Goal: Task Accomplishment & Management: Manage account settings

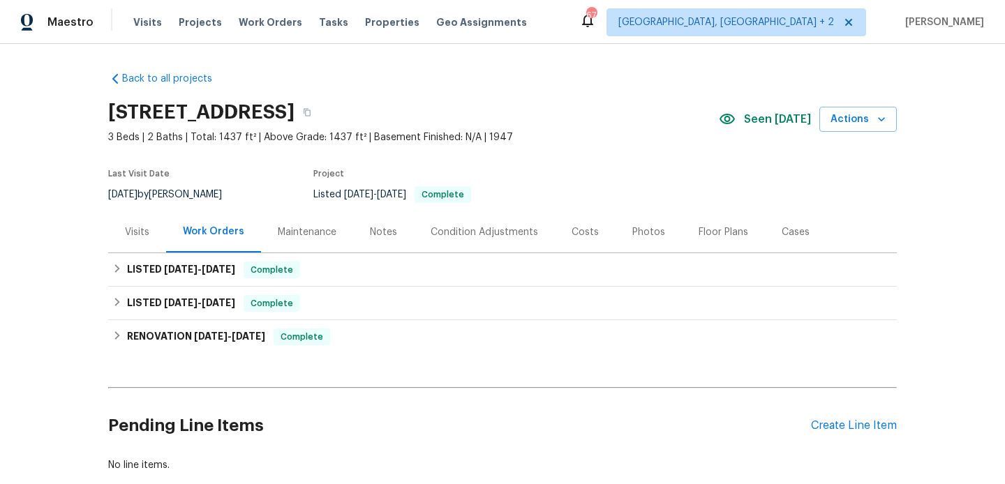
scroll to position [83, 0]
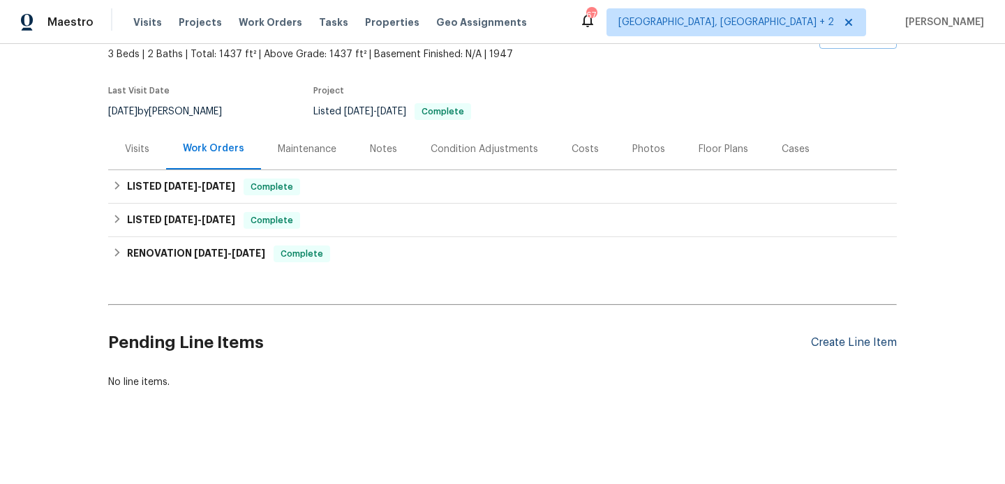
click at [838, 336] on div "Create Line Item" at bounding box center [854, 342] width 86 height 13
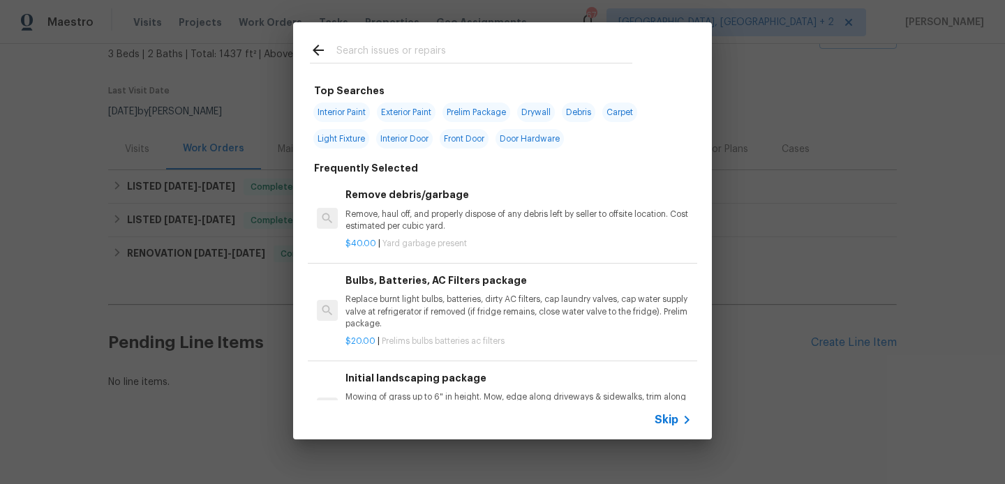
click at [342, 45] on input "text" at bounding box center [484, 52] width 296 height 21
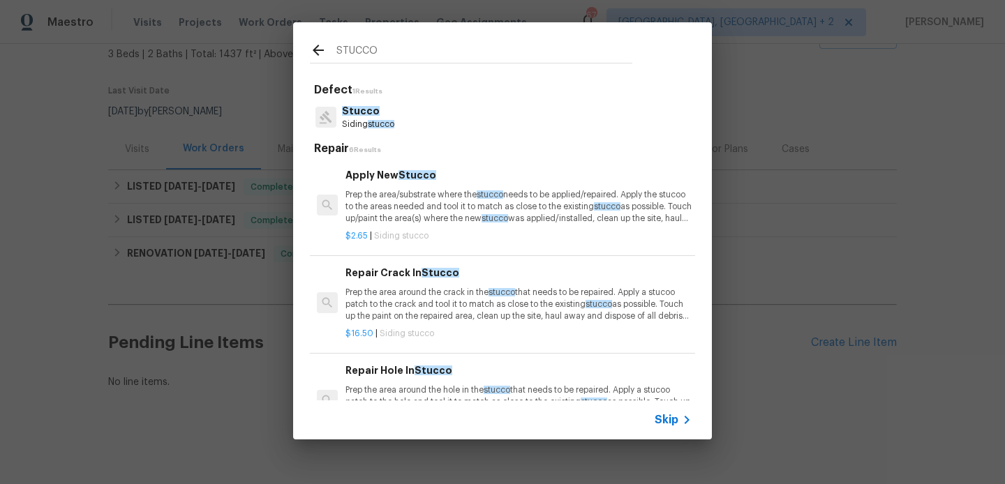
type input "STUCCO"
click at [403, 184] on div "Apply New Stucco Prep the area/substrate where the stucco needs to be applied/r…" at bounding box center [518, 195] width 346 height 57
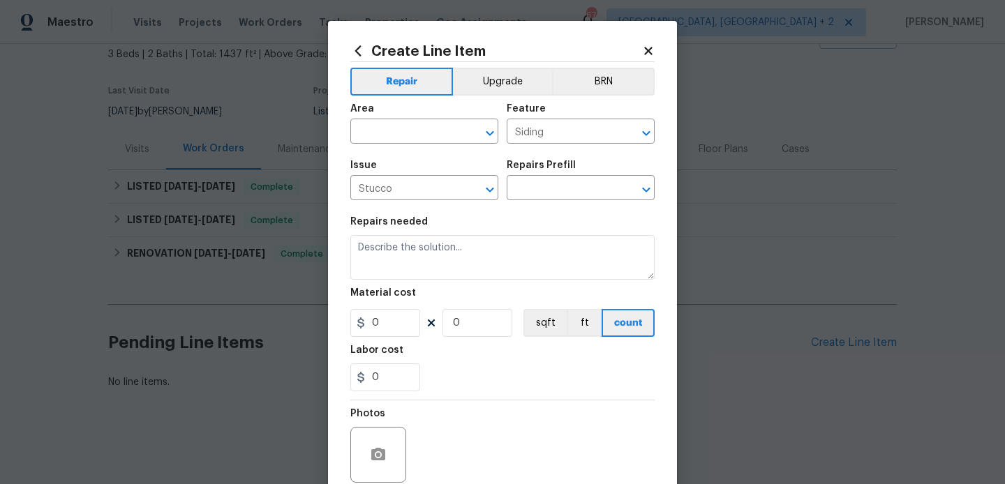
type textarea "Prep the area/substrate where the stucco needs to be applied/repaired. Apply th…"
type input "1"
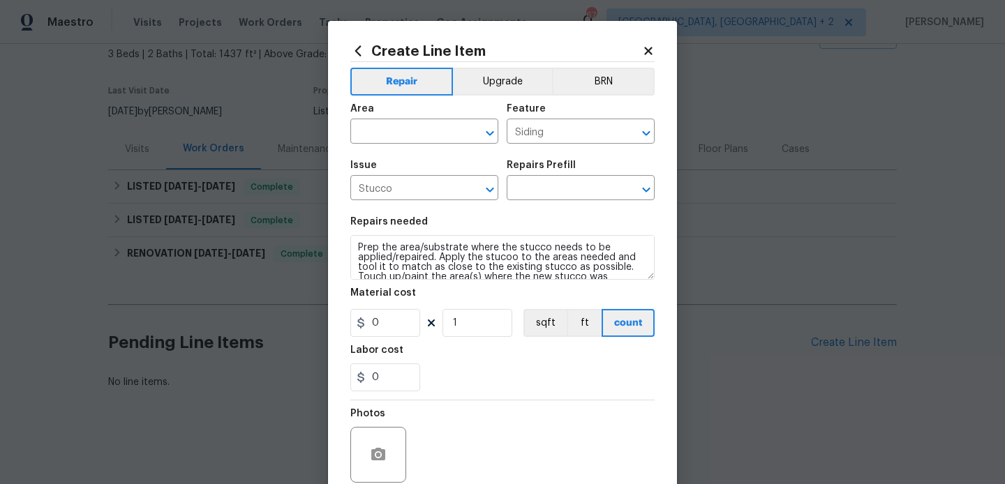
type input "Apply New Stucco $2.65"
type input "2.65"
click at [390, 133] on input "text" at bounding box center [404, 133] width 109 height 22
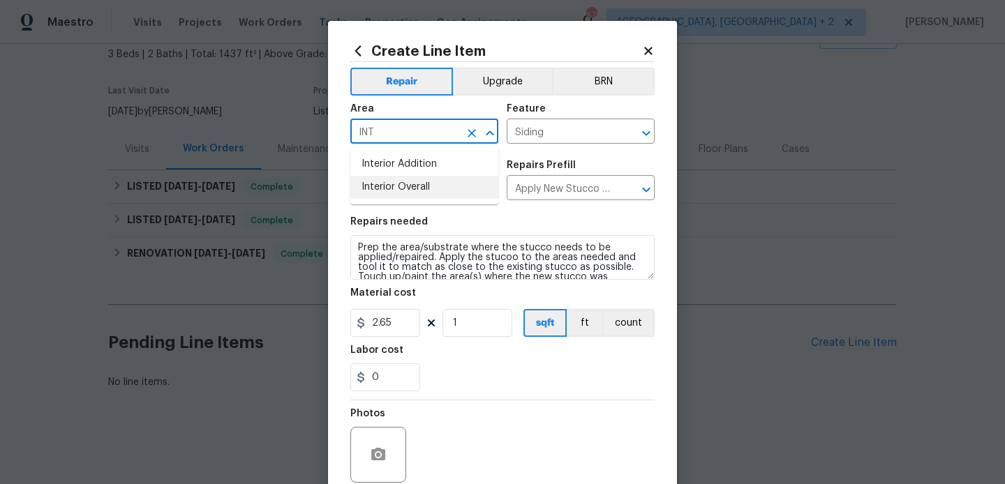
click at [405, 177] on li "Interior Overall" at bounding box center [424, 187] width 148 height 23
type input "Interior Overall"
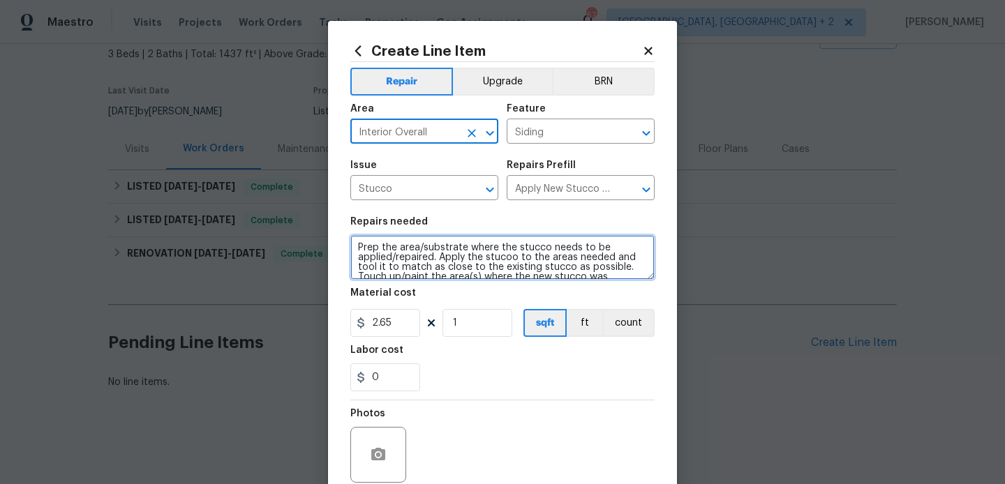
click at [412, 248] on textarea "Prep the area/substrate where the stucco needs to be applied/repaired. Apply th…" at bounding box center [502, 257] width 304 height 45
paste textarea "Crack on stucco wall near entryway. Repair crack and paint corner to corner for…"
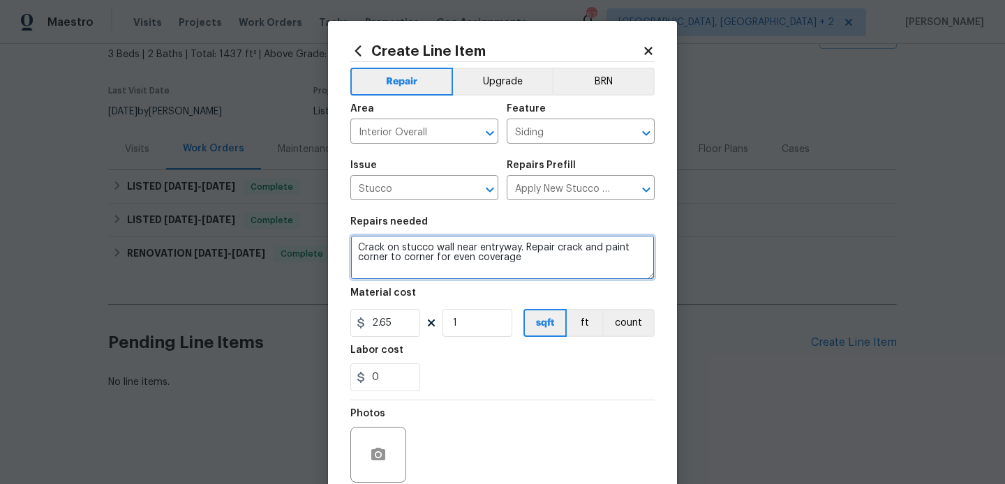
type textarea "Crack on stucco wall near entryway. Repair crack and paint corner to corner for…"
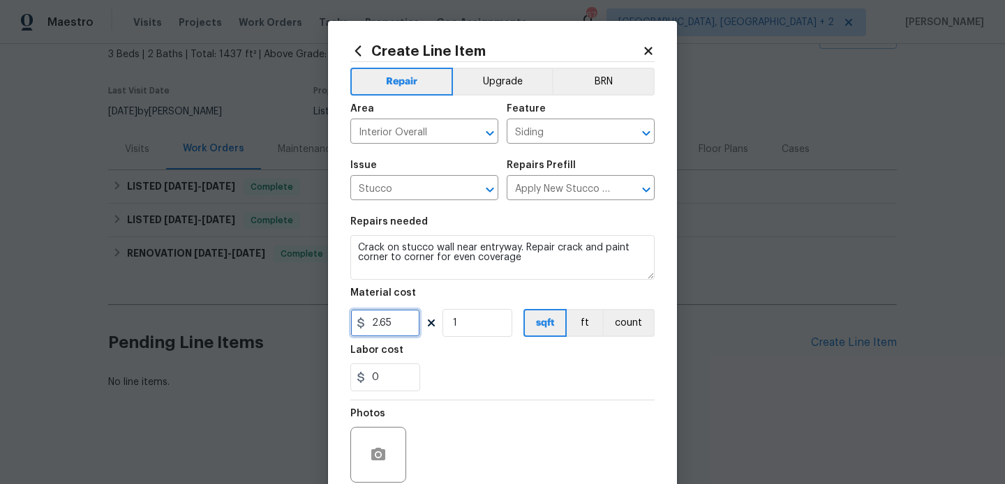
click at [379, 322] on input "2.65" at bounding box center [385, 323] width 70 height 28
type input "75"
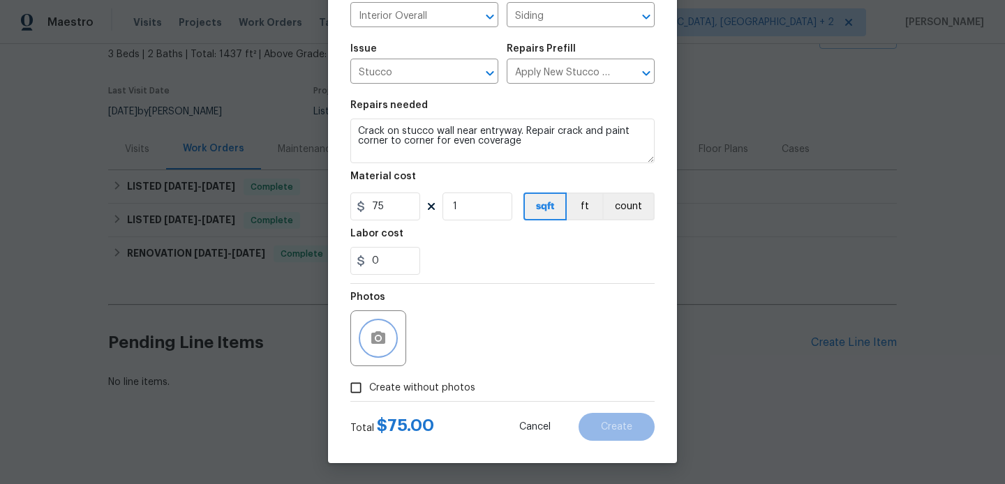
click at [375, 343] on icon "button" at bounding box center [378, 337] width 14 height 13
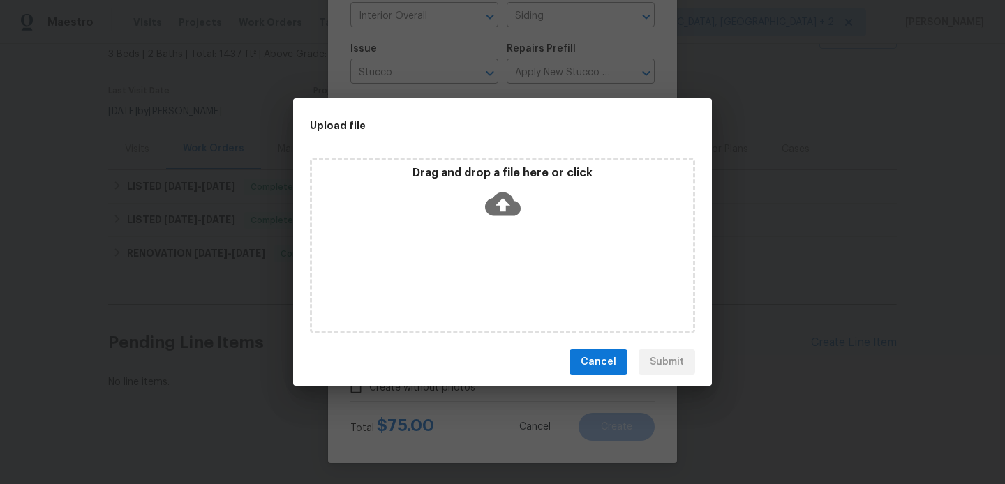
click at [493, 196] on icon at bounding box center [503, 204] width 36 height 36
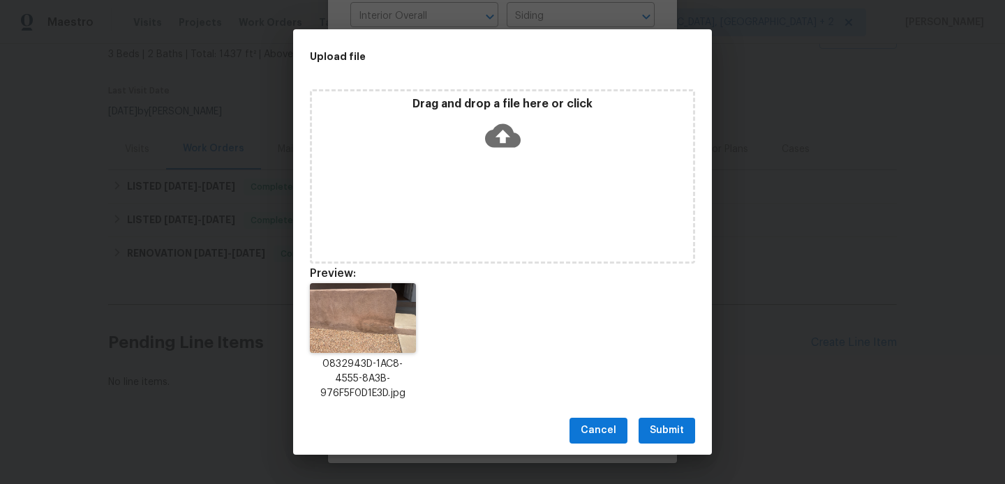
click at [665, 423] on span "Submit" at bounding box center [667, 430] width 34 height 17
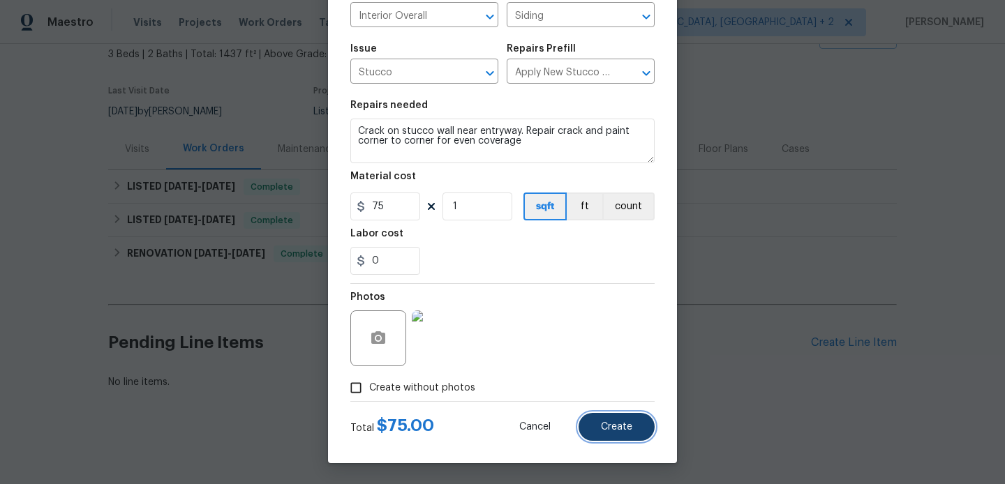
click at [624, 434] on button "Create" at bounding box center [617, 427] width 76 height 28
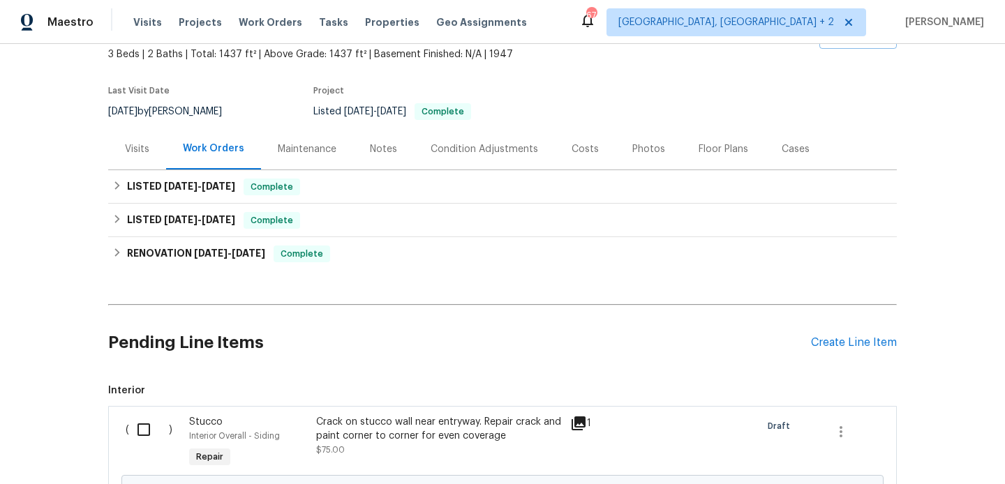
click at [144, 429] on input "checkbox" at bounding box center [149, 429] width 40 height 29
checkbox input "true"
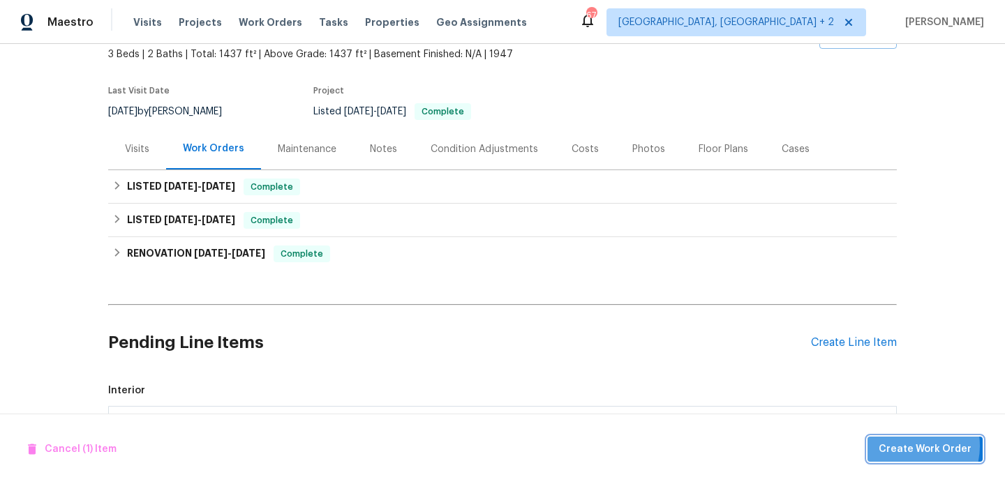
click at [909, 446] on span "Create Work Order" at bounding box center [925, 449] width 93 height 17
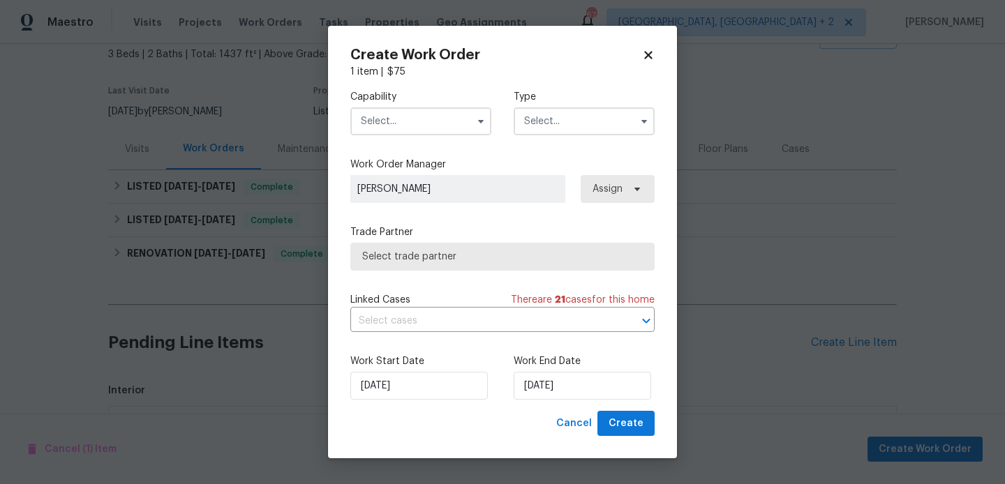
click at [403, 116] on input "text" at bounding box center [420, 121] width 141 height 28
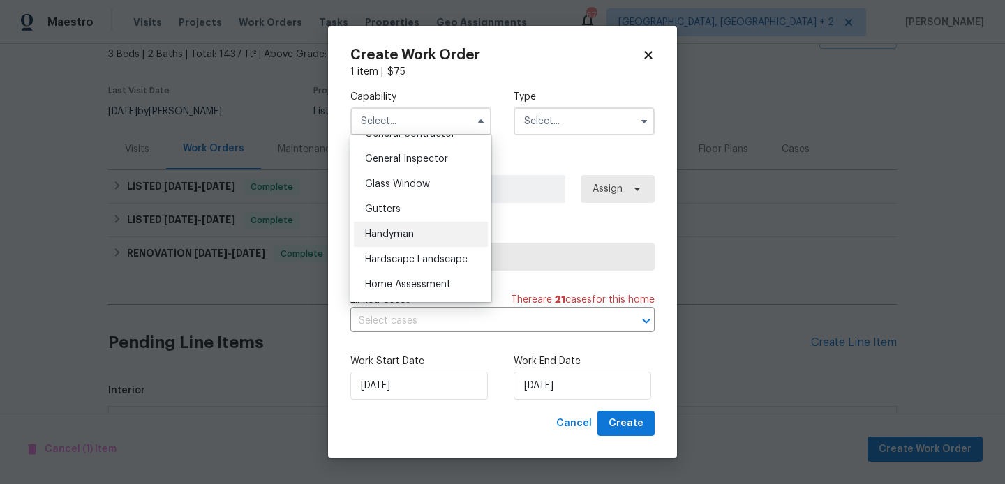
scroll to position [685, 0]
click at [414, 237] on span "Handyman" at bounding box center [389, 234] width 49 height 10
type input "Handyman"
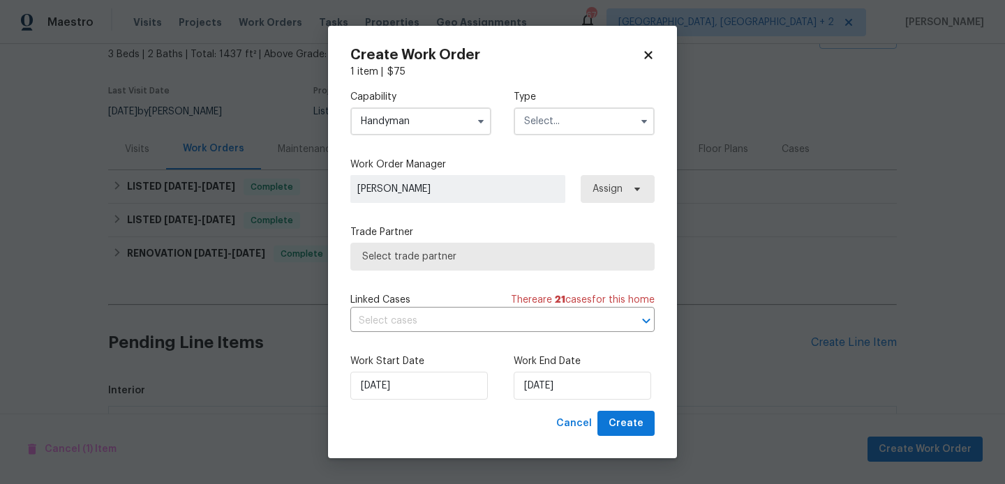
click at [536, 117] on input "text" at bounding box center [584, 121] width 141 height 28
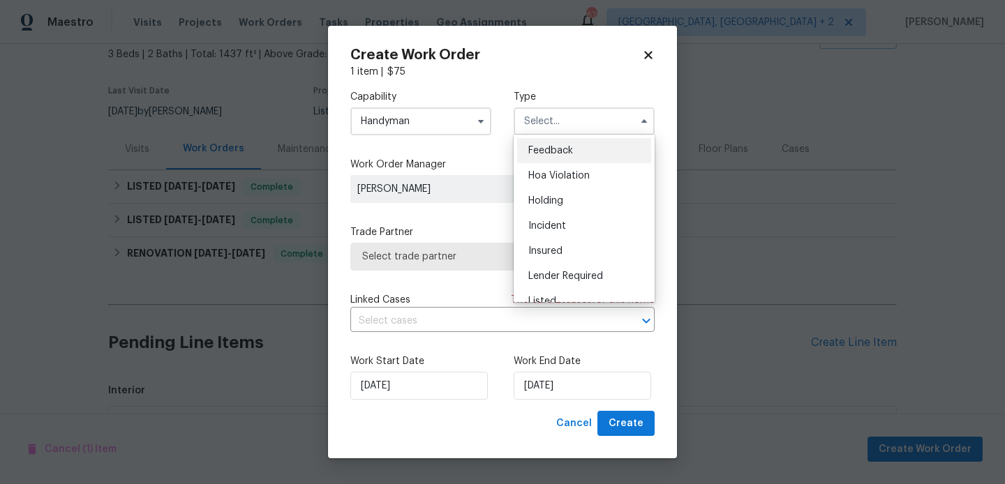
click at [545, 147] on span "Feedback" at bounding box center [550, 151] width 45 height 10
type input "Feedback"
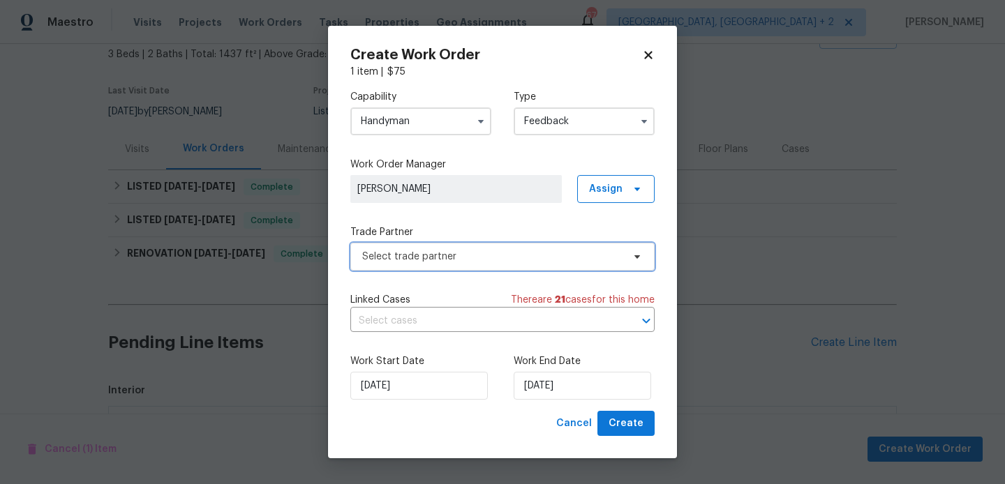
click at [434, 244] on span "Select trade partner" at bounding box center [502, 257] width 304 height 28
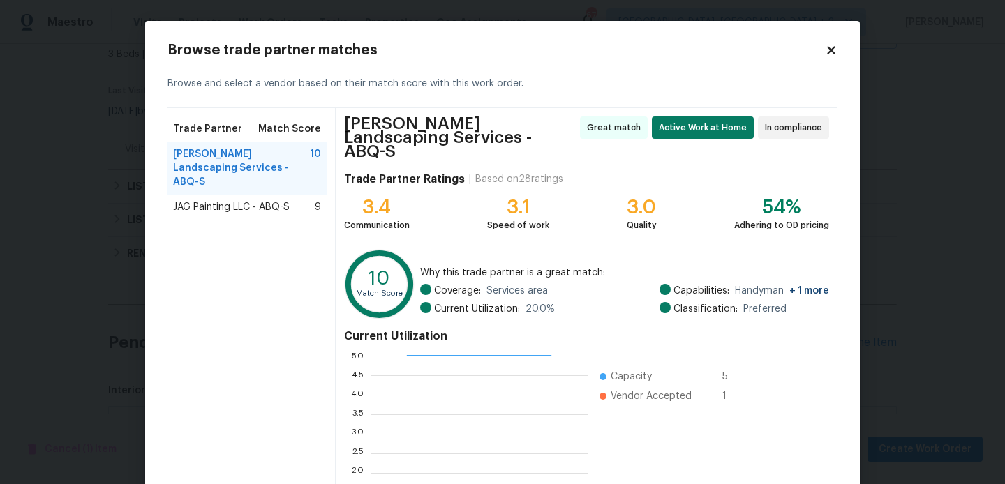
scroll to position [137, 0]
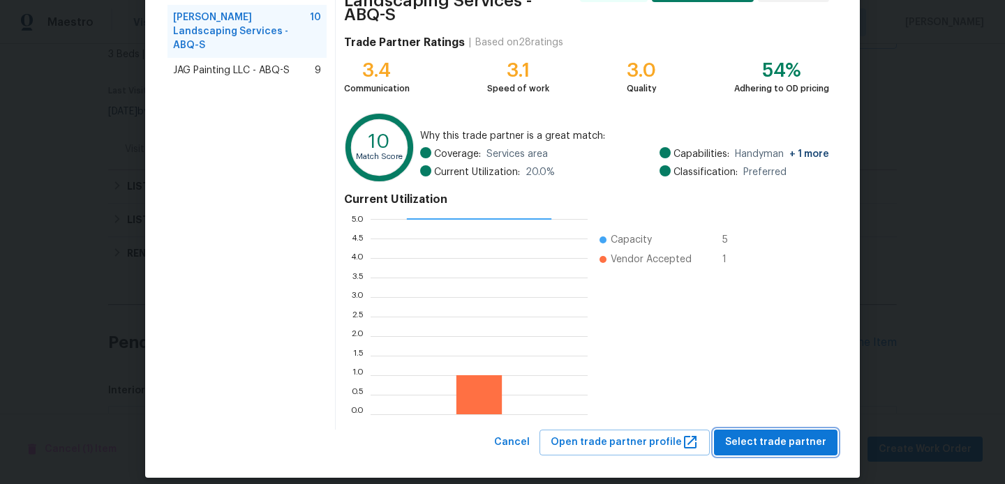
click at [771, 434] on span "Select trade partner" at bounding box center [775, 442] width 101 height 17
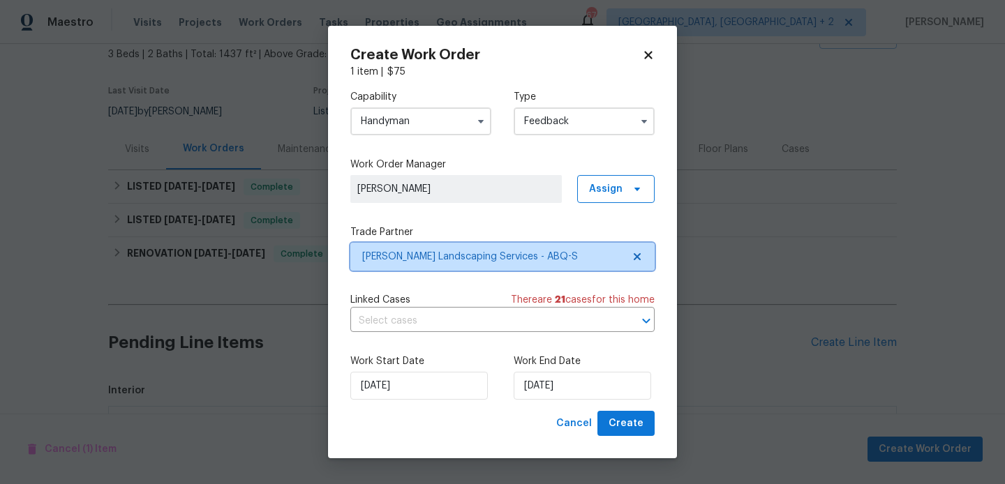
scroll to position [0, 0]
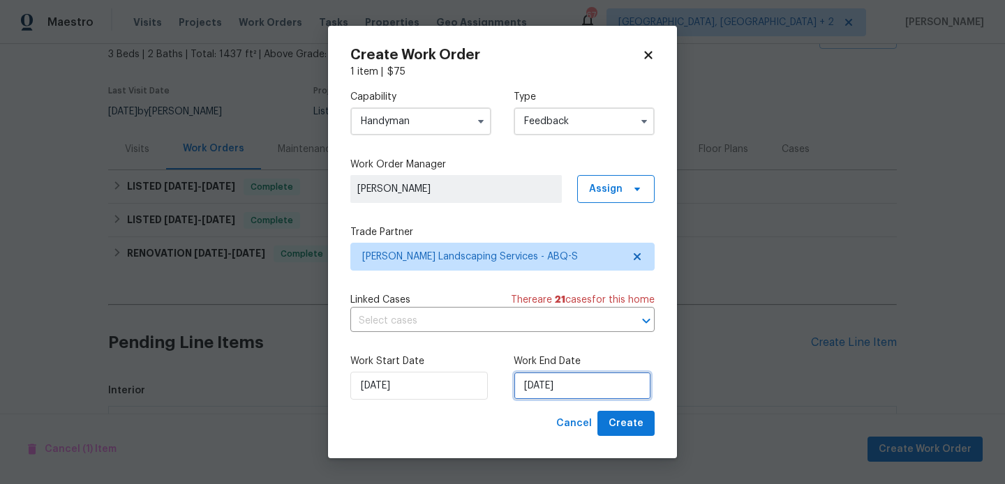
click at [609, 394] on input "[DATE]" at bounding box center [582, 386] width 137 height 28
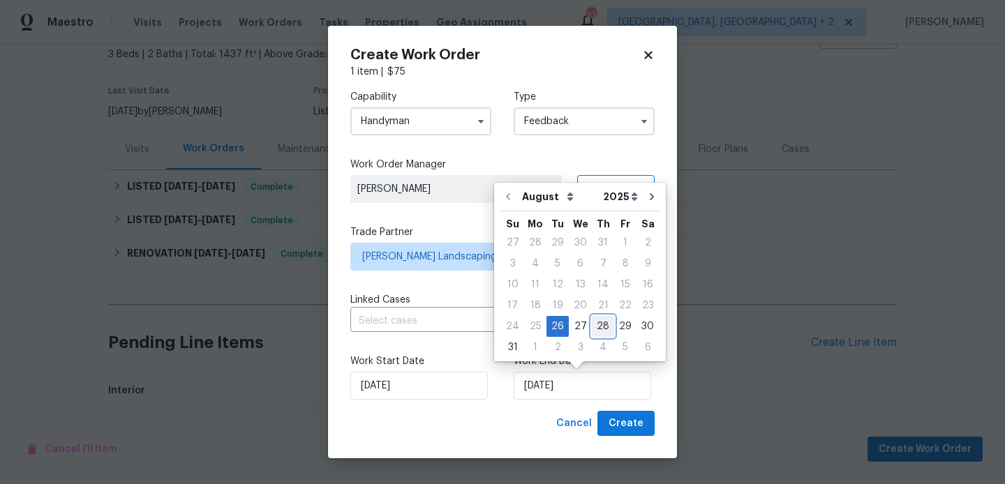
click at [598, 327] on div "28" at bounding box center [603, 327] width 22 height 20
type input "[DATE]"
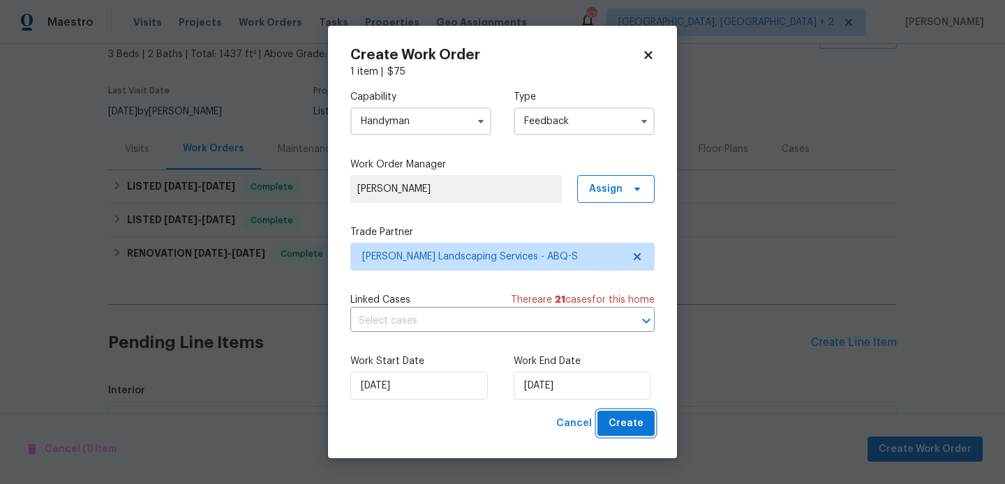
click at [628, 421] on span "Create" at bounding box center [626, 423] width 35 height 17
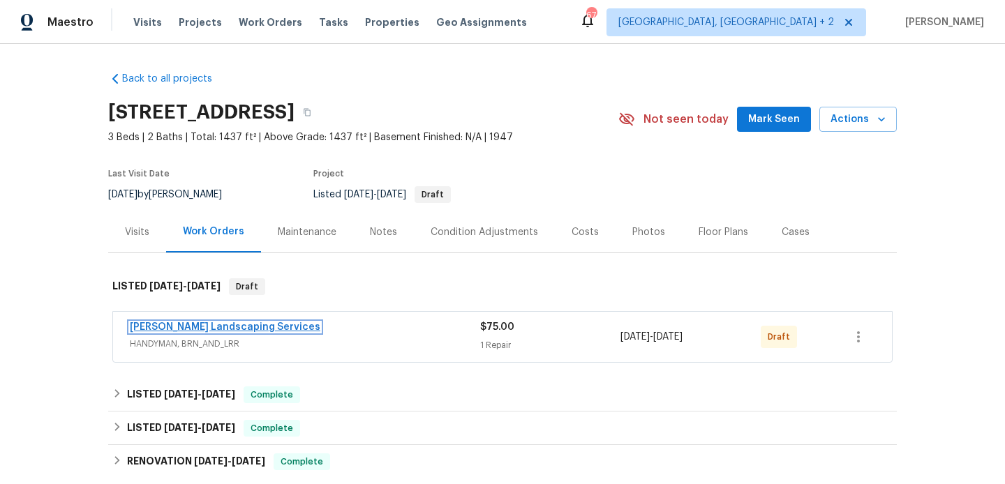
click at [258, 325] on link "[PERSON_NAME] Landscaping Services" at bounding box center [225, 327] width 191 height 10
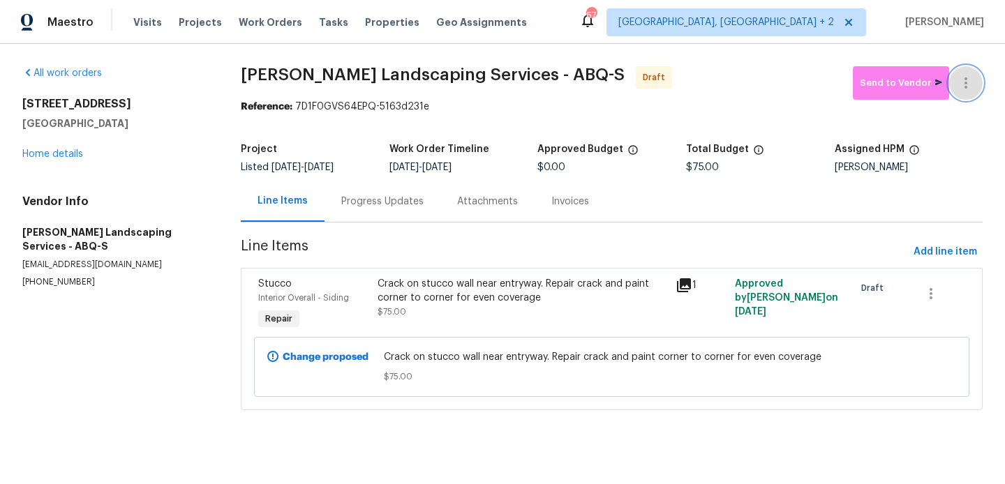
click at [963, 72] on button "button" at bounding box center [965, 82] width 33 height 33
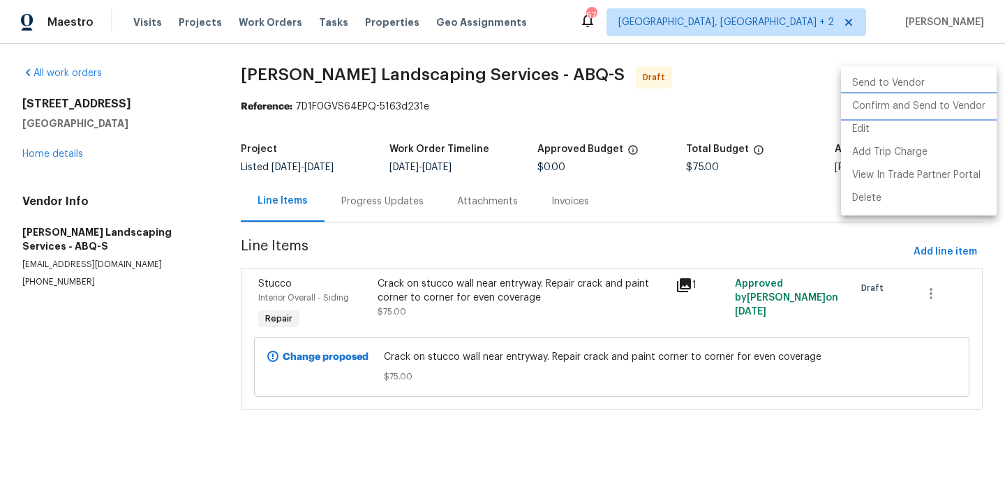
click at [970, 96] on li "Confirm and Send to Vendor" at bounding box center [919, 106] width 156 height 23
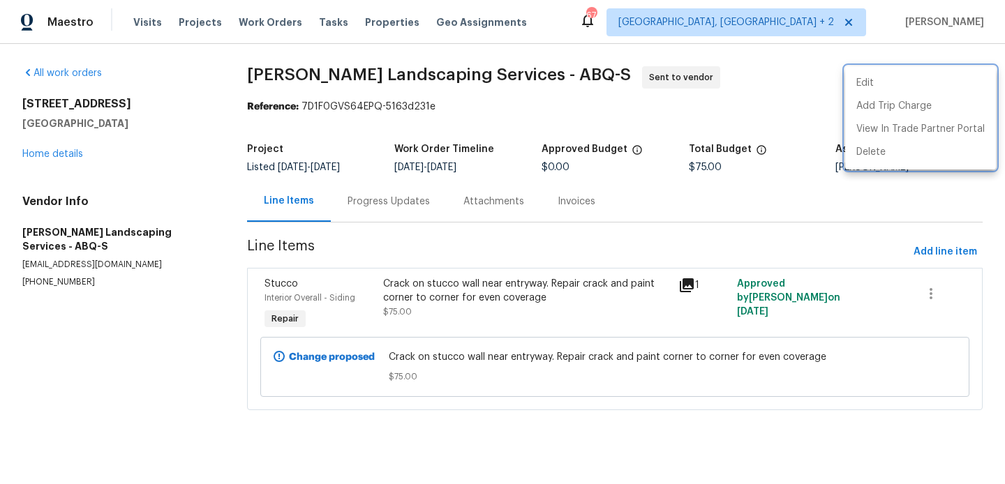
click at [368, 214] on div at bounding box center [502, 242] width 1005 height 484
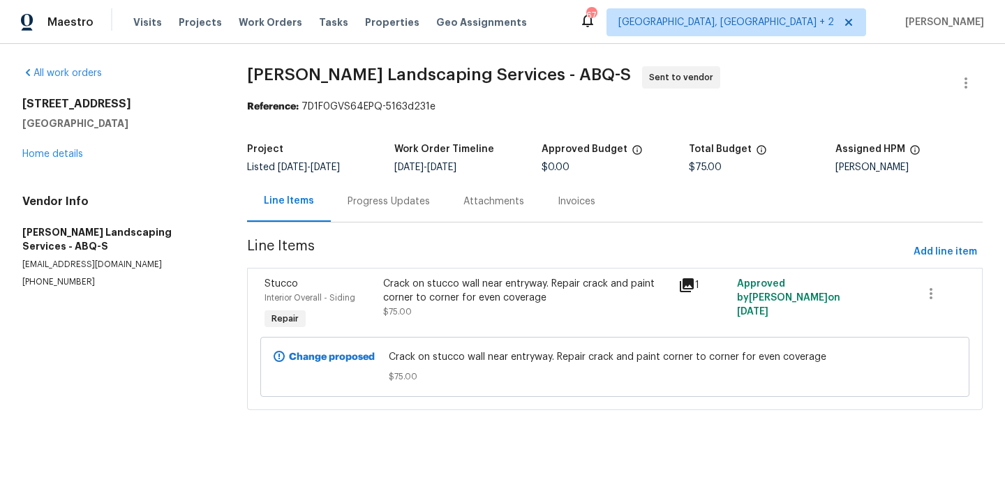
click at [368, 214] on div "Progress Updates" at bounding box center [389, 201] width 116 height 41
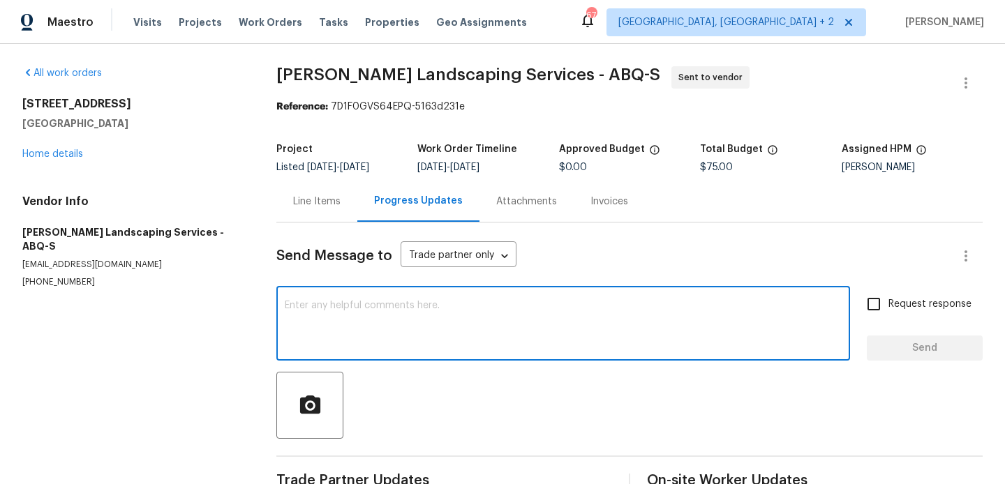
click at [405, 334] on textarea at bounding box center [563, 325] width 557 height 49
paste textarea "Hi, this is Blessida with Opendoor. I’m confirming you received the WO for the …"
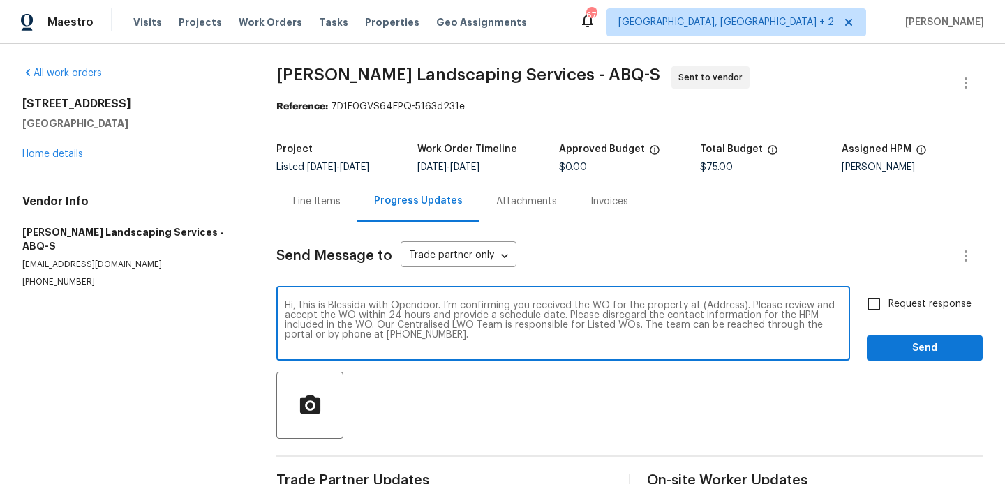
click at [714, 302] on textarea "Hi, this is Blessida with Opendoor. I’m confirming you received the WO for the …" at bounding box center [563, 325] width 557 height 49
click at [715, 304] on textarea "Hi, this is Blessida with Opendoor. I’m confirming you received the WO for the …" at bounding box center [563, 325] width 557 height 49
paste textarea "2711 Monterey Ave SE, Albuquerque, NM 87106"
type textarea "Hi, this is Blessida with Opendoor. I’m confirming you received the WO for the …"
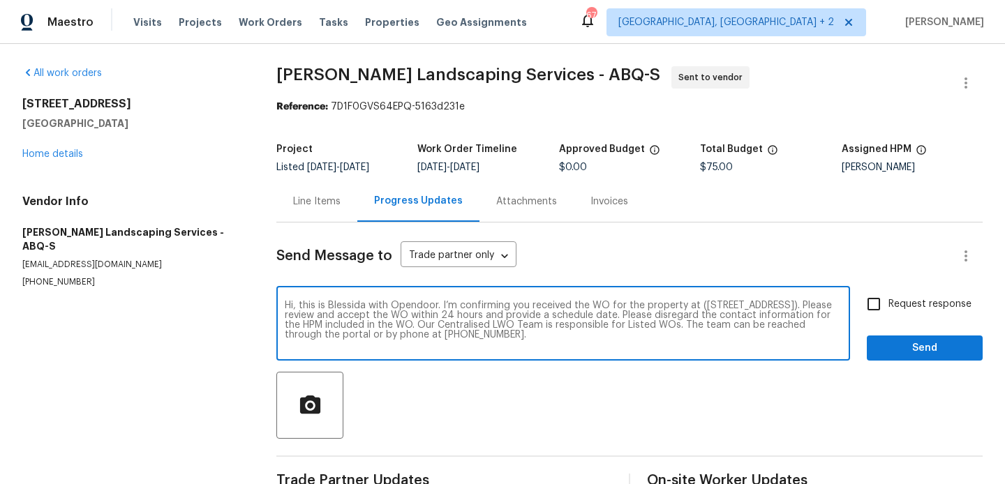
click at [930, 297] on label "Request response" at bounding box center [915, 304] width 112 height 29
click at [888, 297] on input "Request response" at bounding box center [873, 304] width 29 height 29
checkbox input "true"
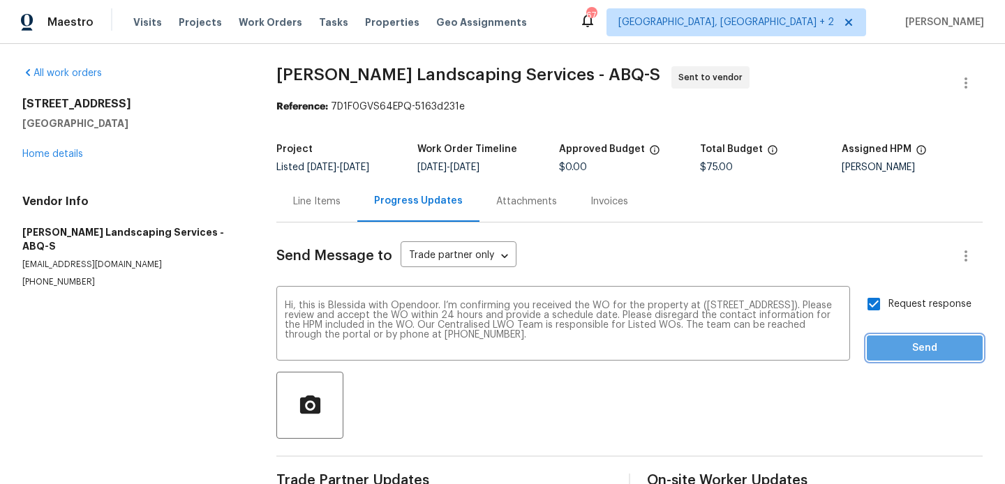
click at [904, 345] on span "Send" at bounding box center [925, 348] width 94 height 17
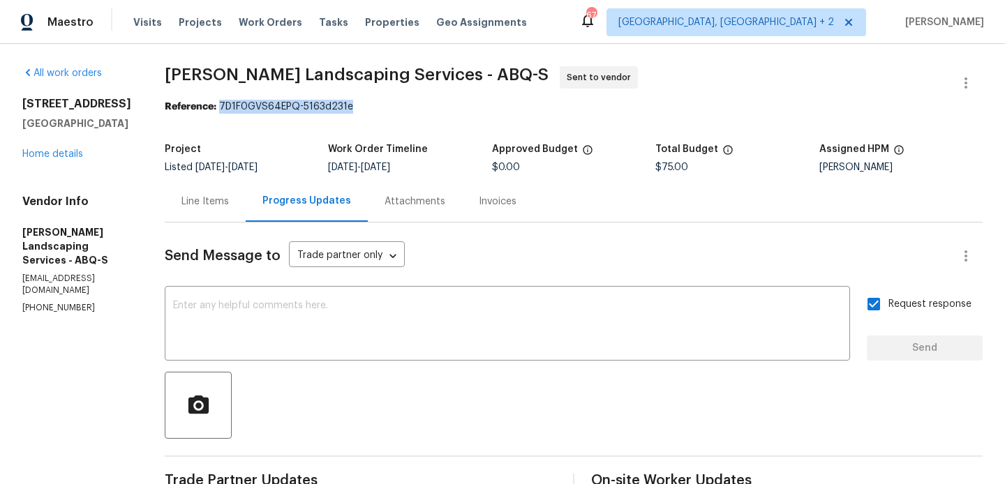
drag, startPoint x: 254, startPoint y: 107, endPoint x: 415, endPoint y: 112, distance: 160.6
click at [415, 112] on div "Reference: 7D1F0GVS64EPQ-5163d231e" at bounding box center [574, 107] width 818 height 14
copy div "7D1F0GVS64EPQ-5163d231e"
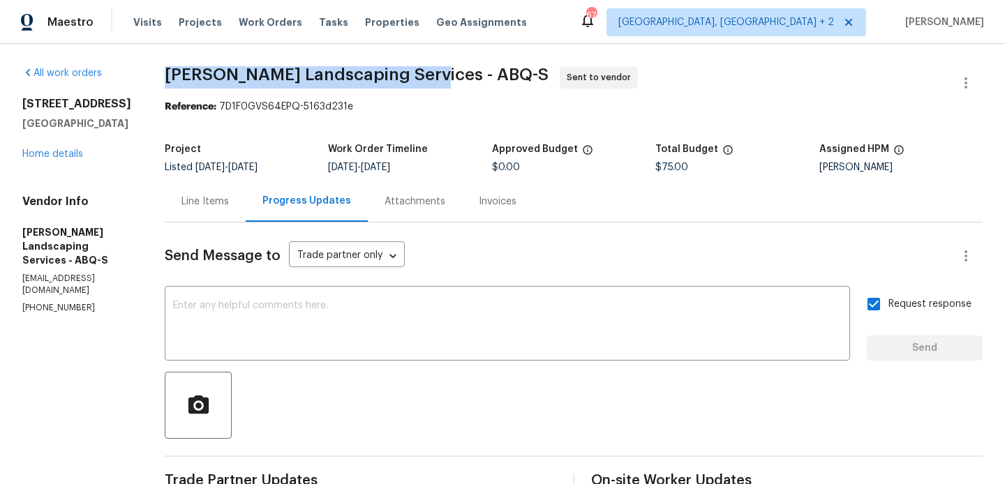
drag, startPoint x: 195, startPoint y: 78, endPoint x: 456, endPoint y: 74, distance: 260.3
click at [456, 74] on div "All work orders 2711 Monterey Ave SE Albuquerque, NM 87106 Home details Vendor …" at bounding box center [502, 336] width 1005 height 585
copy span "Rodriguez Landscaping Services"
click at [50, 154] on link "Home details" at bounding box center [52, 154] width 61 height 10
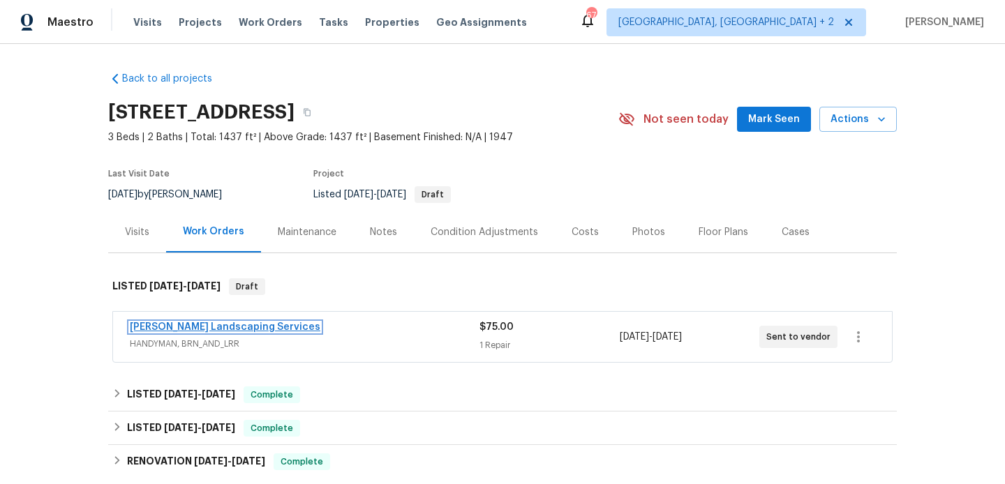
click at [252, 325] on link "Rodriguez Landscaping Services" at bounding box center [225, 327] width 191 height 10
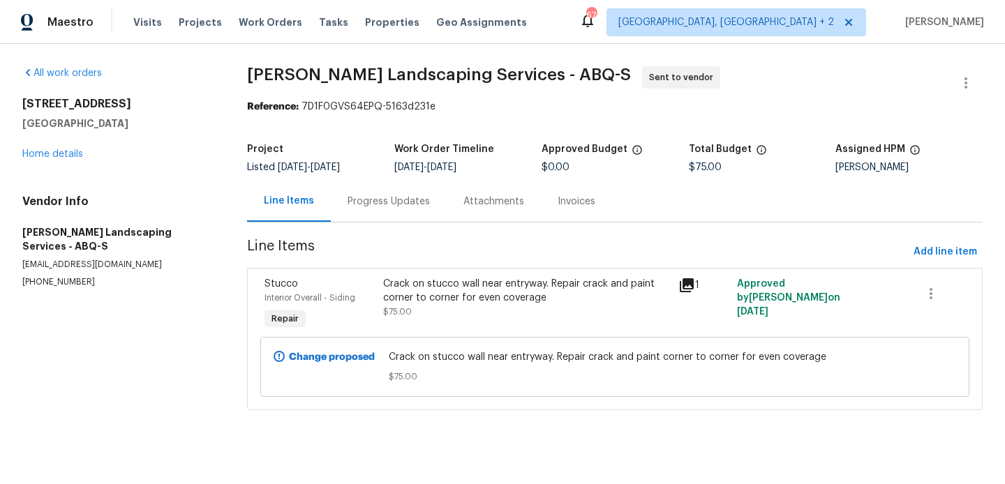
click at [369, 214] on div "Progress Updates" at bounding box center [389, 201] width 116 height 41
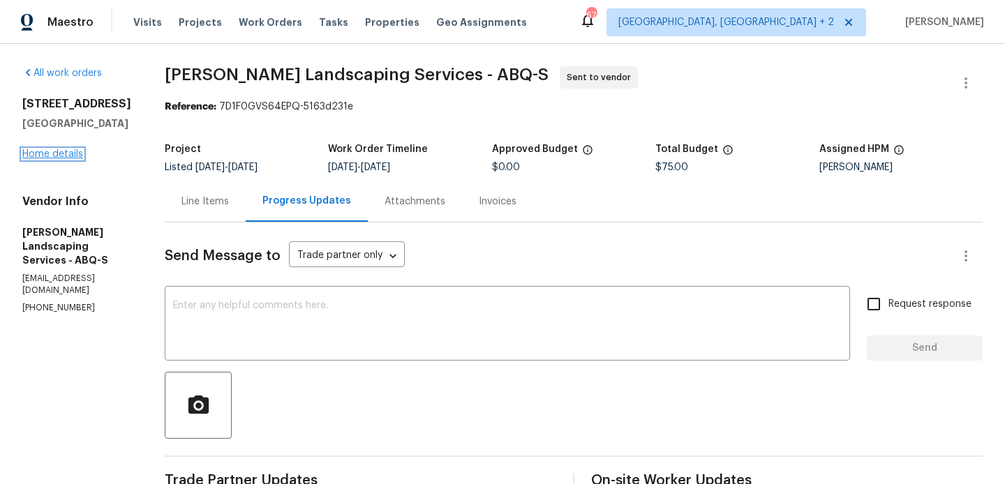
click at [66, 157] on link "Home details" at bounding box center [52, 154] width 61 height 10
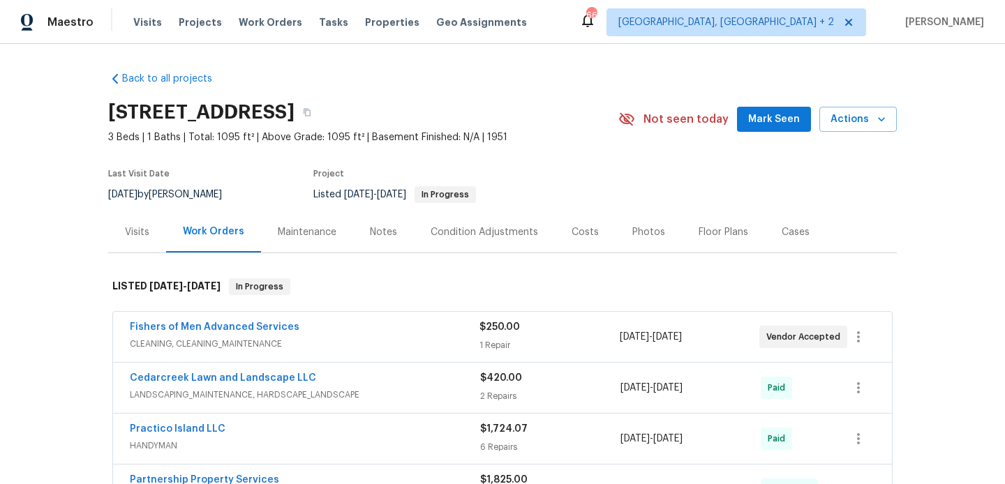
click at [153, 223] on div "Visits" at bounding box center [137, 231] width 58 height 41
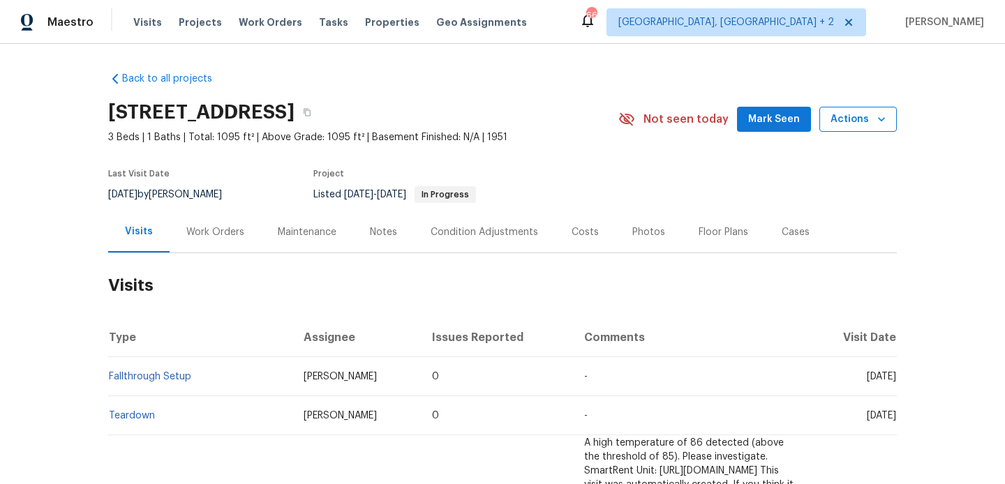
click at [865, 114] on span "Actions" at bounding box center [857, 119] width 55 height 17
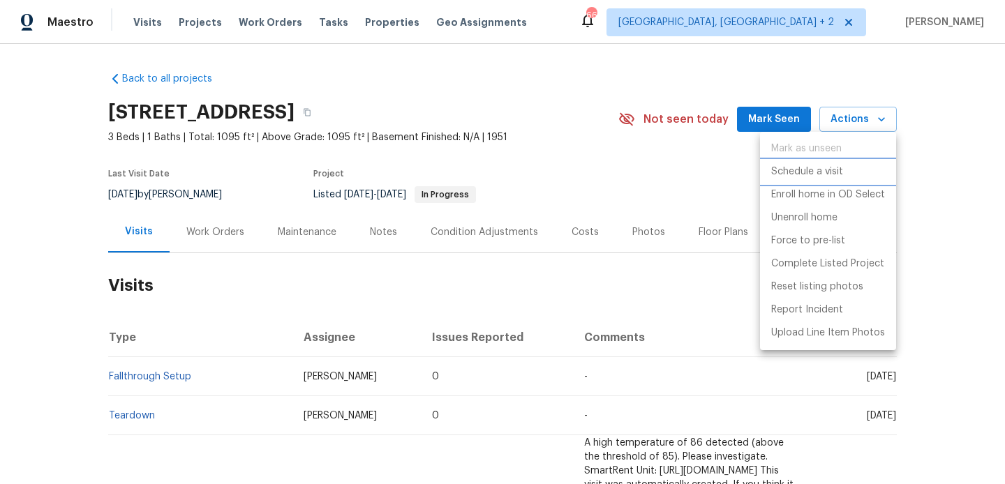
click at [818, 172] on p "Schedule a visit" at bounding box center [807, 172] width 72 height 15
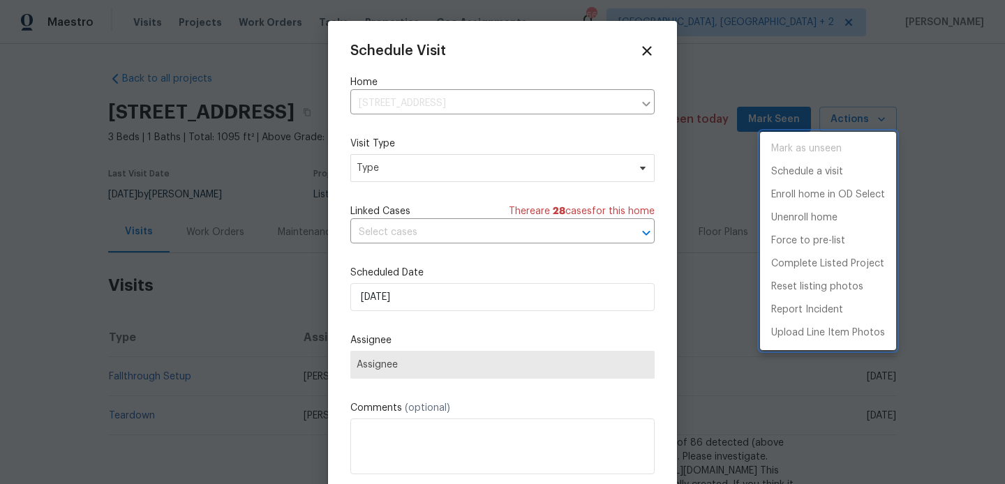
click at [396, 232] on div at bounding box center [502, 242] width 1005 height 484
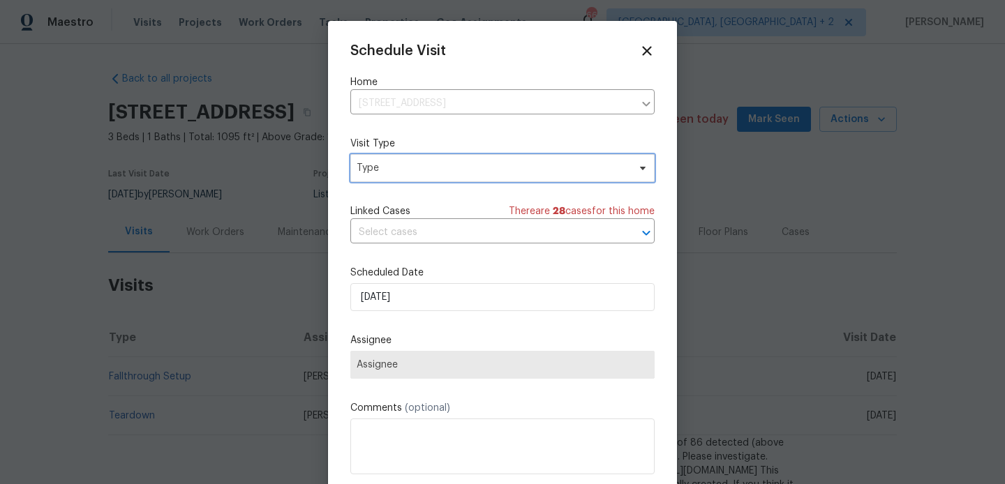
click at [386, 159] on span "Type" at bounding box center [502, 168] width 304 height 28
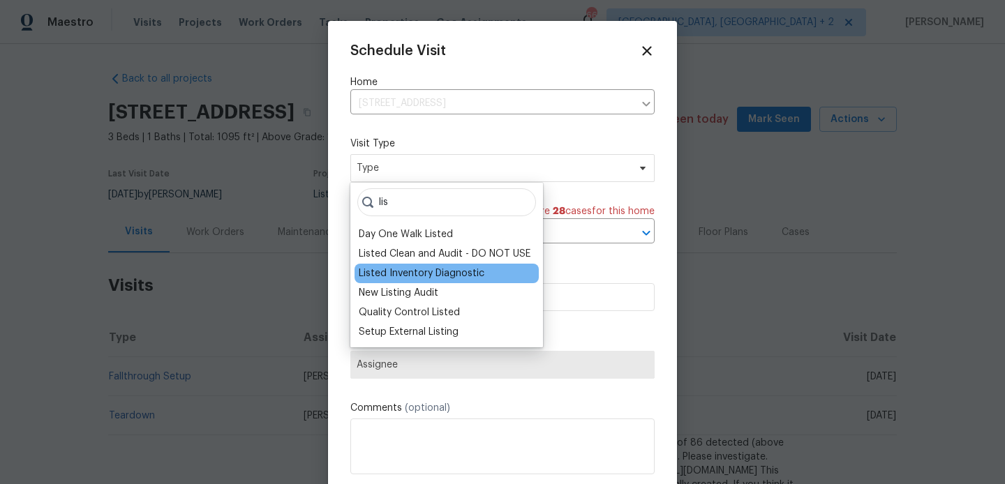
type input "lis"
click at [429, 270] on div "Listed Inventory Diagnostic" at bounding box center [422, 274] width 126 height 14
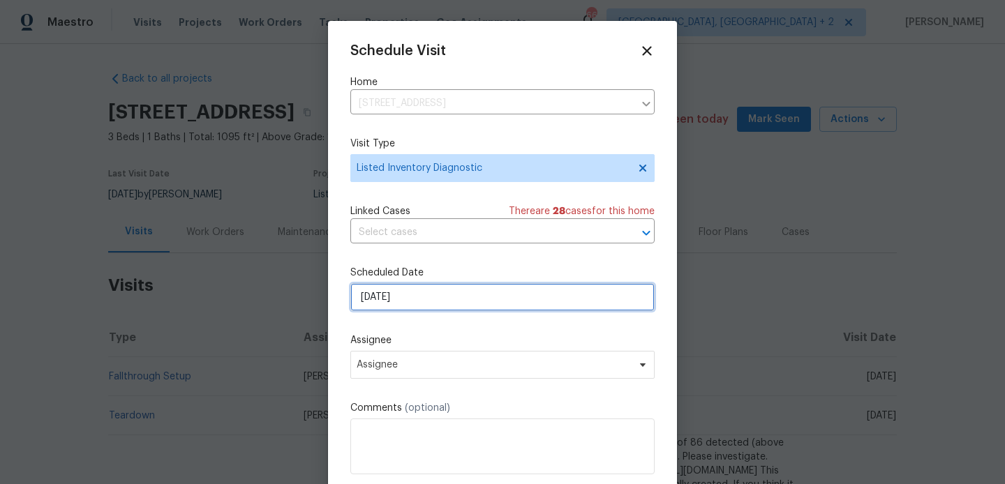
click at [409, 299] on input "[DATE]" at bounding box center [502, 297] width 304 height 28
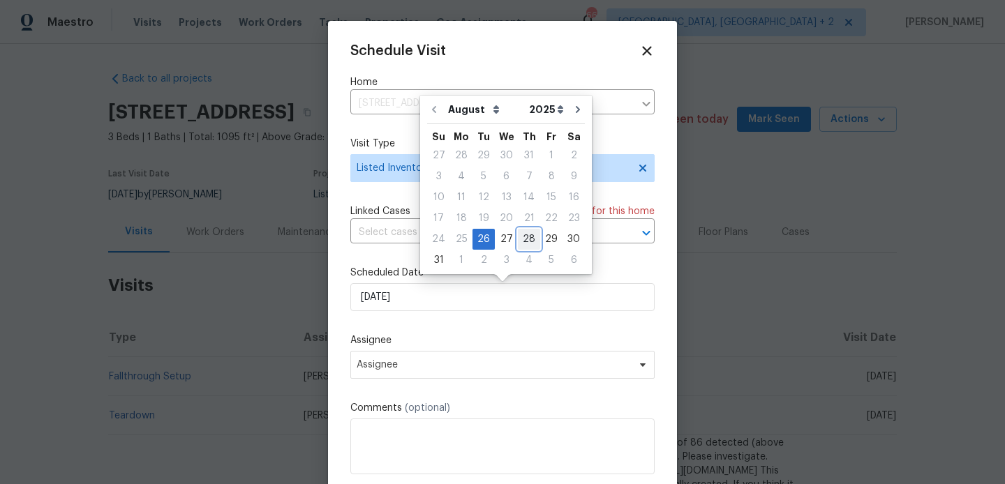
click at [525, 239] on div "28" at bounding box center [529, 240] width 22 height 20
type input "[DATE]"
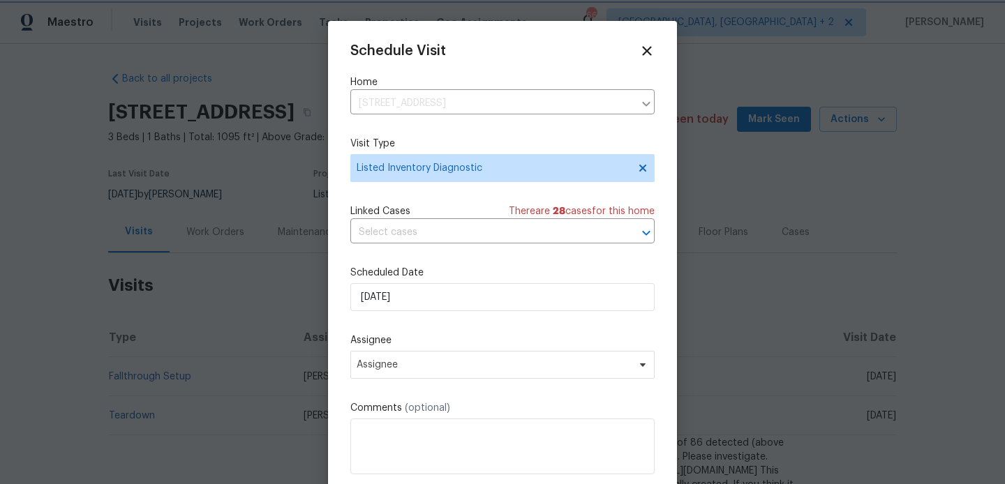
scroll to position [25, 0]
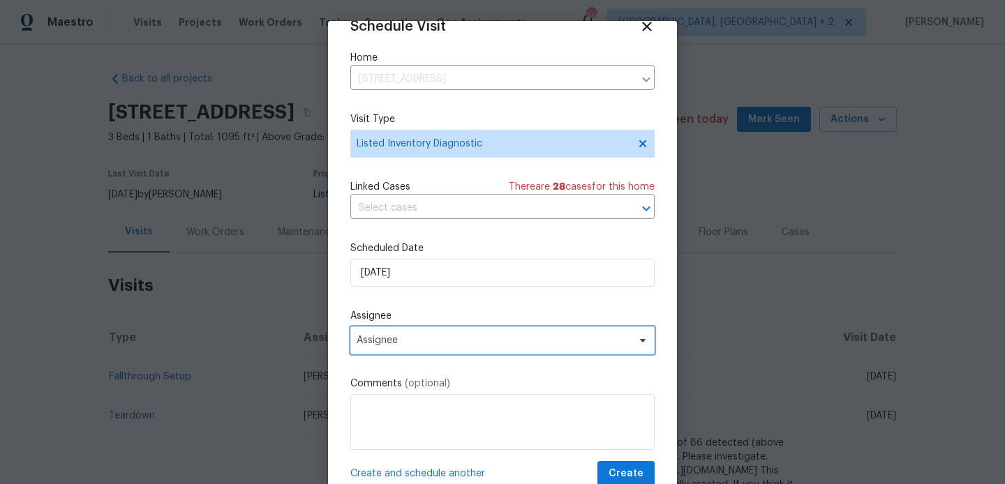
click at [424, 340] on span "Assignee" at bounding box center [494, 340] width 274 height 11
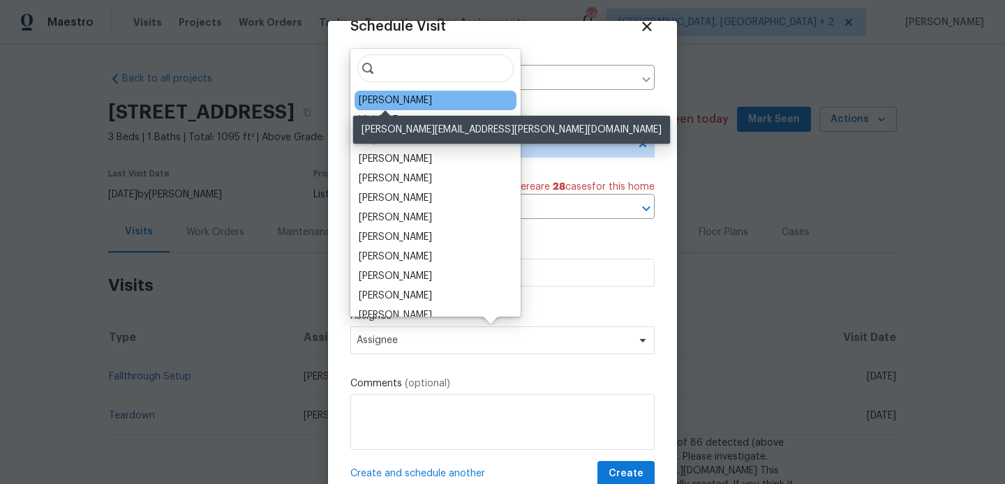
click at [394, 100] on div "Alison Brice" at bounding box center [395, 101] width 73 height 14
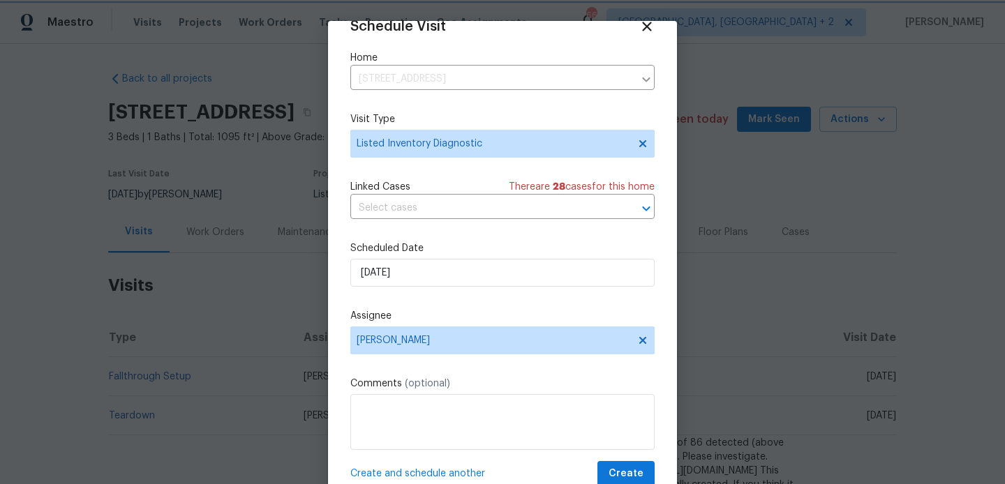
scroll to position [46, 0]
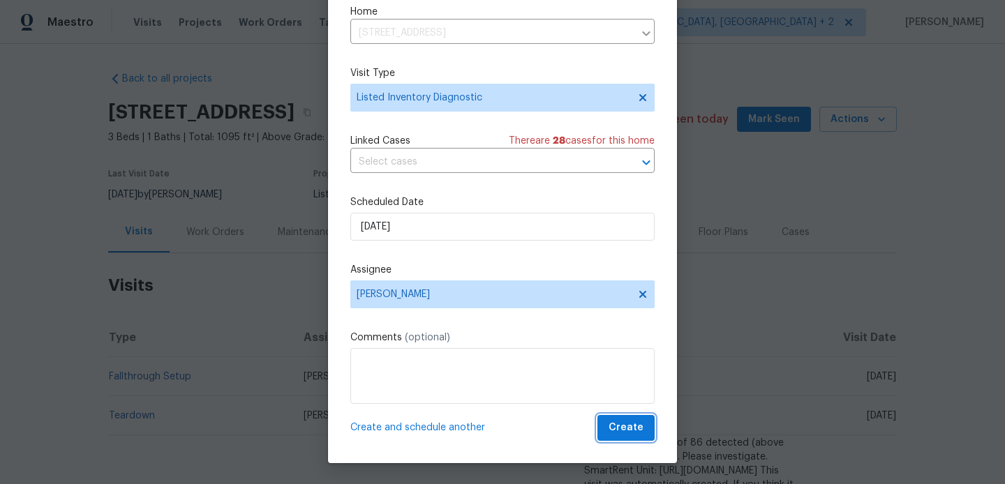
click at [623, 429] on span "Create" at bounding box center [626, 427] width 35 height 17
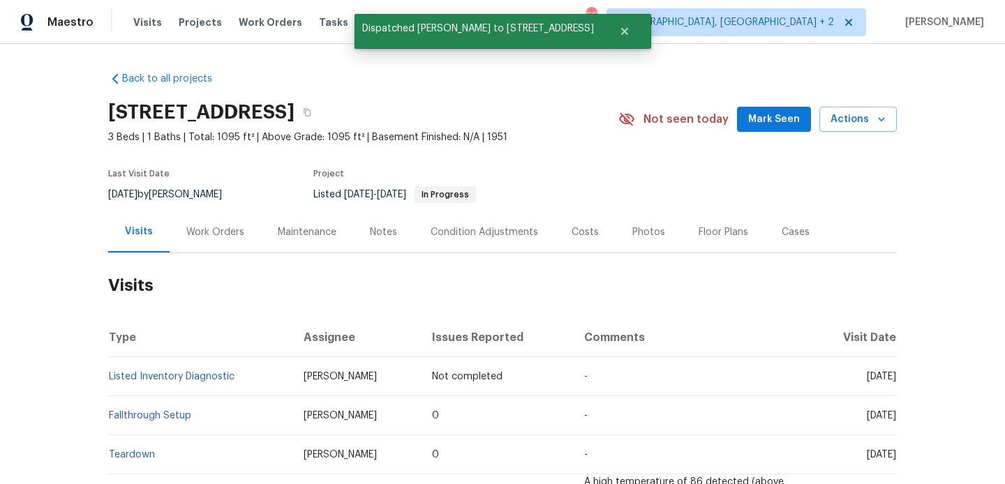
scroll to position [0, 0]
click at [252, 374] on td "Listed Inventory Diagnostic" at bounding box center [200, 376] width 184 height 39
copy link "Listed Inventory Diagnostic"
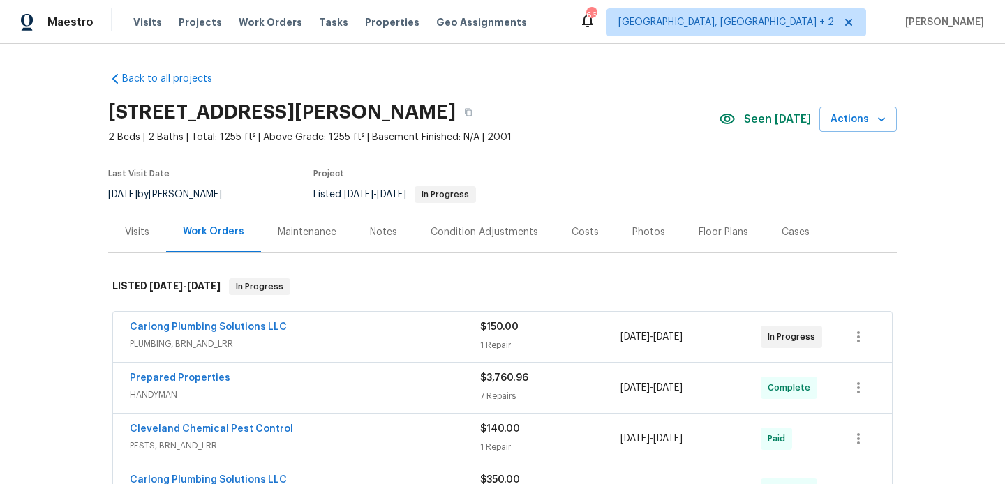
click at [139, 228] on div "Visits" at bounding box center [137, 232] width 24 height 14
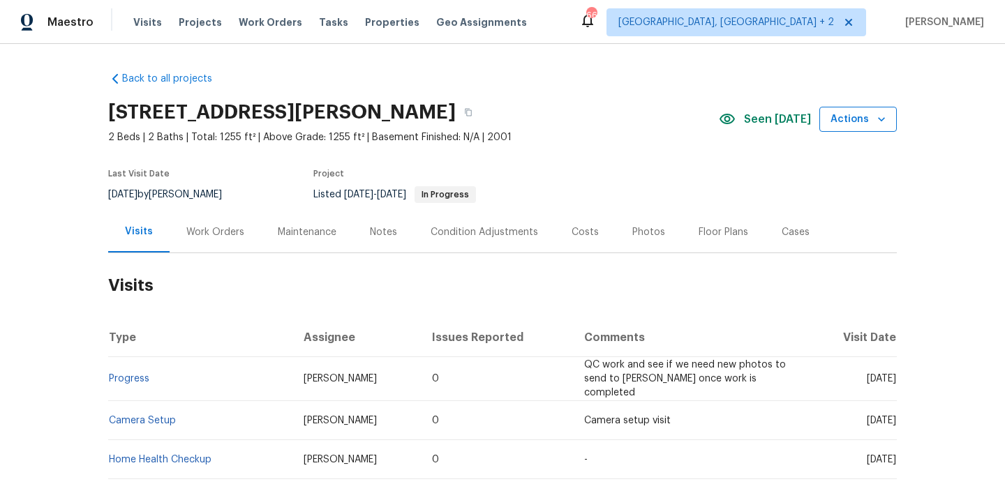
click at [858, 129] on button "Actions" at bounding box center [857, 120] width 77 height 26
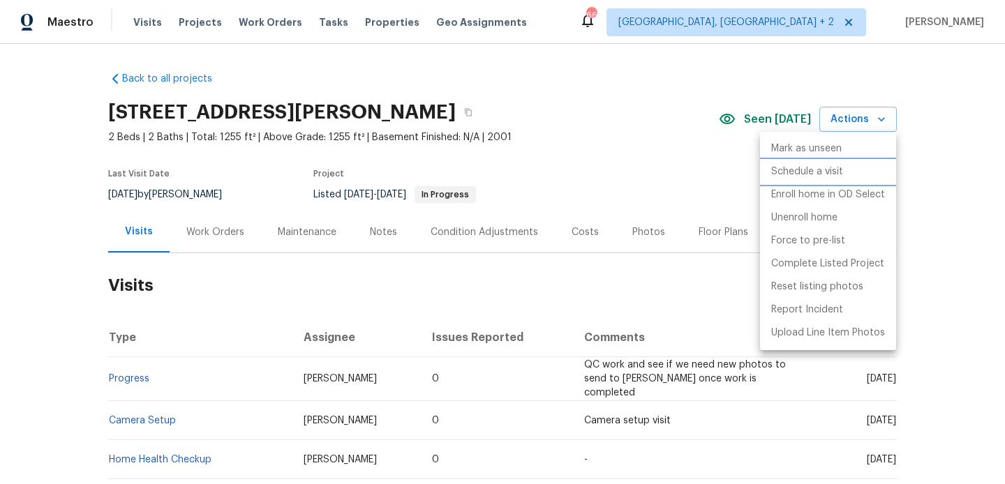
click at [828, 174] on p "Schedule a visit" at bounding box center [807, 172] width 72 height 15
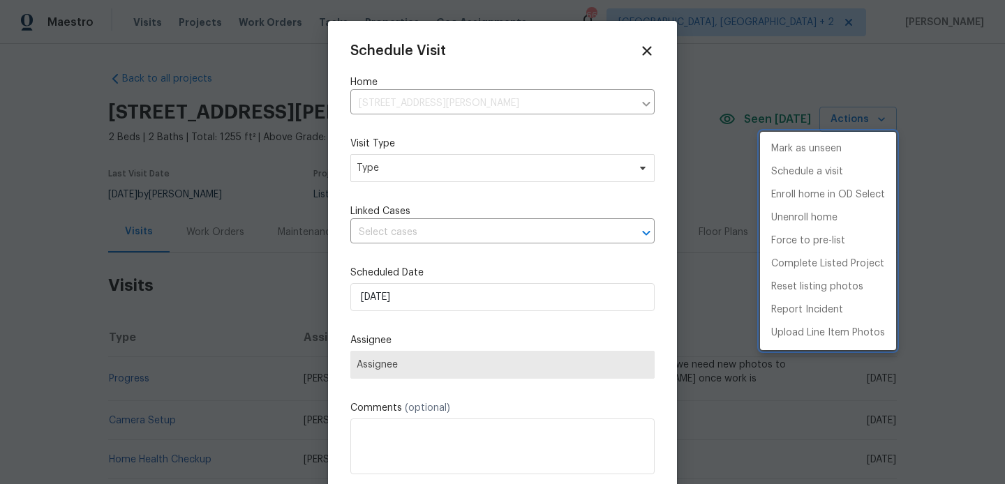
click at [398, 172] on div at bounding box center [502, 242] width 1005 height 484
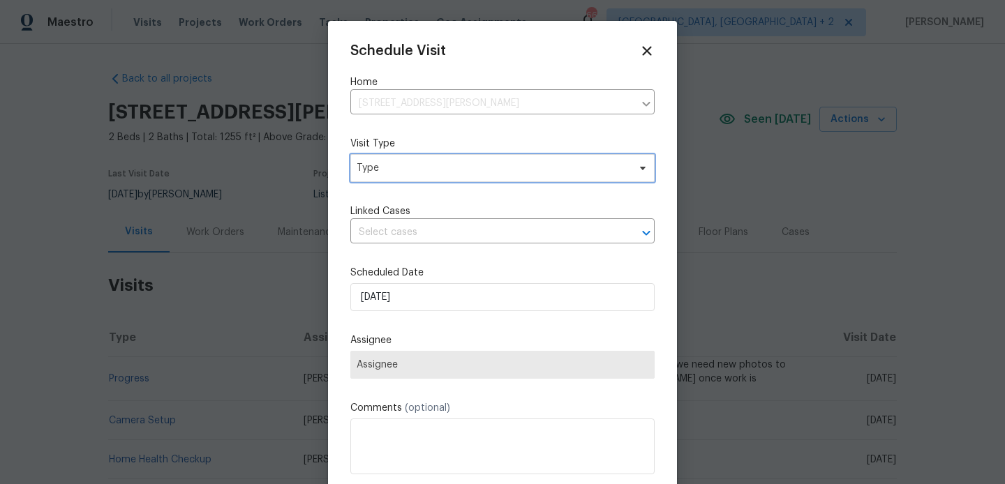
click at [389, 156] on span "Type" at bounding box center [502, 168] width 304 height 28
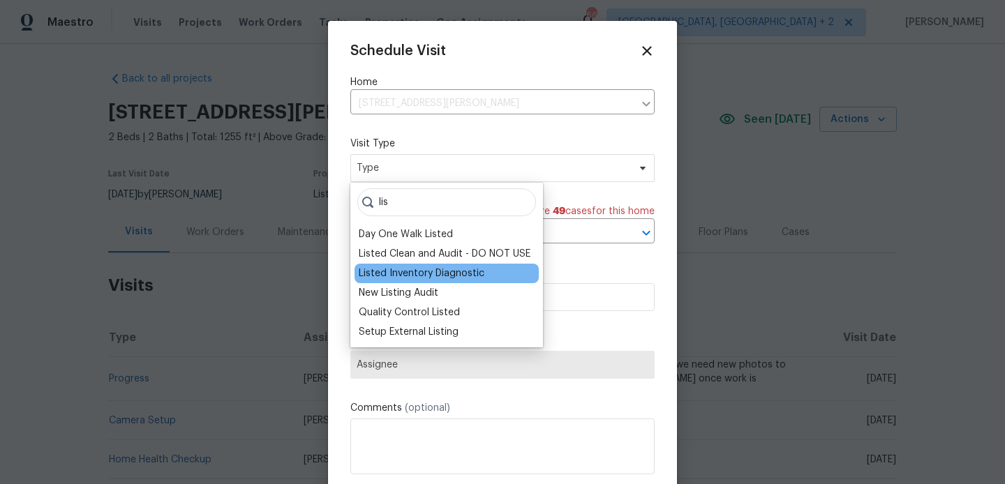
type input "lis"
click at [433, 274] on div "Listed Inventory Diagnostic" at bounding box center [422, 274] width 126 height 14
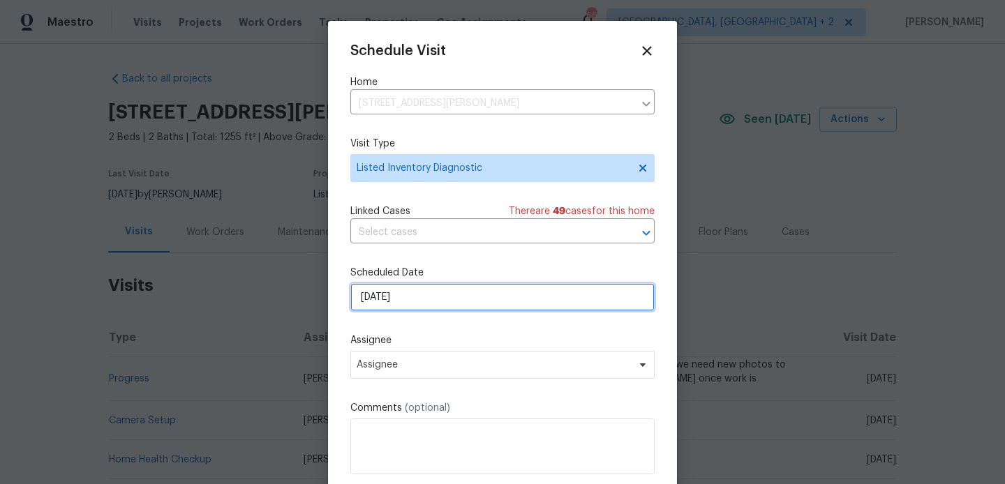
click at [418, 304] on input "26/08/2025" at bounding box center [502, 297] width 304 height 28
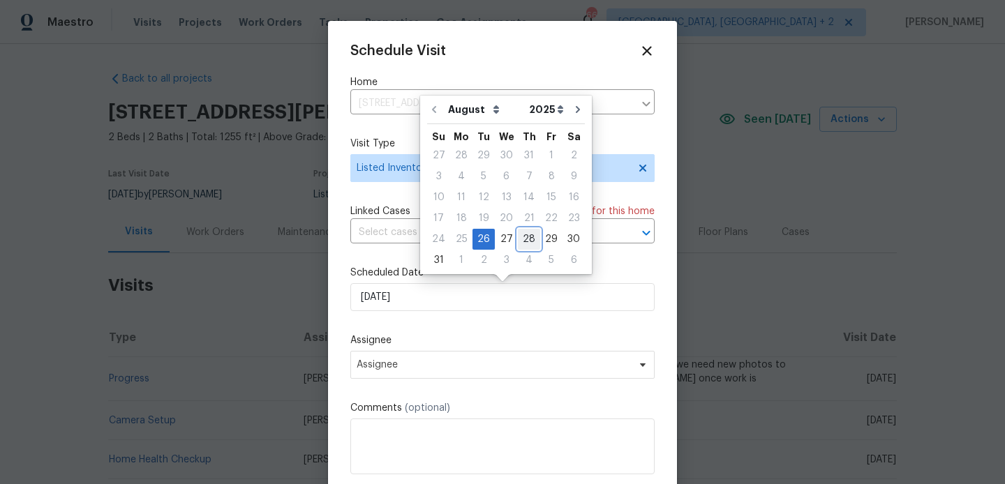
click at [528, 245] on div "28" at bounding box center [529, 240] width 22 height 20
type input "28/08/2025"
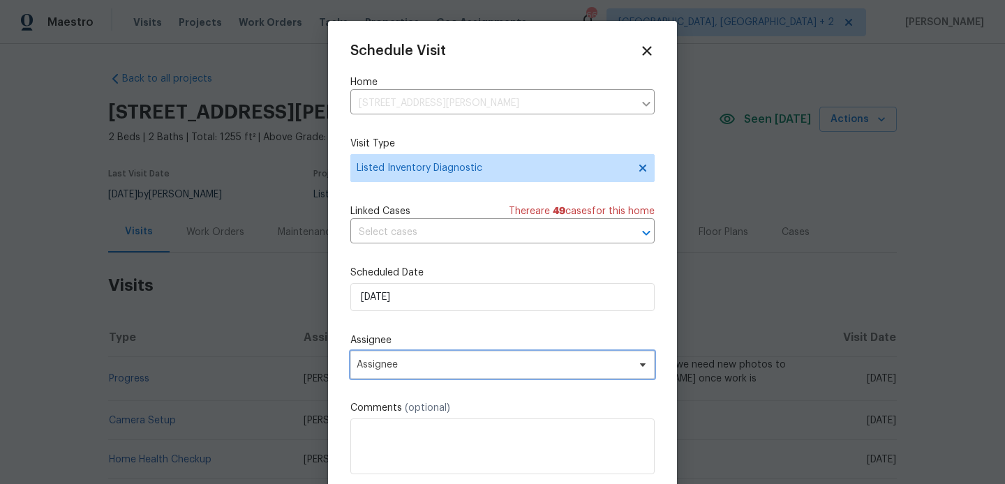
click at [462, 369] on span "Assignee" at bounding box center [494, 364] width 274 height 11
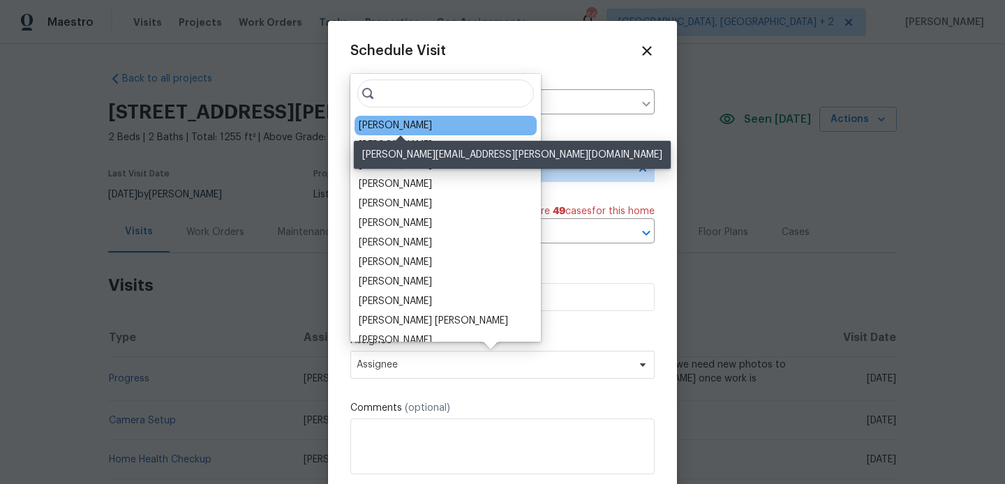
click at [385, 124] on div "Rebecca McMillen" at bounding box center [395, 126] width 73 height 14
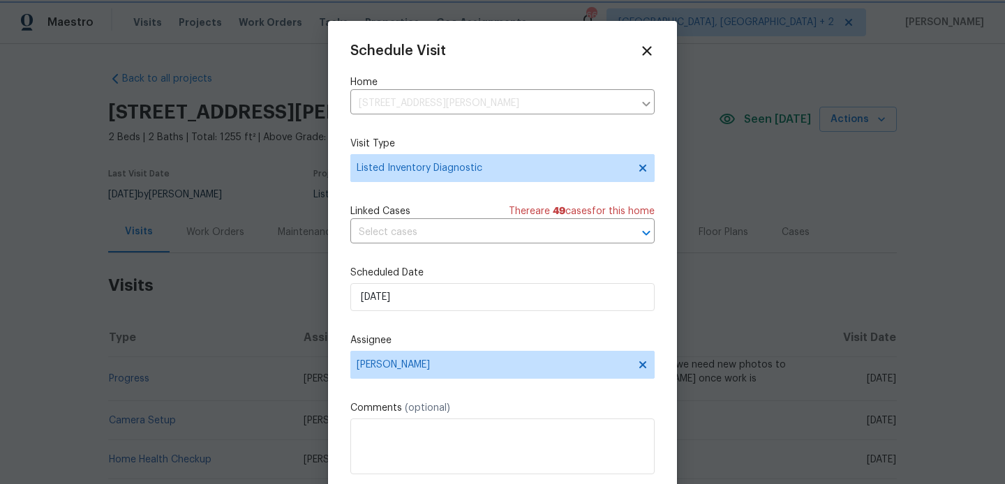
scroll to position [25, 0]
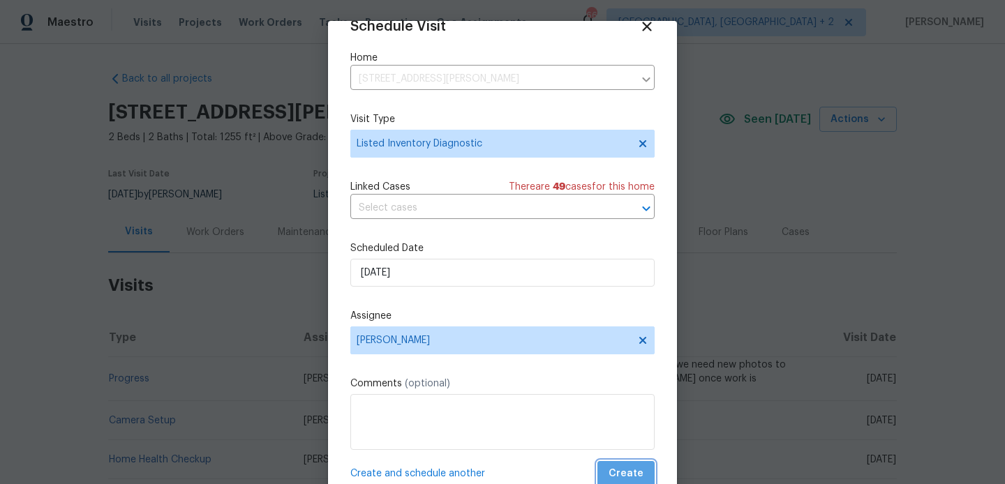
click at [629, 468] on span "Create" at bounding box center [626, 473] width 35 height 17
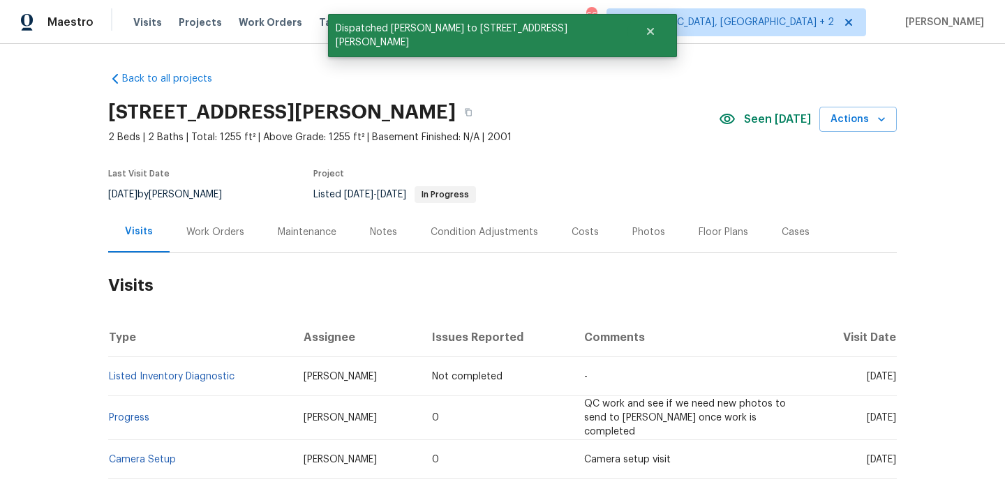
click at [246, 378] on td "Listed Inventory Diagnostic" at bounding box center [200, 376] width 184 height 39
copy link "Listed Inventory Diagnostic"
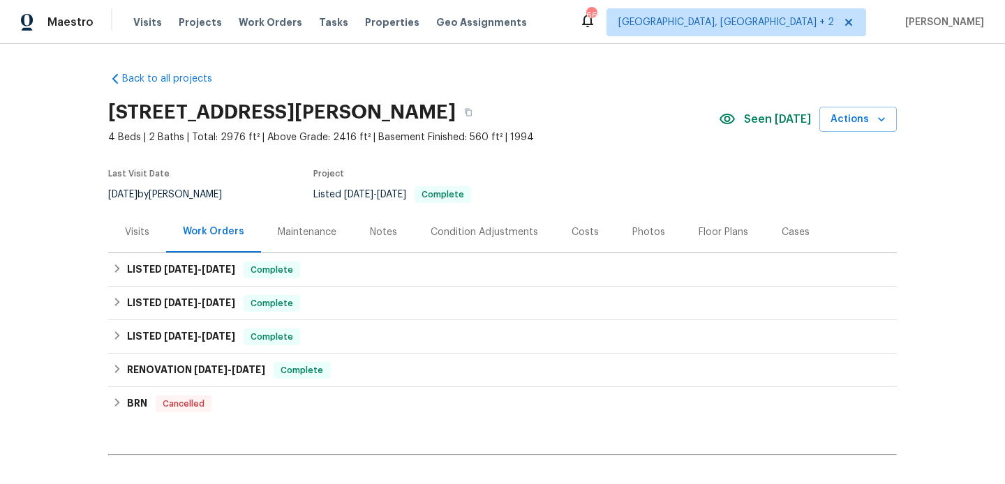
click at [100, 226] on div "Back to all projects [STREET_ADDRESS][PERSON_NAME] 4 Beds | 2 Baths | Total: 29…" at bounding box center [502, 264] width 1005 height 440
click at [141, 234] on div "Visits" at bounding box center [137, 232] width 24 height 14
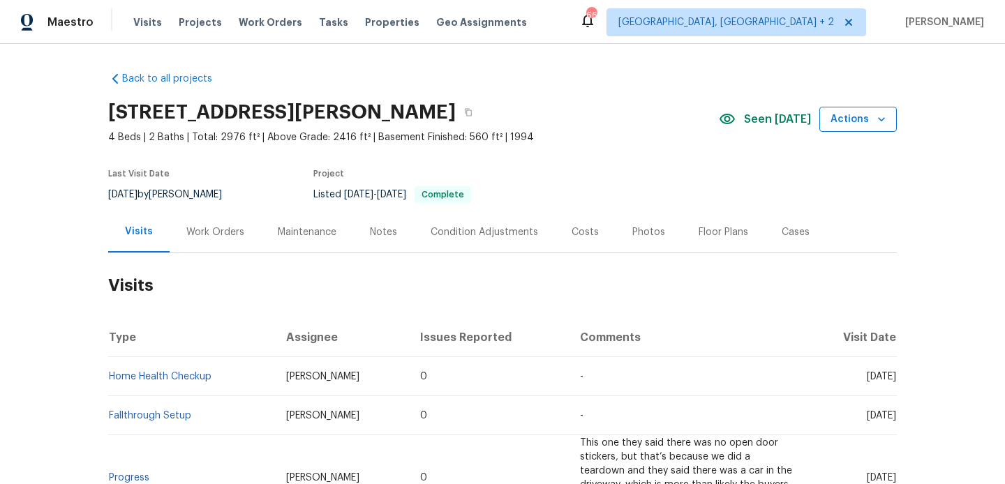
click at [836, 109] on button "Actions" at bounding box center [857, 120] width 77 height 26
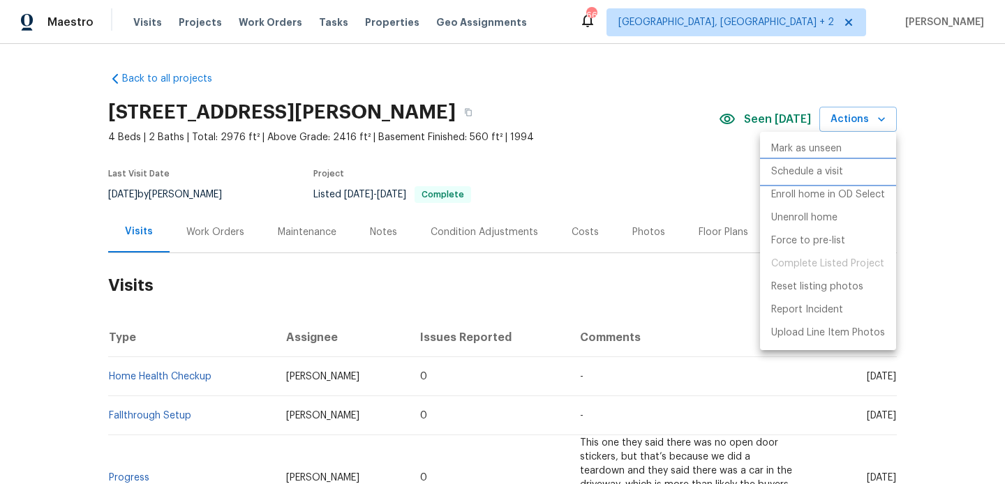
click at [821, 163] on li "Schedule a visit" at bounding box center [828, 172] width 136 height 23
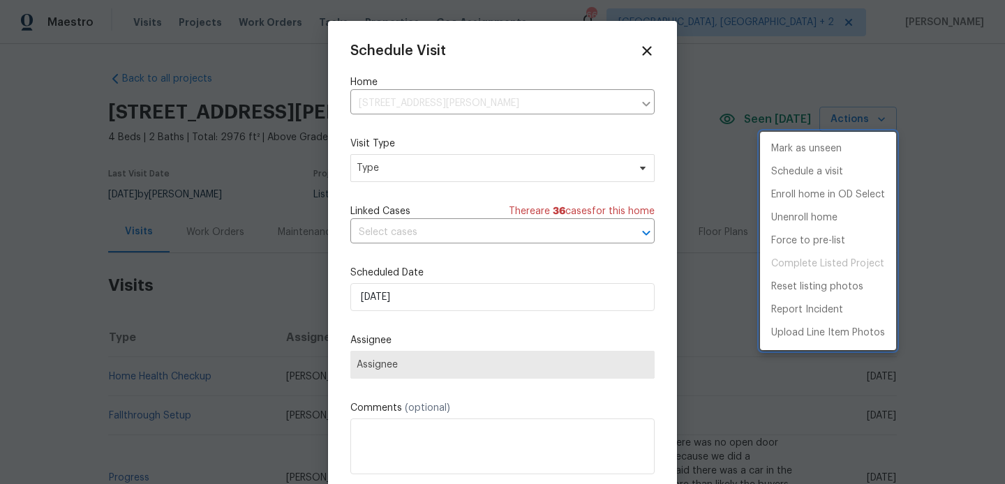
click at [387, 226] on div at bounding box center [502, 242] width 1005 height 484
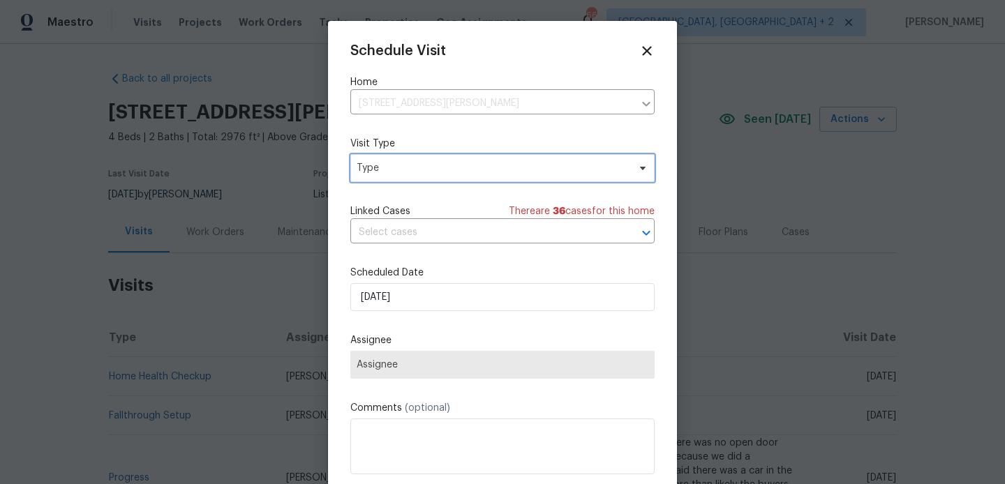
click at [369, 154] on span "Type" at bounding box center [502, 168] width 304 height 28
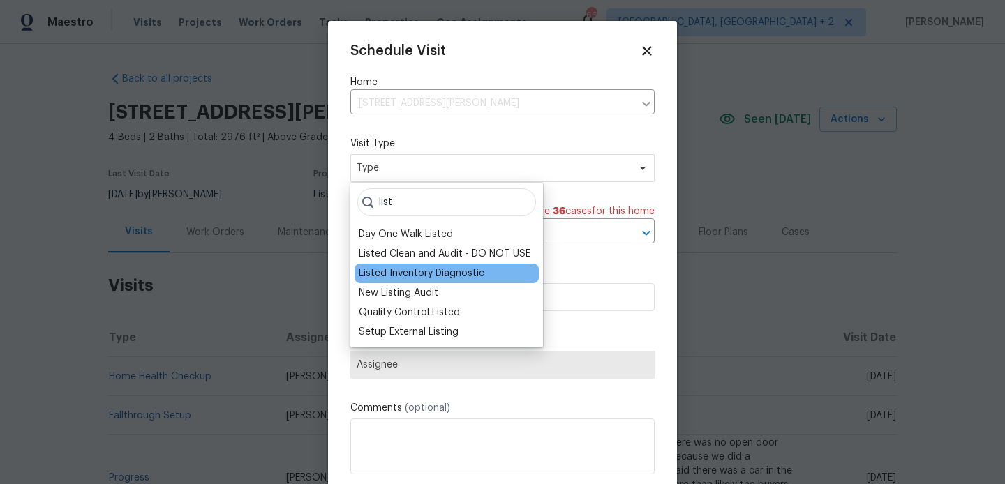
type input "list"
click at [404, 274] on div "Listed Inventory Diagnostic" at bounding box center [422, 274] width 126 height 14
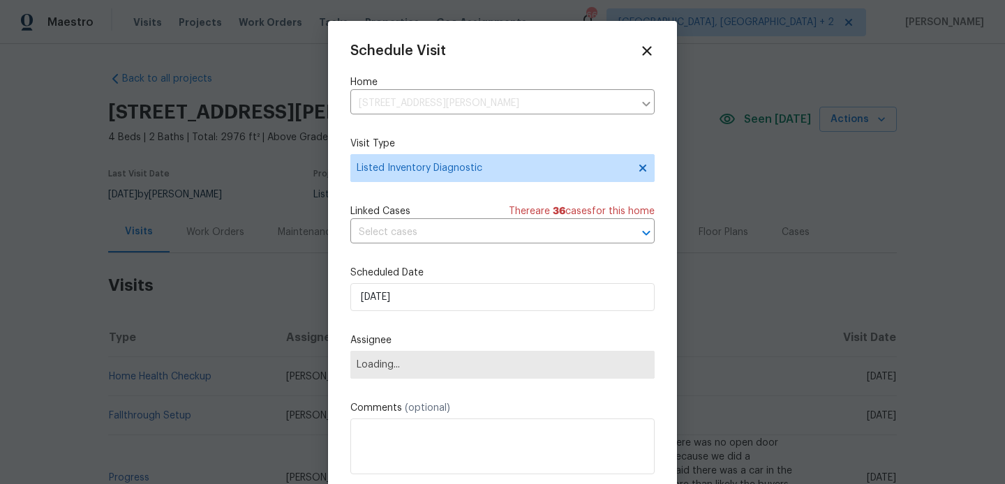
click at [403, 249] on div "Schedule Visit Home [STREET_ADDRESS][PERSON_NAME] ​ Visit Type Listed Inventory…" at bounding box center [502, 277] width 304 height 468
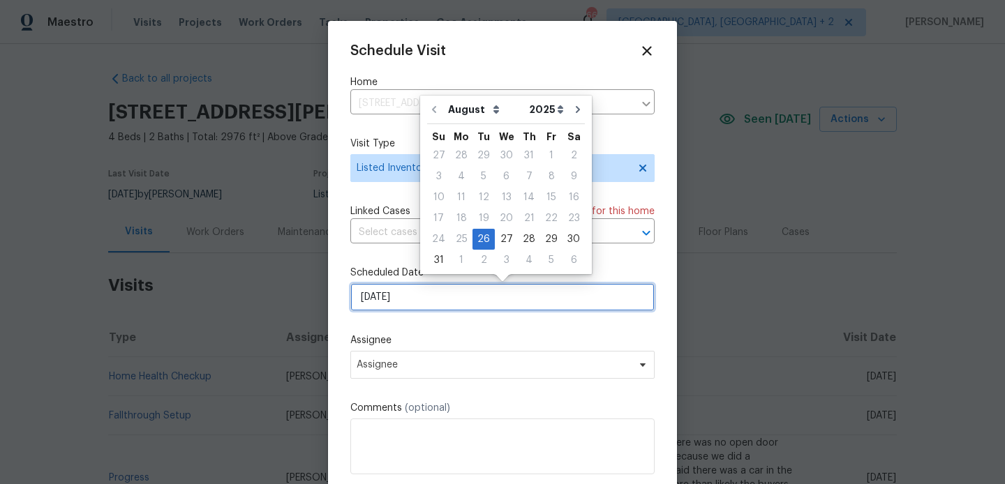
click at [405, 297] on input "[DATE]" at bounding box center [502, 297] width 304 height 28
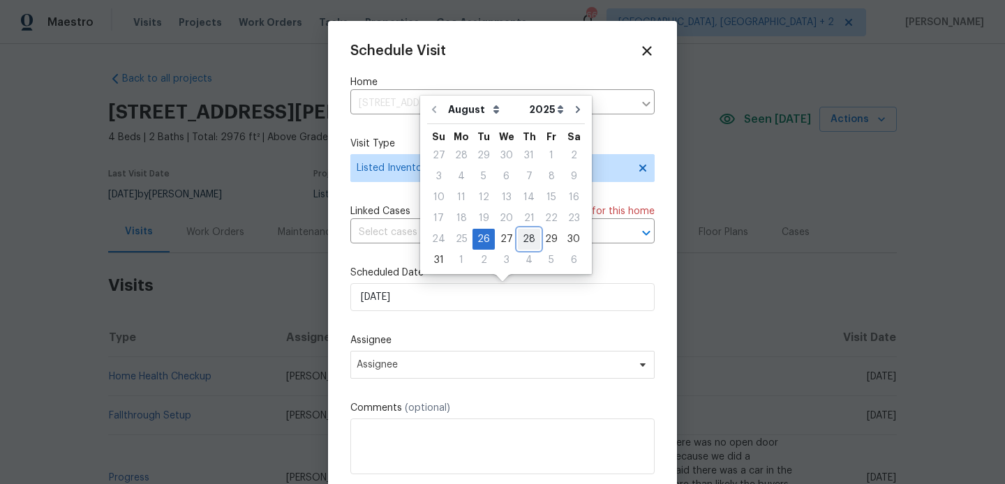
click at [524, 238] on div "28" at bounding box center [529, 240] width 22 height 20
type input "[DATE]"
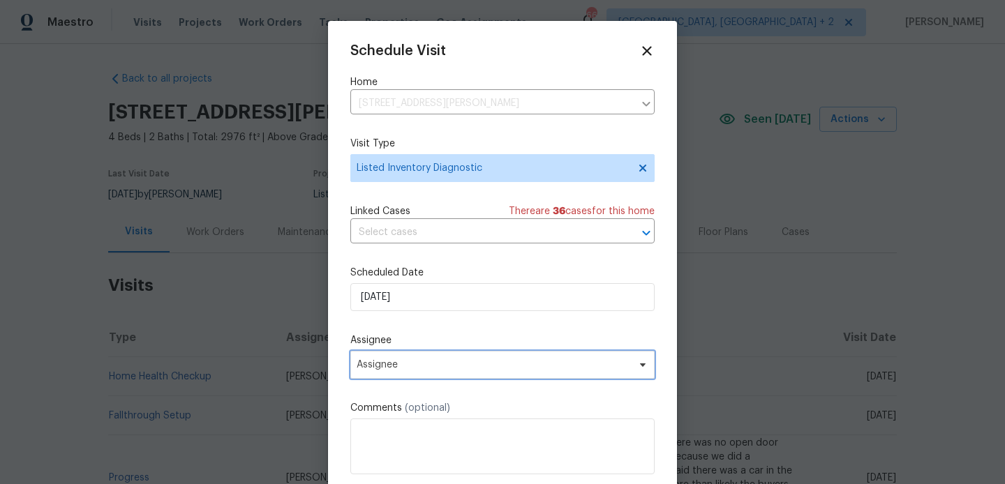
click at [448, 368] on span "Assignee" at bounding box center [494, 364] width 274 height 11
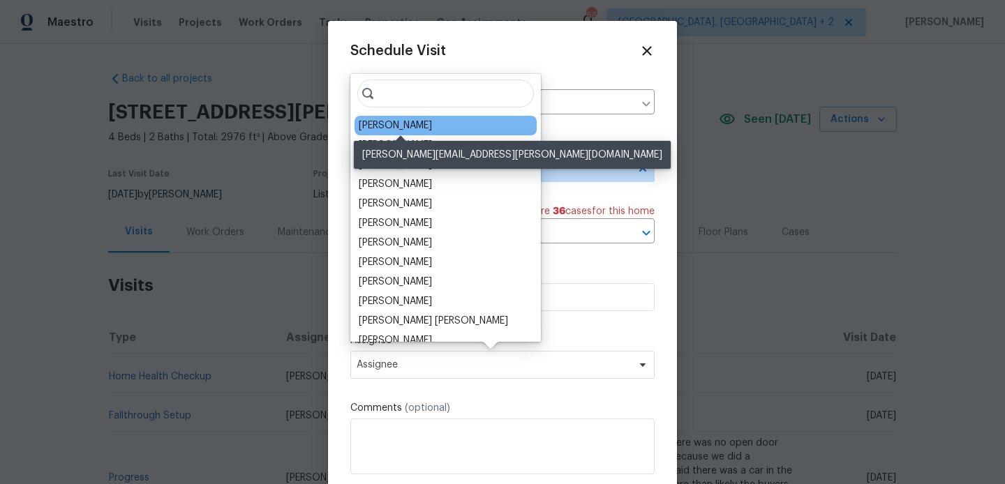
click at [388, 123] on div "[PERSON_NAME]" at bounding box center [395, 126] width 73 height 14
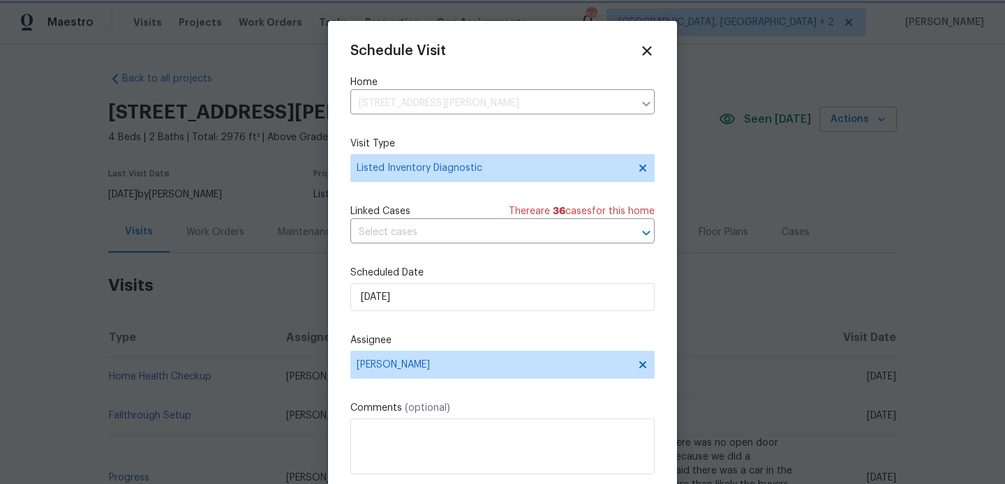
scroll to position [25, 0]
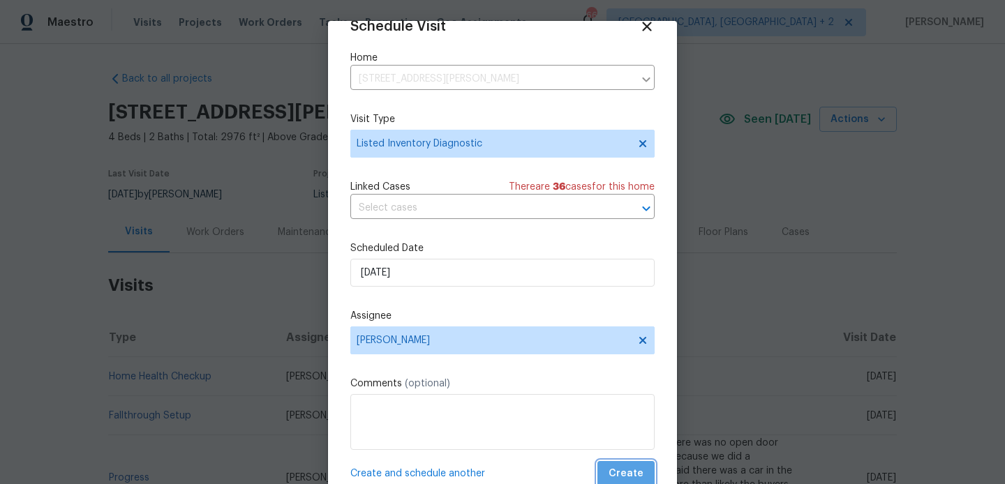
click at [629, 469] on span "Create" at bounding box center [626, 473] width 35 height 17
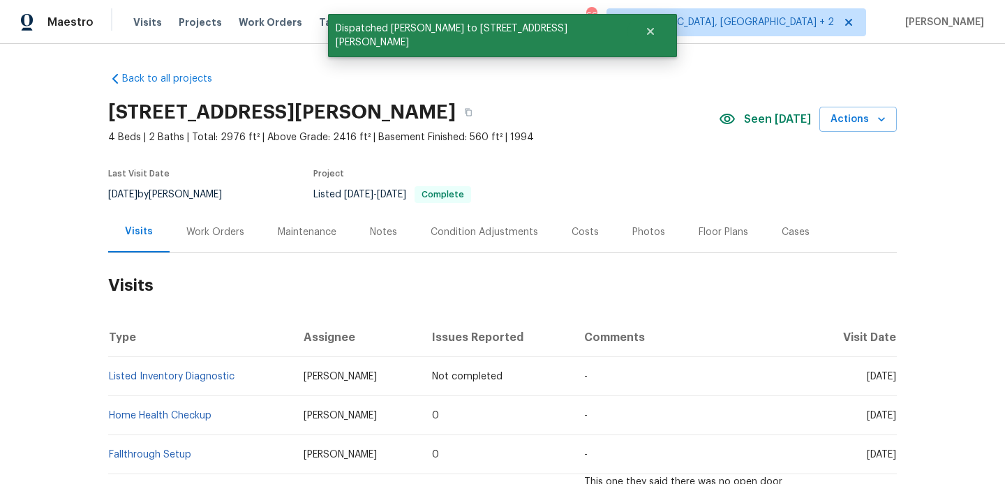
click at [240, 377] on td "Listed Inventory Diagnostic" at bounding box center [200, 376] width 184 height 39
copy link "Listed Inventory Diagnostic"
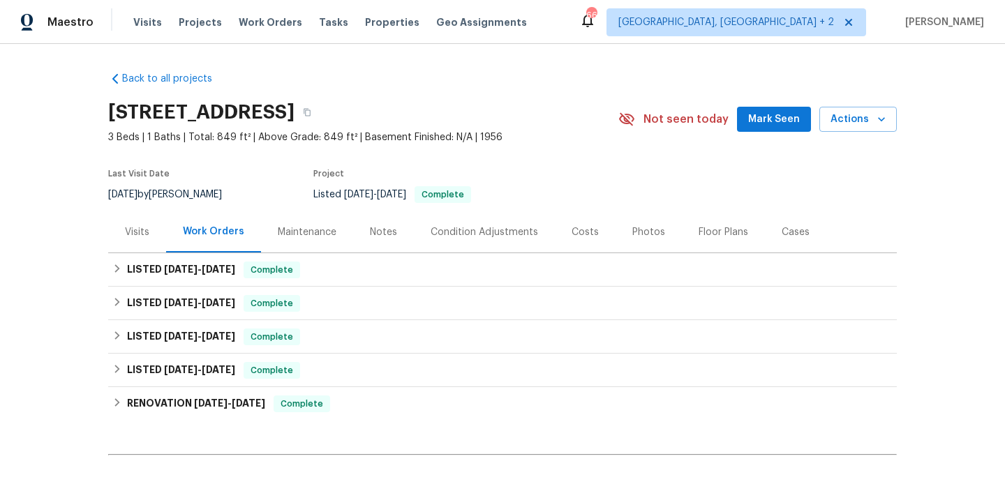
click at [118, 228] on div "Visits" at bounding box center [137, 231] width 58 height 41
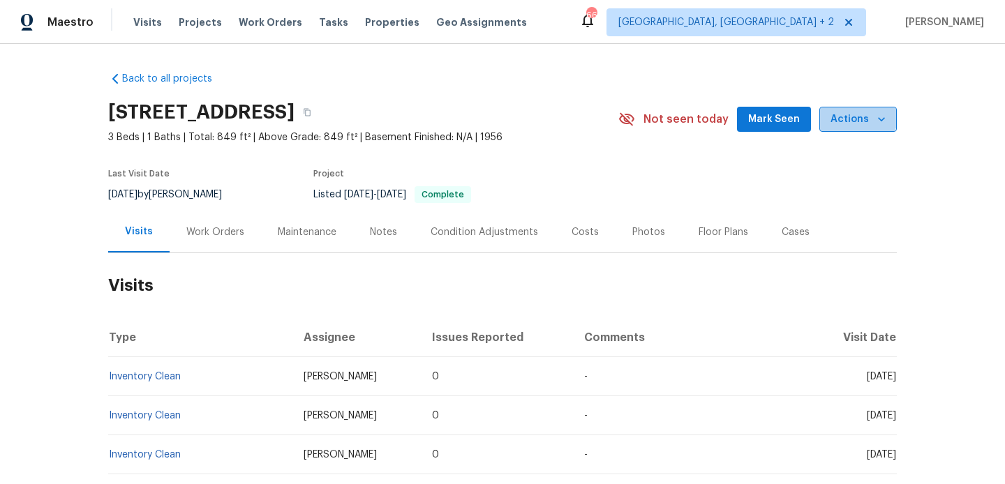
click at [857, 109] on button "Actions" at bounding box center [857, 120] width 77 height 26
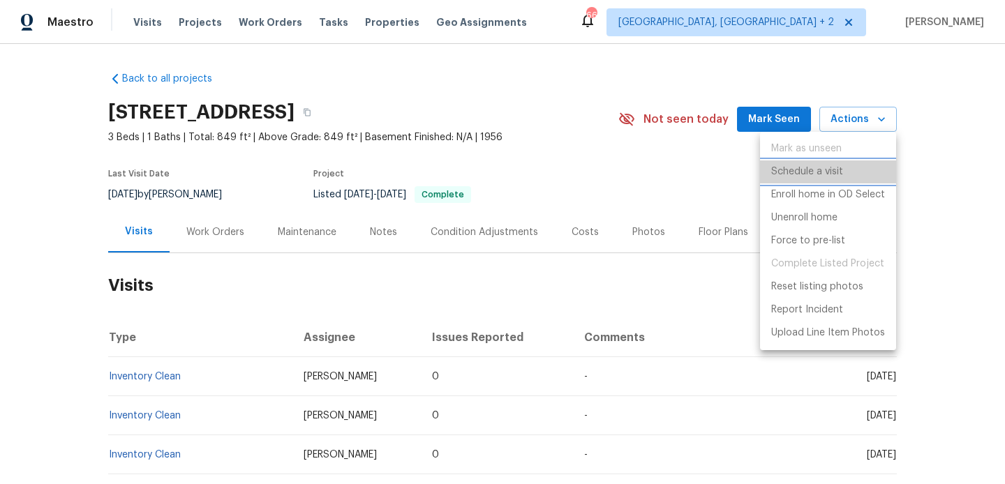
click at [827, 177] on p "Schedule a visit" at bounding box center [807, 172] width 72 height 15
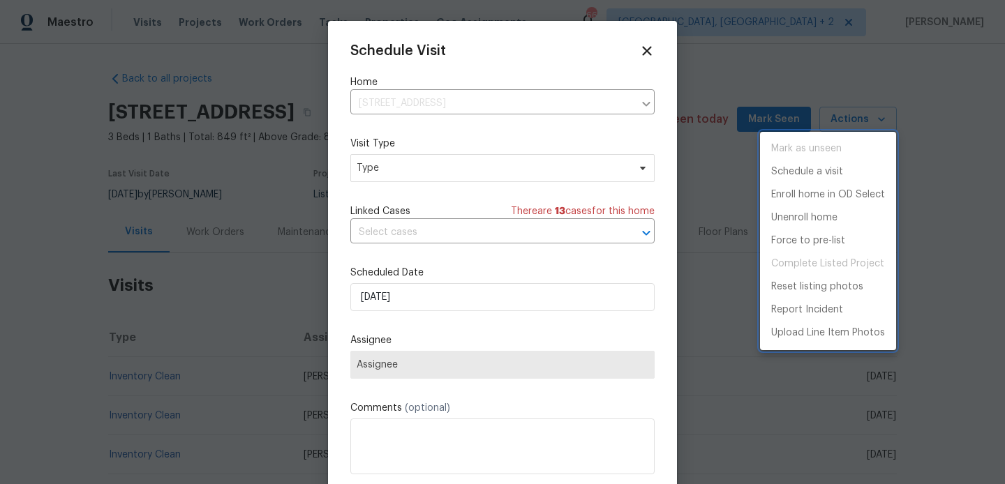
click at [373, 165] on div at bounding box center [502, 242] width 1005 height 484
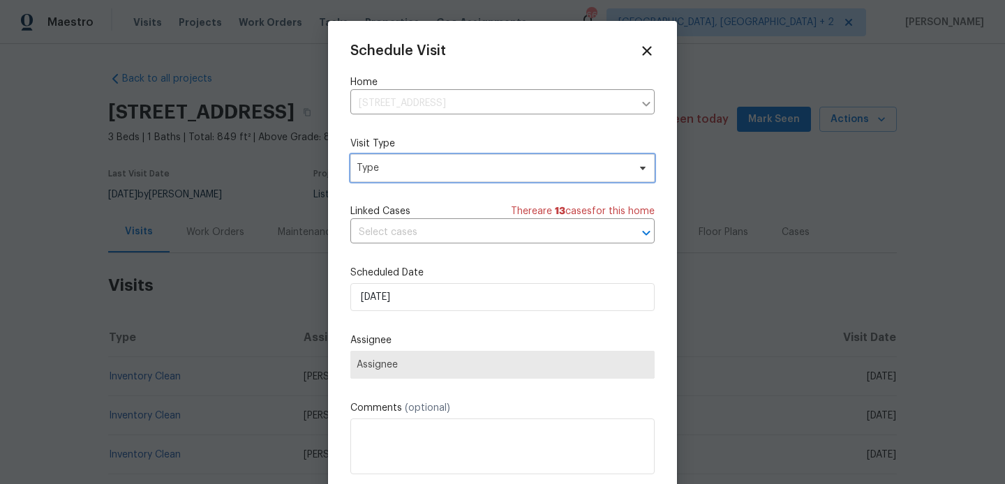
click at [389, 164] on span "Type" at bounding box center [492, 168] width 271 height 14
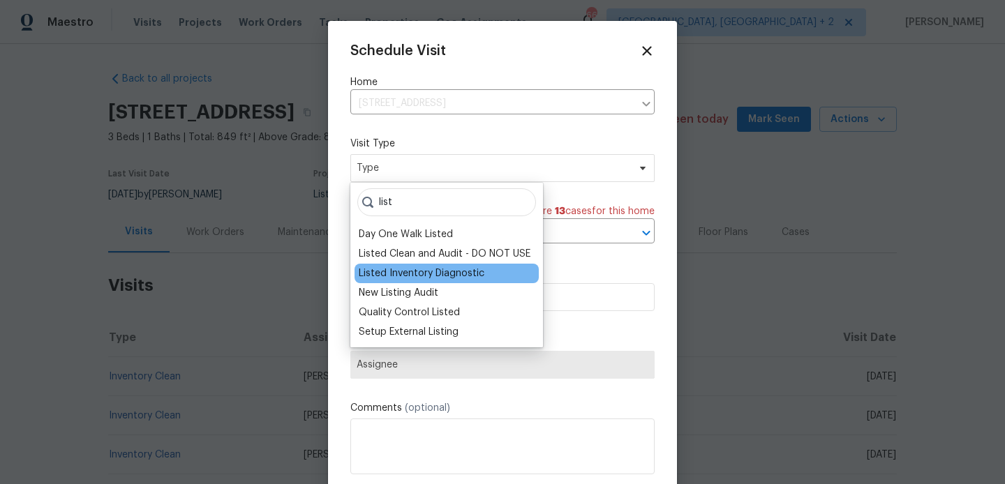
type input "list"
click at [431, 271] on div "Listed Inventory Diagnostic" at bounding box center [422, 274] width 126 height 14
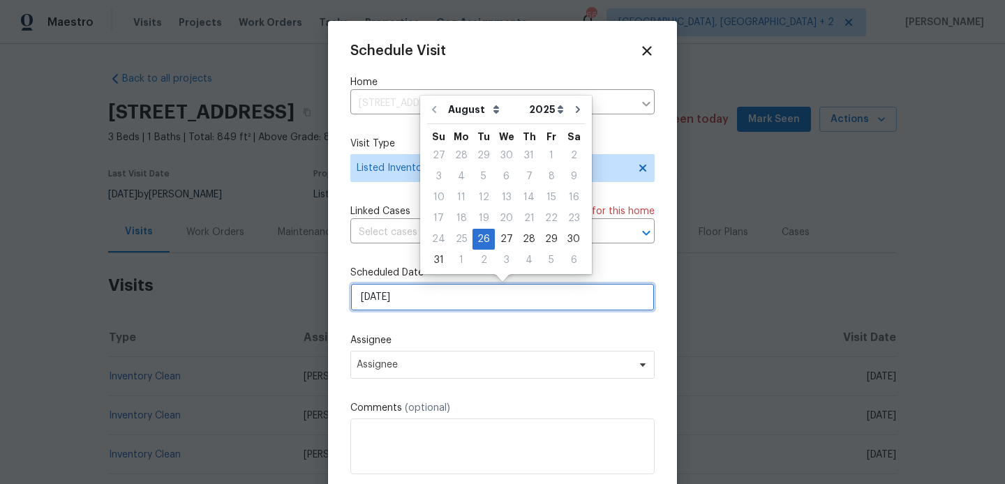
click at [392, 299] on input "[DATE]" at bounding box center [502, 297] width 304 height 28
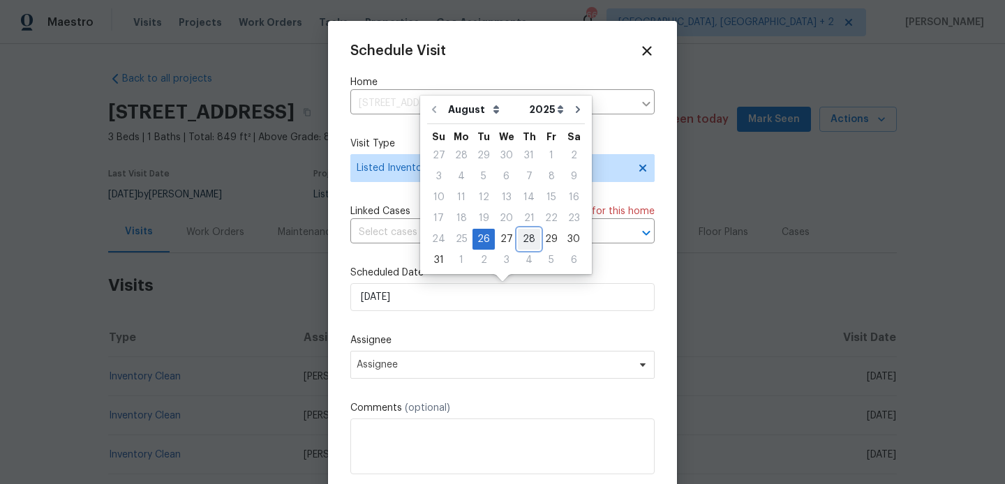
click at [520, 237] on div "28" at bounding box center [529, 240] width 22 height 20
type input "[DATE]"
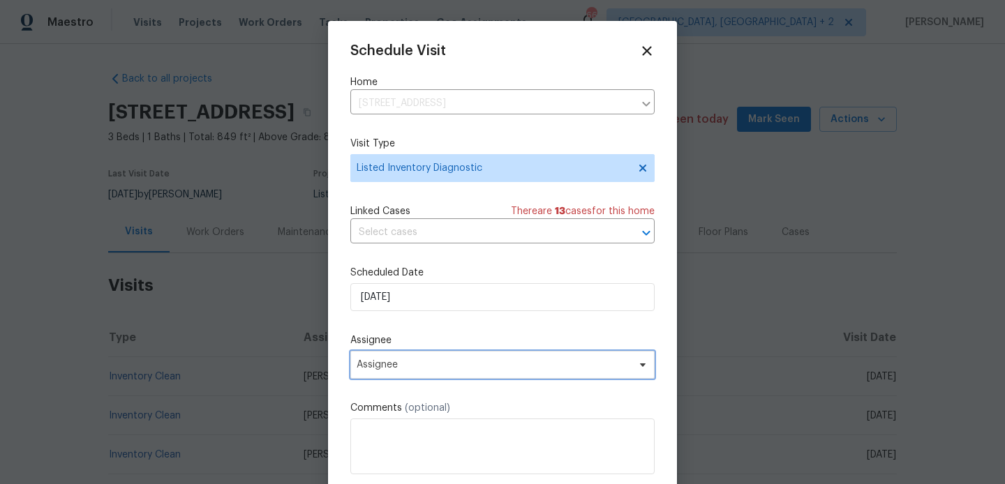
click at [456, 373] on span "Assignee" at bounding box center [502, 365] width 304 height 28
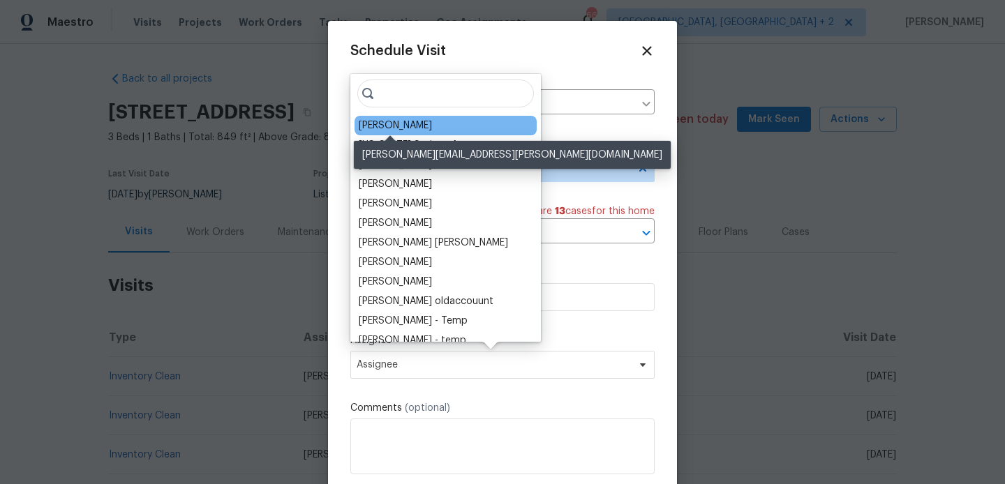
click at [396, 126] on div "Chris Thomas" at bounding box center [395, 126] width 73 height 14
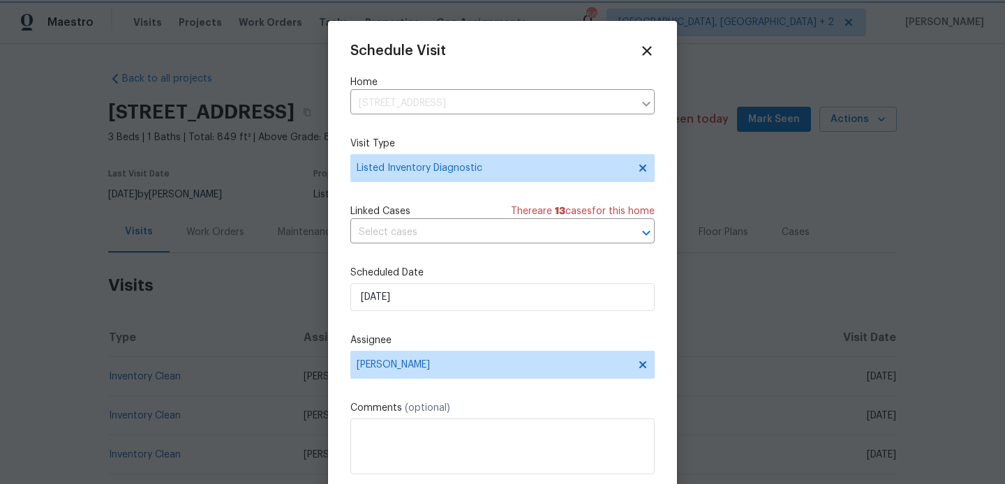
scroll to position [25, 0]
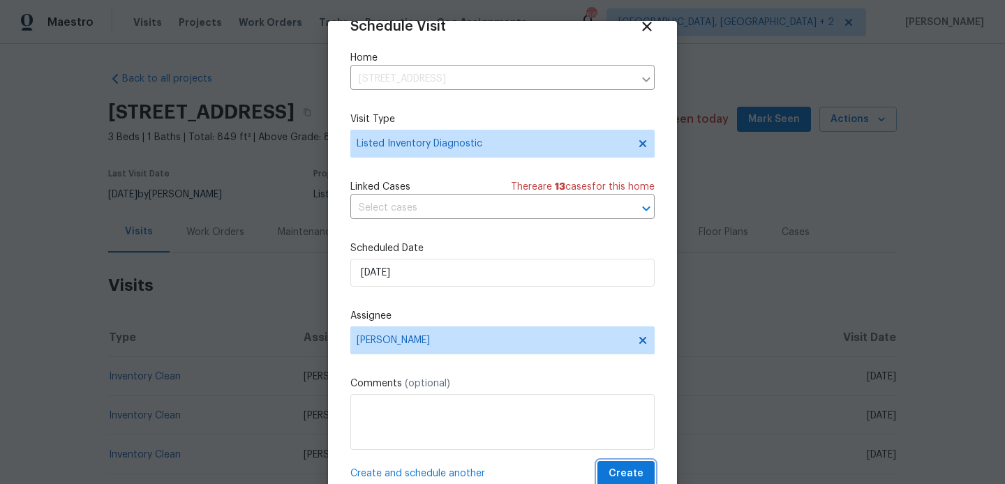
click at [639, 468] on span "Create" at bounding box center [626, 473] width 35 height 17
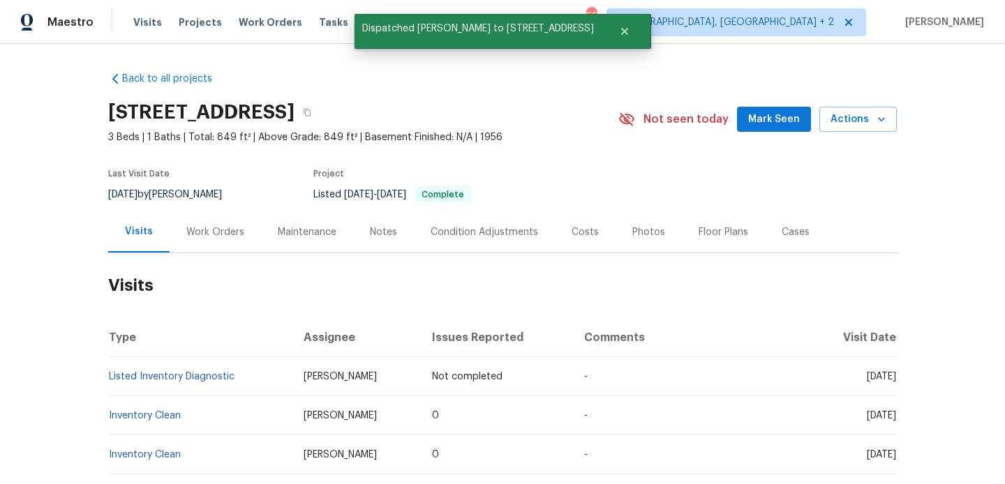
click at [237, 378] on td "Listed Inventory Diagnostic" at bounding box center [200, 376] width 184 height 39
copy link "Listed Inventory Diagnostic"
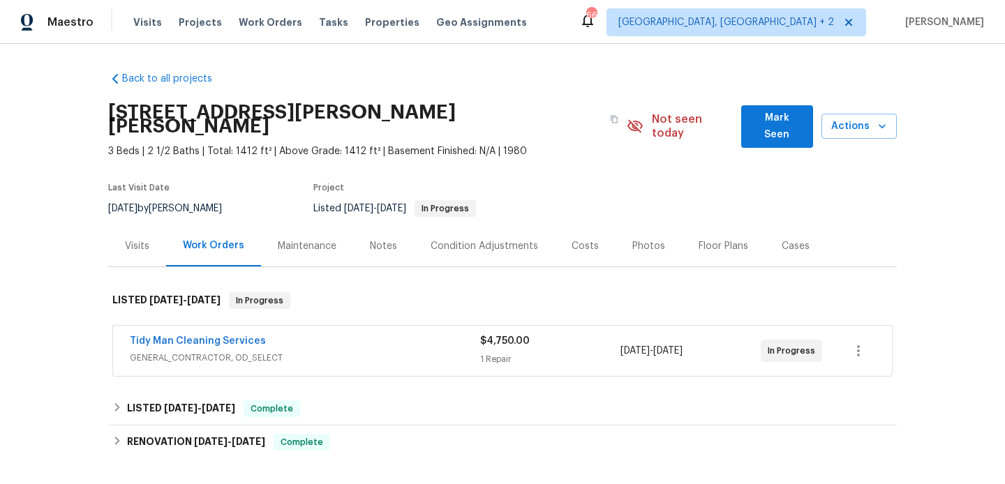
click at [147, 239] on div "Visits" at bounding box center [137, 246] width 24 height 14
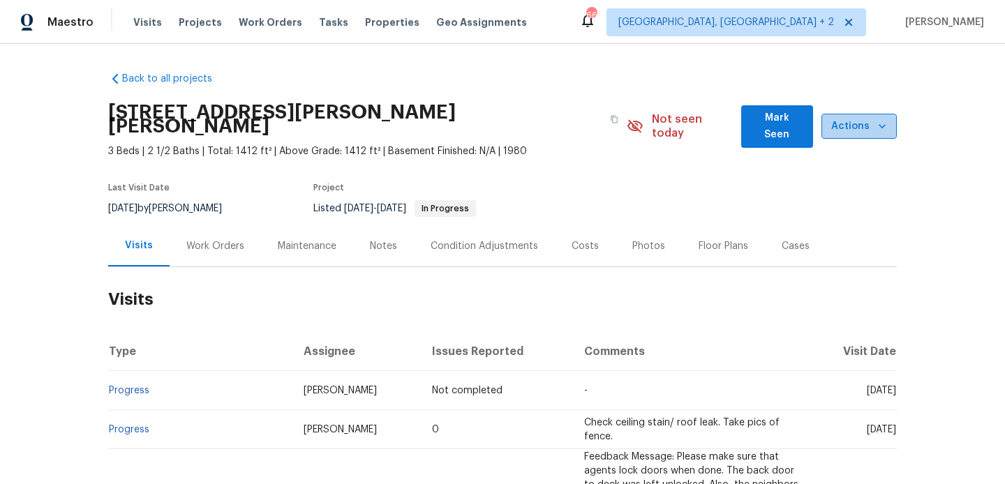
click at [856, 118] on span "Actions" at bounding box center [859, 126] width 53 height 17
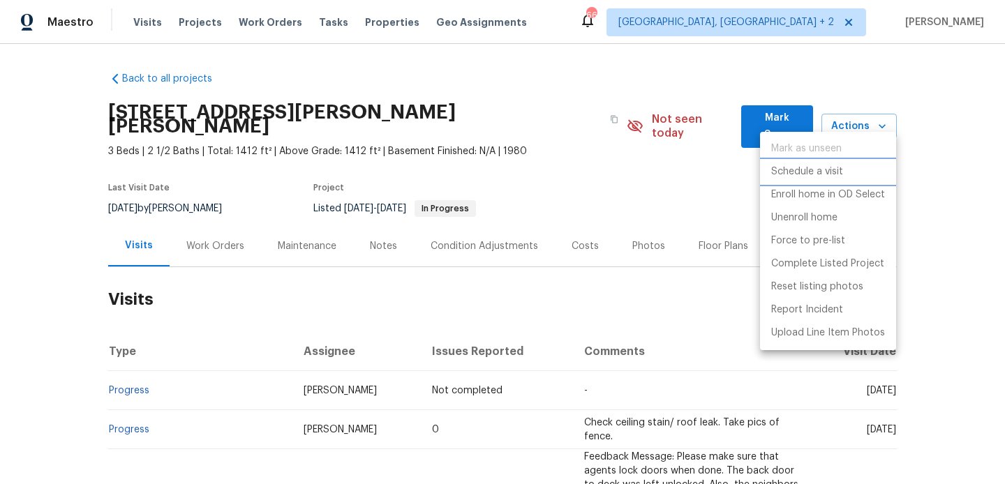
click at [812, 175] on p "Schedule a visit" at bounding box center [807, 172] width 72 height 15
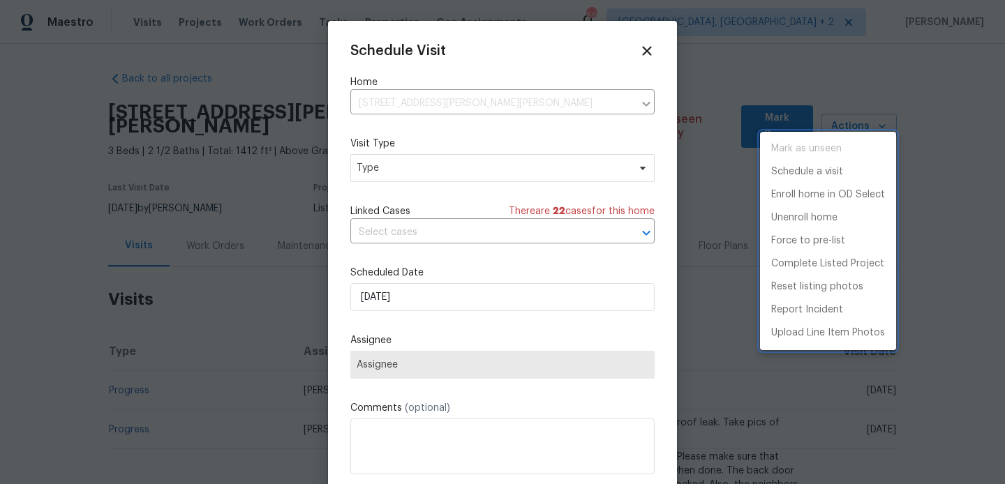
click at [409, 172] on div at bounding box center [502, 242] width 1005 height 484
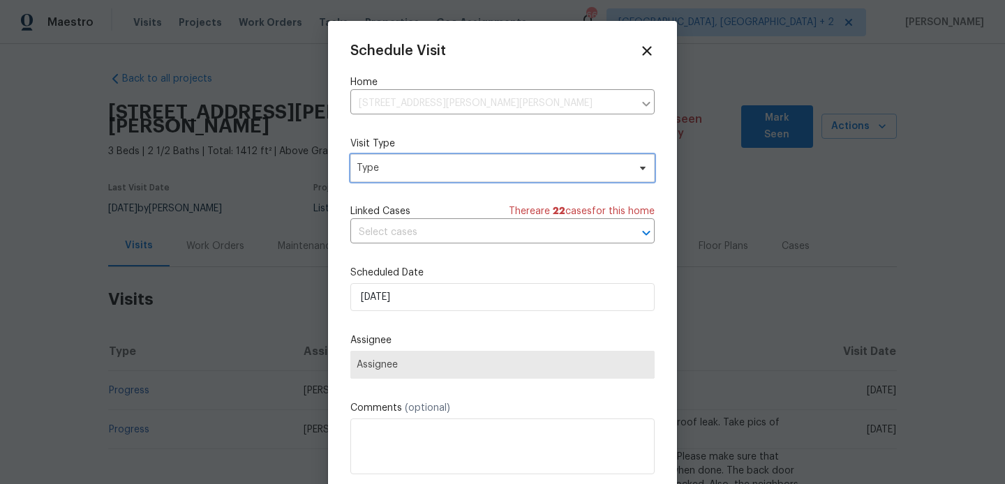
click at [382, 171] on span "Type" at bounding box center [492, 168] width 271 height 14
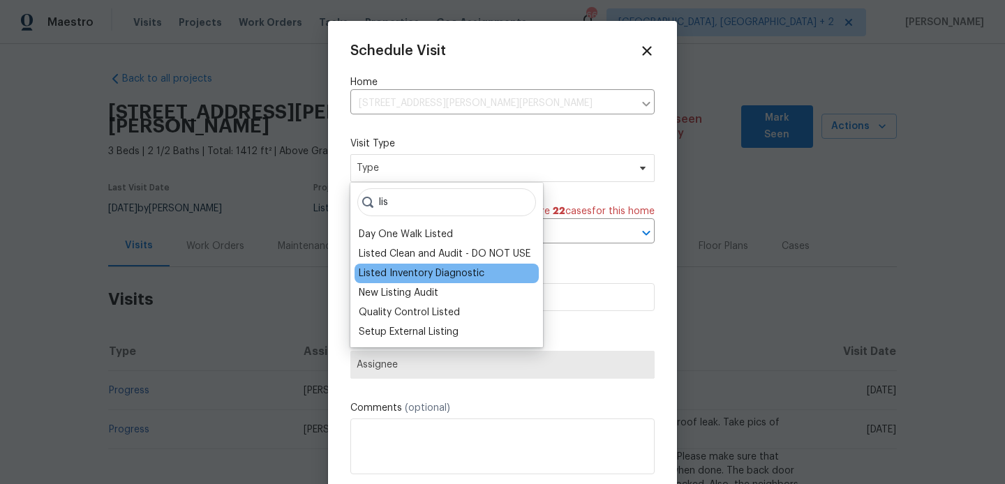
type input "lis"
click at [396, 276] on div "Listed Inventory Diagnostic" at bounding box center [422, 274] width 126 height 14
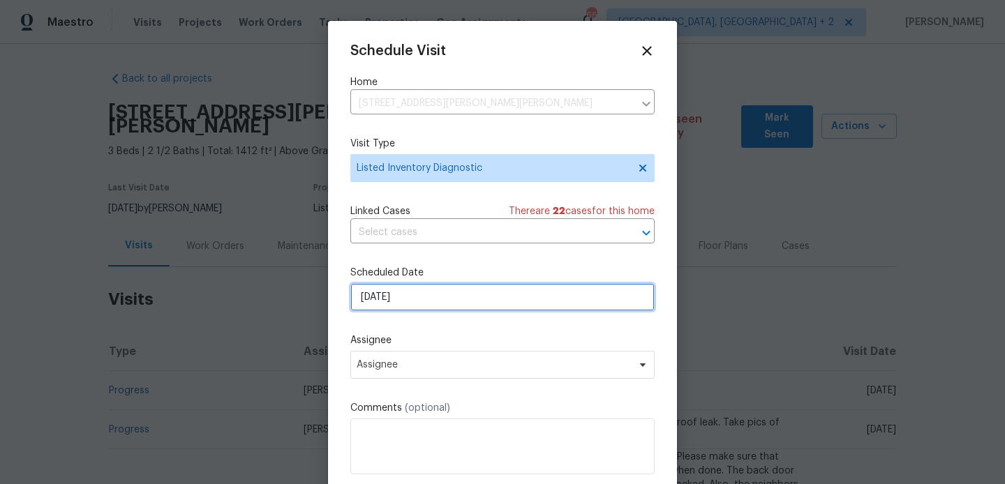
click at [393, 294] on input "[DATE]" at bounding box center [502, 297] width 304 height 28
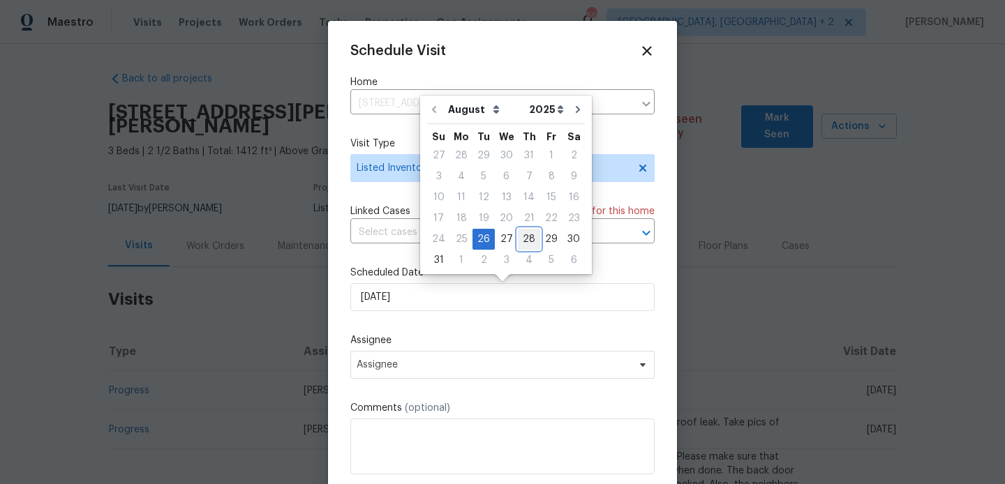
click at [518, 238] on div "28" at bounding box center [529, 240] width 22 height 20
type input "[DATE]"
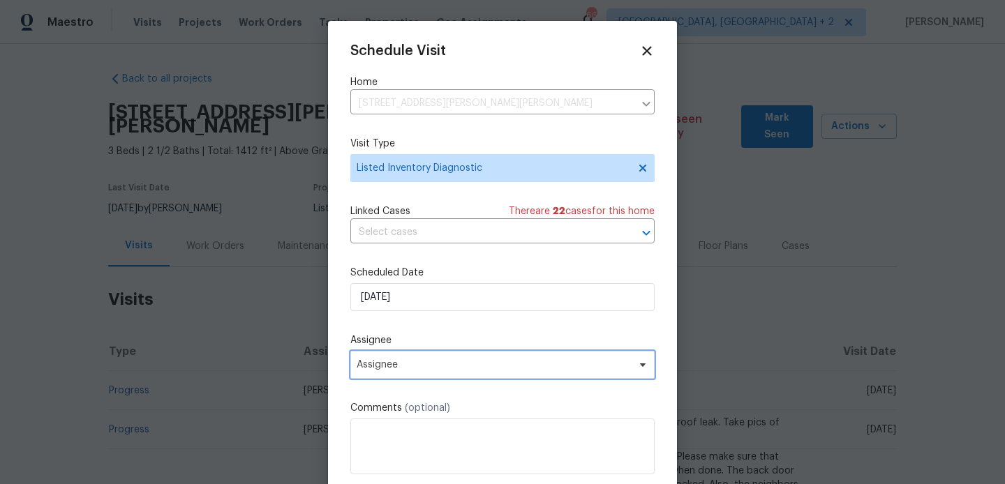
click at [454, 374] on span "Assignee" at bounding box center [502, 365] width 304 height 28
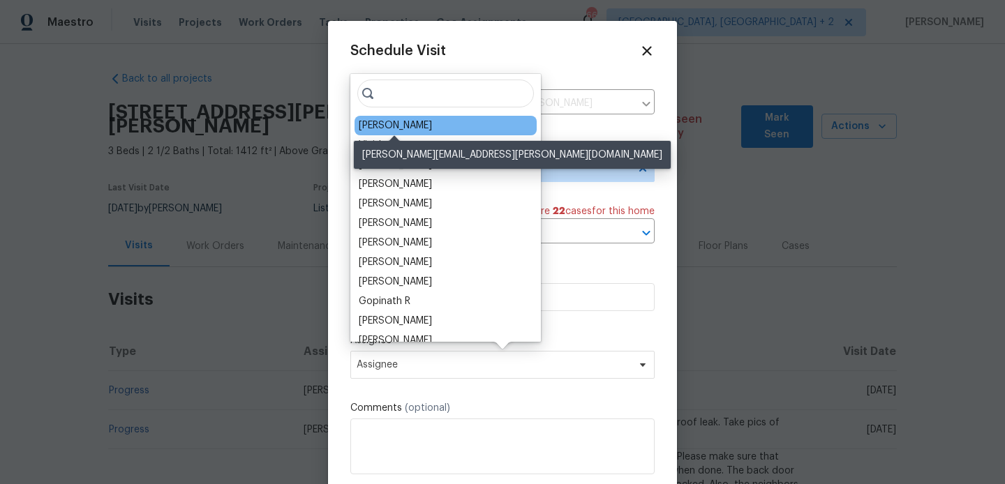
click at [414, 127] on div "[PERSON_NAME]" at bounding box center [395, 126] width 73 height 14
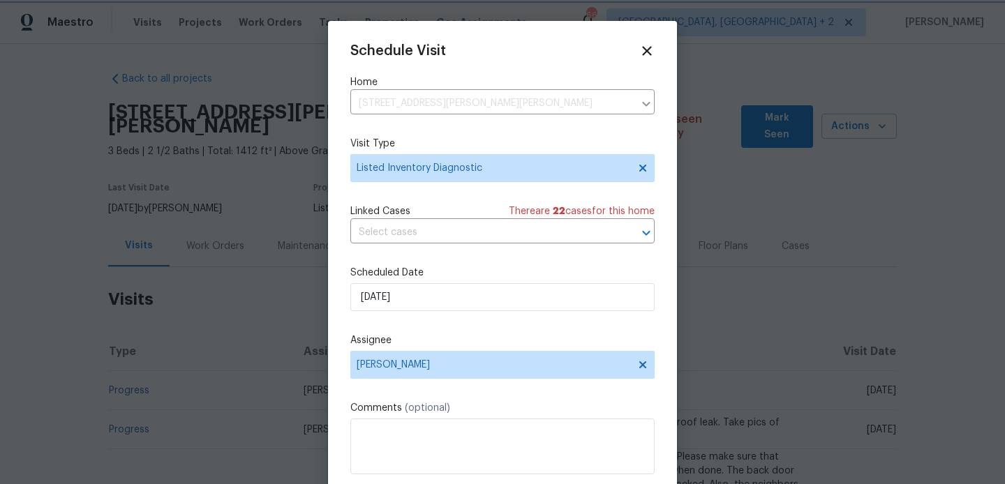
scroll to position [25, 0]
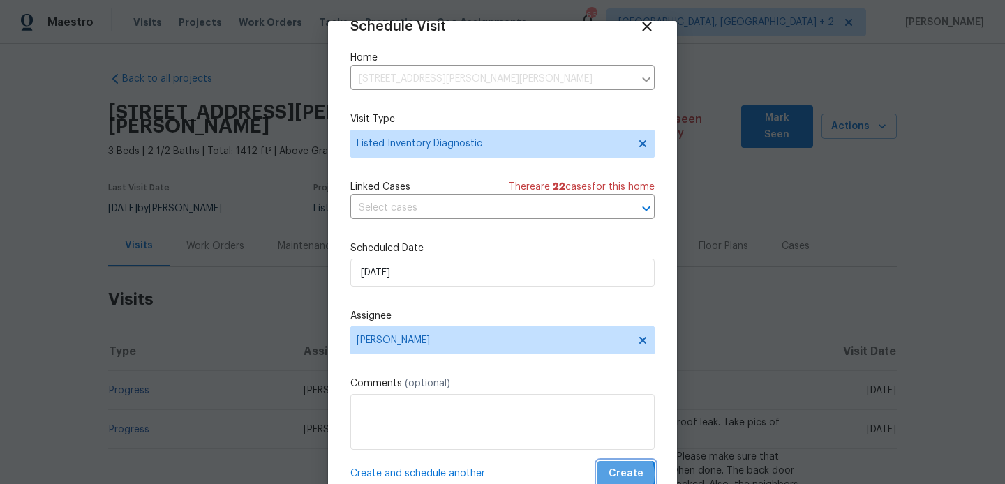
click at [620, 475] on span "Create" at bounding box center [626, 473] width 35 height 17
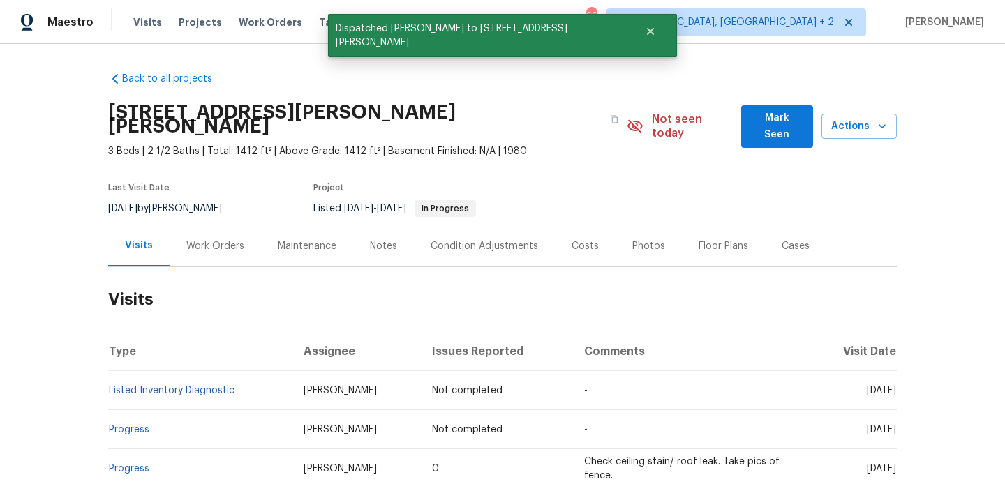
click at [250, 377] on td "Listed Inventory Diagnostic" at bounding box center [200, 390] width 184 height 39
copy link "Listed Inventory Diagnostic"
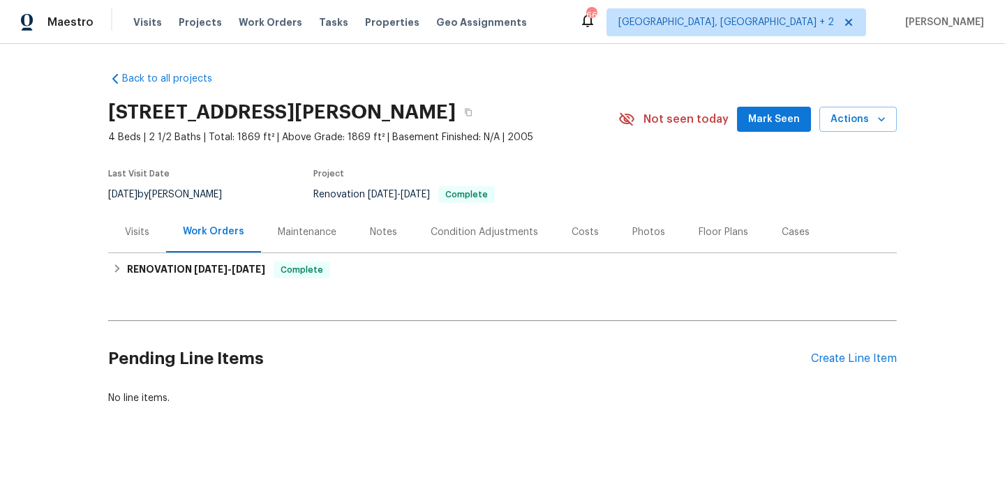
click at [858, 350] on div "Pending Line Items Create Line Item" at bounding box center [502, 359] width 789 height 65
click at [845, 358] on div "Create Line Item" at bounding box center [854, 358] width 86 height 13
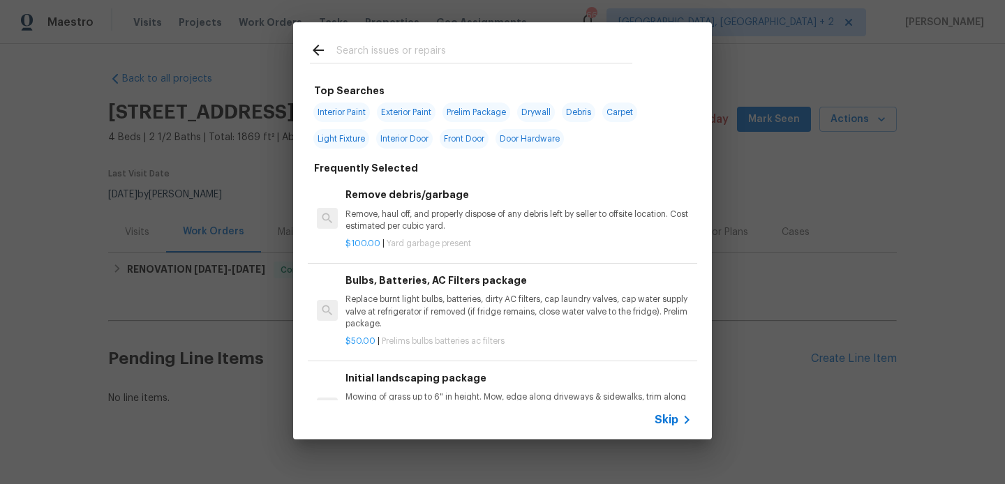
click at [165, 269] on div "Top Searches Interior Paint Exterior Paint Prelim Package Drywall Debris Carpet…" at bounding box center [502, 231] width 1005 height 462
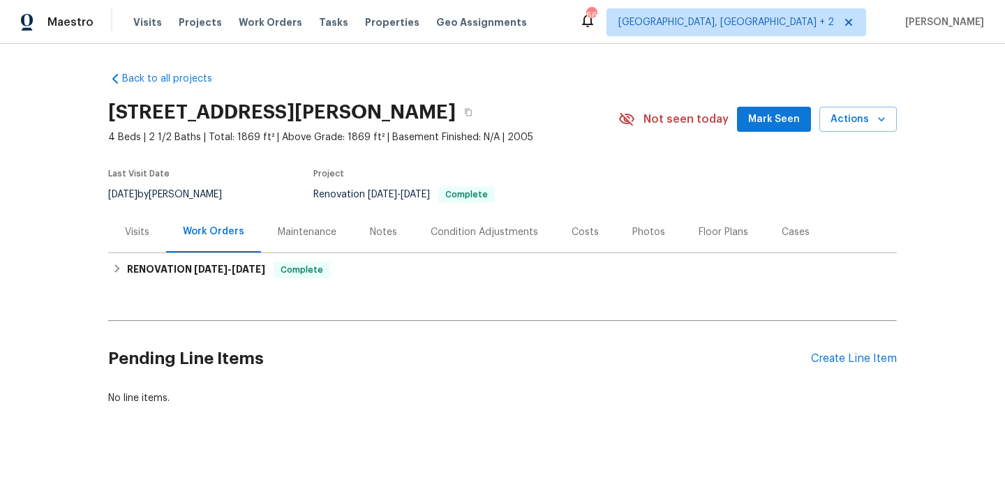
click at [141, 235] on div "Visits" at bounding box center [137, 232] width 24 height 14
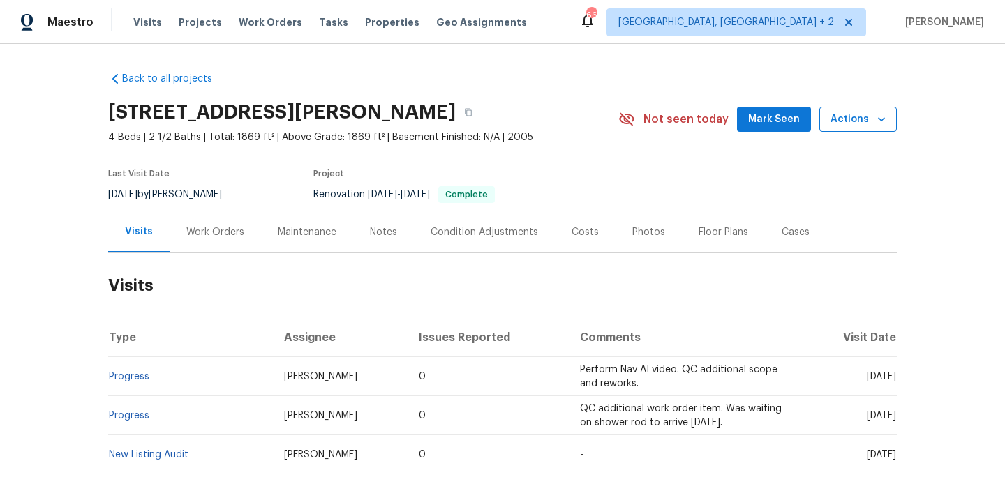
click at [847, 125] on span "Actions" at bounding box center [857, 119] width 55 height 17
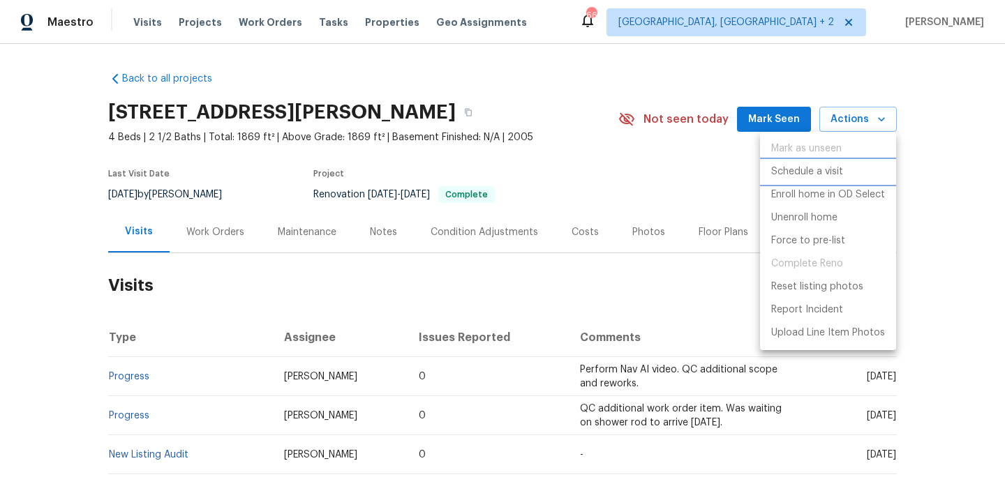
click at [828, 172] on p "Schedule a visit" at bounding box center [807, 172] width 72 height 15
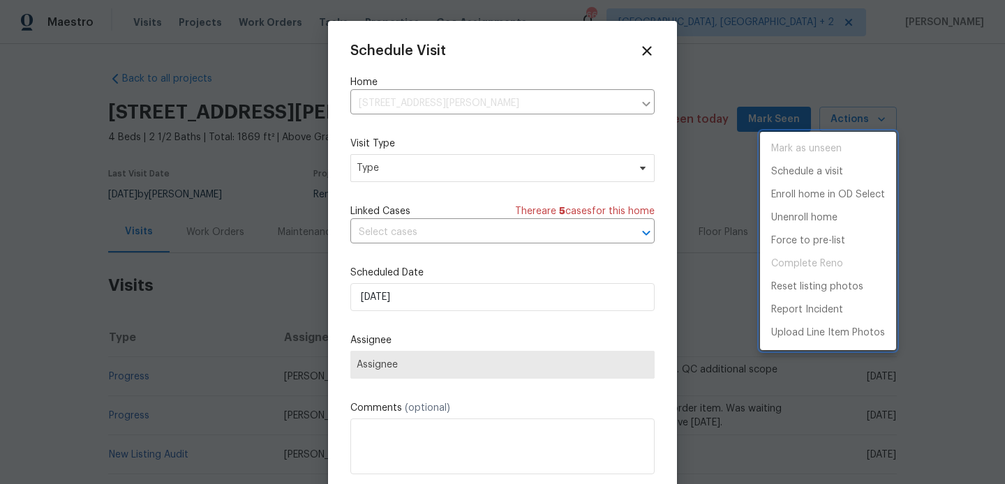
click at [398, 172] on div at bounding box center [502, 242] width 1005 height 484
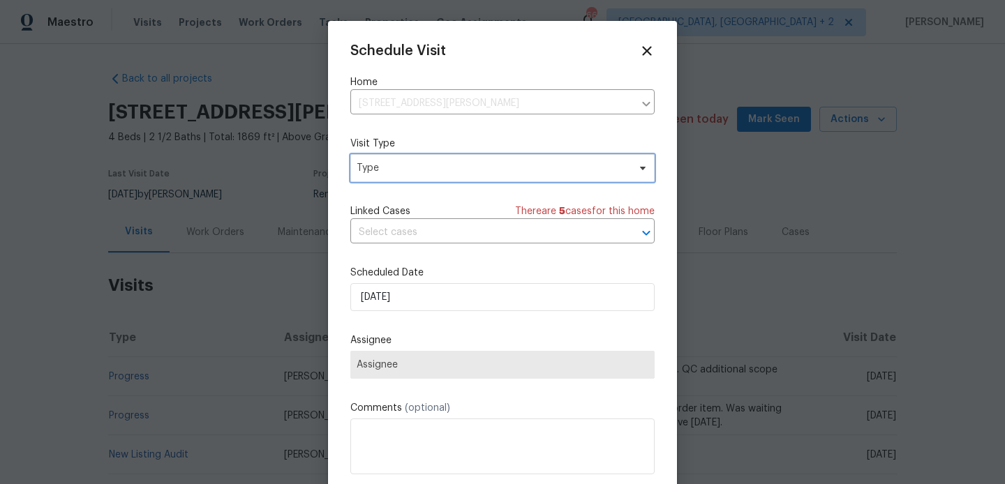
click at [380, 171] on span "Type" at bounding box center [492, 168] width 271 height 14
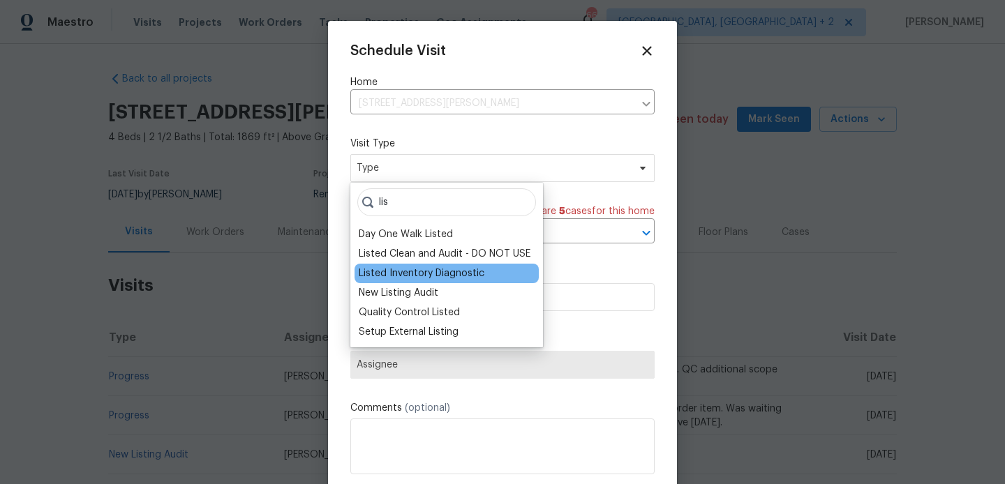
type input "lis"
click at [403, 273] on div "Listed Inventory Diagnostic" at bounding box center [422, 274] width 126 height 14
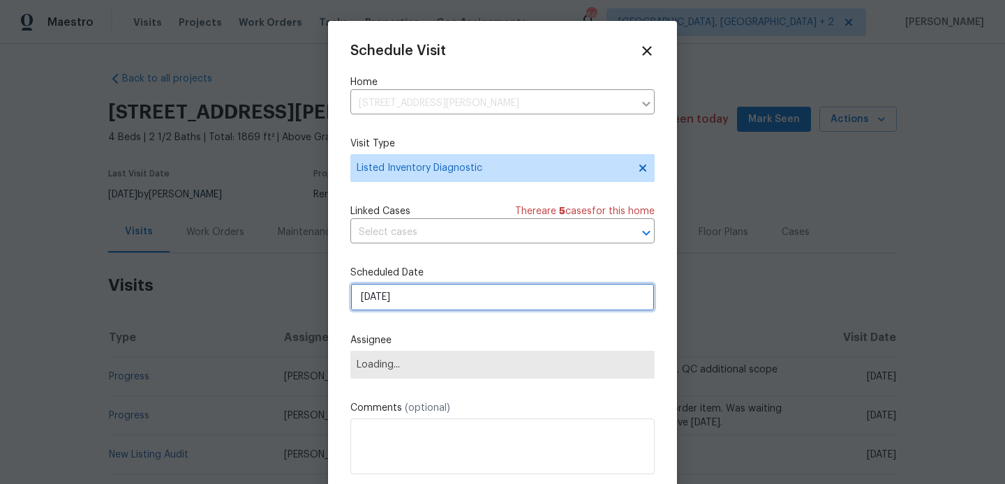
click at [403, 294] on input "[DATE]" at bounding box center [502, 297] width 304 height 28
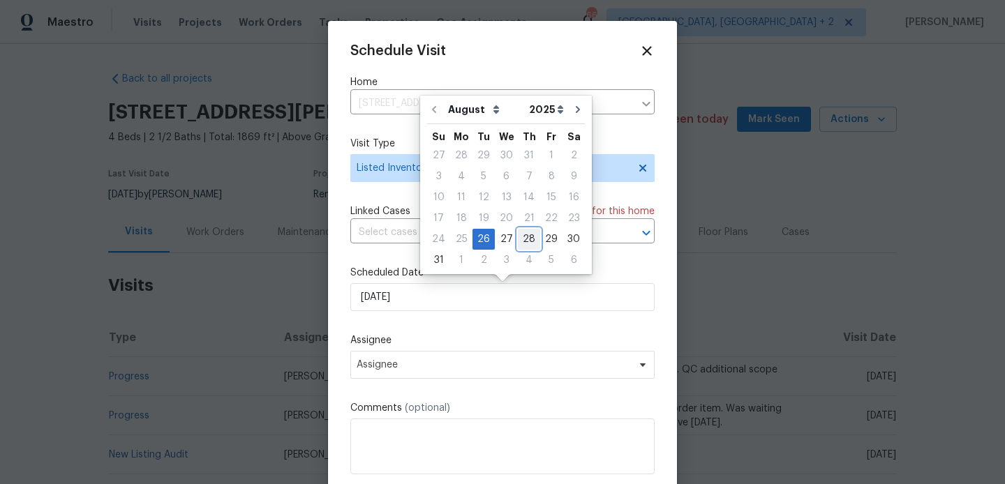
click at [520, 234] on div "28" at bounding box center [529, 240] width 22 height 20
type input "[DATE]"
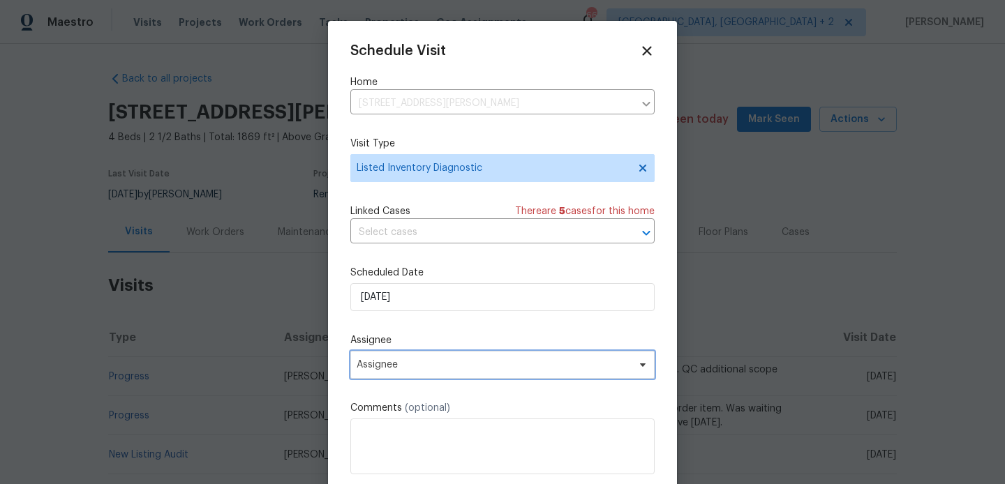
click at [454, 366] on span "Assignee" at bounding box center [494, 364] width 274 height 11
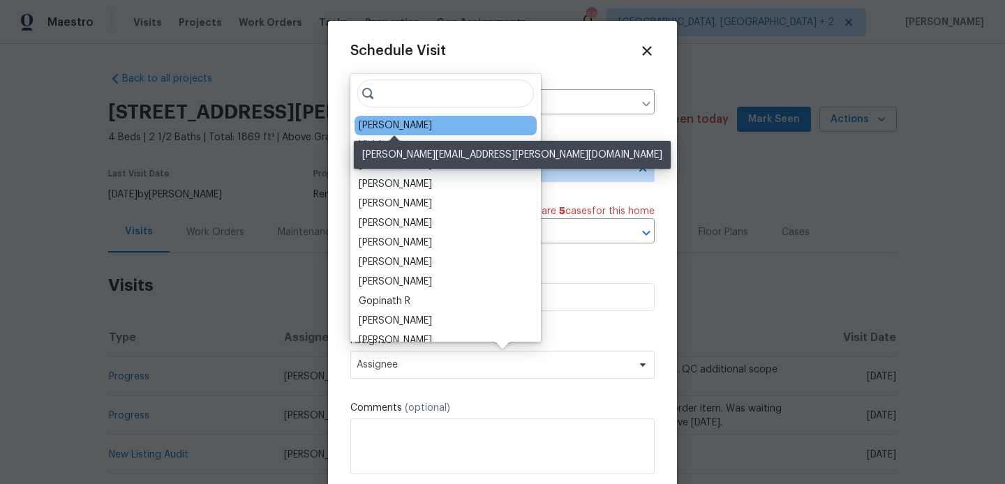
click at [397, 129] on div "Ryan Middleton" at bounding box center [395, 126] width 73 height 14
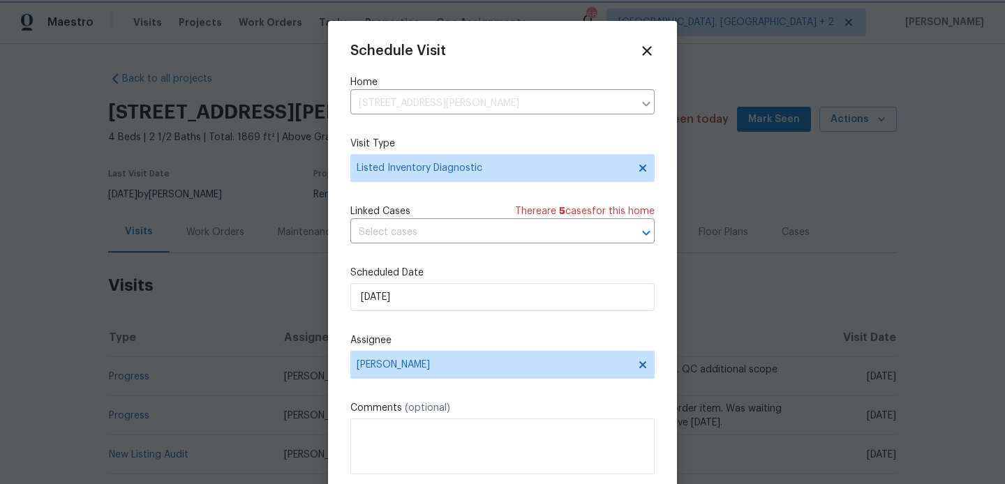
scroll to position [25, 0]
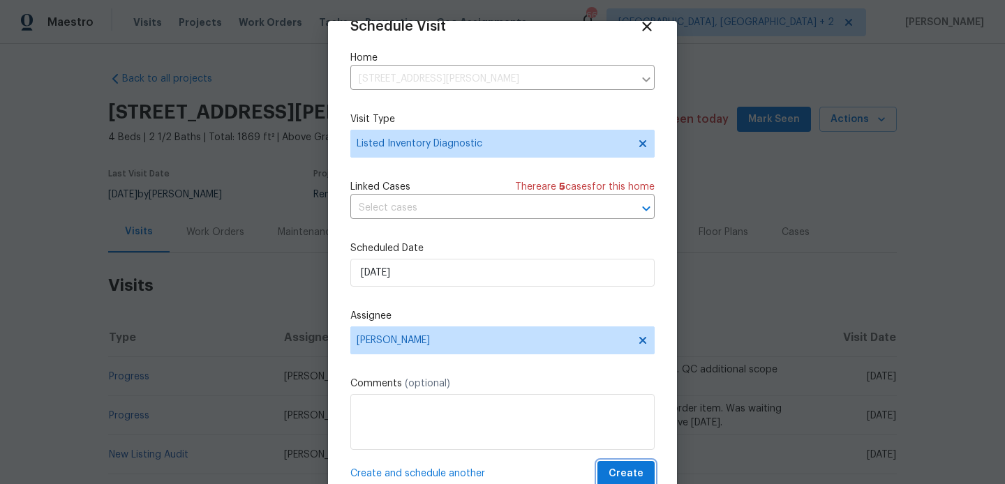
click at [617, 472] on span "Create" at bounding box center [626, 473] width 35 height 17
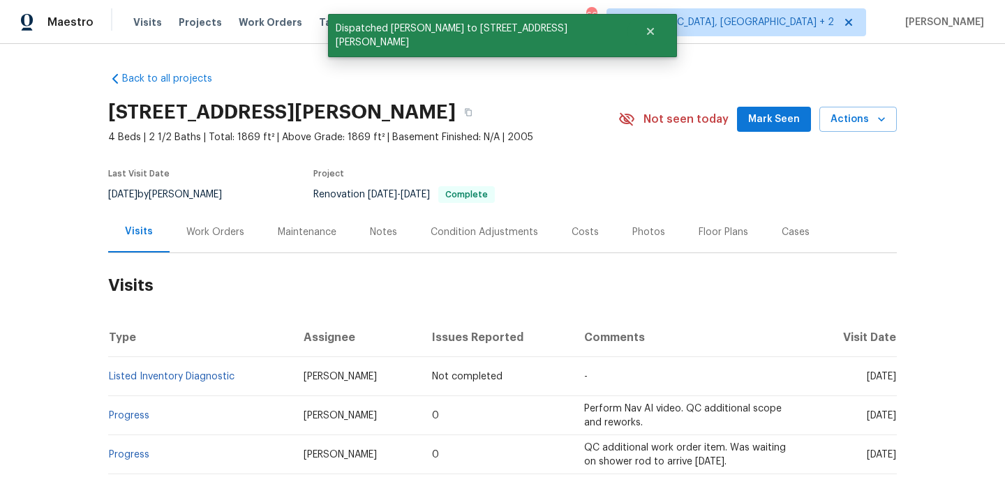
click at [245, 376] on td "Listed Inventory Diagnostic" at bounding box center [200, 376] width 184 height 39
copy link "Listed Inventory Diagnostic"
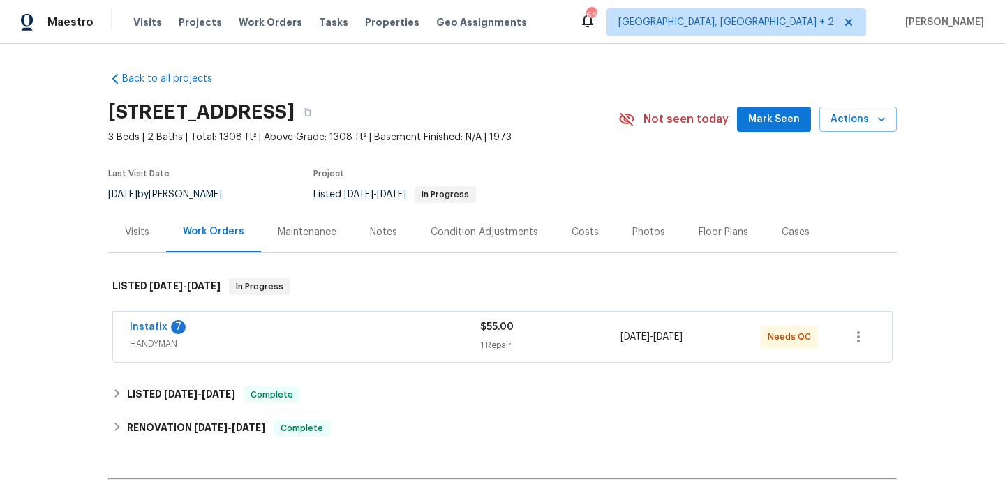
click at [141, 240] on div "Visits" at bounding box center [137, 231] width 58 height 41
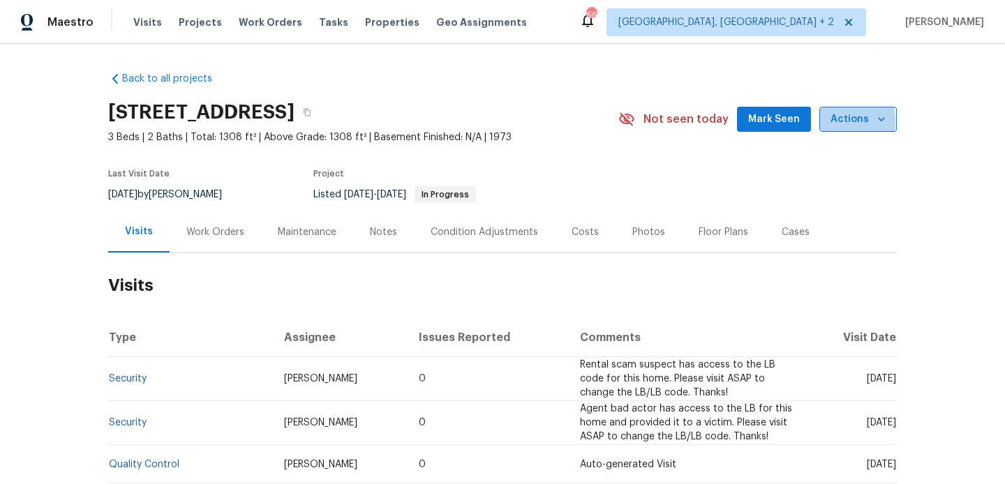
click at [824, 122] on button "Actions" at bounding box center [857, 120] width 77 height 26
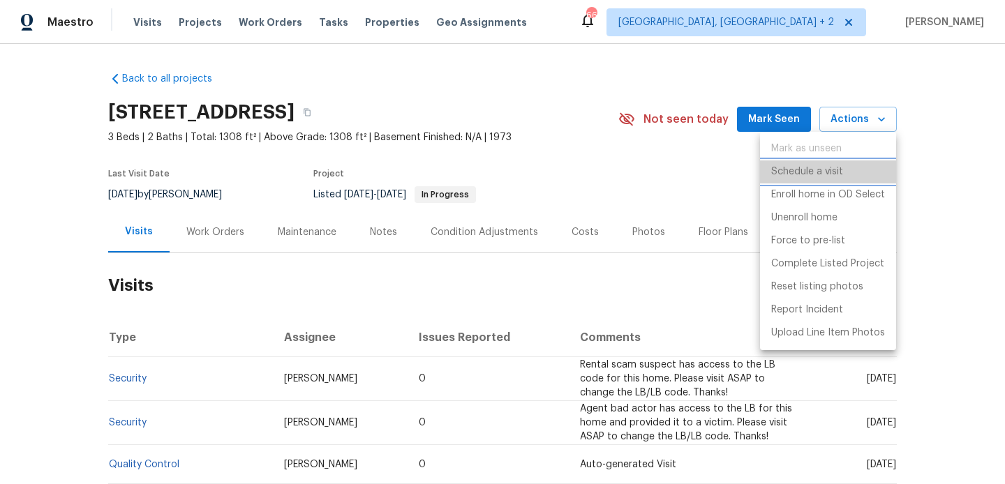
click at [826, 170] on p "Schedule a visit" at bounding box center [807, 172] width 72 height 15
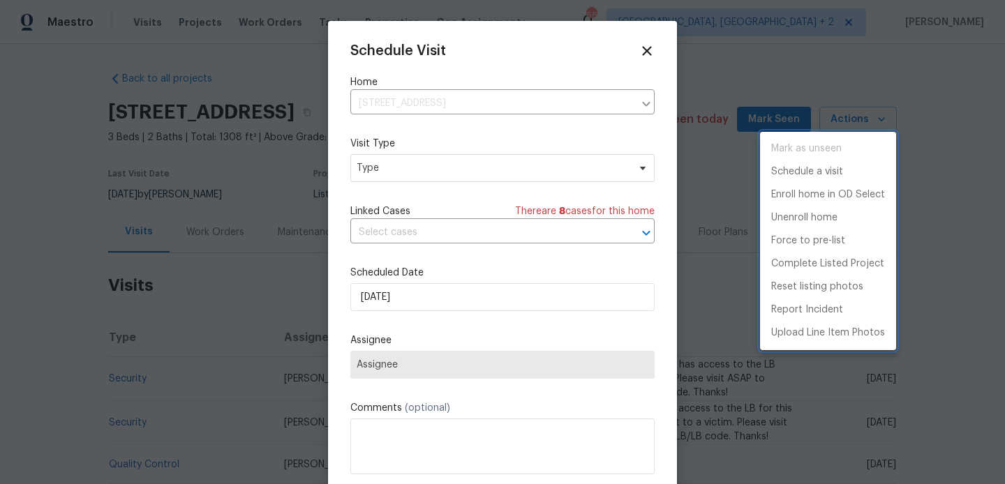
click at [379, 172] on div at bounding box center [502, 242] width 1005 height 484
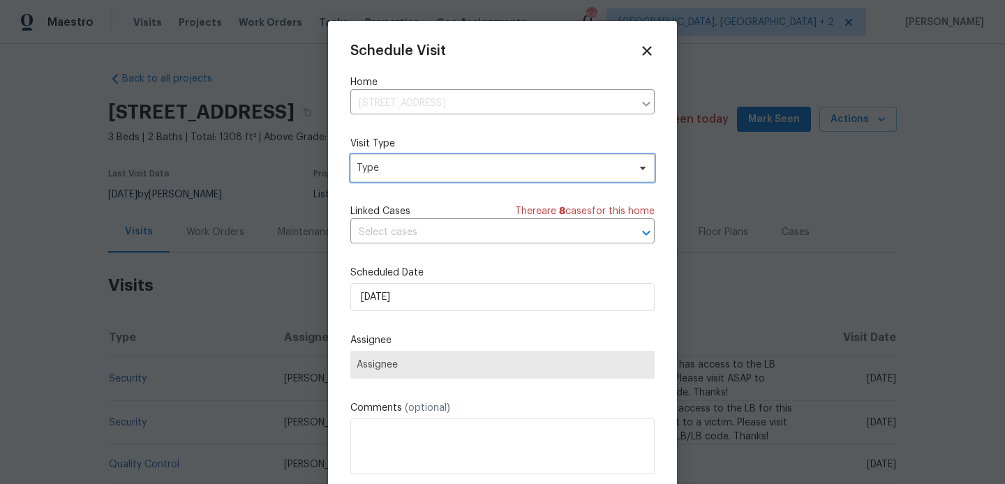
click at [377, 161] on span "Type" at bounding box center [492, 168] width 271 height 14
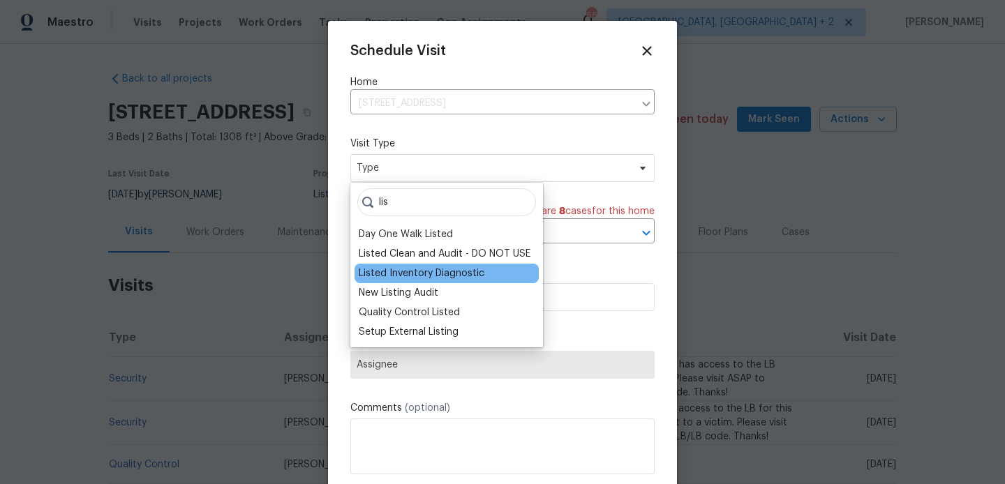
type input "lis"
click at [396, 267] on div "Listed Inventory Diagnostic" at bounding box center [422, 274] width 126 height 14
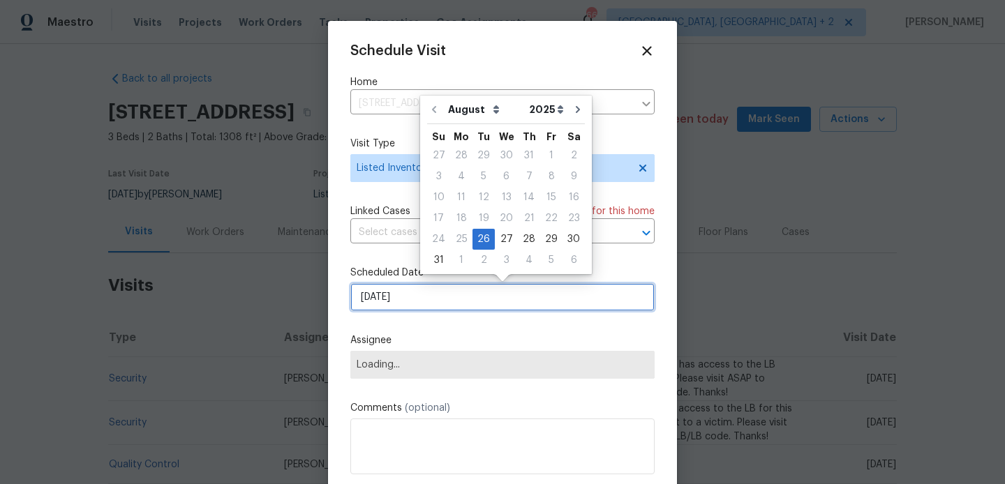
click at [400, 301] on input "[DATE]" at bounding box center [502, 297] width 304 height 28
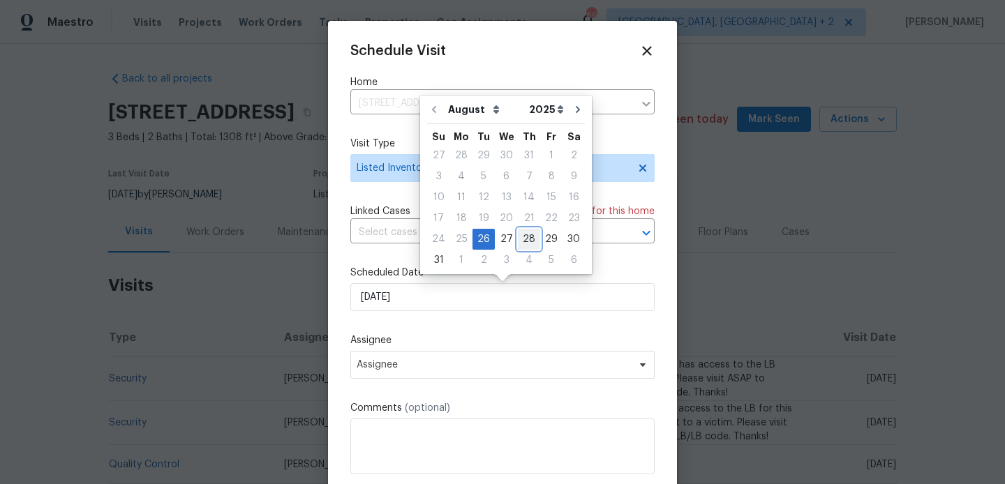
click at [526, 237] on div "28" at bounding box center [529, 240] width 22 height 20
type input "[DATE]"
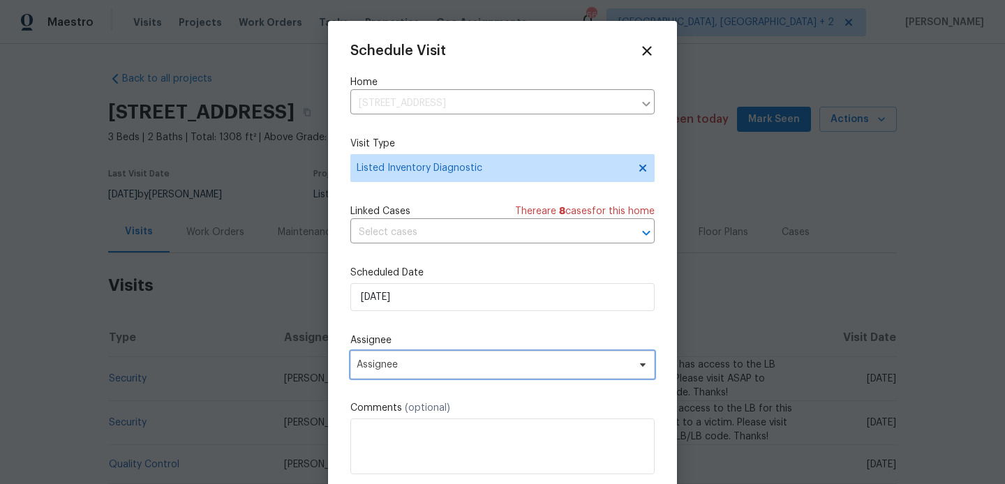
click at [403, 366] on span "Assignee" at bounding box center [494, 364] width 274 height 11
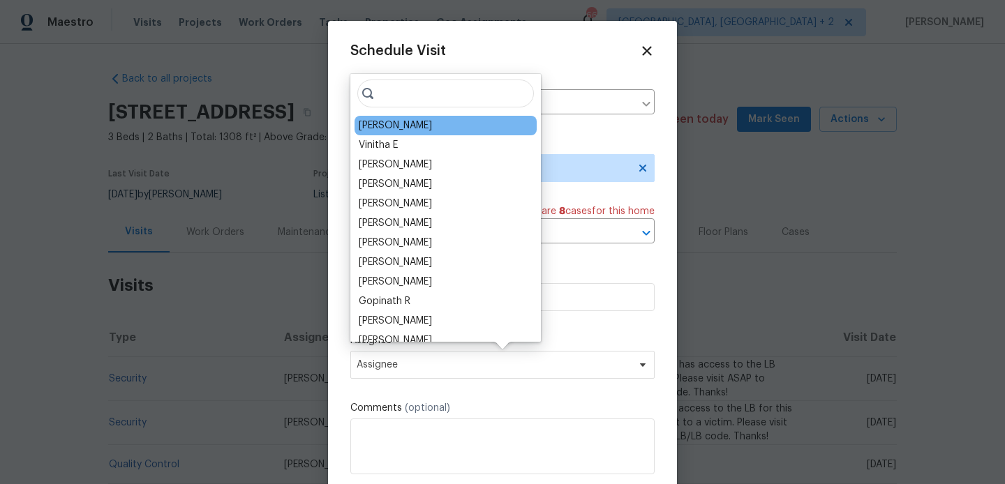
click at [421, 126] on div "Kati Dunn" at bounding box center [446, 126] width 182 height 20
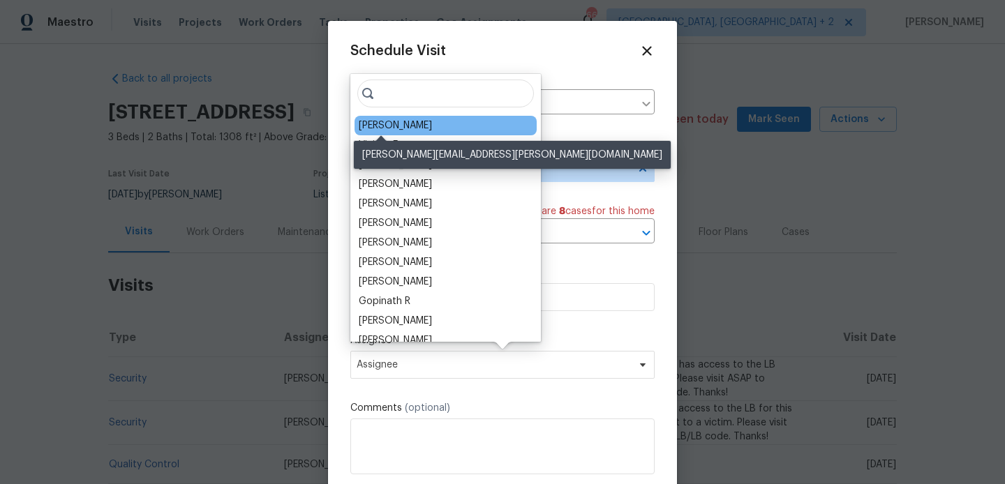
click at [385, 125] on div "Kati Dunn" at bounding box center [395, 126] width 73 height 14
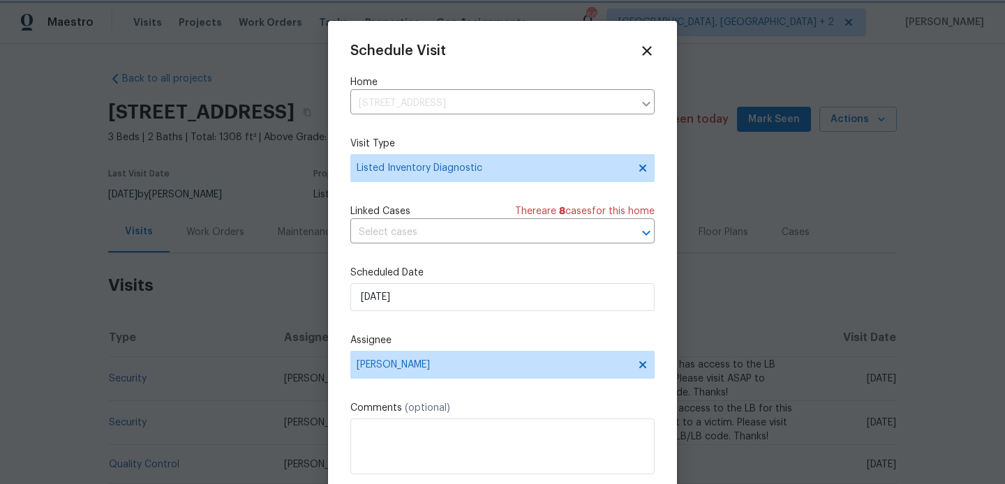
scroll to position [25, 0]
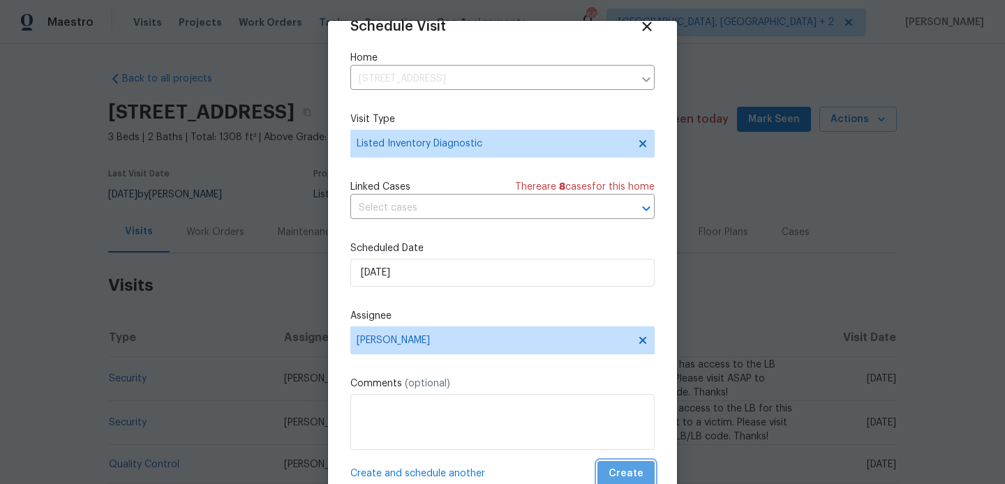
click at [635, 475] on span "Create" at bounding box center [626, 473] width 35 height 17
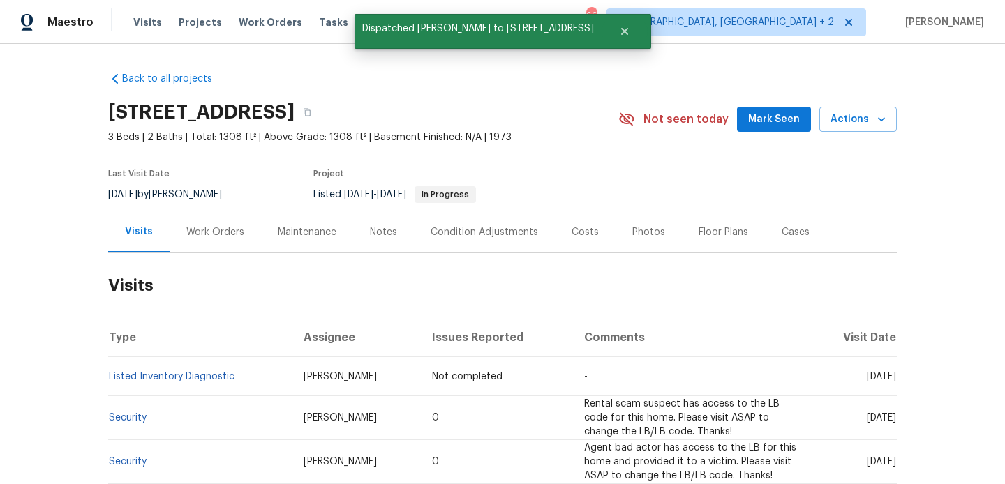
click at [239, 379] on td "Listed Inventory Diagnostic" at bounding box center [200, 376] width 184 height 39
copy link "Listed Inventory Diagnostic"
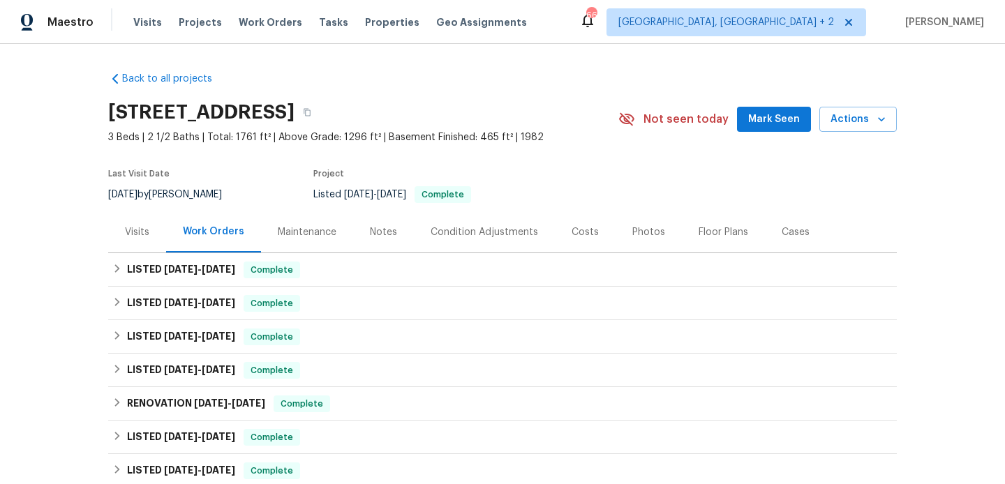
click at [147, 228] on div "Visits" at bounding box center [137, 232] width 24 height 14
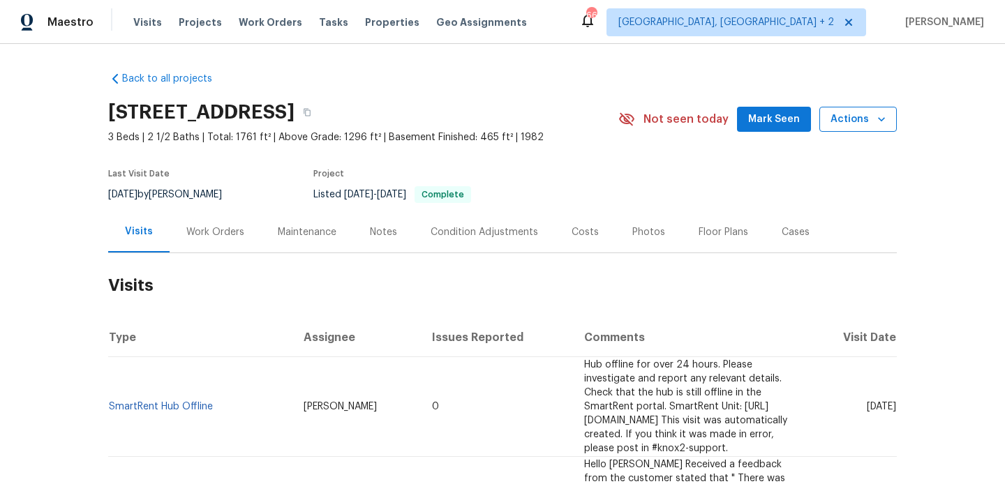
click at [851, 128] on button "Actions" at bounding box center [857, 120] width 77 height 26
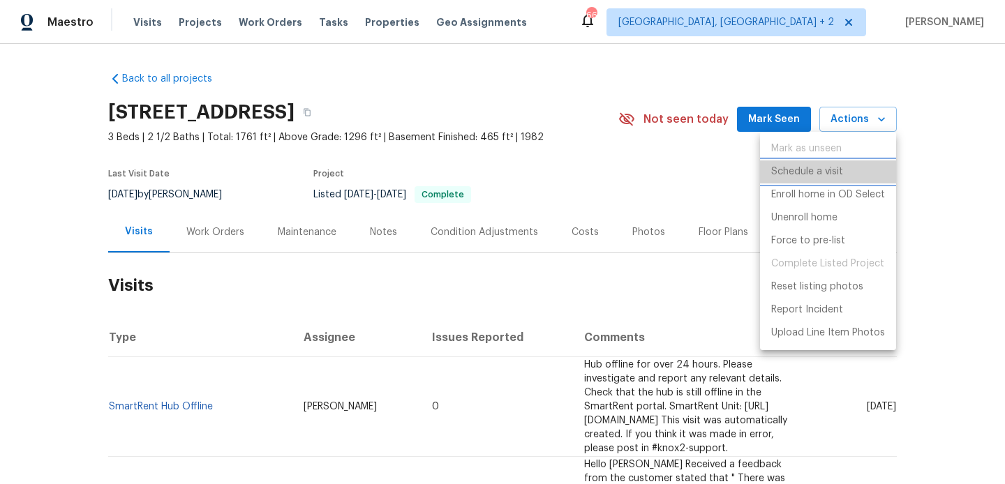
click at [836, 171] on p "Schedule a visit" at bounding box center [807, 172] width 72 height 15
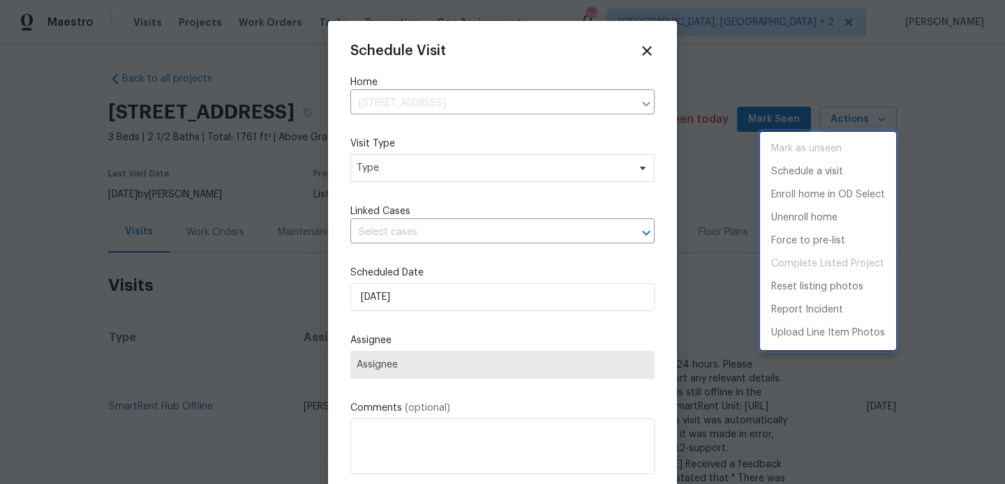
click at [394, 176] on div at bounding box center [502, 242] width 1005 height 484
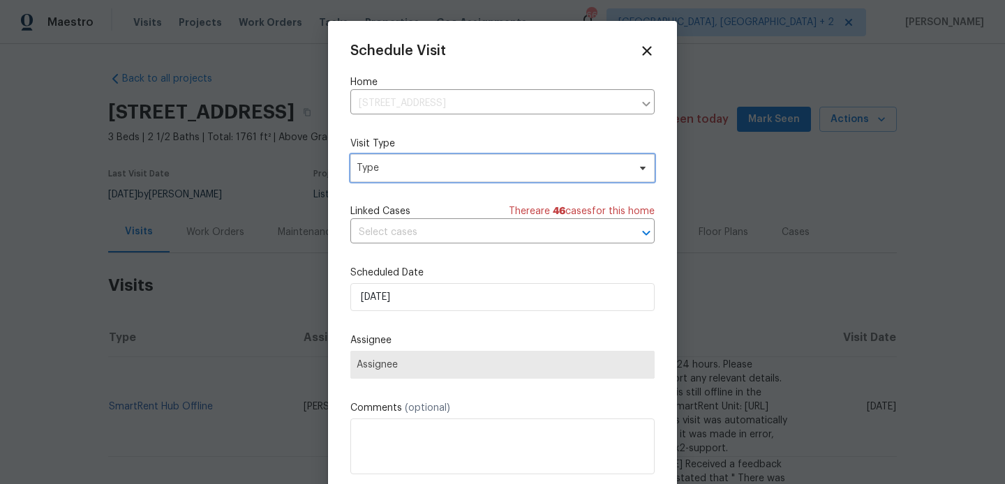
click at [379, 160] on span "Type" at bounding box center [502, 168] width 304 height 28
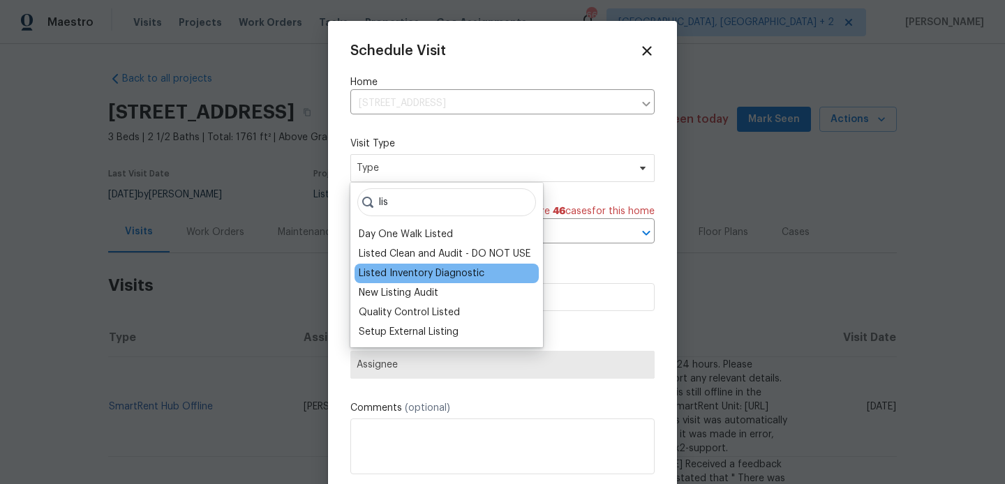
type input "lis"
click at [404, 272] on div "Listed Inventory Diagnostic" at bounding box center [422, 274] width 126 height 14
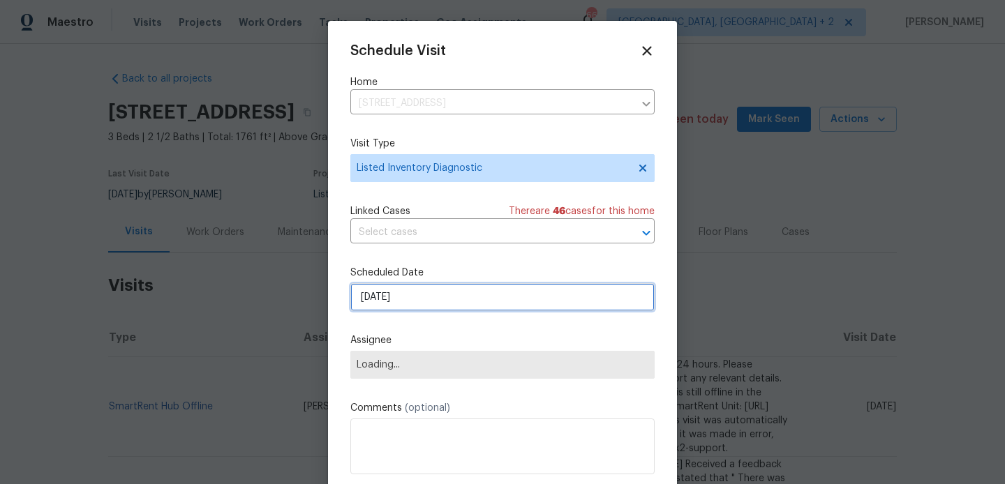
click at [404, 308] on input "26/08/2025" at bounding box center [502, 297] width 304 height 28
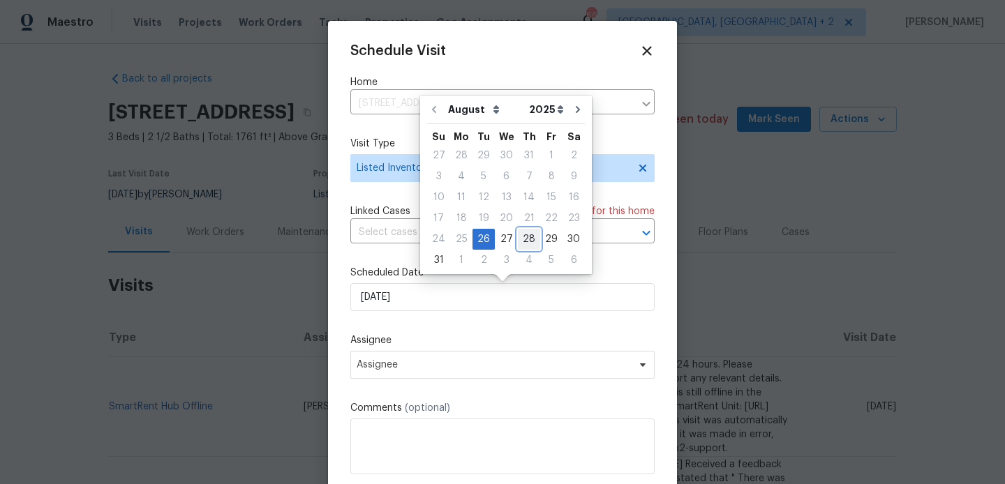
click at [523, 239] on div "28" at bounding box center [529, 240] width 22 height 20
type input "28/08/2025"
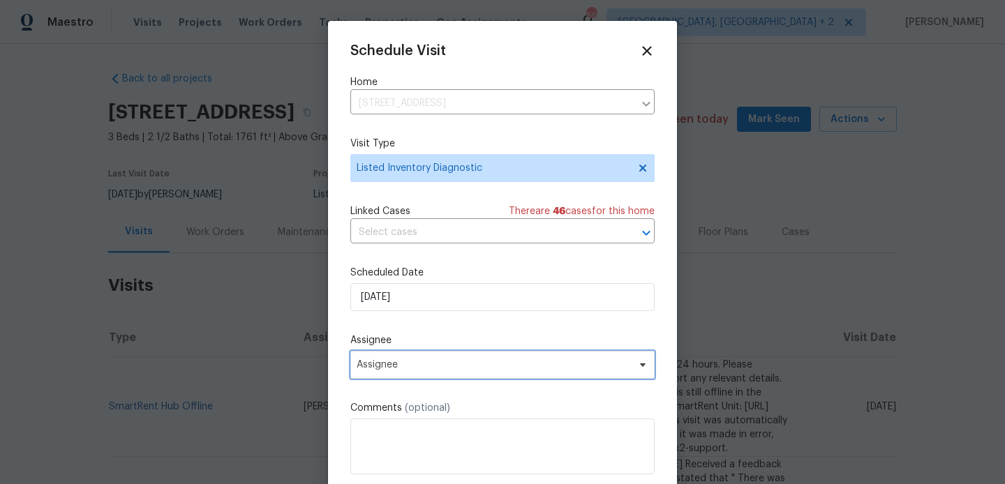
click at [462, 369] on span "Assignee" at bounding box center [494, 364] width 274 height 11
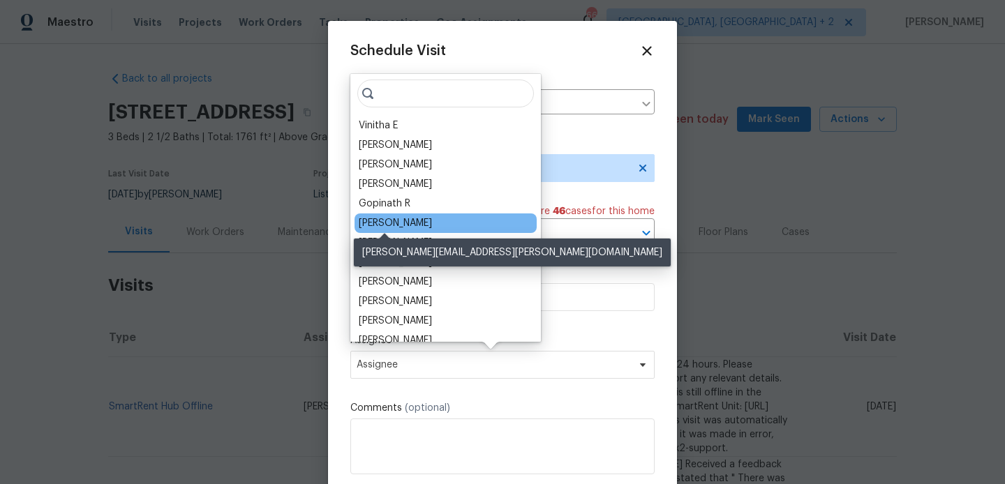
click at [397, 223] on div "Kim Peshek" at bounding box center [395, 223] width 73 height 14
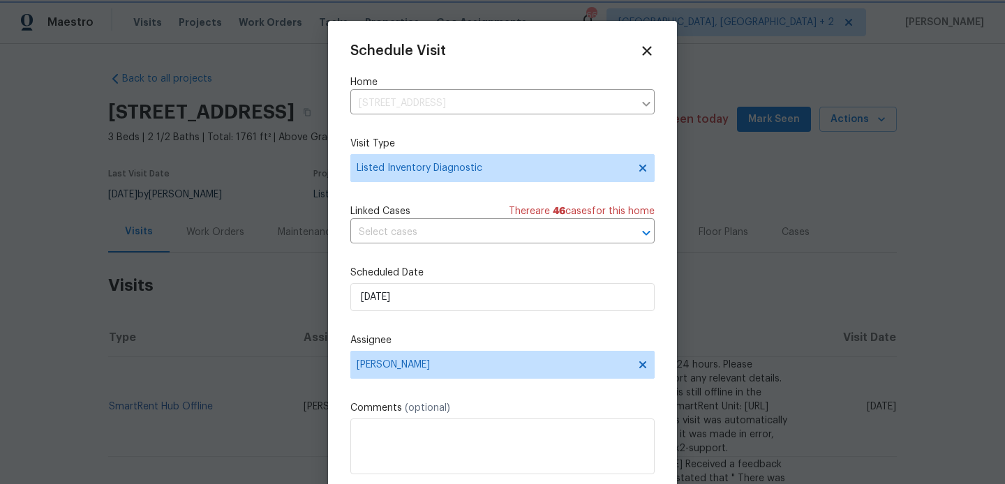
scroll to position [25, 0]
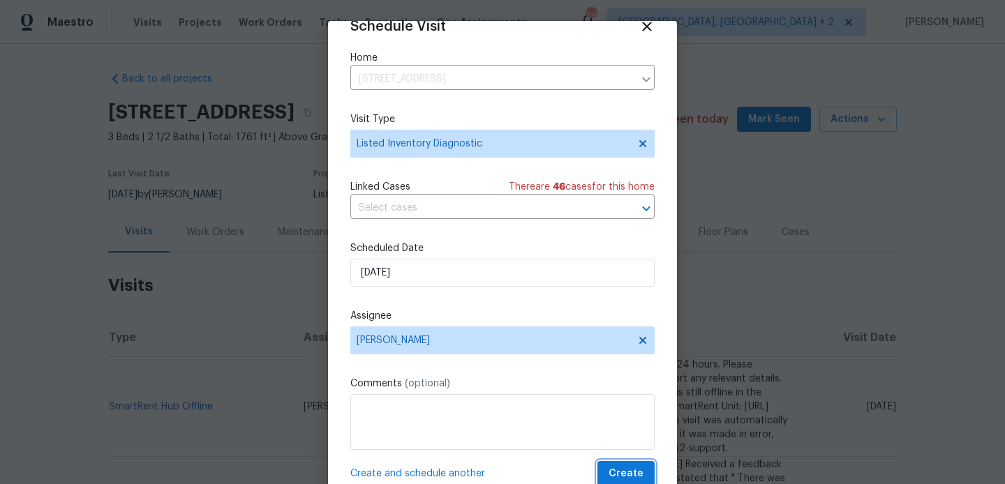
click at [625, 462] on button "Create" at bounding box center [625, 474] width 57 height 26
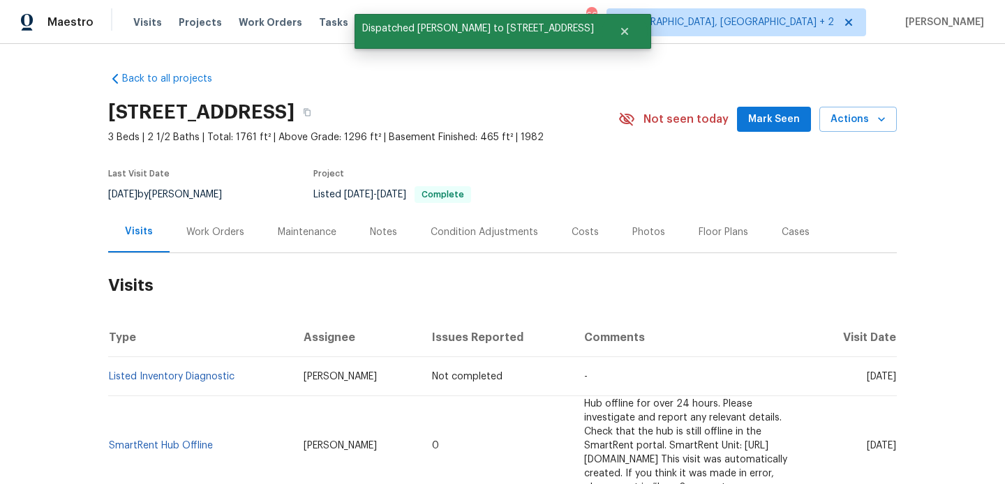
click at [201, 387] on td "Listed Inventory Diagnostic" at bounding box center [200, 376] width 184 height 39
copy link "Listed Inventory Diagnostic"
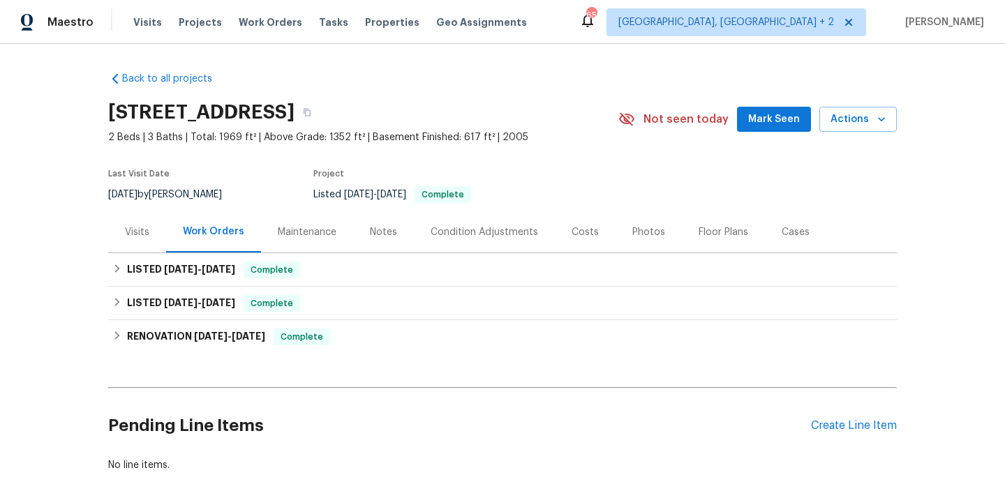
click at [139, 225] on div "Visits" at bounding box center [137, 232] width 24 height 14
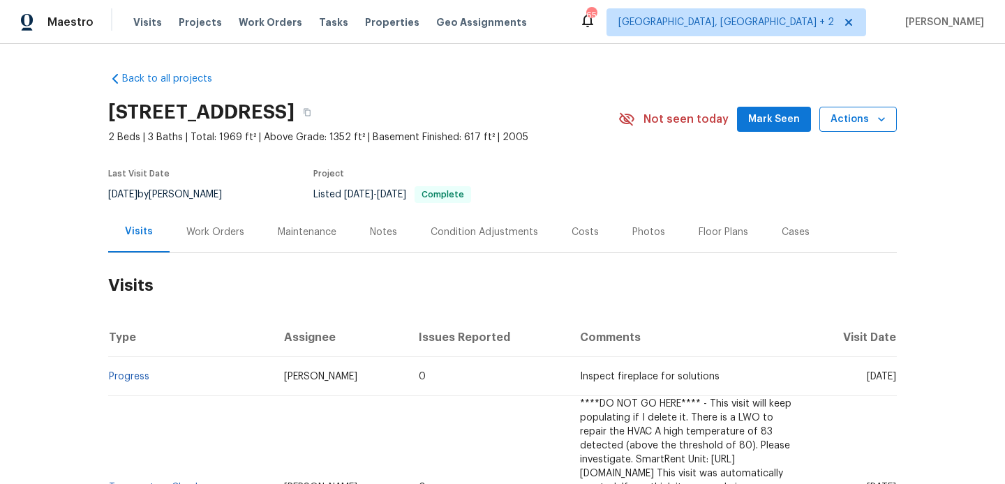
click at [858, 107] on button "Actions" at bounding box center [857, 120] width 77 height 26
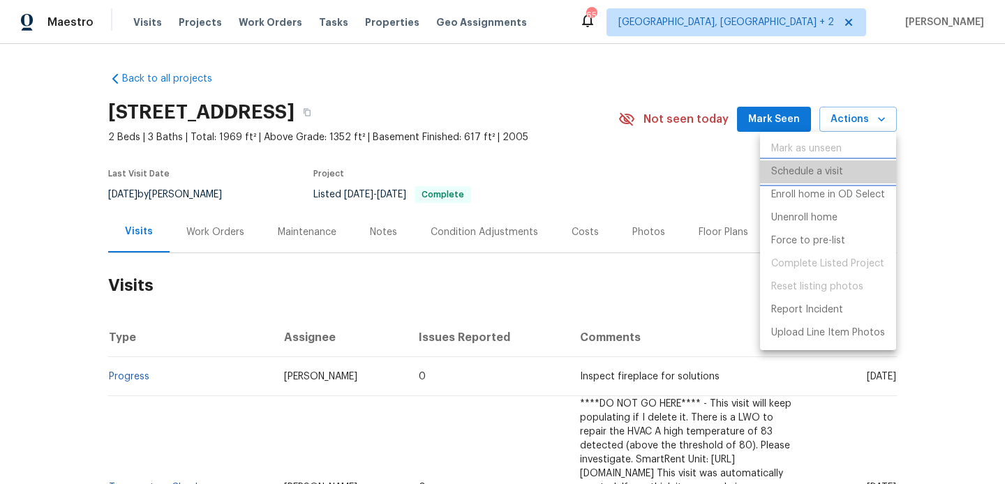
click at [818, 177] on p "Schedule a visit" at bounding box center [807, 172] width 72 height 15
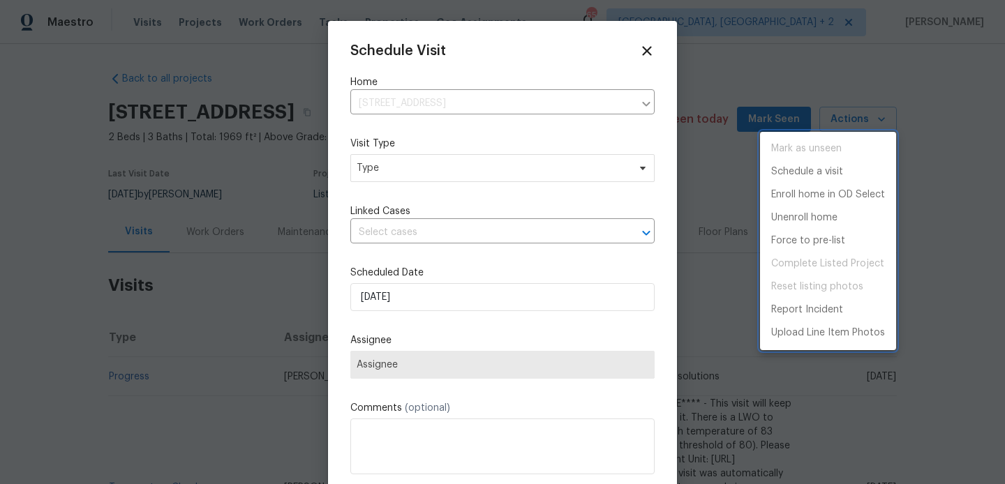
click at [368, 178] on div at bounding box center [502, 242] width 1005 height 484
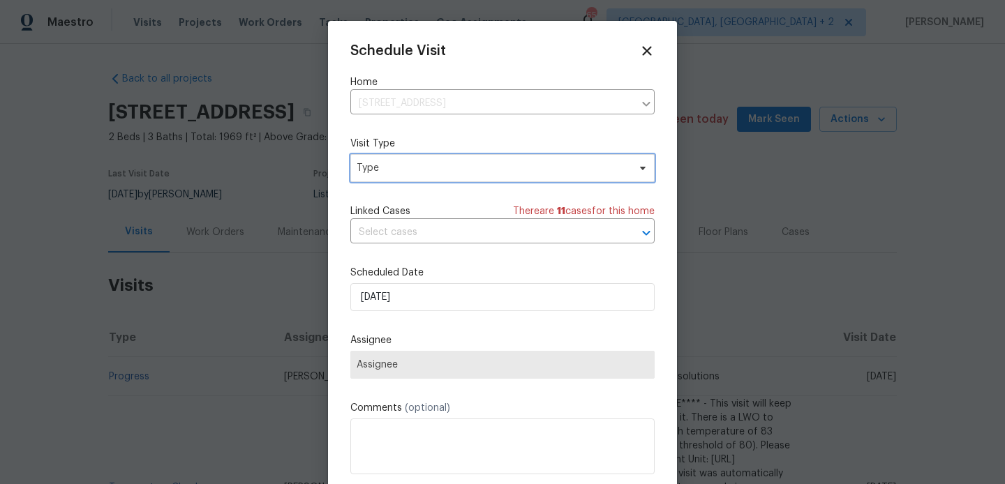
click at [392, 157] on span "Type" at bounding box center [502, 168] width 304 height 28
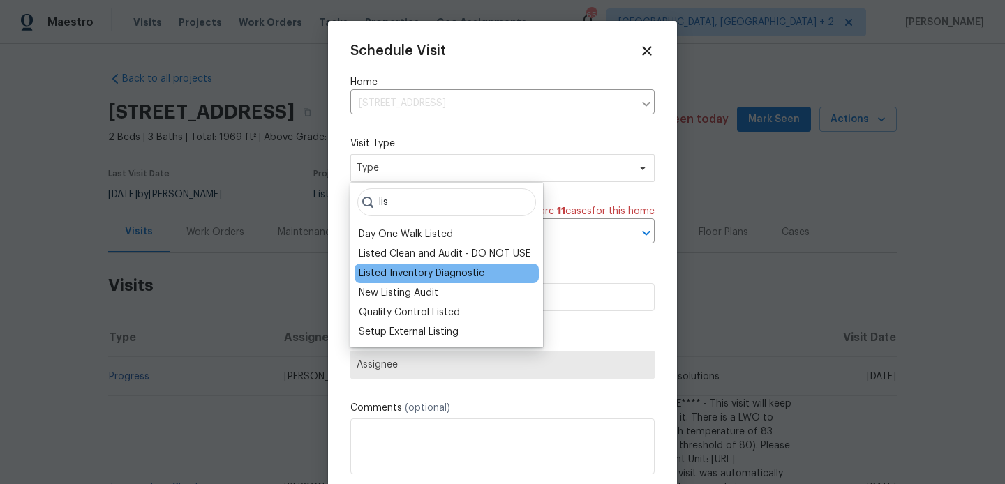
type input "lis"
click at [405, 269] on div "Listed Inventory Diagnostic" at bounding box center [422, 274] width 126 height 14
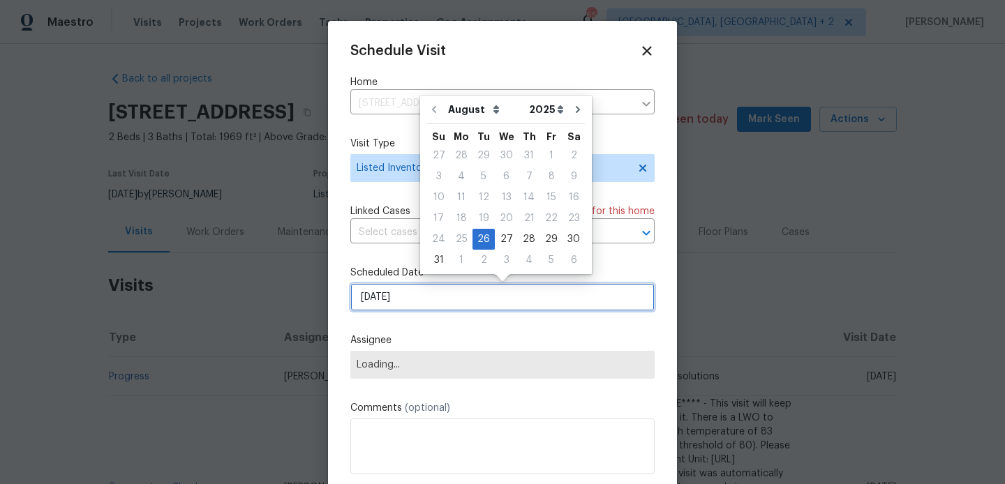
click at [403, 299] on input "26/08/2025" at bounding box center [502, 297] width 304 height 28
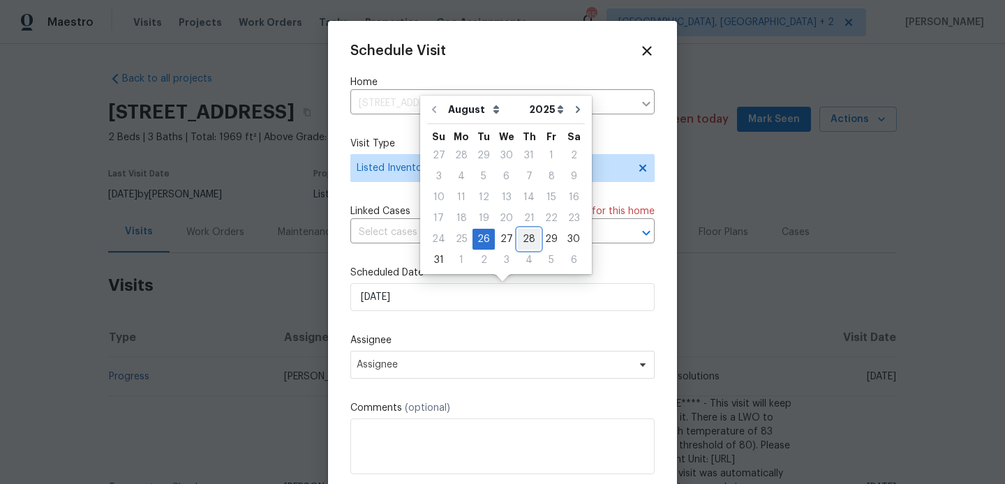
click at [522, 238] on div "28" at bounding box center [529, 240] width 22 height 20
type input "28/08/2025"
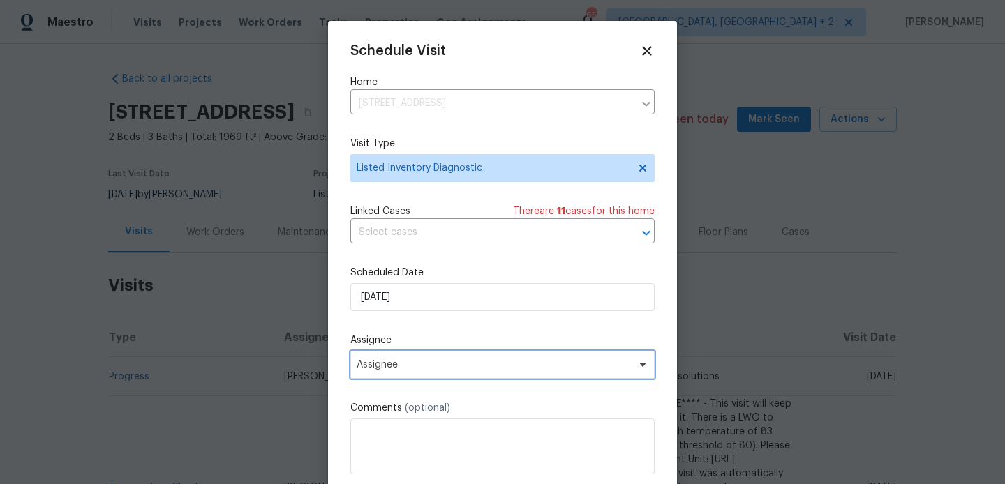
click at [443, 375] on span "Assignee" at bounding box center [502, 365] width 304 height 28
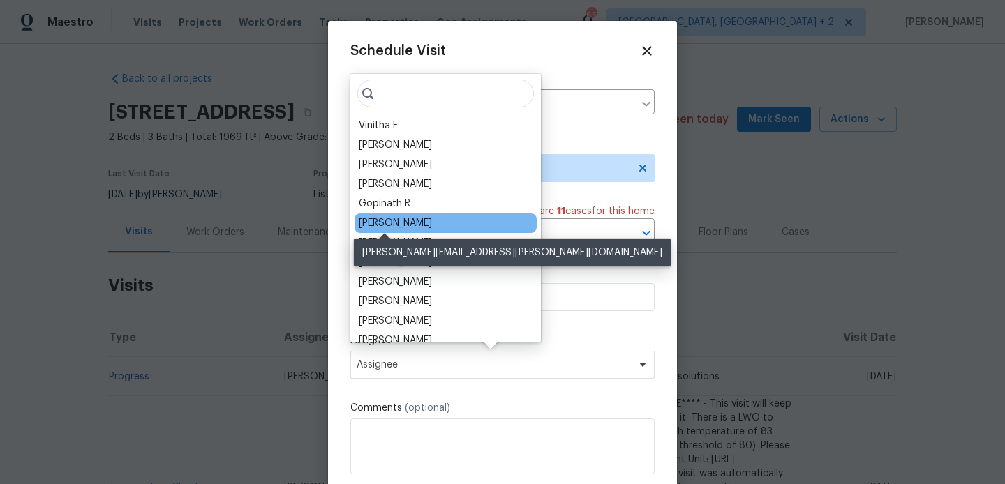
click at [405, 225] on div "Kim Peshek" at bounding box center [395, 223] width 73 height 14
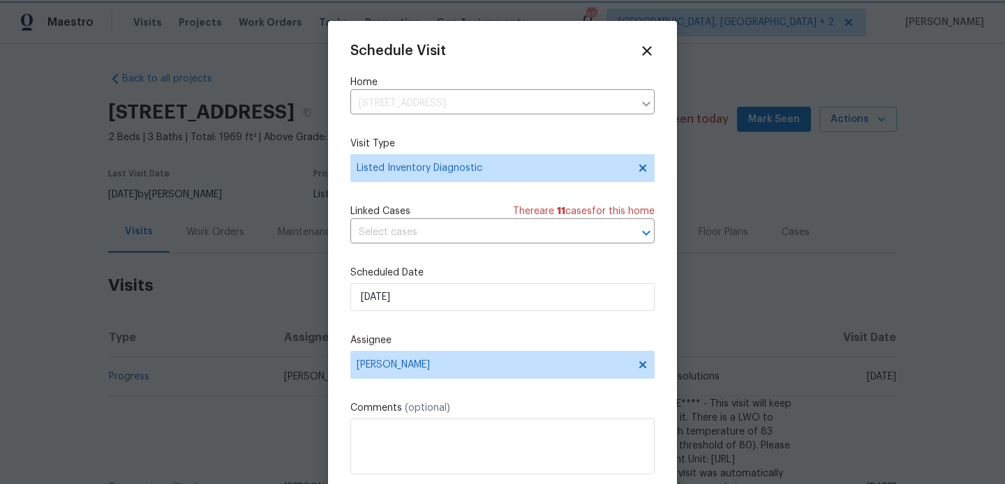
scroll to position [25, 0]
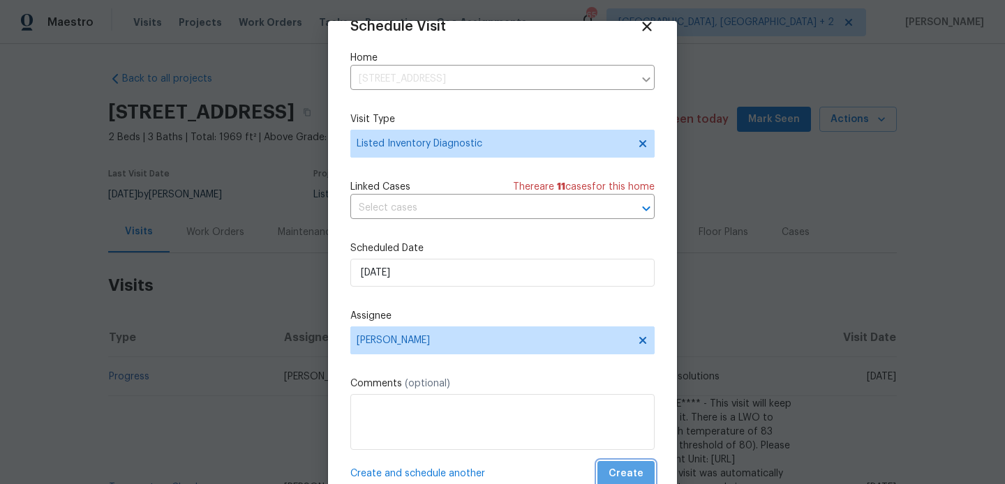
click at [632, 466] on span "Create" at bounding box center [626, 473] width 35 height 17
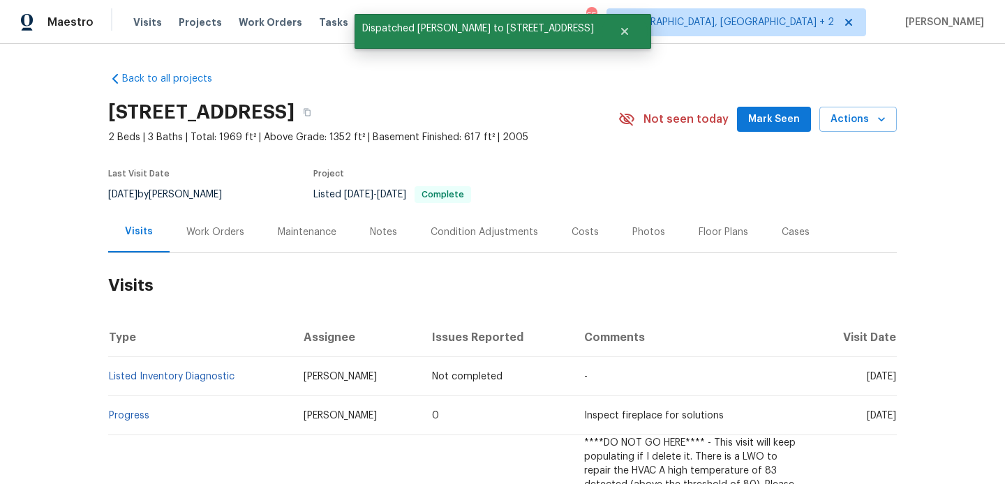
click at [292, 377] on td "Kim Peshek" at bounding box center [356, 376] width 128 height 39
click at [240, 374] on td "Listed Inventory Diagnostic" at bounding box center [200, 376] width 184 height 39
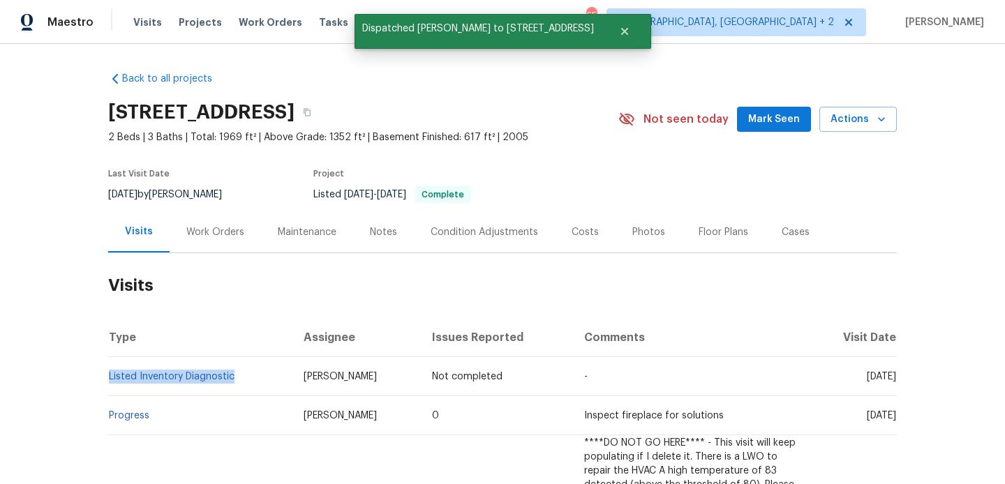
click at [240, 374] on td "Listed Inventory Diagnostic" at bounding box center [200, 376] width 184 height 39
copy link "Listed Inventory Diagnostic"
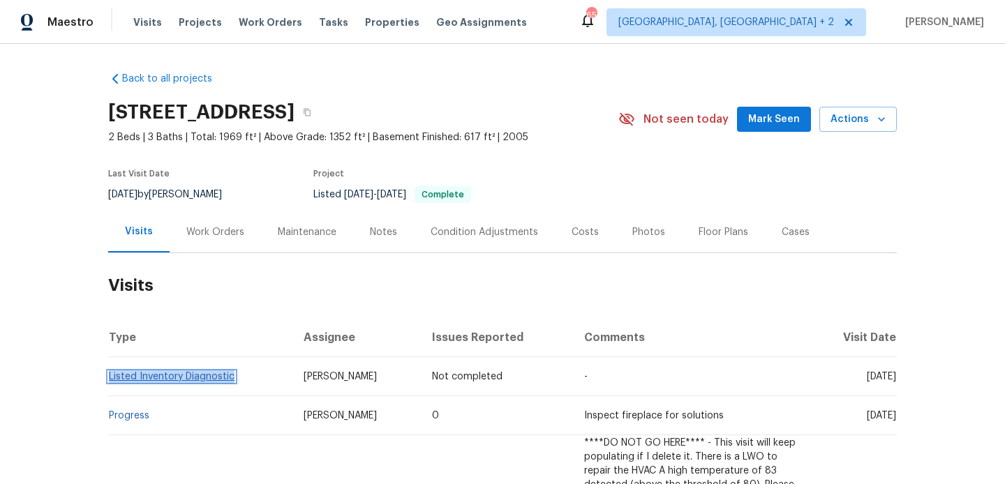
click at [179, 380] on link "Listed Inventory Diagnostic" at bounding box center [172, 377] width 126 height 10
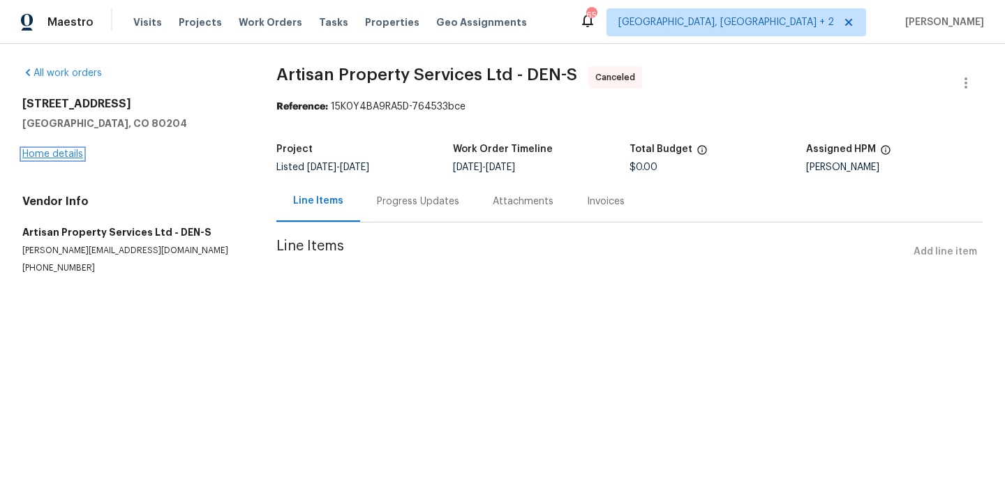
click at [61, 151] on link "Home details" at bounding box center [52, 154] width 61 height 10
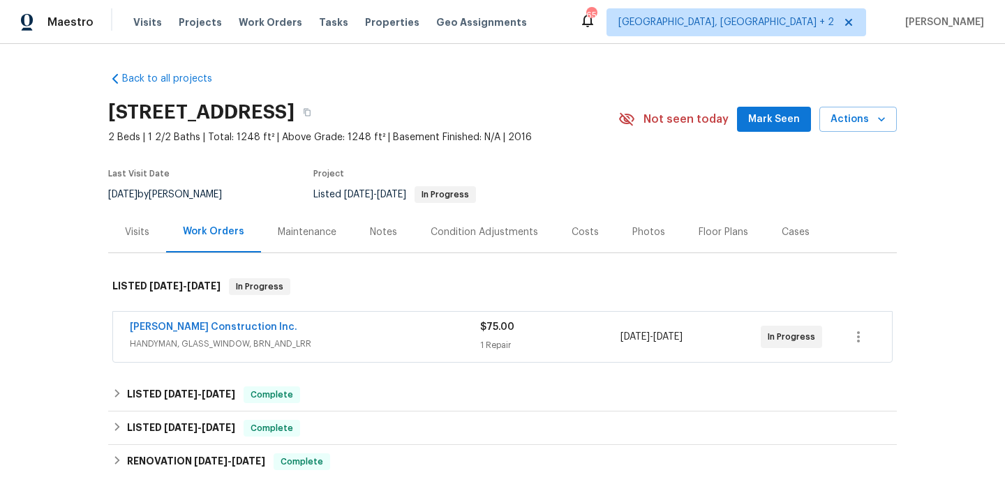
click at [225, 322] on span "[PERSON_NAME] Construction Inc." at bounding box center [213, 327] width 167 height 14
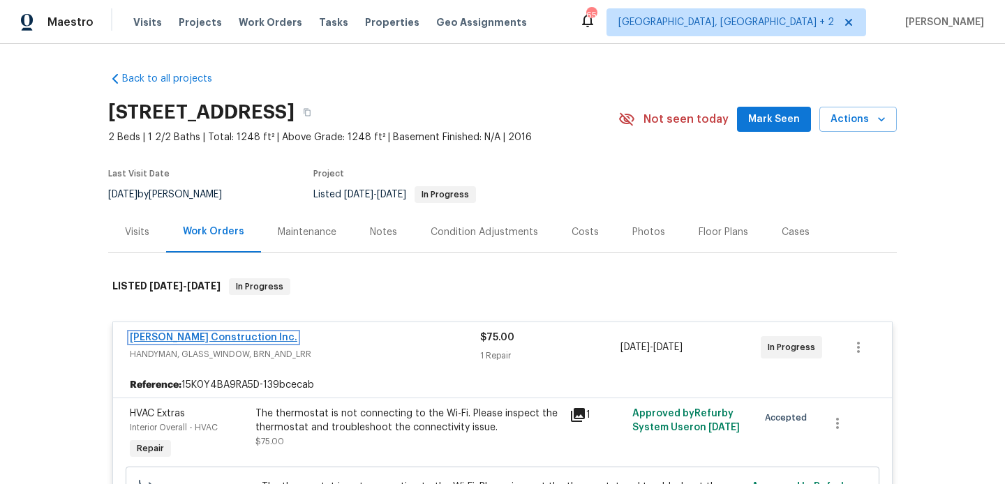
click at [209, 338] on link "[PERSON_NAME] Construction Inc." at bounding box center [213, 338] width 167 height 10
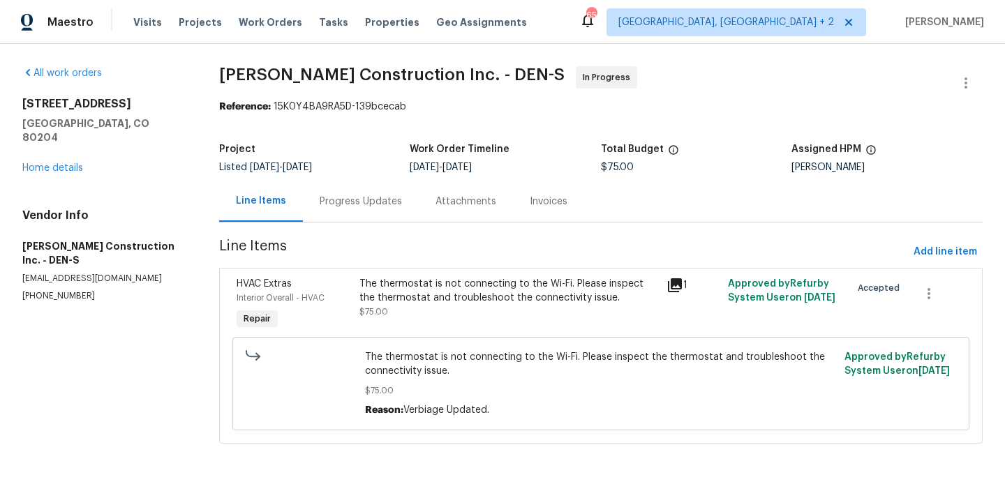
click at [359, 191] on div "Progress Updates" at bounding box center [361, 201] width 116 height 41
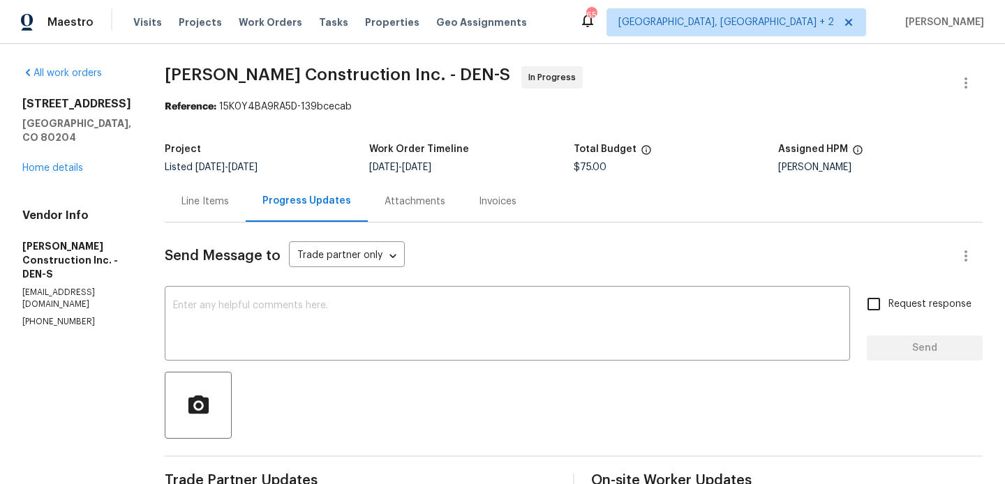
click at [345, 255] on body "Maestro Visits Projects Work Orders Tasks Properties Geo Assignments 65 [GEOGRA…" at bounding box center [502, 242] width 1005 height 484
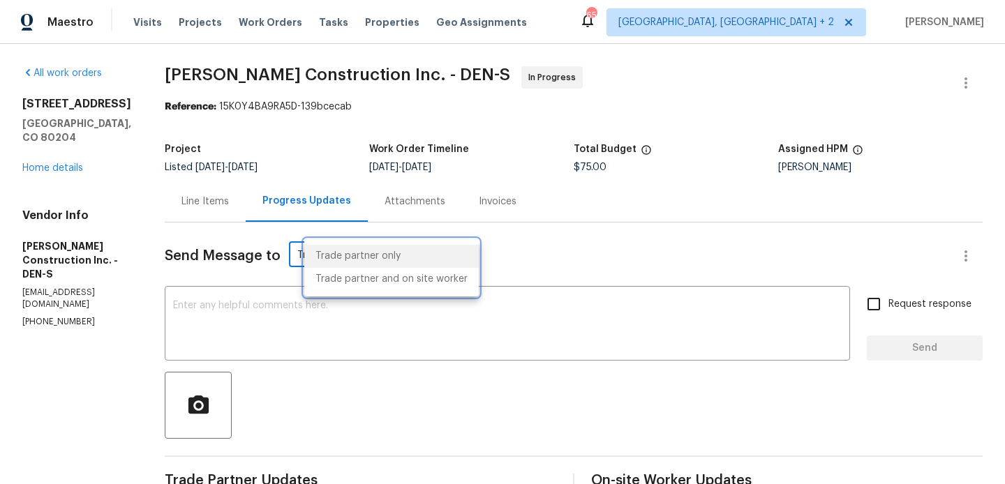
click at [61, 278] on div at bounding box center [502, 242] width 1005 height 484
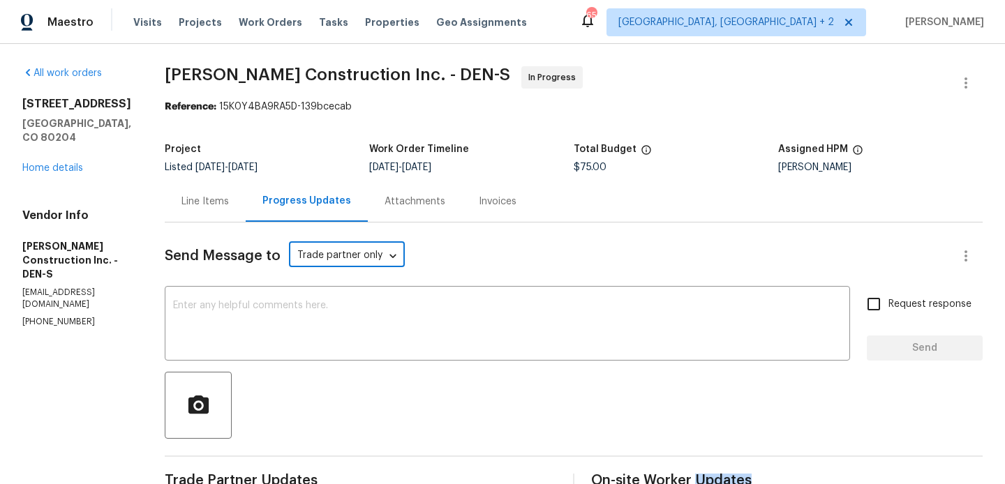
click at [61, 278] on div "Trade partner only Trade partner and on site worker" at bounding box center [502, 242] width 1005 height 484
click at [61, 316] on p "[PHONE_NUMBER]" at bounding box center [76, 322] width 109 height 12
copy p "[PHONE_NUMBER]"
click at [46, 316] on p "[PHONE_NUMBER]" at bounding box center [76, 322] width 109 height 12
click at [46, 316] on p "(303) 435-2878" at bounding box center [76, 322] width 109 height 12
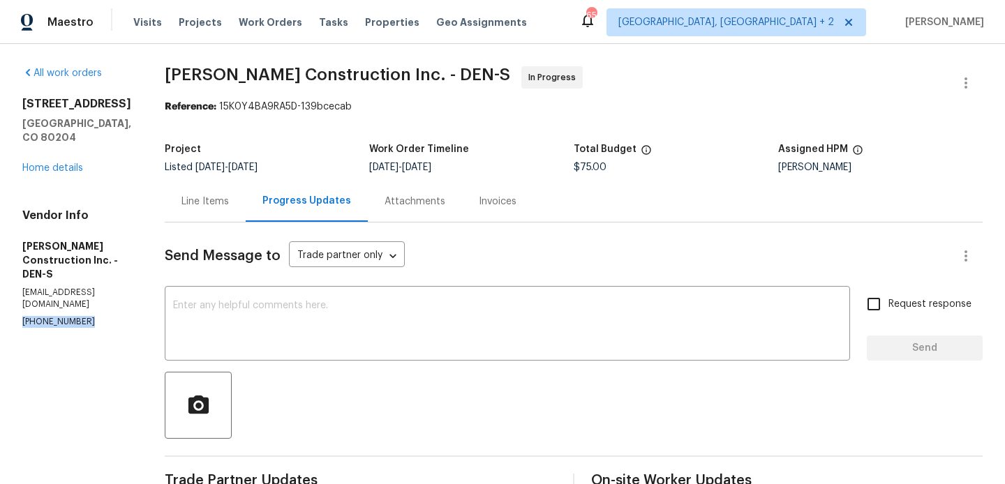
click at [46, 316] on p "(303) 435-2878" at bounding box center [76, 322] width 109 height 12
click at [239, 320] on textarea at bounding box center [507, 325] width 669 height 49
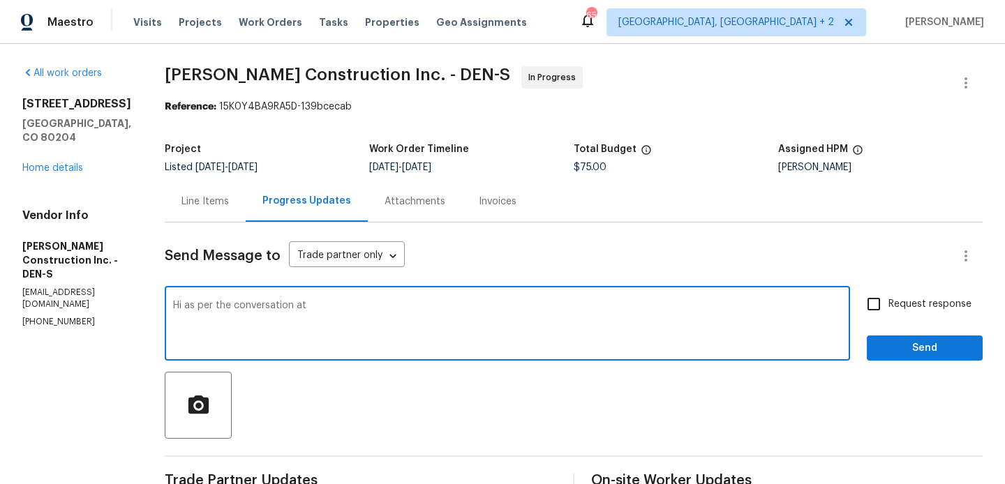
paste textarea "(303) 435-2878"
click at [417, 306] on textarea "Hi as per the conversation at (303) 435-2878" at bounding box center [507, 325] width 669 height 49
type textarea "Hi as per the conversation at (303) 435-2878" Please have the work scheduled fo…"
click at [881, 303] on input "Request response" at bounding box center [873, 304] width 29 height 29
checkbox input "true"
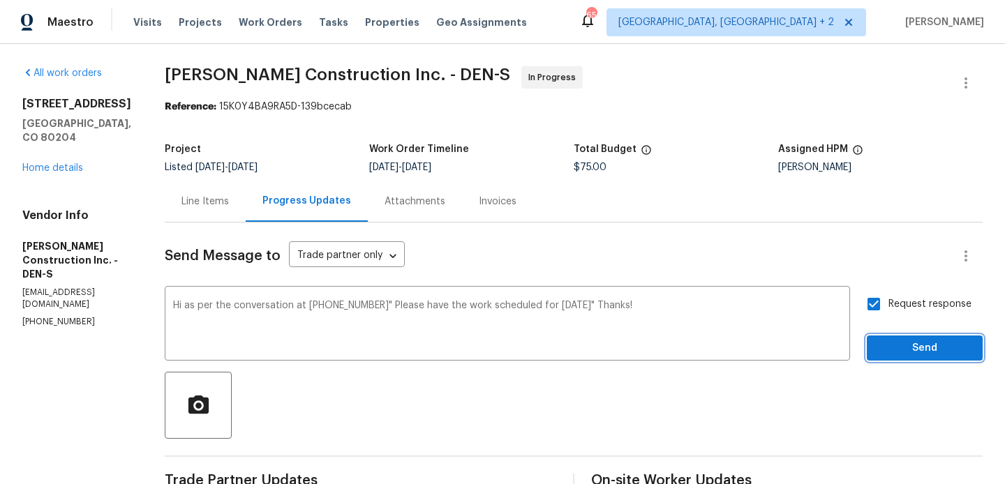
click at [881, 341] on span "Send" at bounding box center [925, 348] width 94 height 17
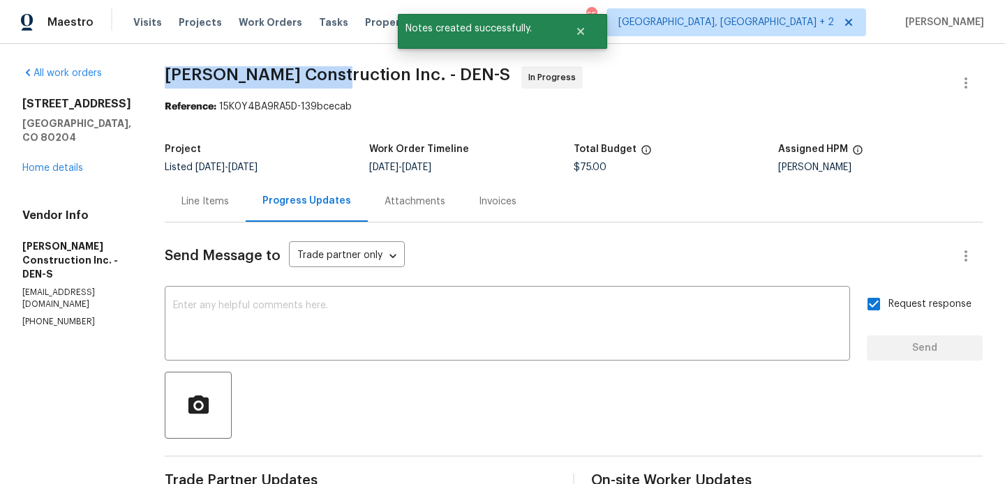
drag, startPoint x: 178, startPoint y: 77, endPoint x: 350, endPoint y: 77, distance: 172.4
click at [350, 77] on div "All work orders 1245 Utica St Apt 104 Denver, CO 80204 Home details Vendor Info…" at bounding box center [502, 398] width 1005 height 708
copy span "Hanson Construction"
click at [49, 159] on div "1245 Utica St Apt 104 Denver, CO 80204 Home details" at bounding box center [76, 136] width 109 height 78
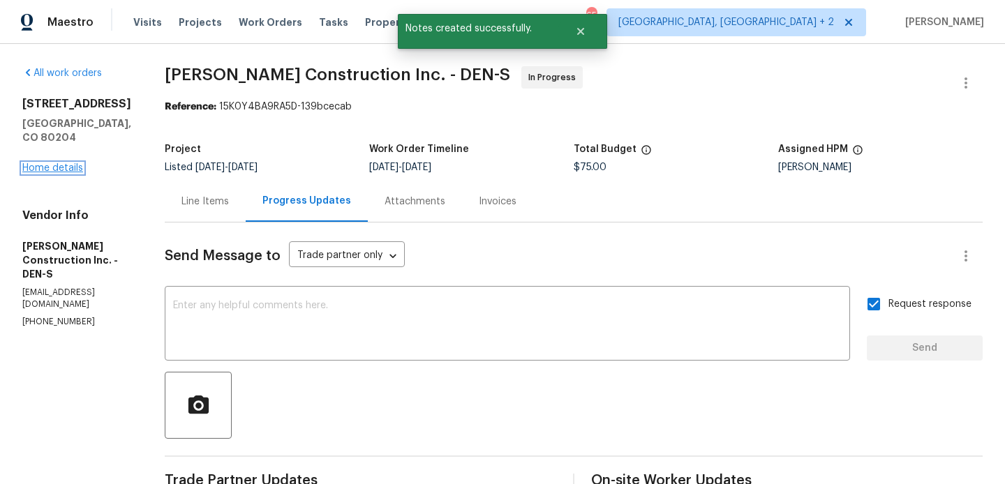
click at [51, 163] on link "Home details" at bounding box center [52, 168] width 61 height 10
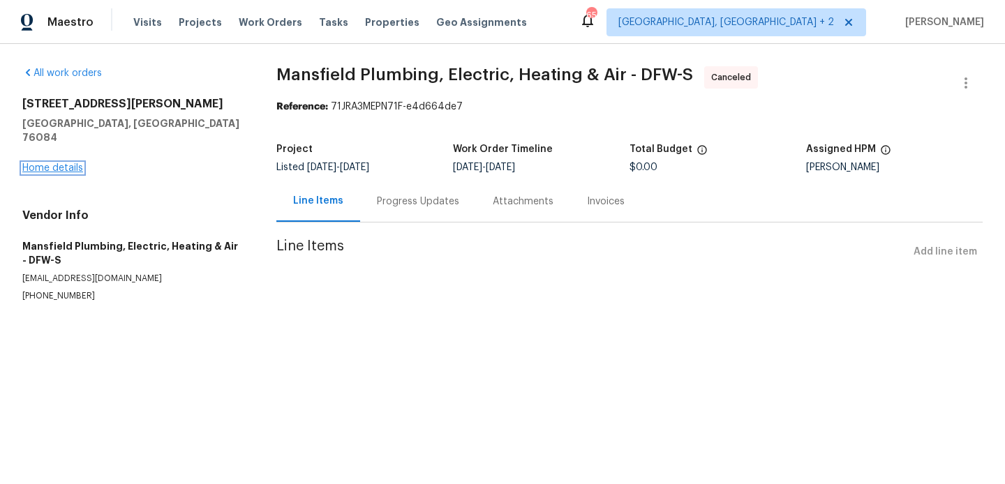
click at [68, 163] on link "Home details" at bounding box center [52, 168] width 61 height 10
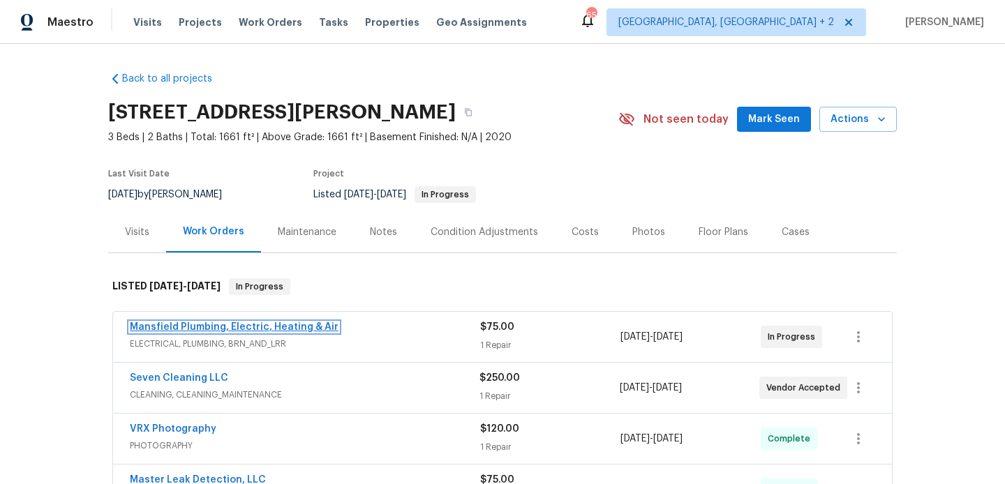
click at [301, 331] on link "Mansfield Plumbing, Electric, Heating & Air" at bounding box center [234, 327] width 209 height 10
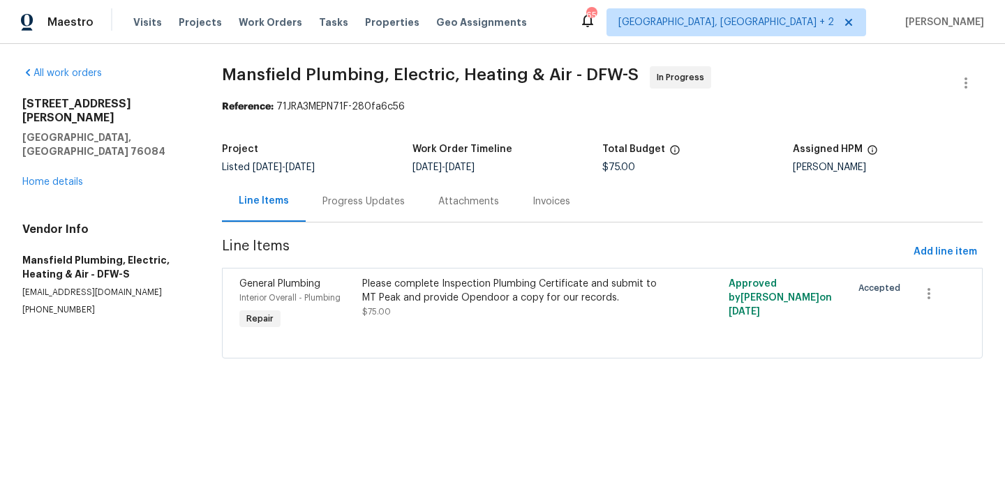
click at [355, 206] on div "Progress Updates" at bounding box center [363, 202] width 82 height 14
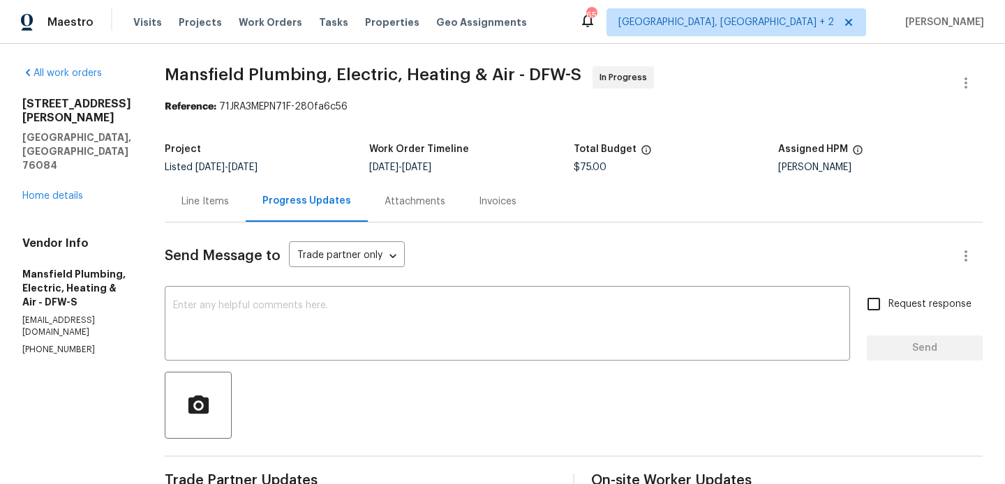
click at [229, 204] on div "Line Items" at bounding box center [204, 202] width 47 height 14
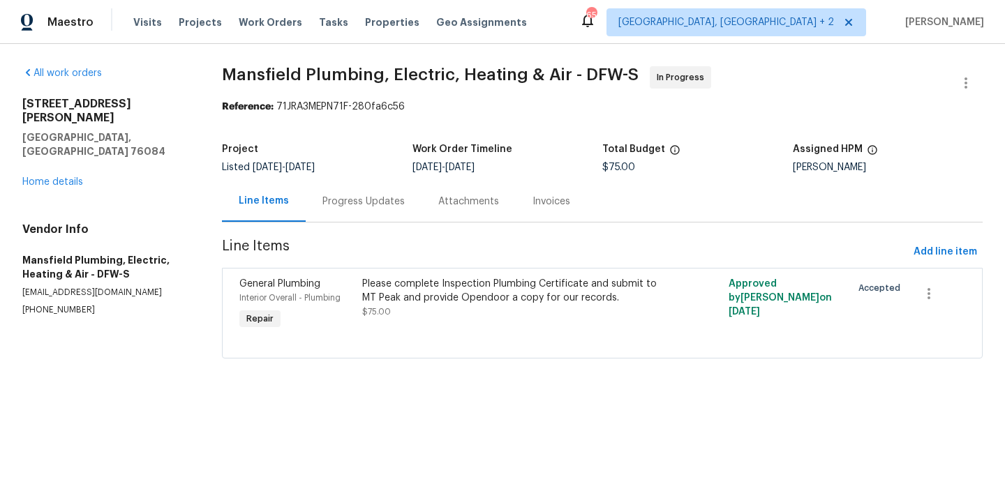
click at [463, 299] on div "Please complete Inspection Plumbing Certificate and submit to MT Peak and provi…" at bounding box center [510, 291] width 297 height 28
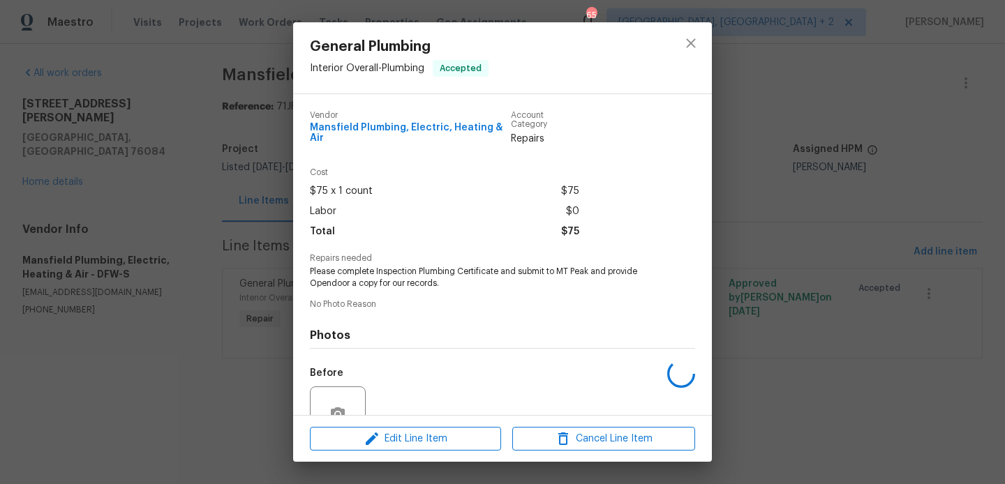
scroll to position [132, 0]
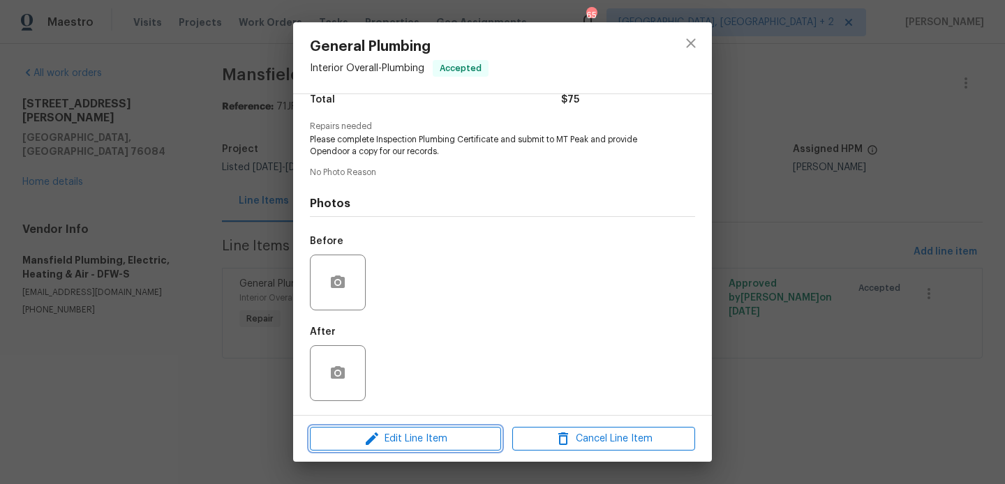
click at [422, 444] on span "Edit Line Item" at bounding box center [405, 439] width 183 height 17
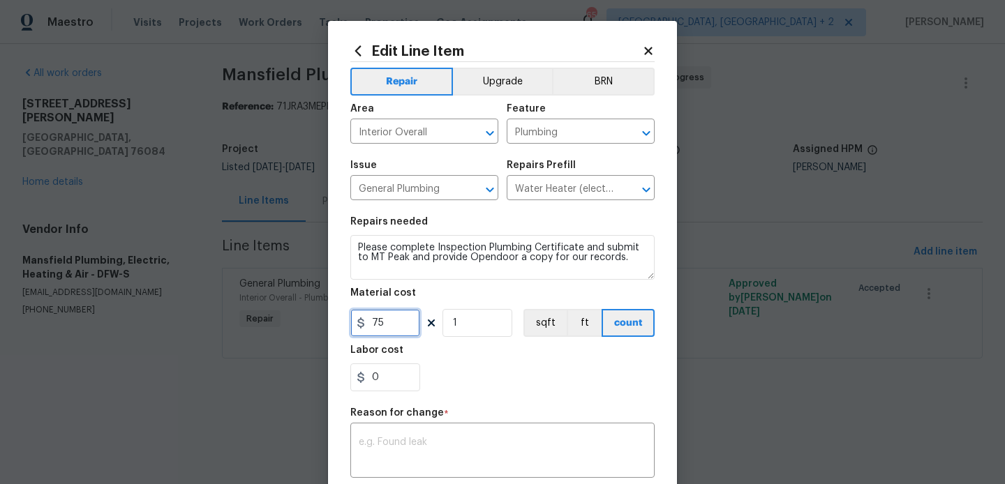
click at [387, 315] on input "75" at bounding box center [385, 323] width 70 height 28
type input "369.13"
click at [405, 449] on textarea at bounding box center [503, 452] width 288 height 29
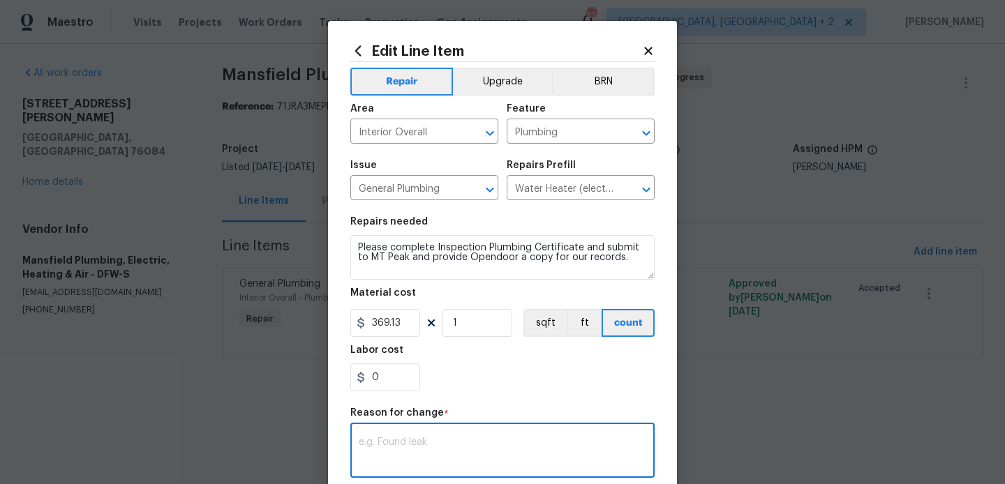
paste textarea "(BA) Updated per vendor’s final cost"
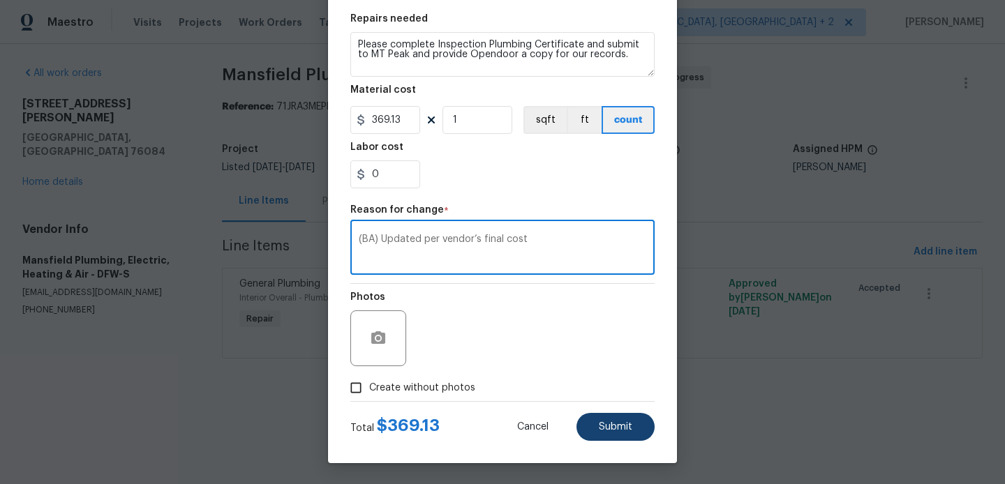
type textarea "(BA) Updated per vendor’s final cost"
click at [627, 428] on span "Submit" at bounding box center [615, 427] width 33 height 10
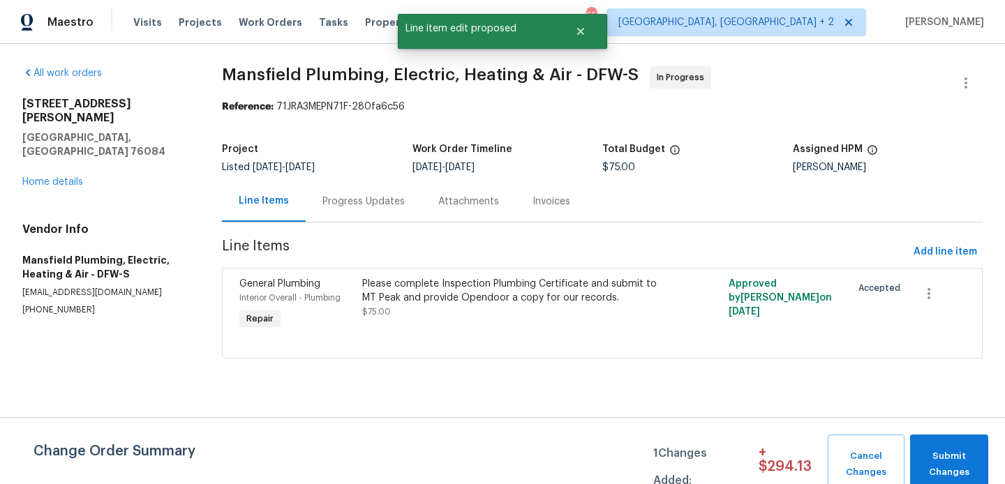
scroll to position [0, 0]
click at [940, 462] on span "Submit Changes" at bounding box center [949, 465] width 64 height 32
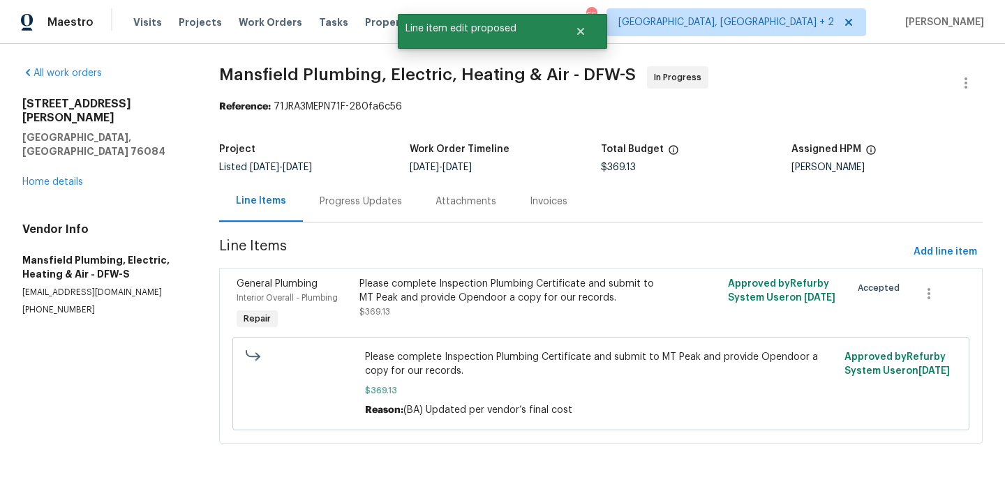
click at [359, 195] on div "Progress Updates" at bounding box center [361, 202] width 82 height 14
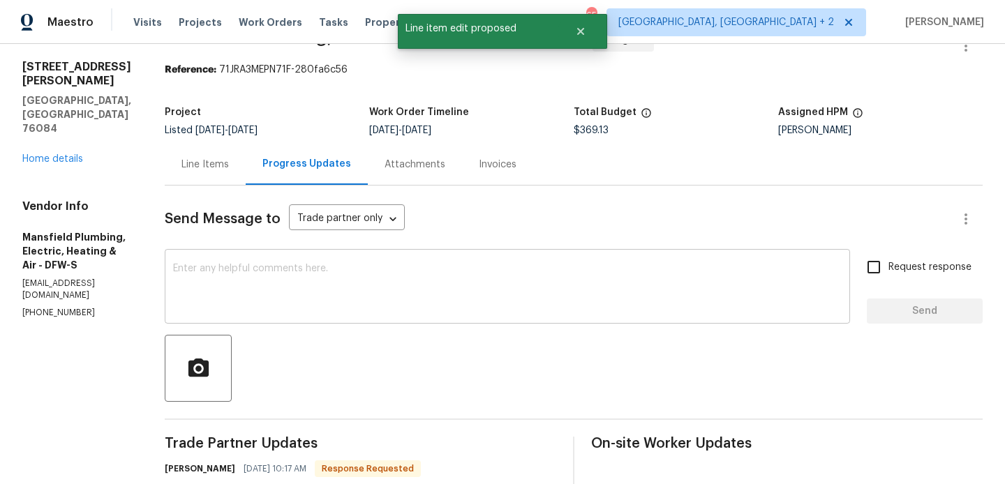
scroll to position [322, 0]
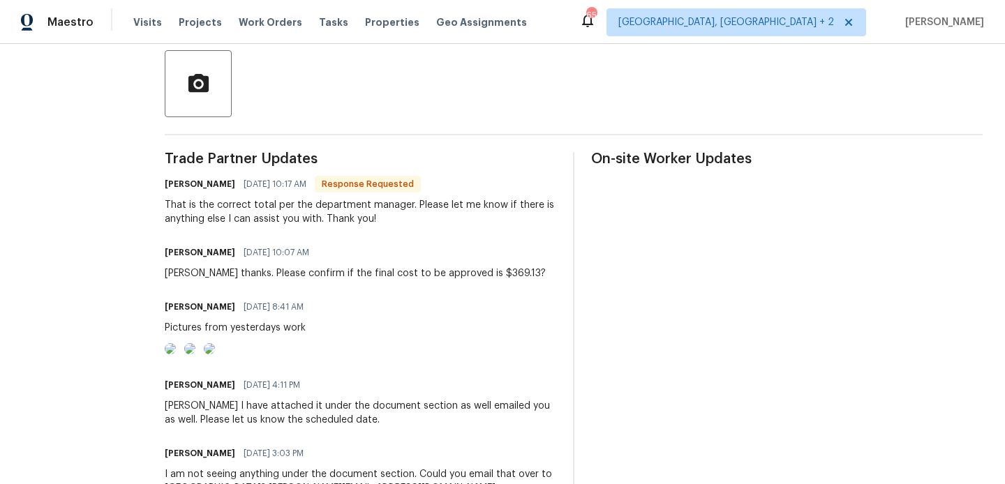
click at [220, 185] on h6 "[PERSON_NAME]" at bounding box center [200, 184] width 70 height 14
copy h6 "Heather"
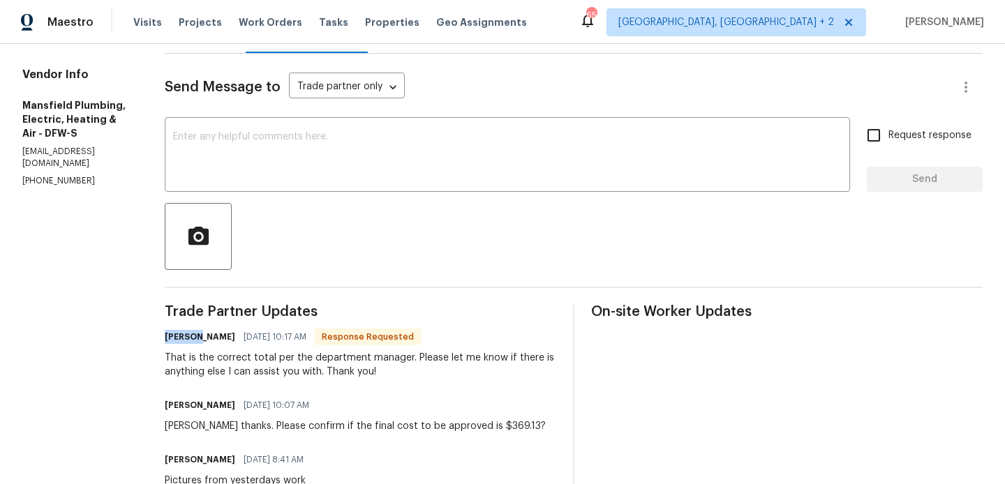
scroll to position [171, 0]
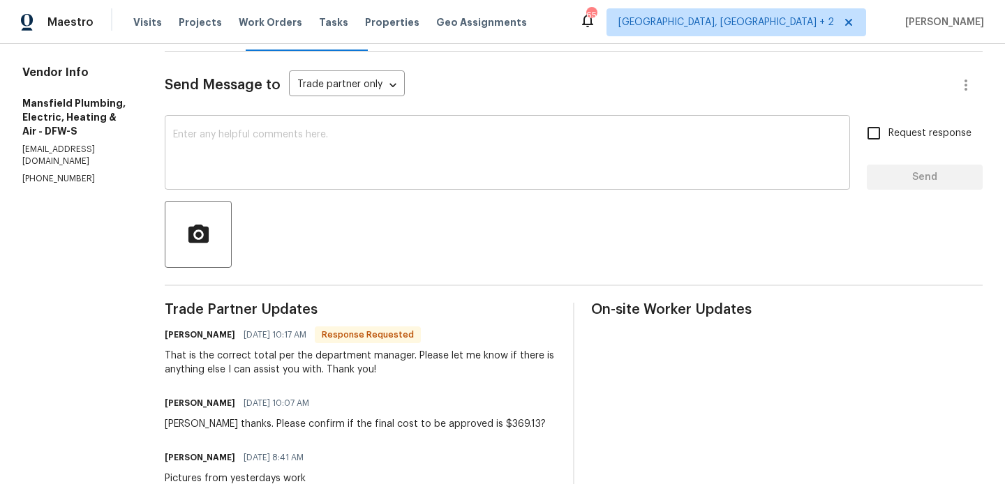
click at [306, 136] on textarea at bounding box center [507, 154] width 669 height 49
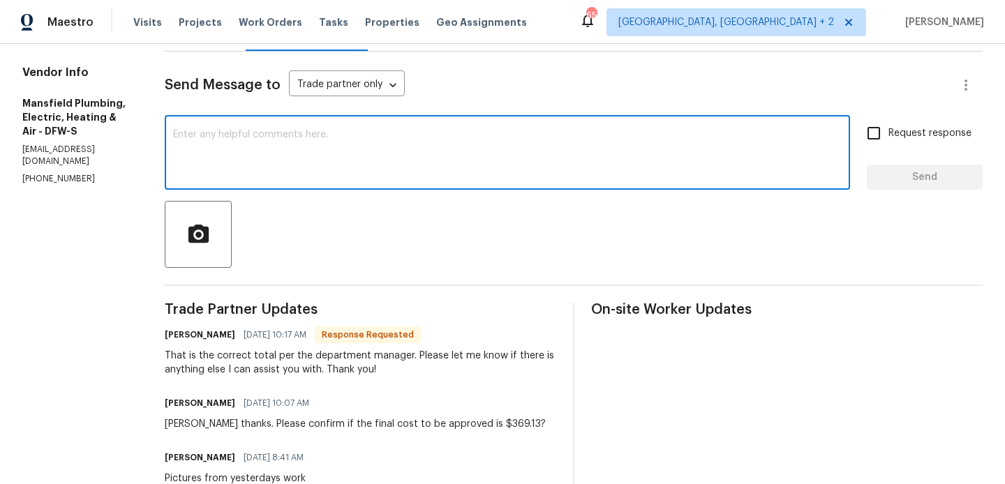
paste textarea "Heather"
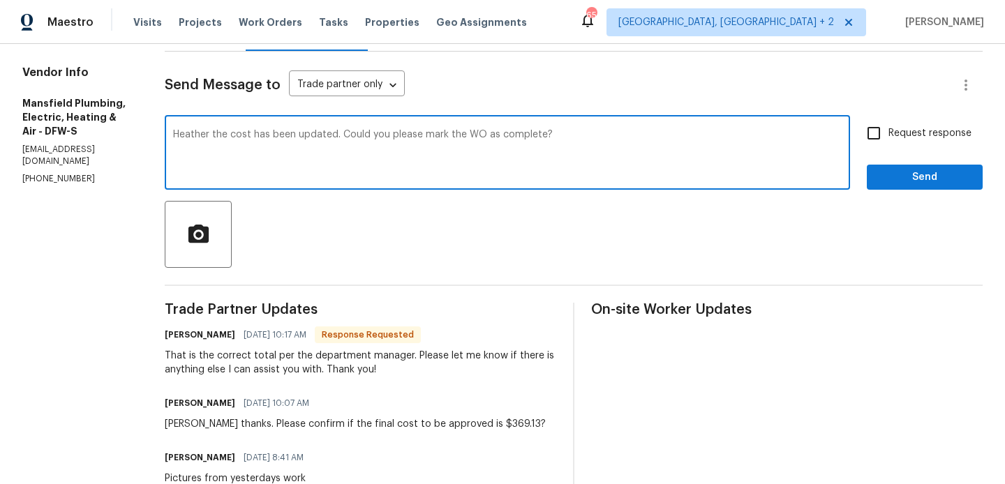
type textarea "Heather the cost has been updated. Could you please mark the WO as complete?"
click at [907, 133] on span "Request response" at bounding box center [929, 133] width 83 height 15
click at [888, 133] on input "Request response" at bounding box center [873, 133] width 29 height 29
checkbox input "true"
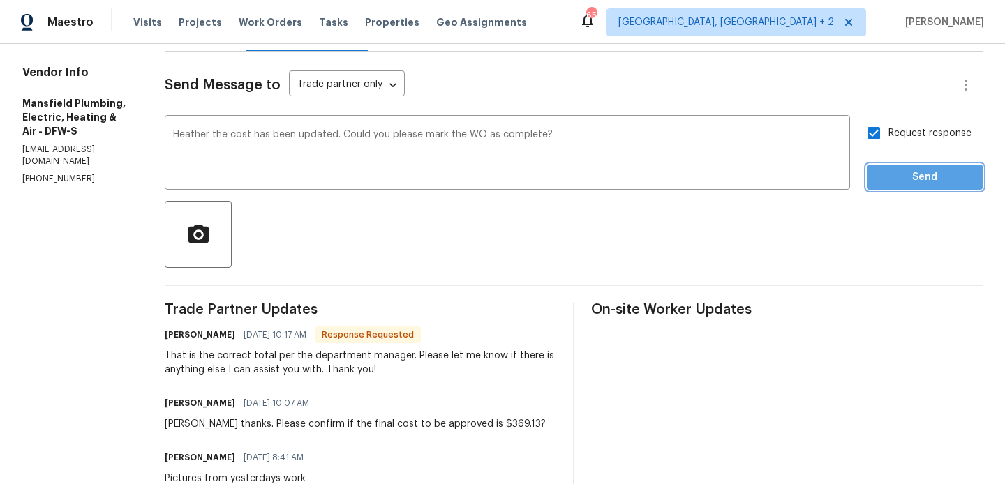
click at [907, 179] on span "Send" at bounding box center [925, 177] width 94 height 17
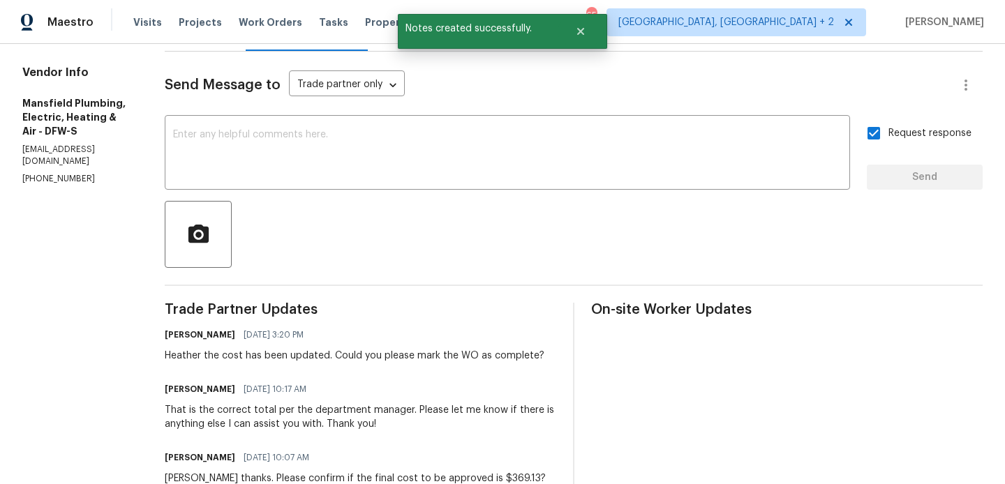
click at [55, 173] on p "[PHONE_NUMBER]" at bounding box center [76, 179] width 109 height 12
copy p "[PHONE_NUMBER]"
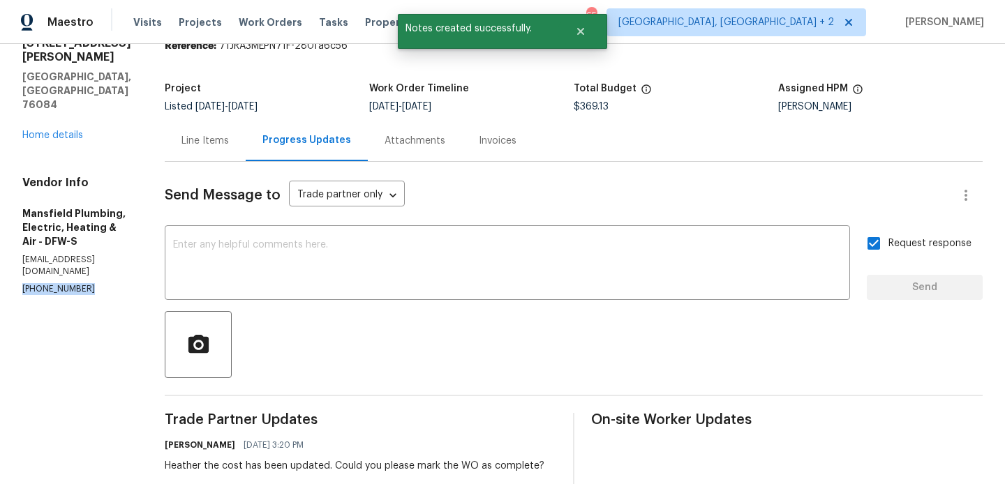
scroll to position [0, 0]
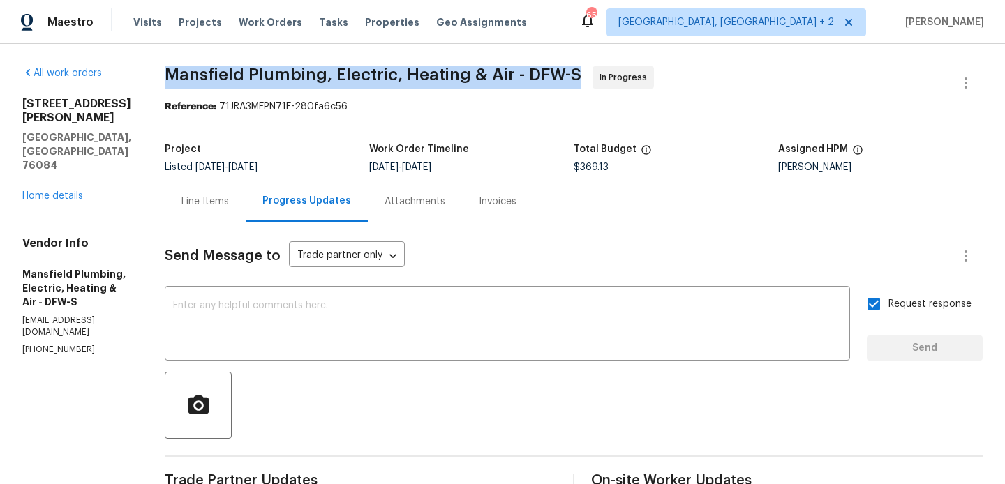
drag, startPoint x: 203, startPoint y: 76, endPoint x: 552, endPoint y: 76, distance: 348.9
click at [552, 76] on span "Mansfield Plumbing, Electric, Heating & Air - DFW-S" at bounding box center [373, 74] width 417 height 17
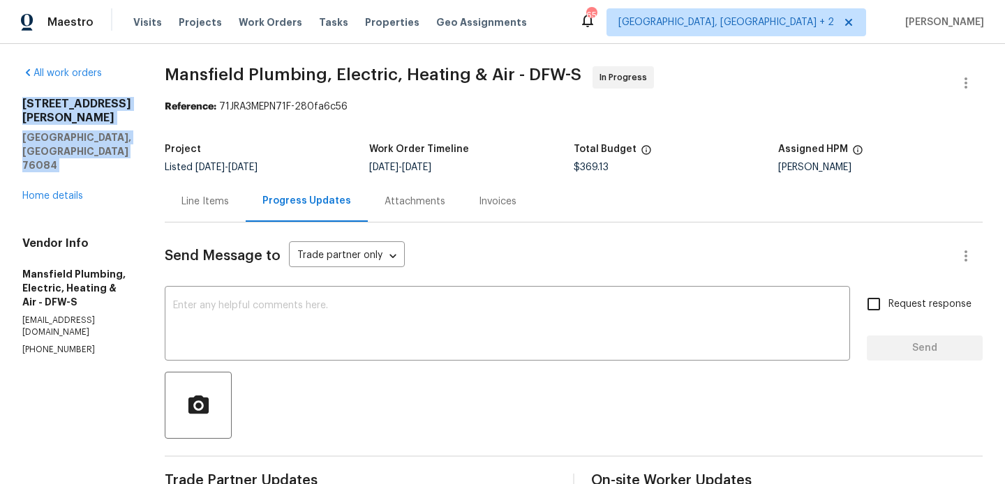
drag, startPoint x: 112, startPoint y: 136, endPoint x: 22, endPoint y: 99, distance: 97.3
click at [22, 99] on div "[STREET_ADDRESS][PERSON_NAME] Home details" at bounding box center [76, 150] width 109 height 106
copy div "[STREET_ADDRESS][PERSON_NAME]"
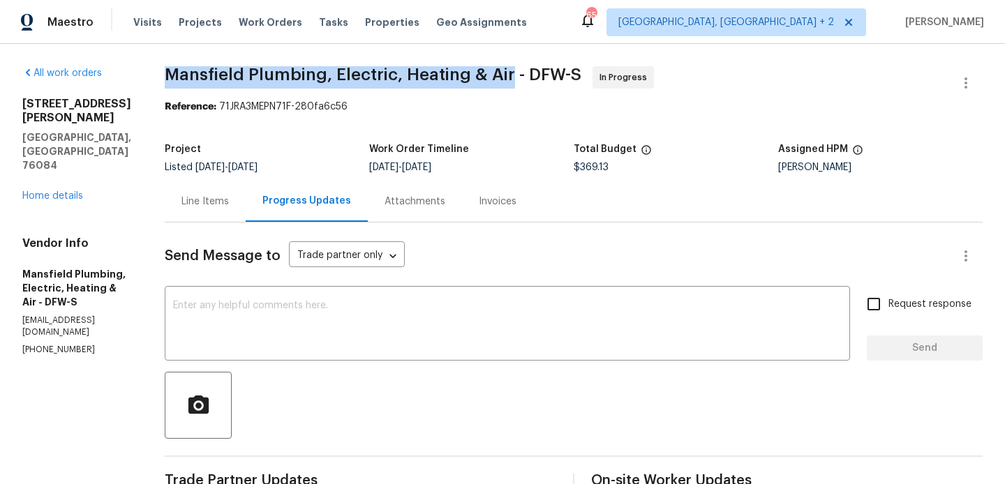
drag, startPoint x: 204, startPoint y: 73, endPoint x: 553, endPoint y: 75, distance: 349.0
copy span "Mansfield Plumbing, Electric, Heating & Air"
click at [47, 191] on link "Home details" at bounding box center [52, 196] width 61 height 10
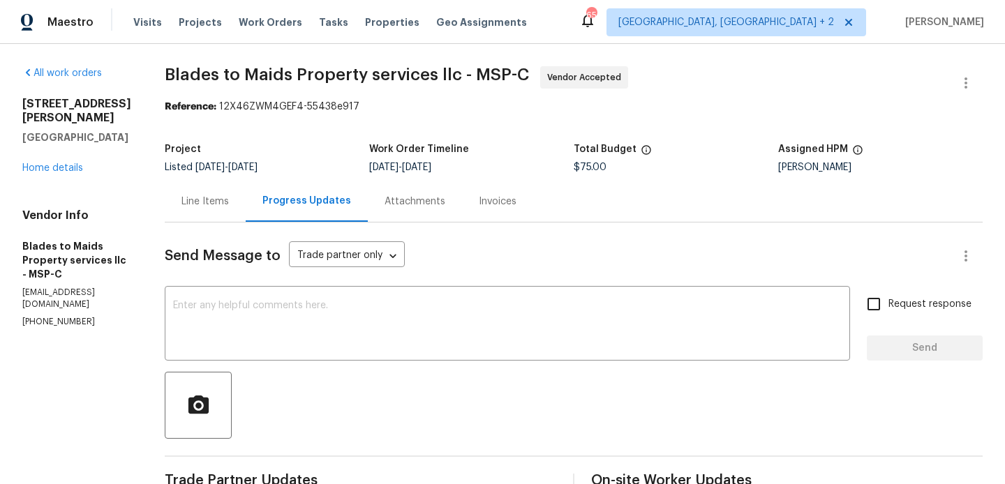
click at [50, 316] on p "(651) 261-9377" at bounding box center [76, 322] width 109 height 12
copy p "(651) 261-9377"
drag, startPoint x: 128, startPoint y: 124, endPoint x: 22, endPoint y: 108, distance: 107.2
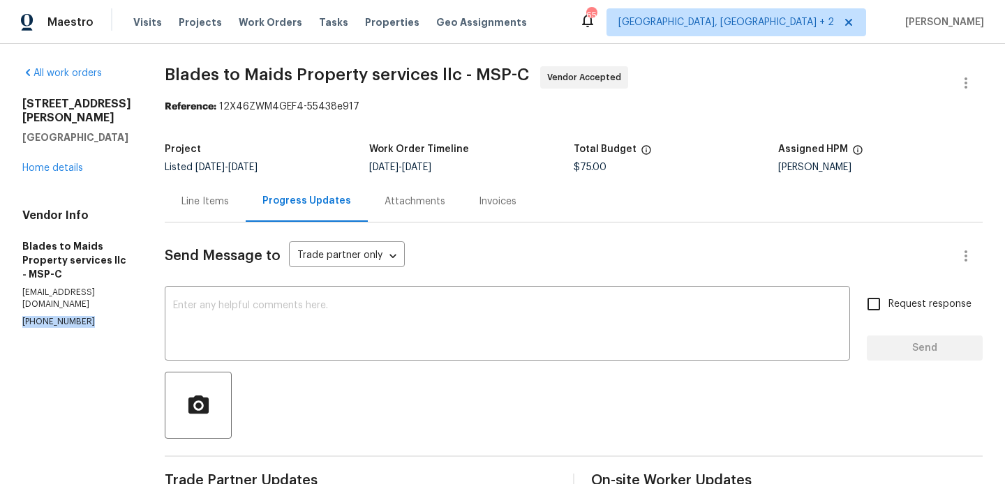
click at [22, 108] on div "All work orders 7040 Winfield Rd Rockford, MN 55373 Home details Vendor Info Bl…" at bounding box center [502, 370] width 1005 height 653
copy div "7040 Winfield Rd Rockford, MN 55373"
click at [45, 163] on link "Home details" at bounding box center [52, 168] width 61 height 10
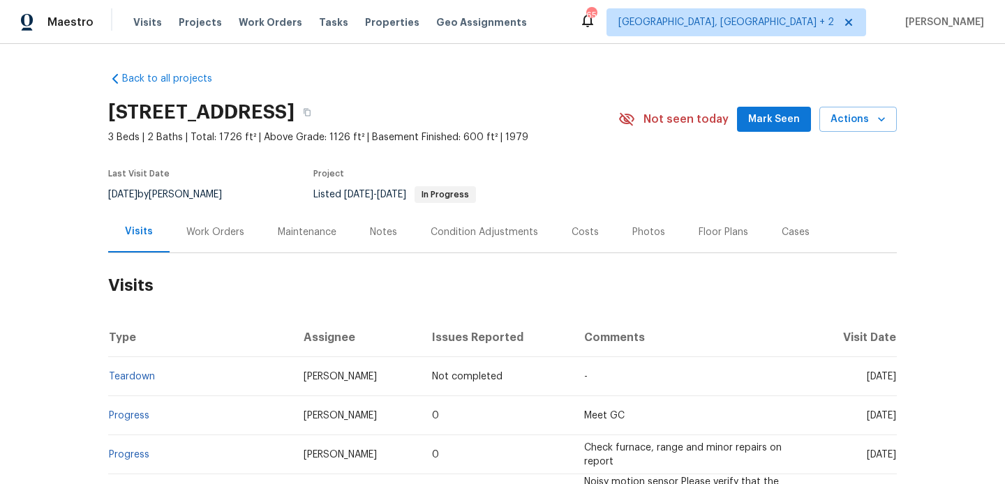
click at [230, 229] on div "Work Orders" at bounding box center [215, 232] width 58 height 14
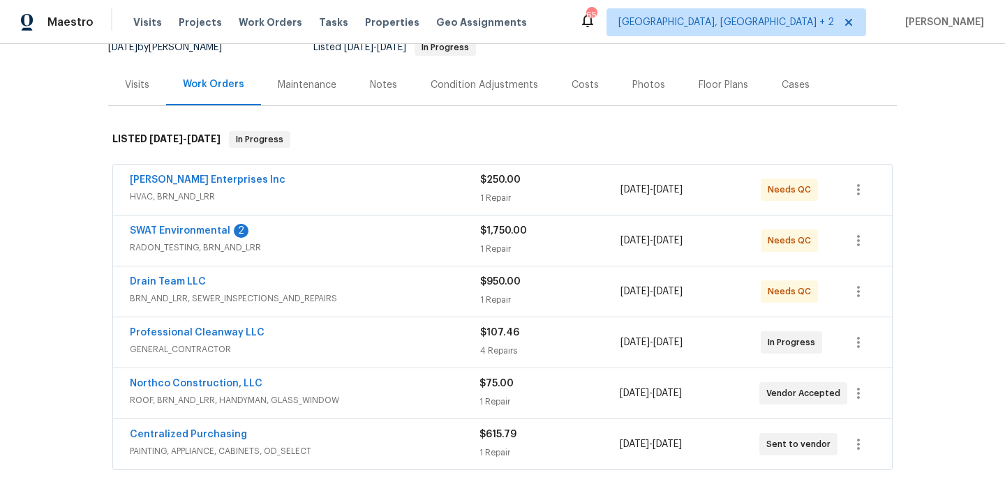
scroll to position [149, 0]
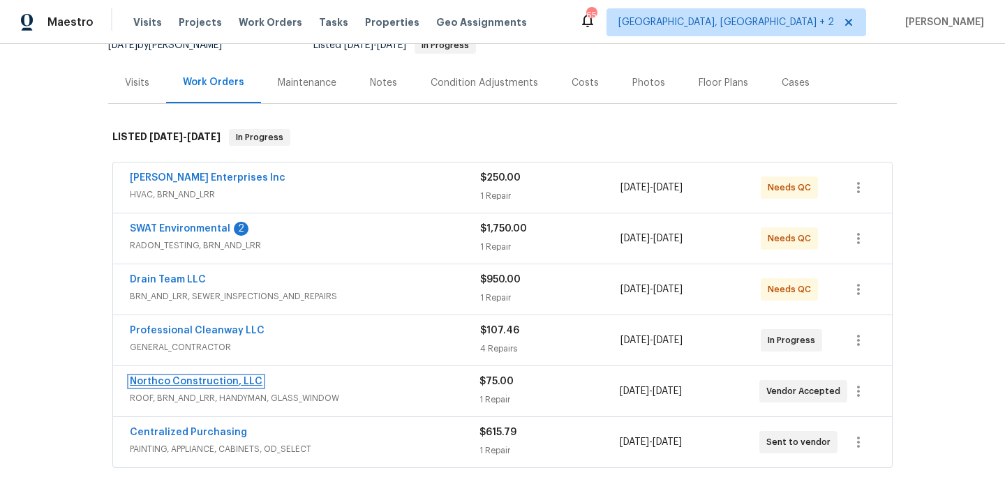
click at [216, 379] on link "Northco Construction, LLC" at bounding box center [196, 382] width 133 height 10
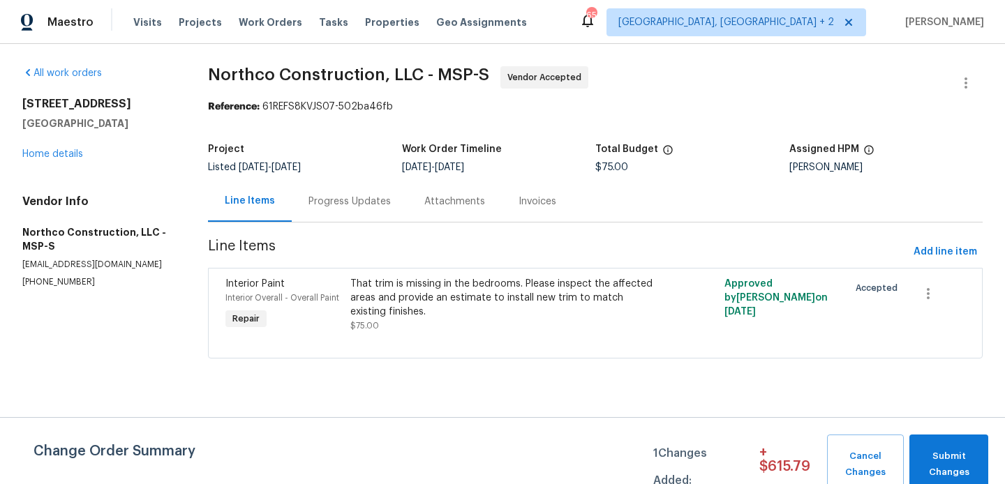
click at [360, 211] on div "Progress Updates" at bounding box center [350, 201] width 116 height 41
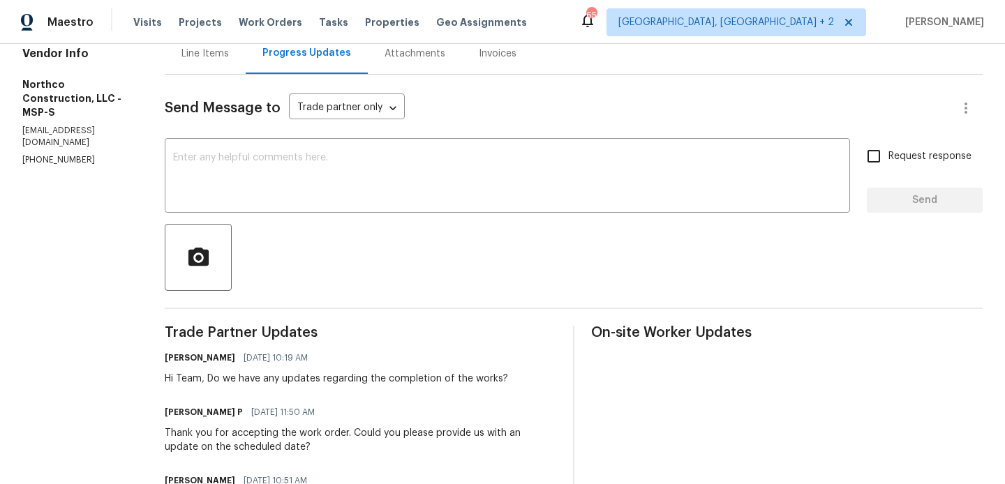
scroll to position [22, 0]
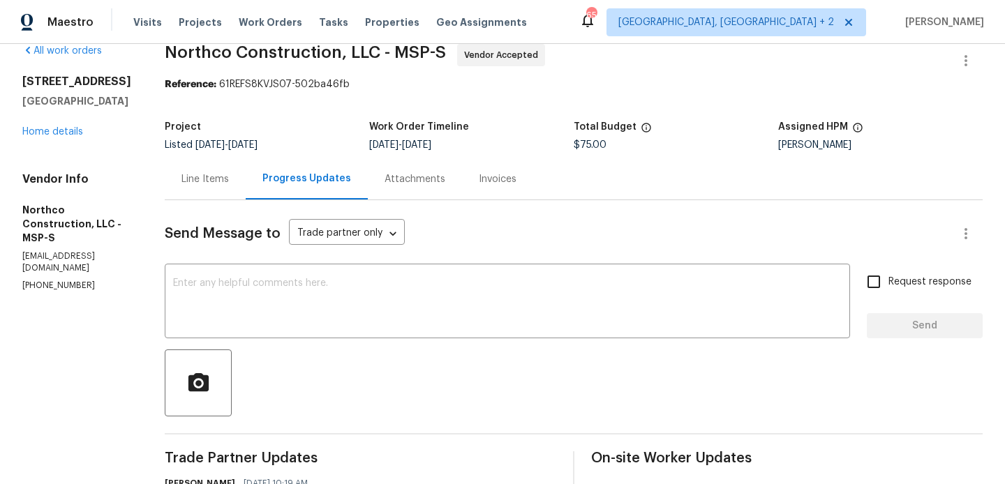
click at [45, 278] on div "Vendor Info Northco Construction, LLC - MSP-S [EMAIL_ADDRESS][DOMAIN_NAME] [PHO…" at bounding box center [76, 231] width 109 height 119
copy p "[PHONE_NUMBER]"
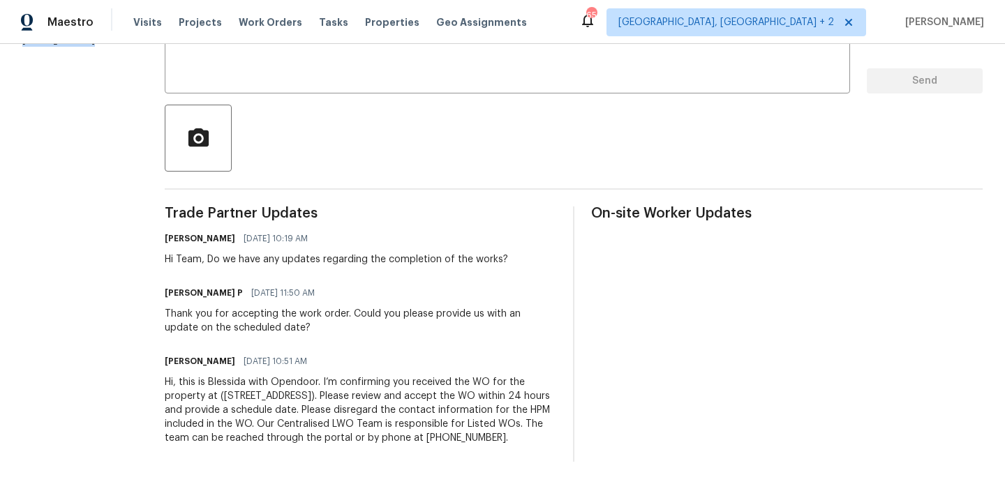
scroll to position [0, 0]
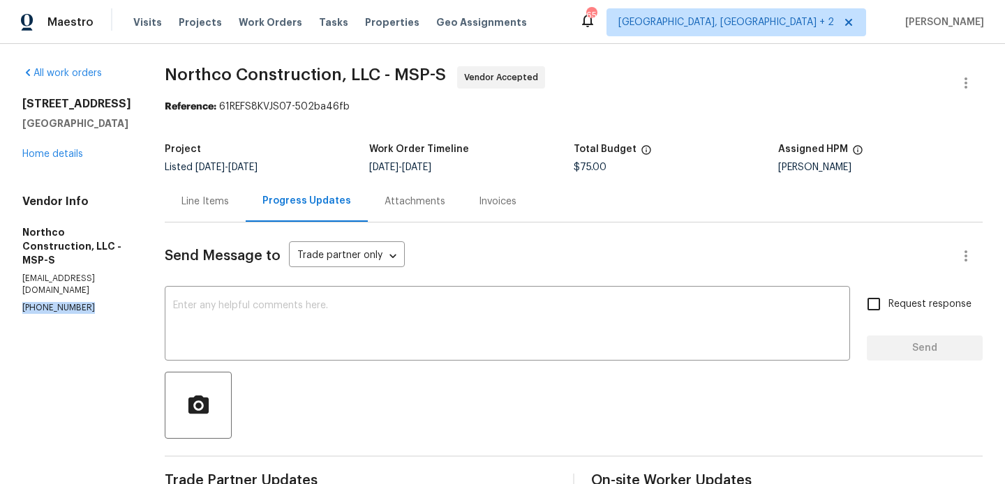
click at [68, 311] on p "[PHONE_NUMBER]" at bounding box center [76, 308] width 109 height 12
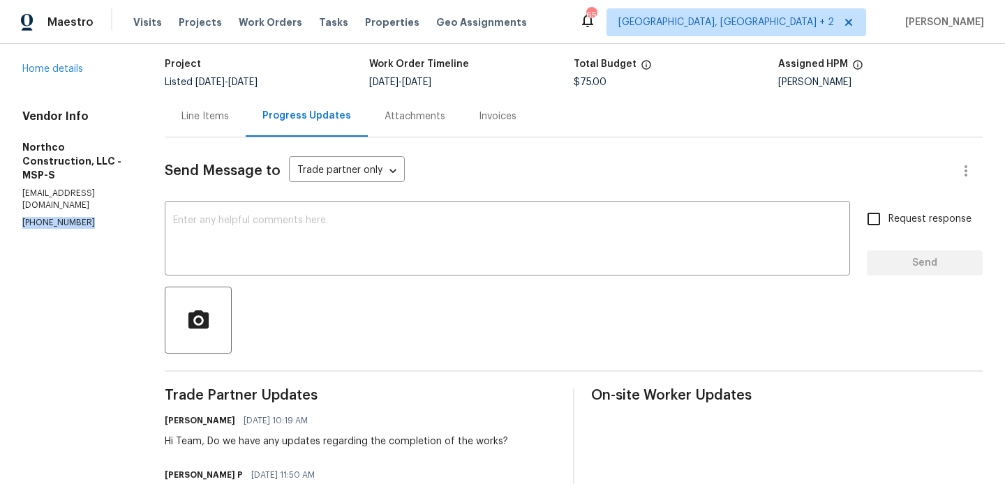
scroll to position [84, 0]
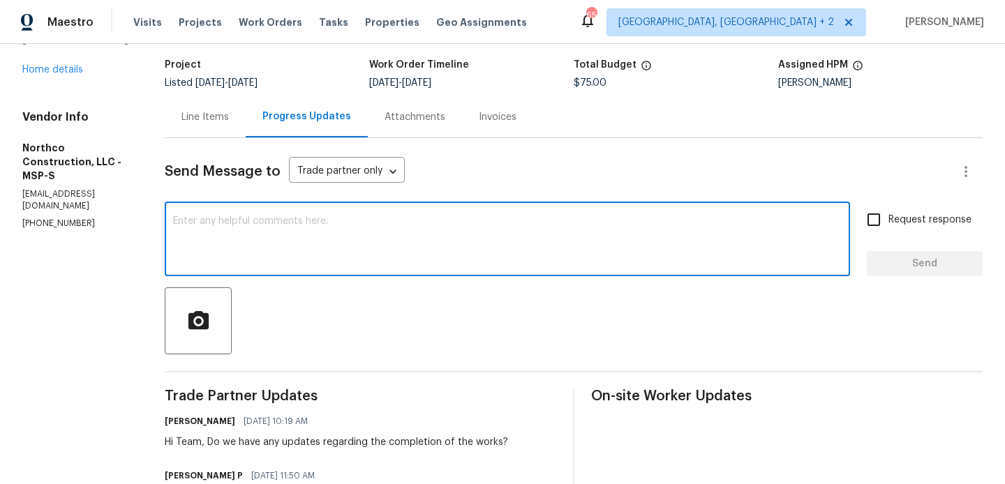
click at [292, 246] on textarea at bounding box center [507, 240] width 669 height 49
paste textarea "[PHONE_NUMBER]"
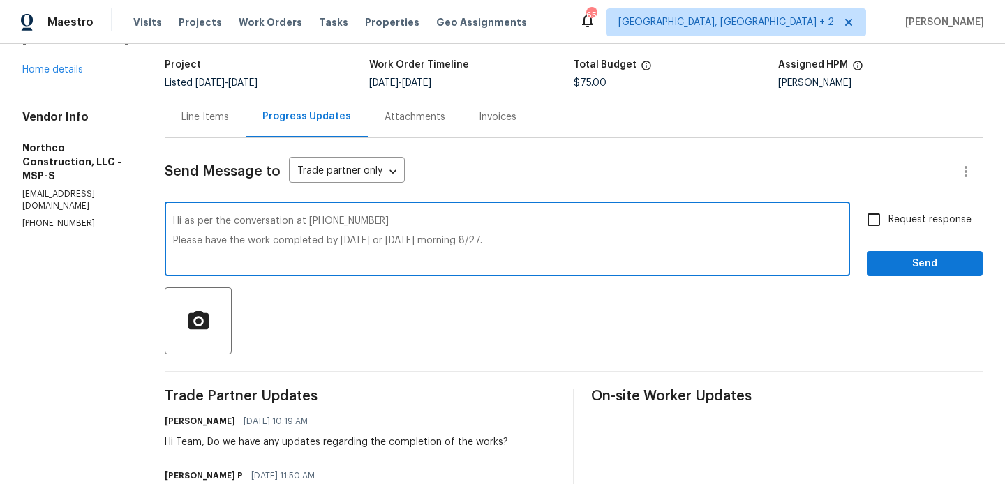
type textarea "Hi as per the conversation at (763) 458-3481 Please have the work completed by …"
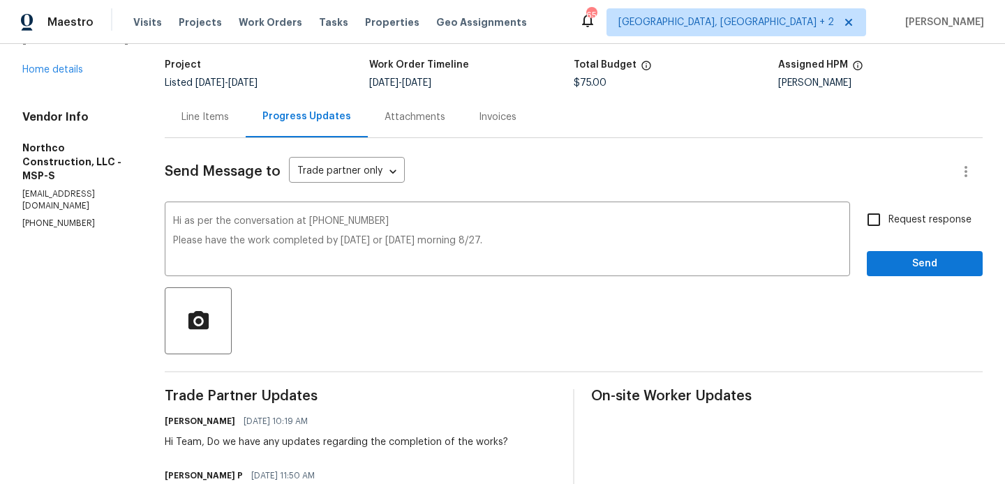
click at [891, 227] on label "Request response" at bounding box center [915, 219] width 112 height 29
click at [888, 227] on input "Request response" at bounding box center [873, 219] width 29 height 29
checkbox input "true"
click at [891, 258] on span "Send" at bounding box center [925, 263] width 94 height 17
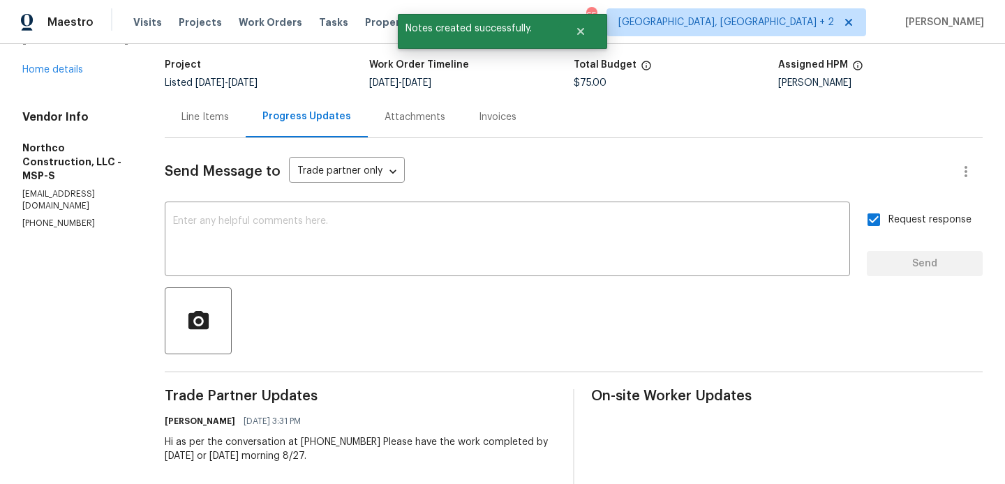
scroll to position [0, 0]
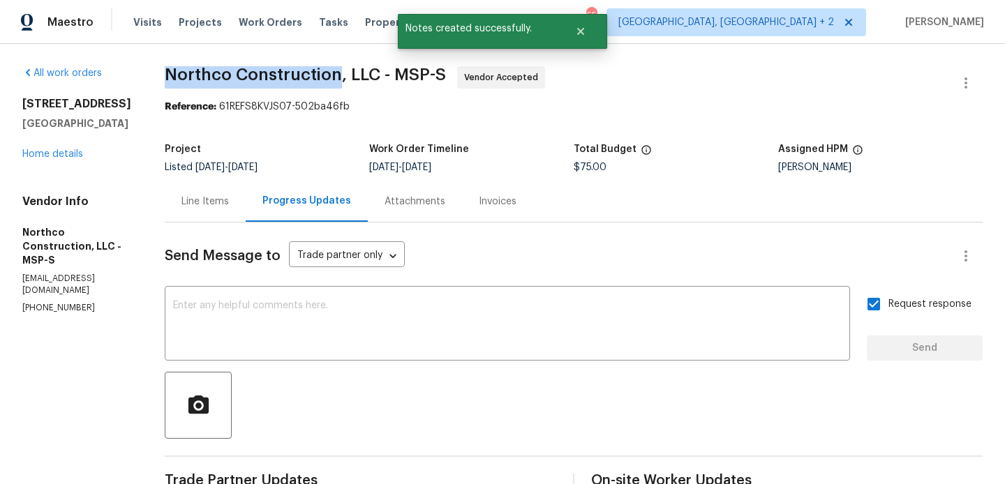
drag, startPoint x: 144, startPoint y: 64, endPoint x: 320, endPoint y: 78, distance: 175.8
click at [320, 78] on div "All work orders 14231 E 143rd Ln Burnsville, MN 55337 Home details Vendor Info …" at bounding box center [502, 432] width 1005 height 776
copy span "Northco Construction"
click at [66, 159] on link "Home details" at bounding box center [52, 154] width 61 height 10
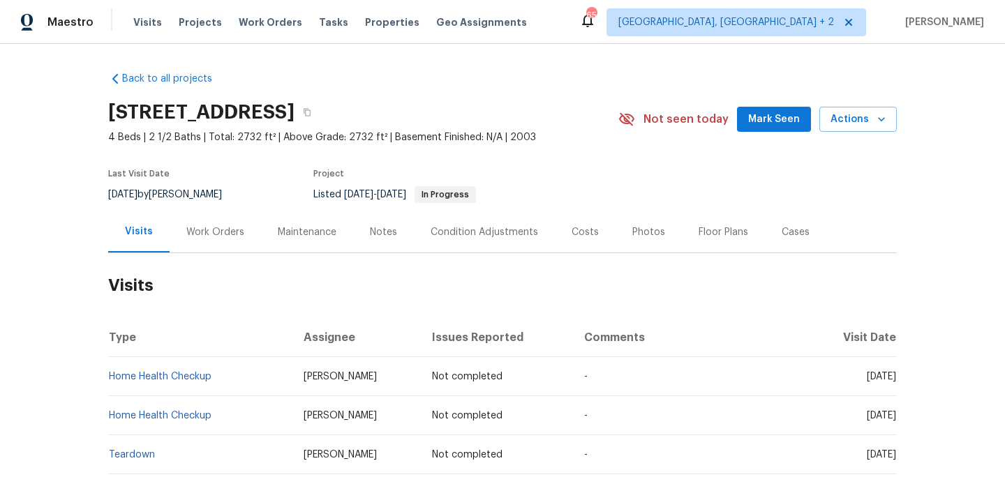
click at [211, 232] on div "Work Orders" at bounding box center [215, 232] width 58 height 14
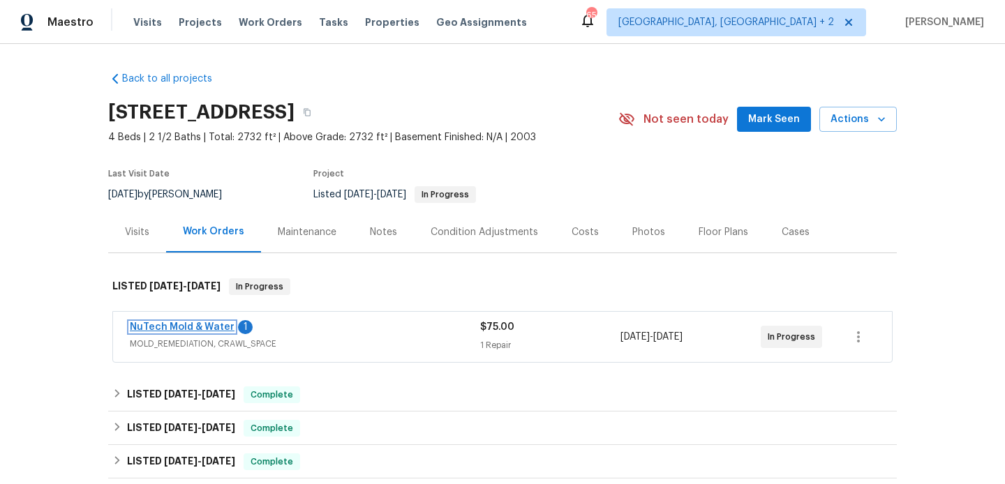
click at [217, 327] on link "NuTech Mold & Water" at bounding box center [182, 327] width 105 height 10
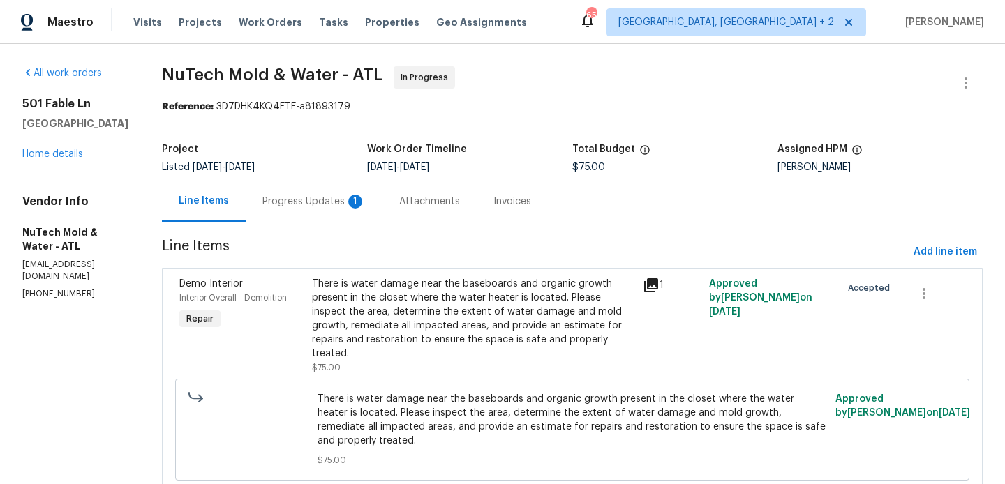
click at [285, 210] on div "Progress Updates 1" at bounding box center [314, 201] width 137 height 41
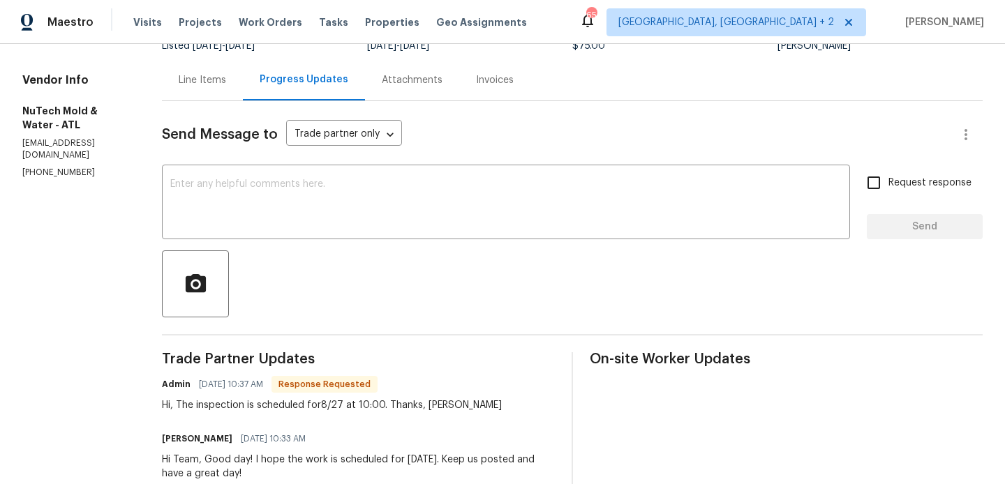
scroll to position [99, 0]
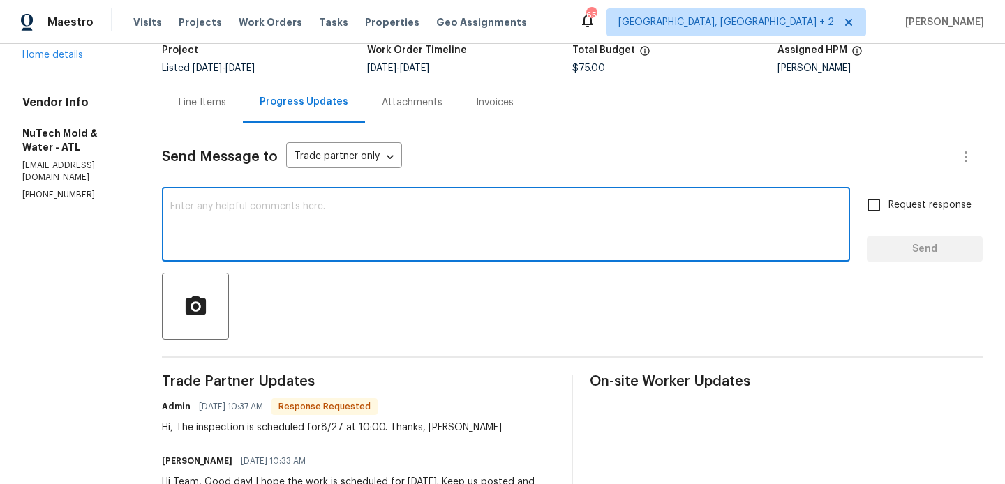
click at [267, 221] on textarea at bounding box center [505, 226] width 671 height 49
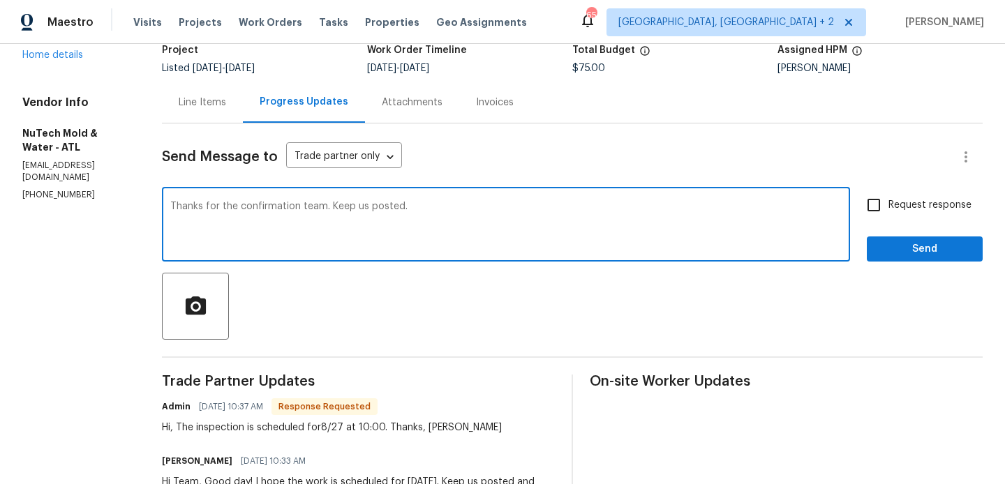
type textarea "Thanks for the confirmation team. Keep us posted."
click at [934, 204] on span "Request response" at bounding box center [929, 205] width 83 height 15
click at [888, 204] on input "Request response" at bounding box center [873, 205] width 29 height 29
checkbox input "true"
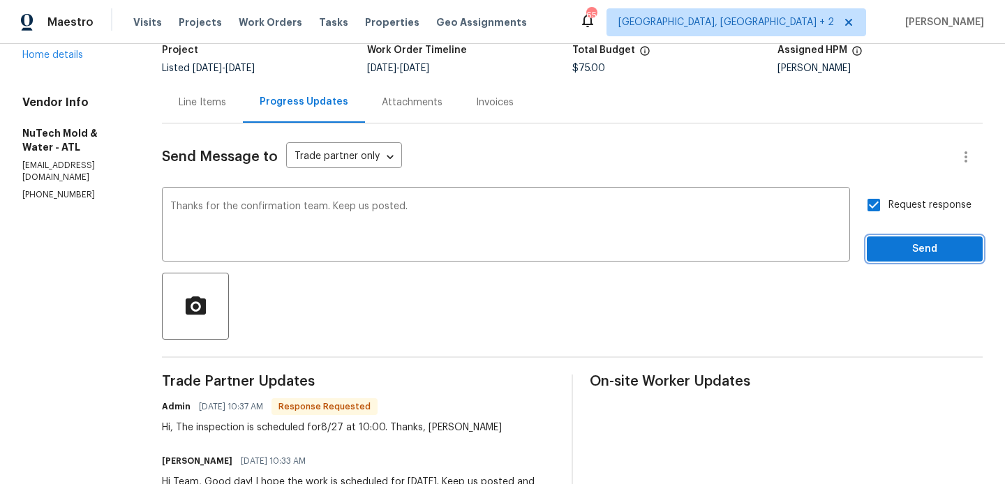
click at [916, 251] on span "Send" at bounding box center [925, 249] width 94 height 17
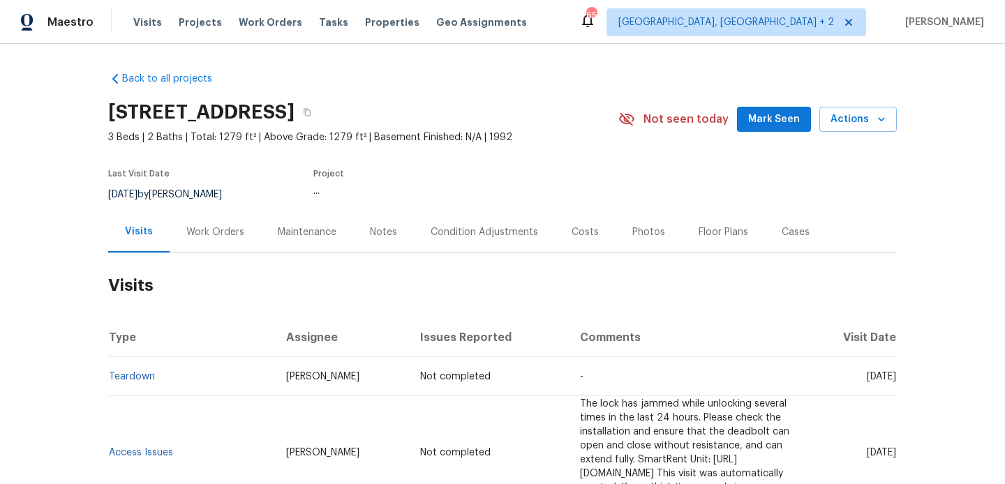
click at [226, 216] on div "Work Orders" at bounding box center [215, 231] width 91 height 41
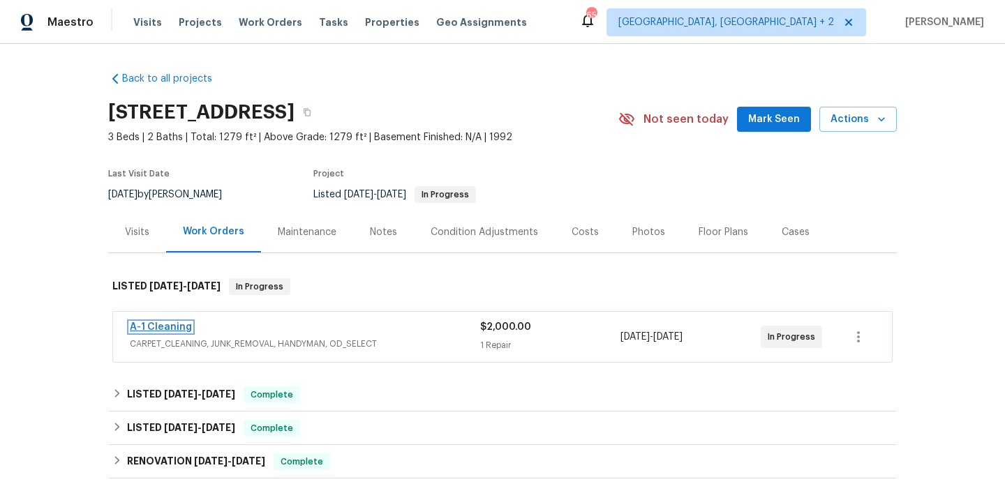
click at [173, 323] on link "A-1 Cleaning" at bounding box center [161, 327] width 62 height 10
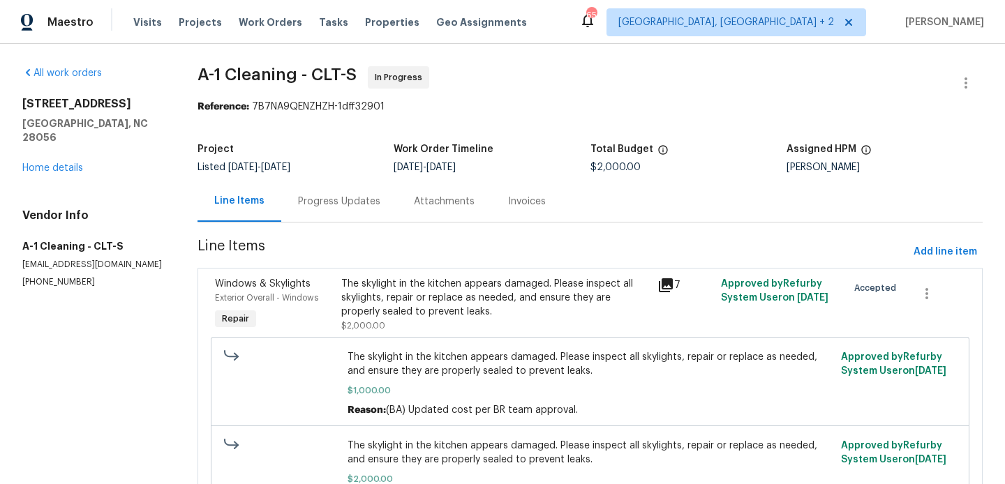
click at [341, 191] on div "Progress Updates" at bounding box center [339, 201] width 116 height 41
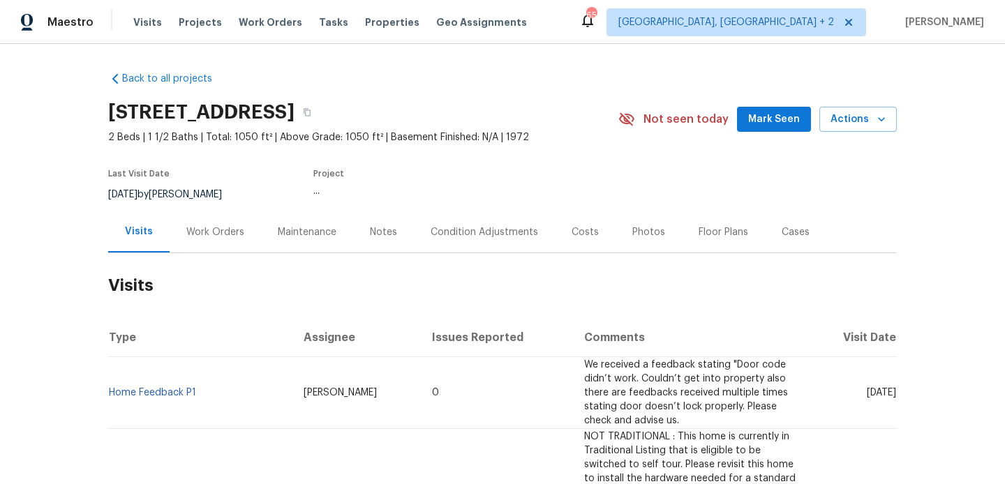
click at [228, 230] on div "Work Orders" at bounding box center [215, 232] width 58 height 14
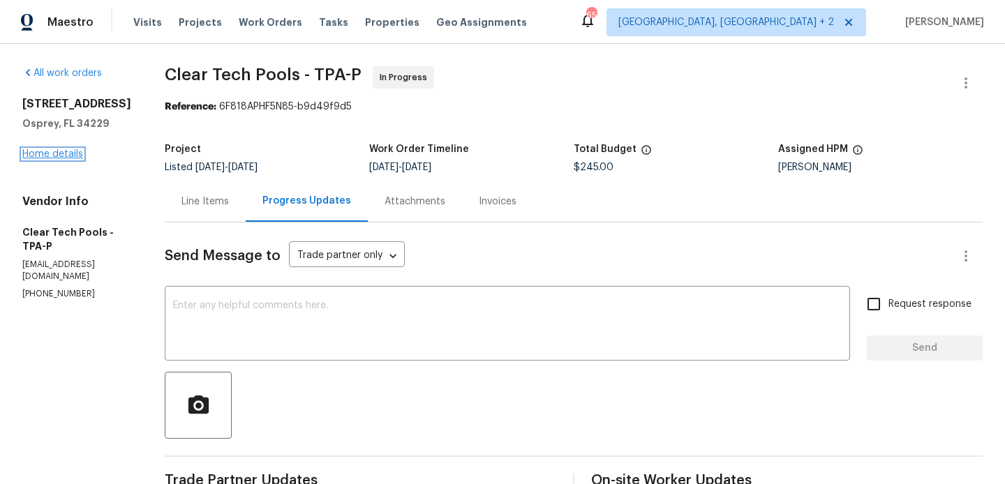
click at [45, 154] on link "Home details" at bounding box center [52, 154] width 61 height 10
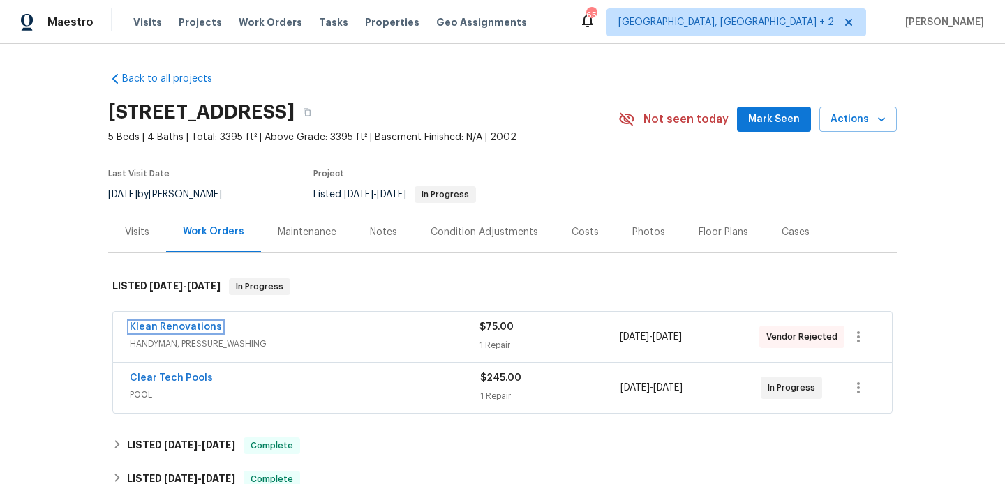
click at [197, 324] on link "Klean Renovations" at bounding box center [176, 327] width 92 height 10
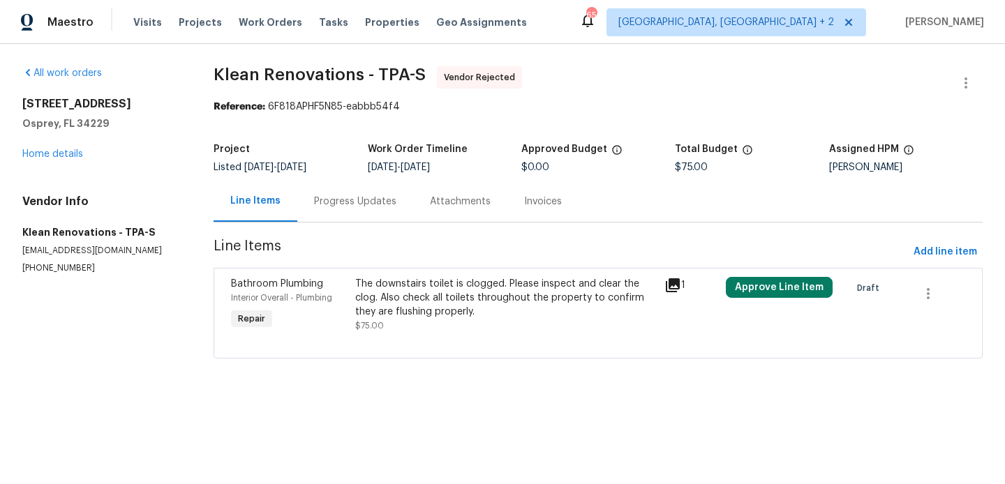
click at [352, 215] on div "Progress Updates" at bounding box center [355, 201] width 116 height 41
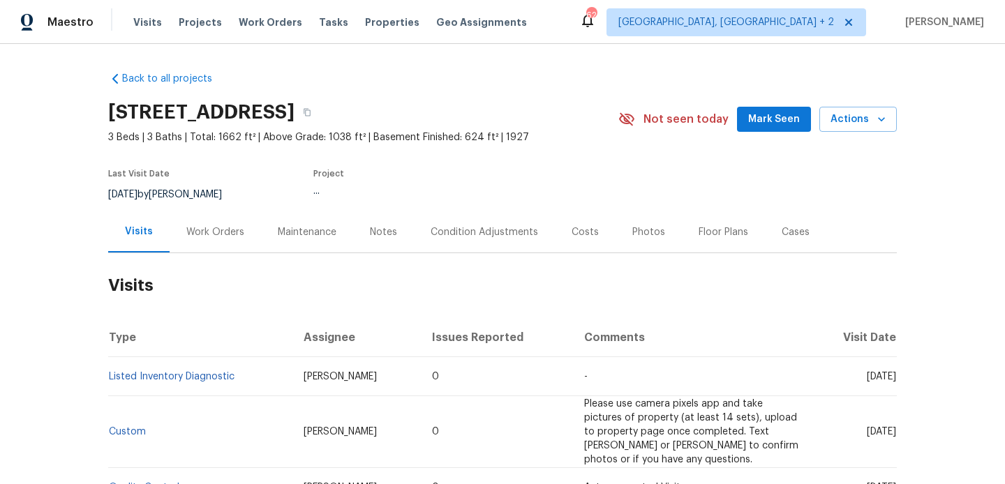
click at [217, 232] on div "Work Orders" at bounding box center [215, 232] width 58 height 14
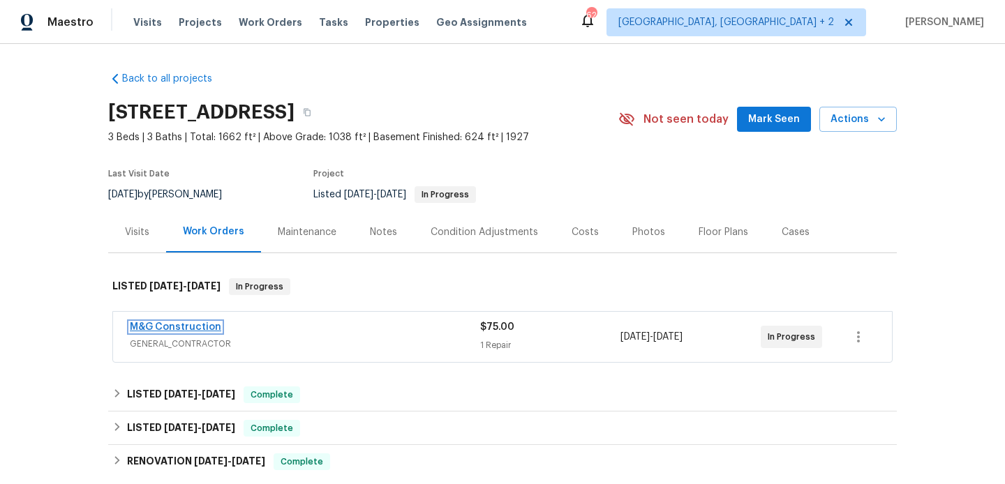
click at [186, 327] on link "M&G Construction" at bounding box center [175, 327] width 91 height 10
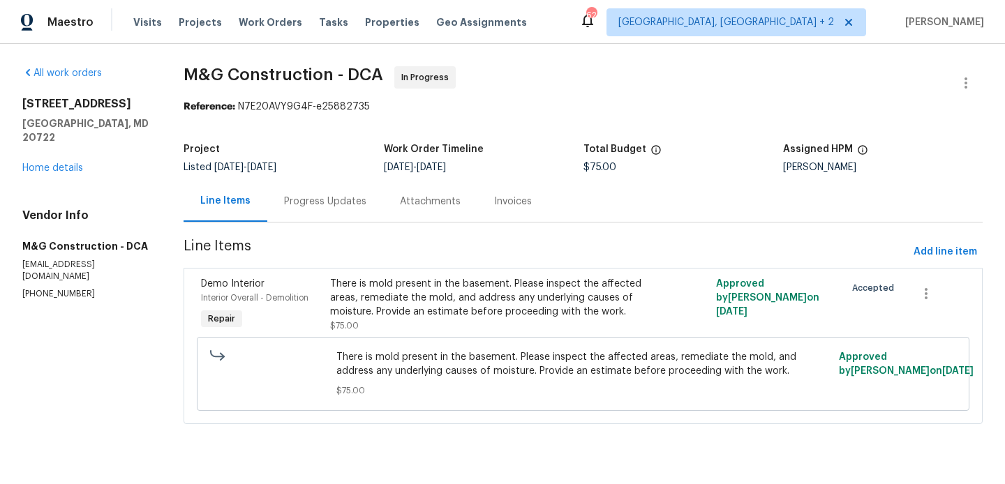
click at [349, 198] on div "Progress Updates" at bounding box center [325, 202] width 82 height 14
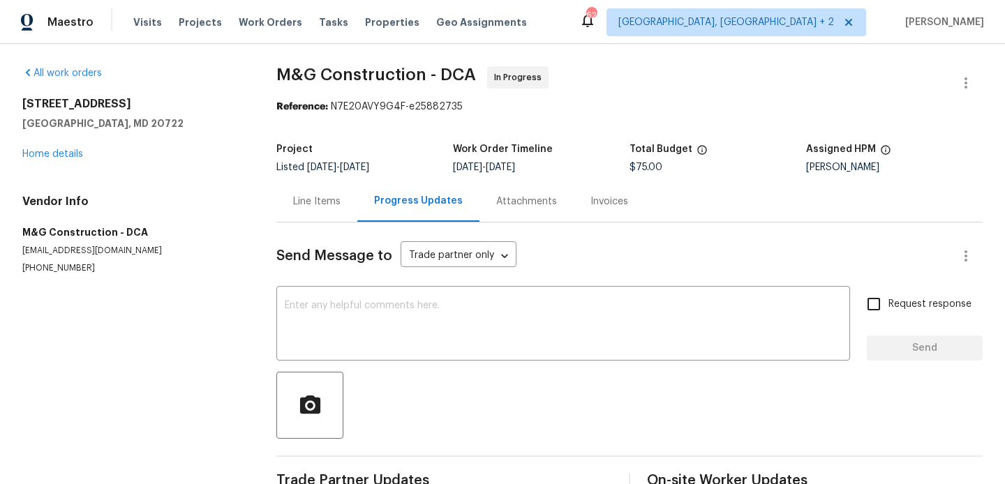
scroll to position [203, 0]
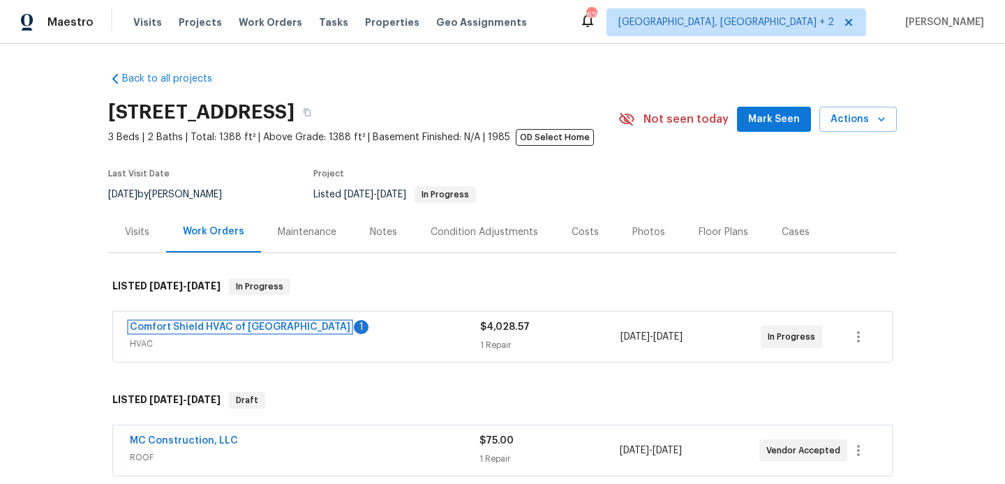
click at [235, 330] on link "Comfort Shield HVAC of [GEOGRAPHIC_DATA]" at bounding box center [240, 327] width 221 height 10
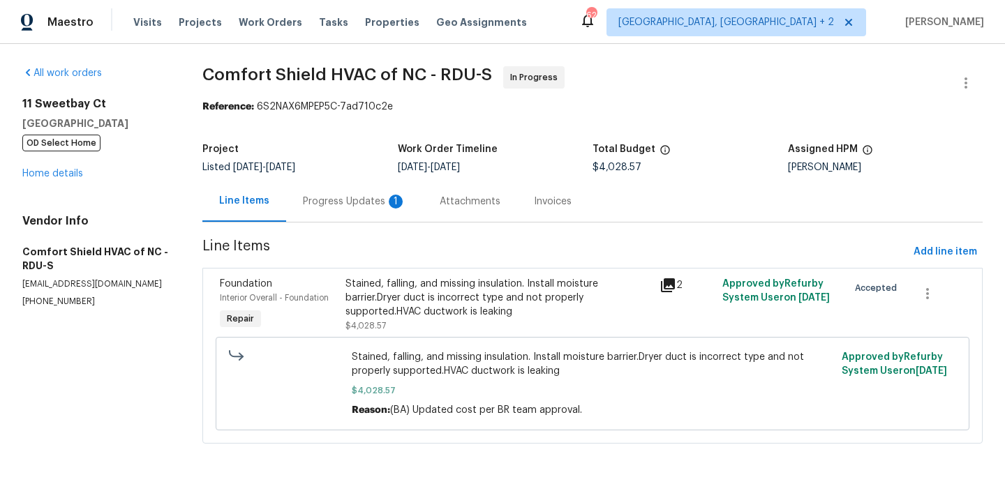
click at [346, 186] on div "Progress Updates 1" at bounding box center [354, 201] width 137 height 41
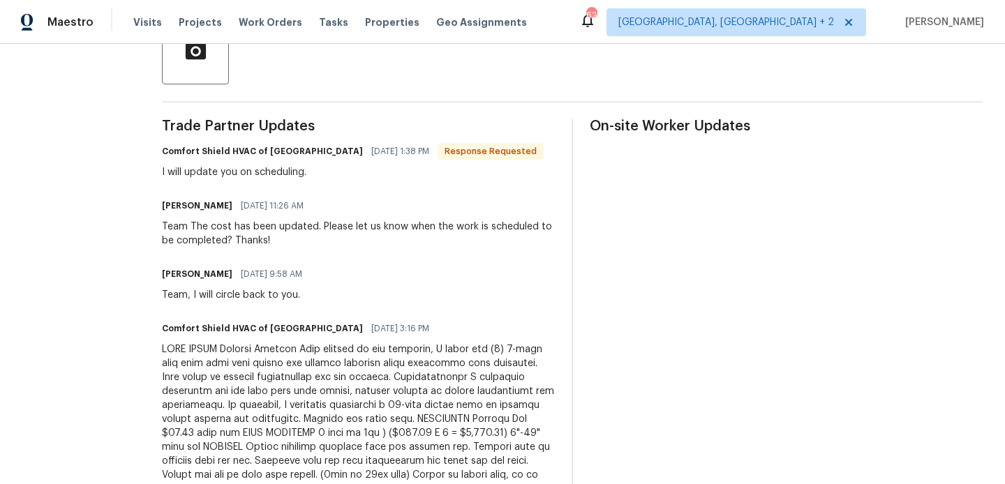
scroll to position [97, 0]
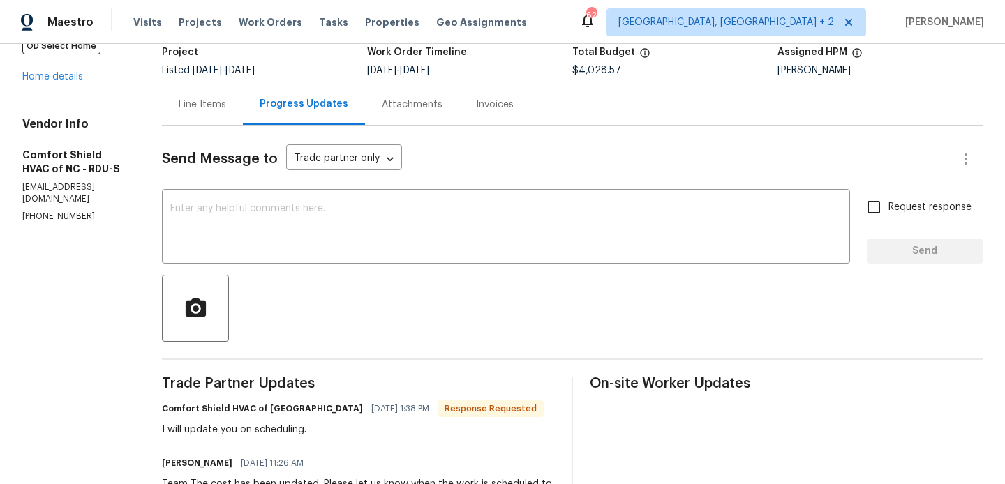
click at [280, 250] on textarea at bounding box center [505, 228] width 671 height 49
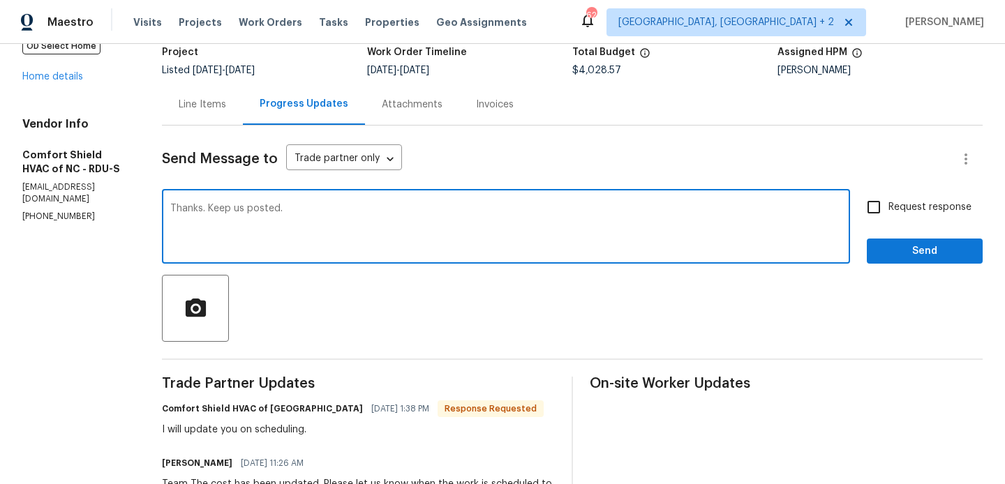
type textarea "Thanks. Keep us posted."
click at [879, 197] on input "Request response" at bounding box center [873, 207] width 29 height 29
checkbox input "true"
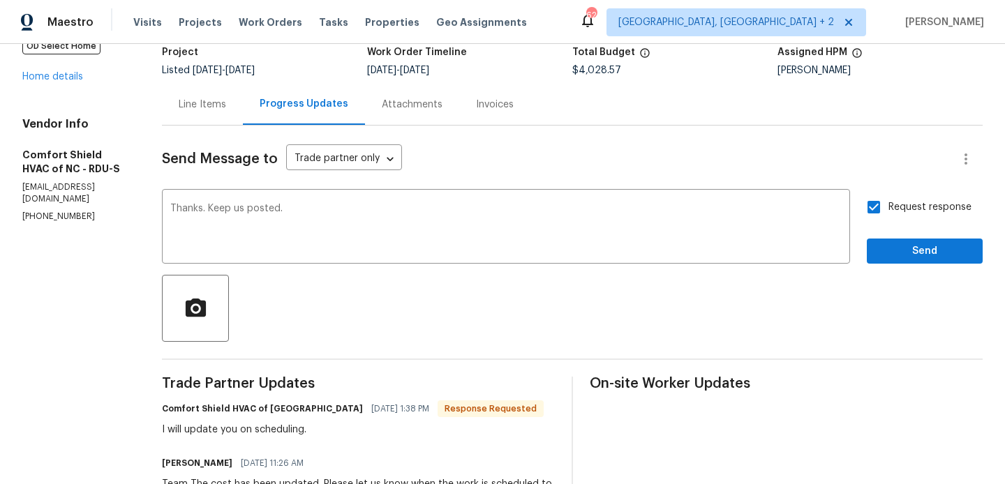
click at [883, 234] on div "Request response Send" at bounding box center [925, 228] width 116 height 71
click at [883, 257] on span "Send" at bounding box center [925, 251] width 94 height 17
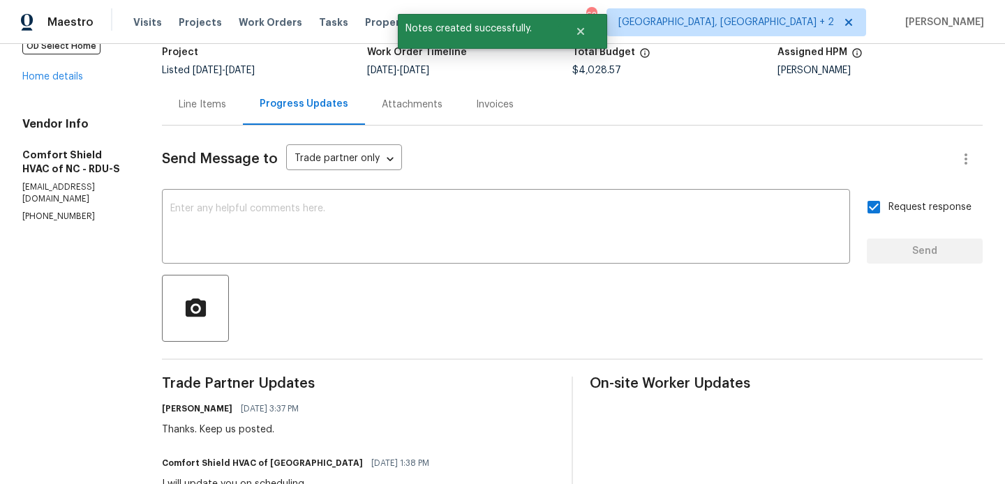
scroll to position [0, 0]
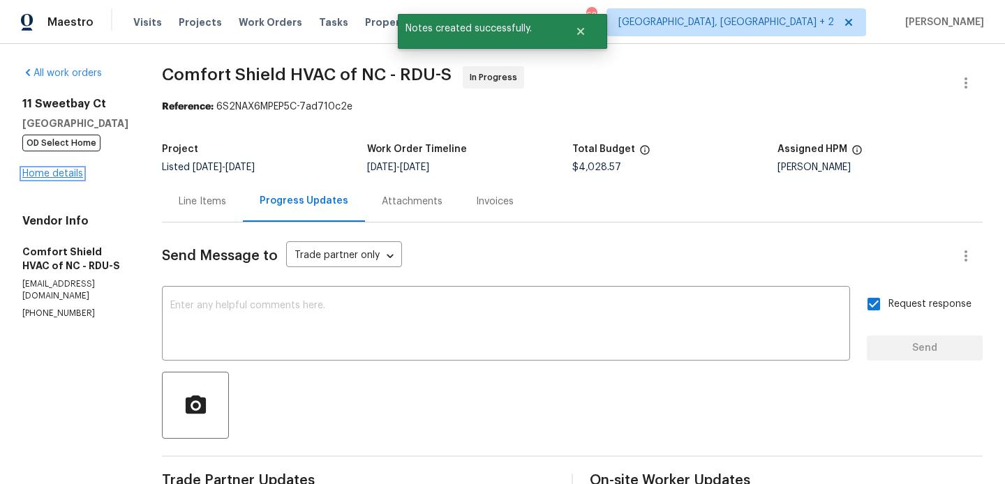
click at [66, 176] on link "Home details" at bounding box center [52, 174] width 61 height 10
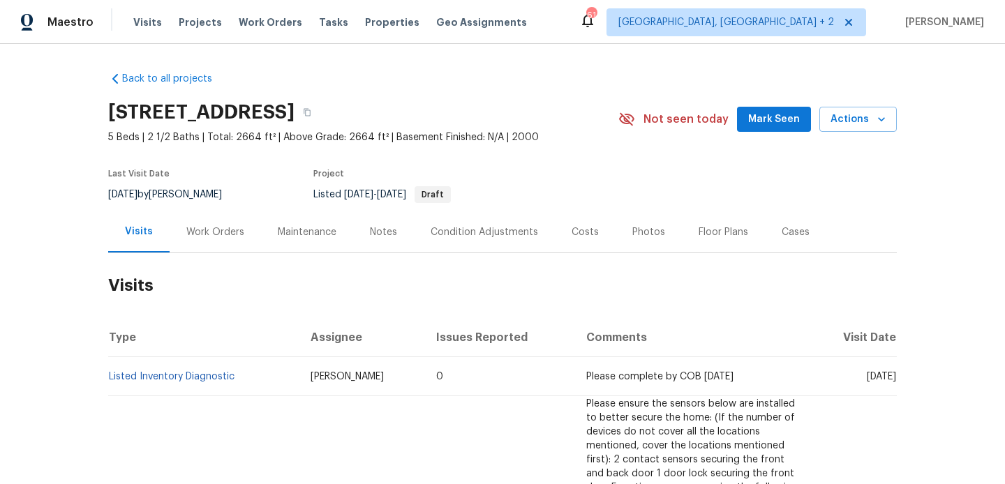
click at [239, 225] on div "Work Orders" at bounding box center [215, 232] width 58 height 14
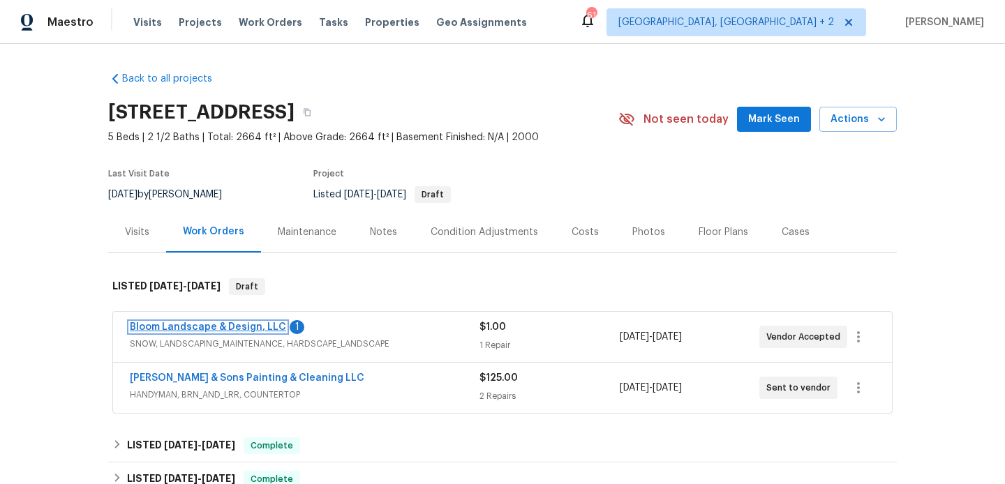
click at [268, 325] on link "Bloom Landscape & Design, LLC" at bounding box center [208, 327] width 156 height 10
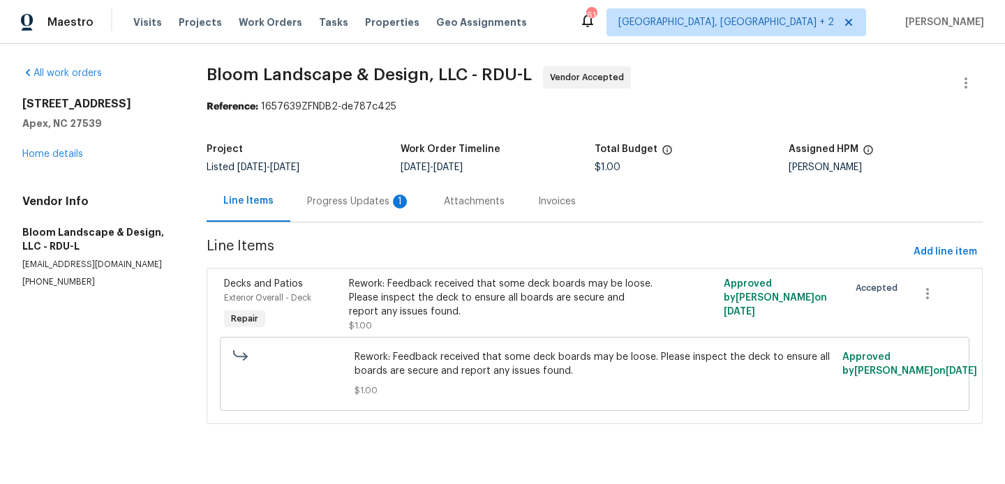
click at [365, 195] on div "Progress Updates 1" at bounding box center [358, 202] width 103 height 14
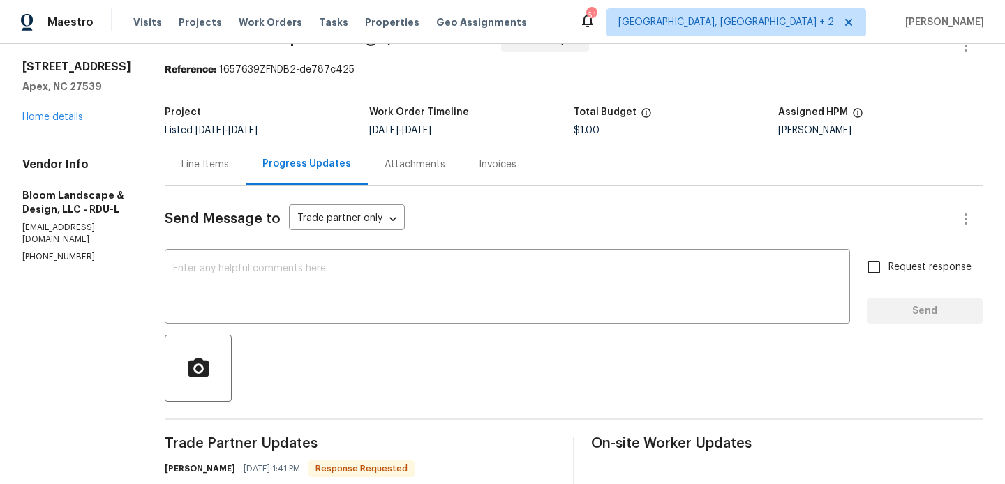
scroll to position [213, 0]
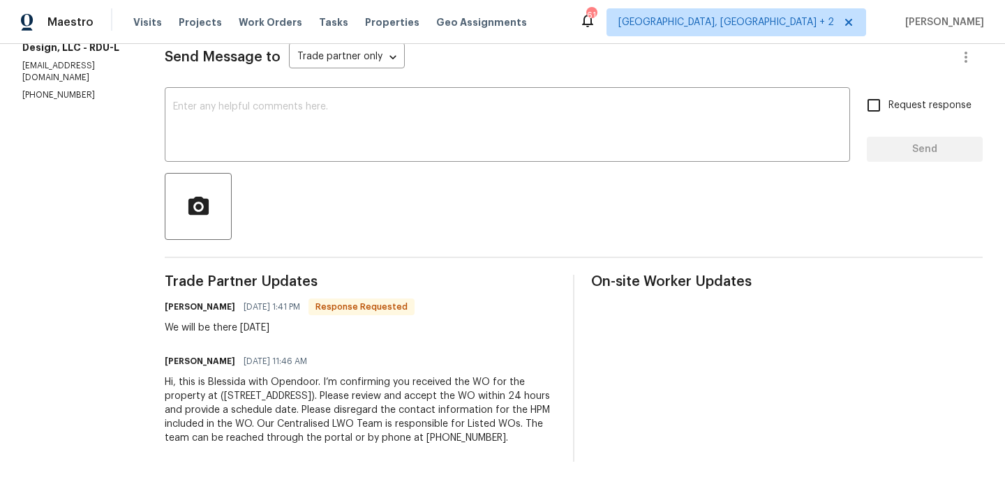
click at [181, 300] on h6 "[PERSON_NAME]" at bounding box center [200, 307] width 70 height 14
copy h6 "[PERSON_NAME]"
click at [365, 111] on textarea at bounding box center [507, 126] width 669 height 49
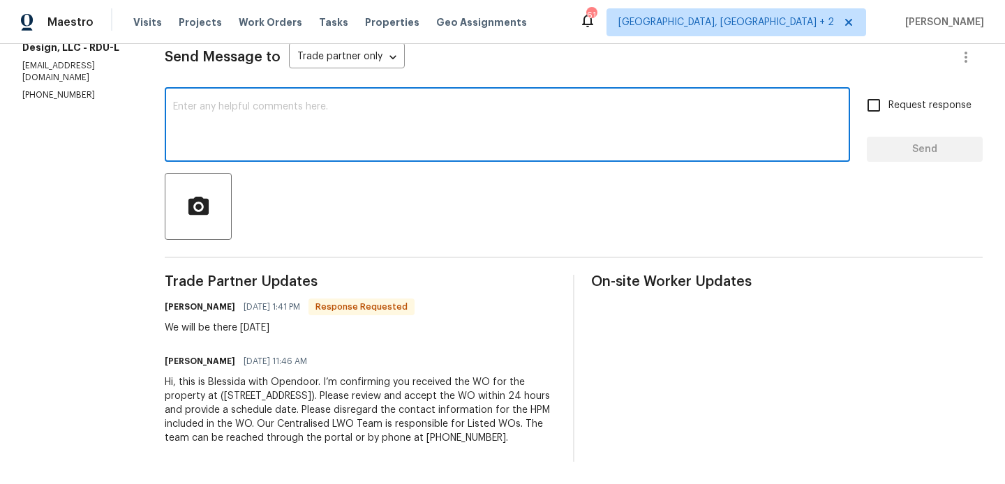
paste textarea "[PERSON_NAME]"
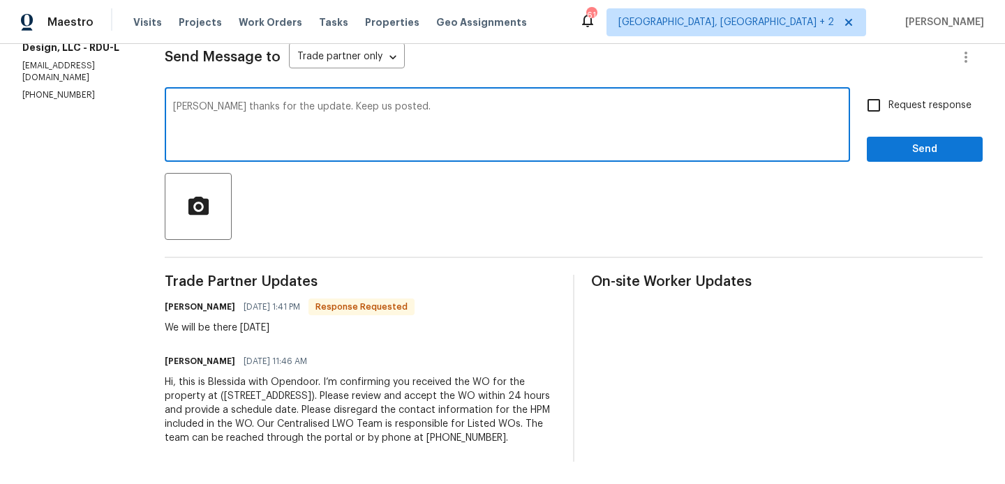
type textarea "[PERSON_NAME] thanks for the update. Keep us posted."
click at [899, 98] on span "Request response" at bounding box center [929, 105] width 83 height 15
click at [888, 91] on input "Request response" at bounding box center [873, 105] width 29 height 29
checkbox input "true"
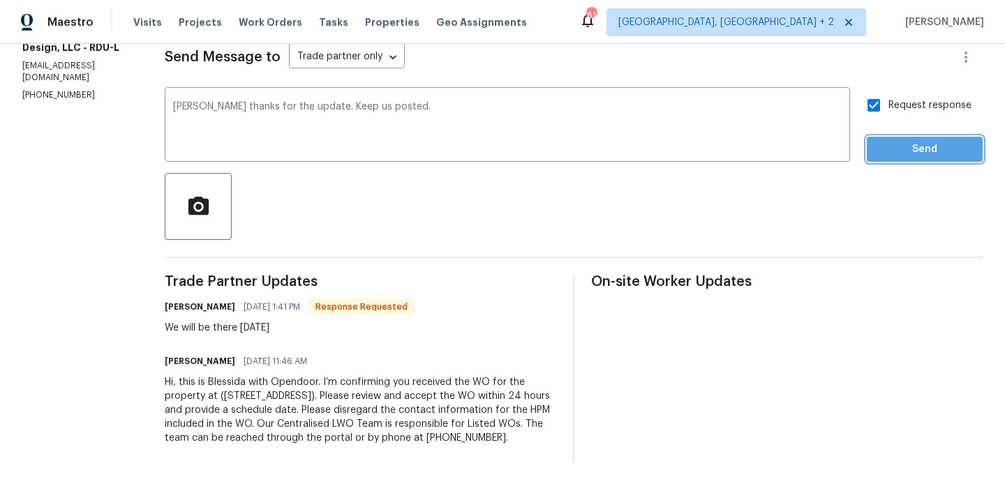
click at [899, 146] on button "Send" at bounding box center [925, 150] width 116 height 26
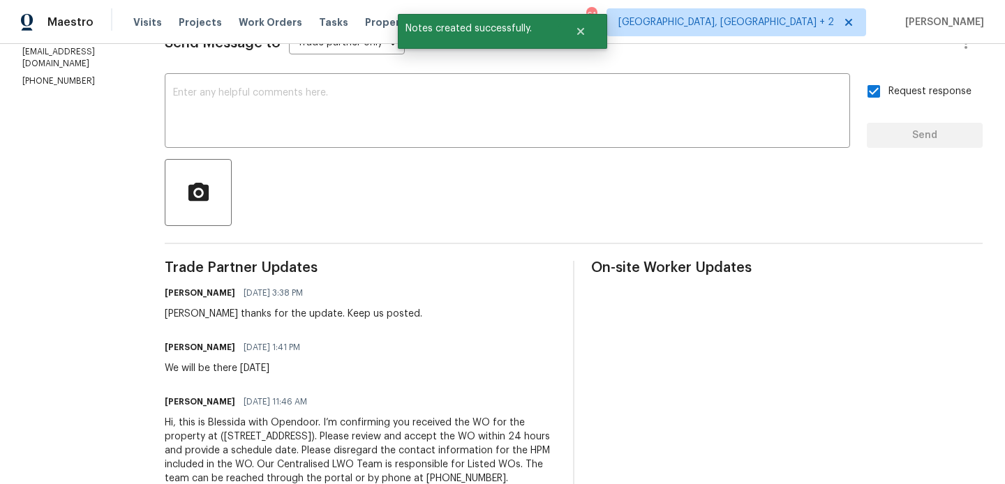
scroll to position [0, 0]
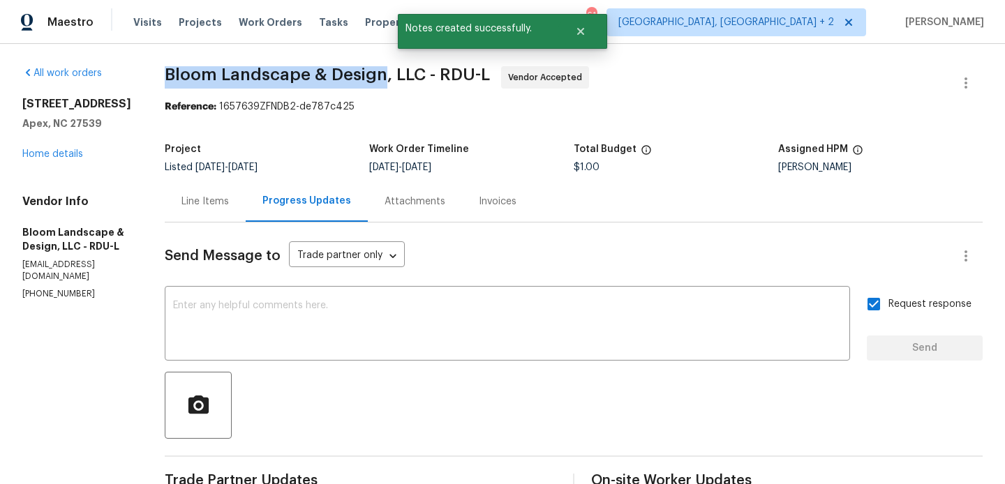
drag, startPoint x: 167, startPoint y: 84, endPoint x: 392, endPoint y: 82, distance: 224.0
click at [392, 82] on div "All work orders [STREET_ADDRESS] Home details Vendor Info Bloom Landscape & Des…" at bounding box center [502, 391] width 1005 height 694
copy span "Bloom Landscape & Design"
click at [72, 147] on div "[STREET_ADDRESS] Home details" at bounding box center [76, 129] width 109 height 64
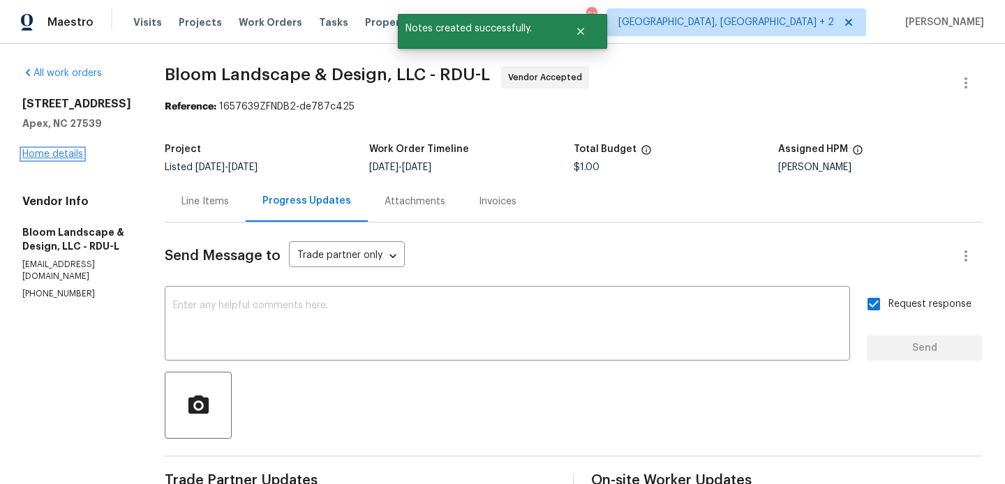
click at [72, 150] on link "Home details" at bounding box center [52, 154] width 61 height 10
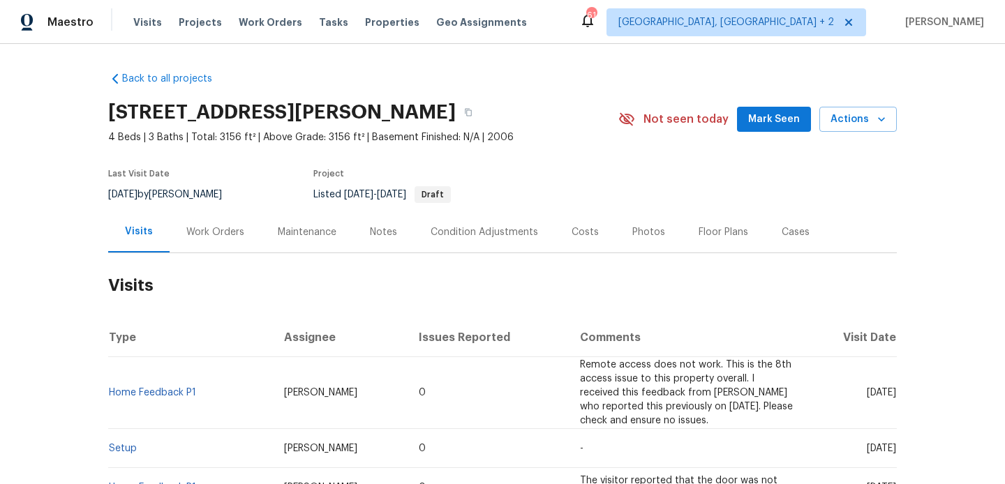
click at [261, 232] on div "Maintenance" at bounding box center [307, 231] width 92 height 41
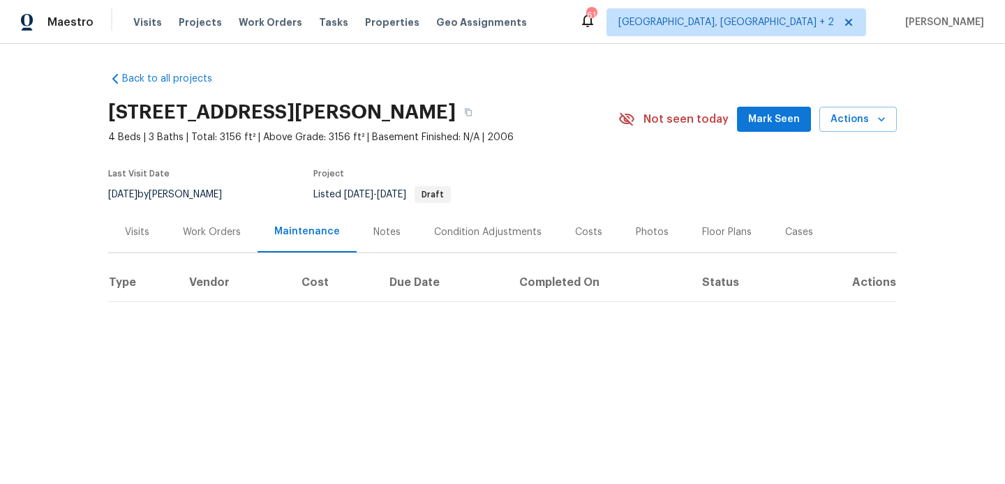
click at [223, 232] on div "Work Orders" at bounding box center [212, 232] width 58 height 14
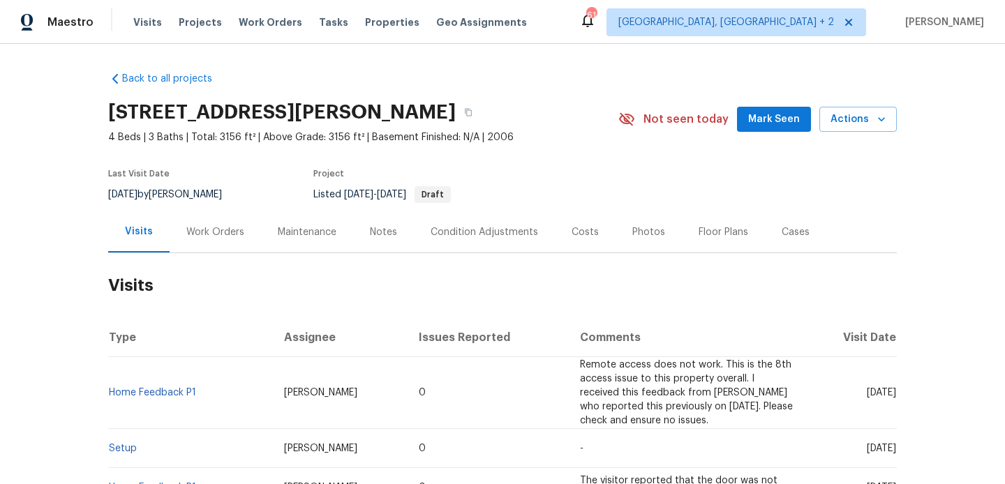
click at [225, 246] on div "Work Orders" at bounding box center [215, 231] width 91 height 41
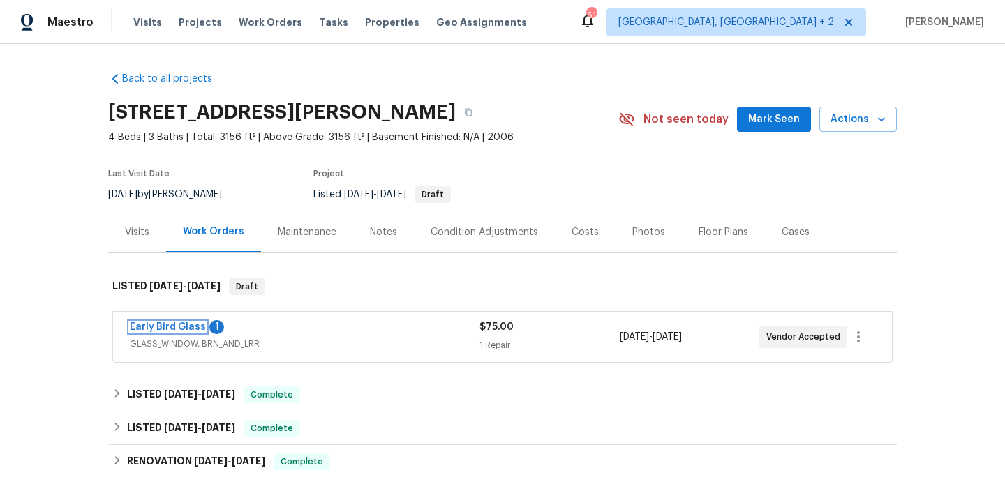
click at [194, 331] on link "Early Bird Glass" at bounding box center [168, 327] width 76 height 10
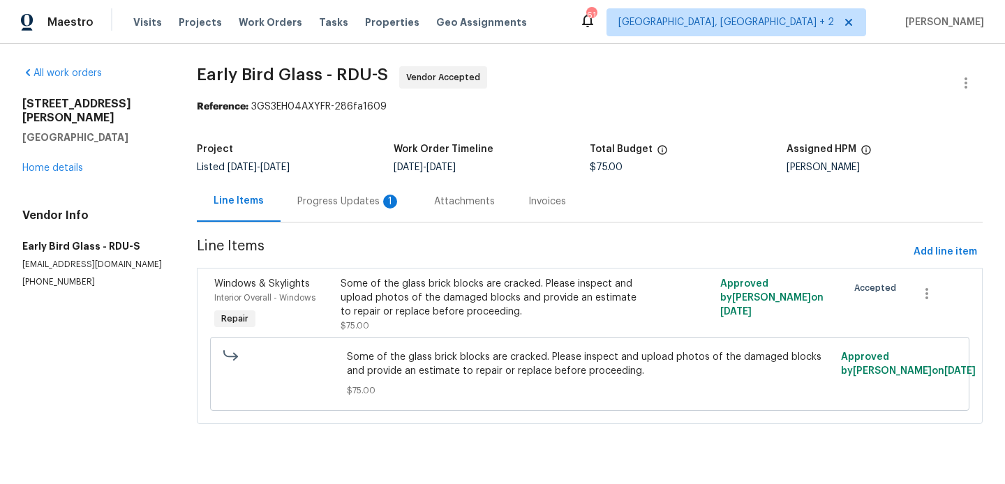
click at [358, 195] on div "Progress Updates 1" at bounding box center [348, 202] width 103 height 14
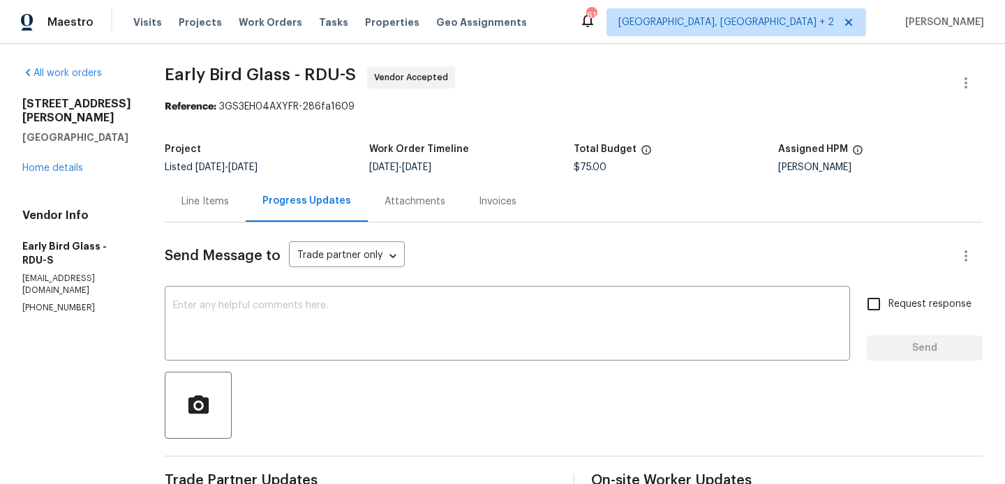
scroll to position [199, 0]
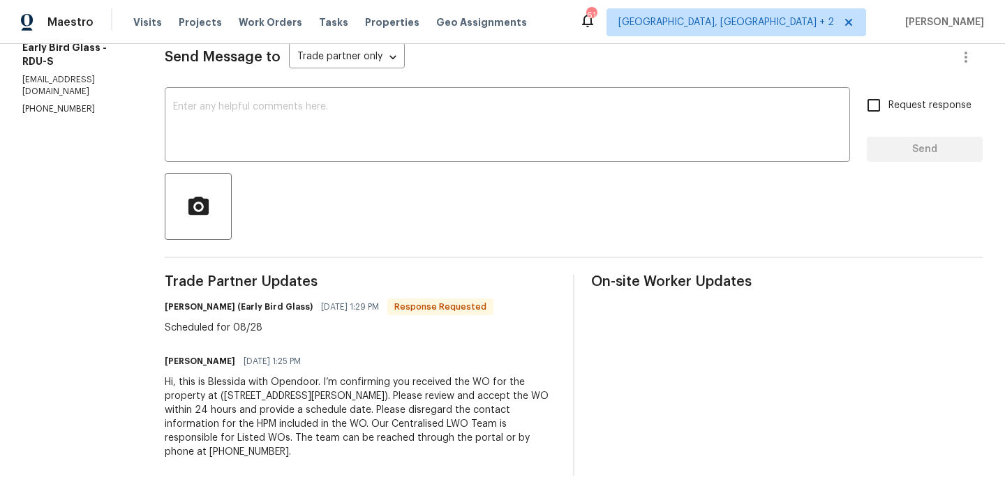
click at [165, 305] on h6 "[PERSON_NAME] (Early Bird Glass)" at bounding box center [239, 307] width 148 height 14
copy h6 "[PERSON_NAME]"
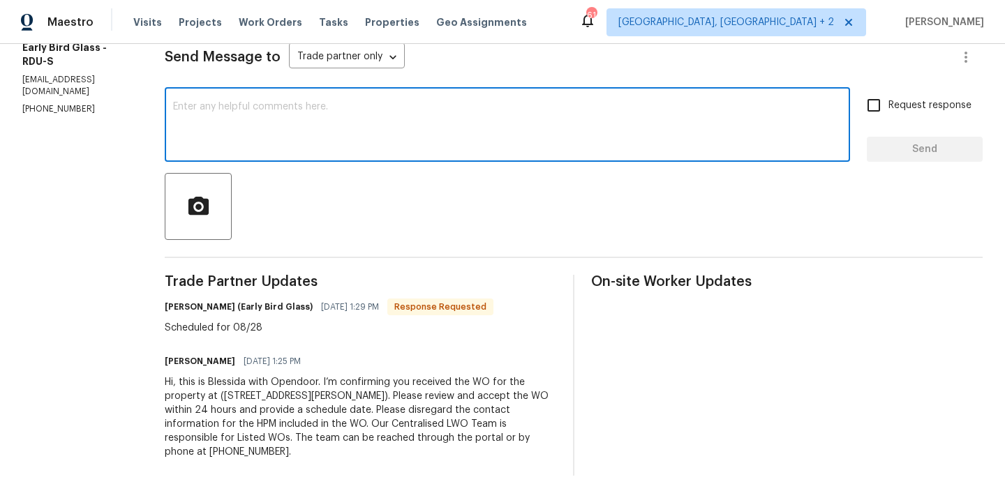
click at [274, 143] on textarea at bounding box center [507, 126] width 669 height 49
paste textarea "[PERSON_NAME]"
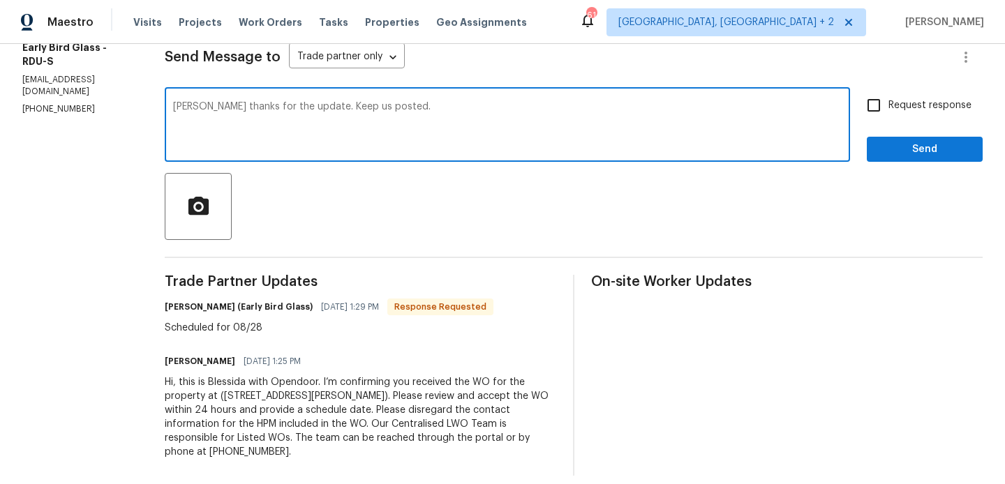
type textarea "[PERSON_NAME] thanks for the update. Keep us posted."
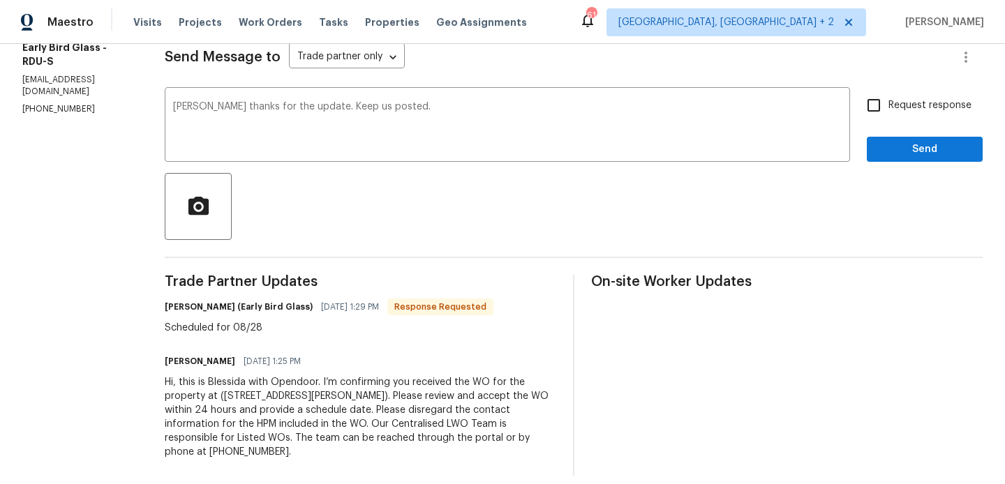
click at [929, 109] on span "Request response" at bounding box center [929, 105] width 83 height 15
click at [888, 109] on input "Request response" at bounding box center [873, 105] width 29 height 29
checkbox input "true"
click at [914, 163] on div "Send Message to Trade partner only Trade partner only ​ [PERSON_NAME] thanks fo…" at bounding box center [574, 250] width 818 height 452
click at [911, 159] on button "Send" at bounding box center [925, 150] width 116 height 26
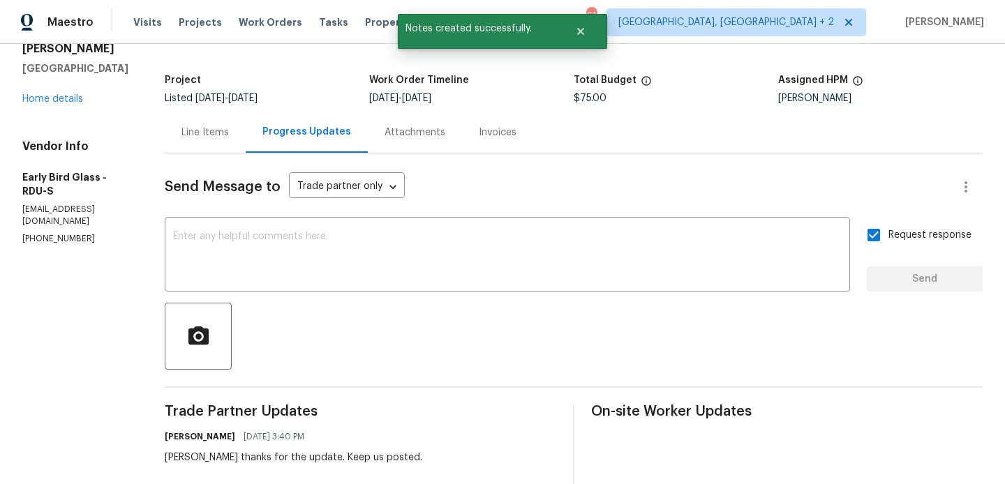
scroll to position [0, 0]
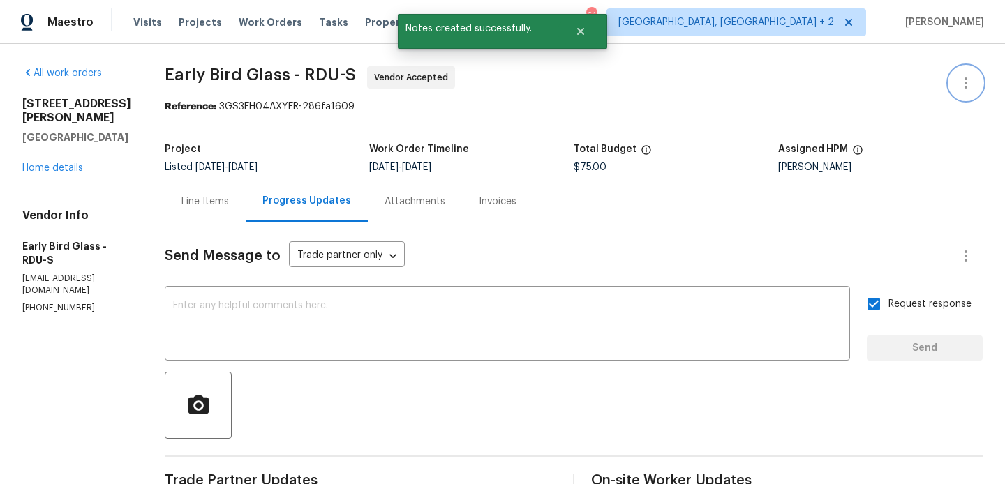
click at [962, 84] on icon "button" at bounding box center [966, 83] width 17 height 17
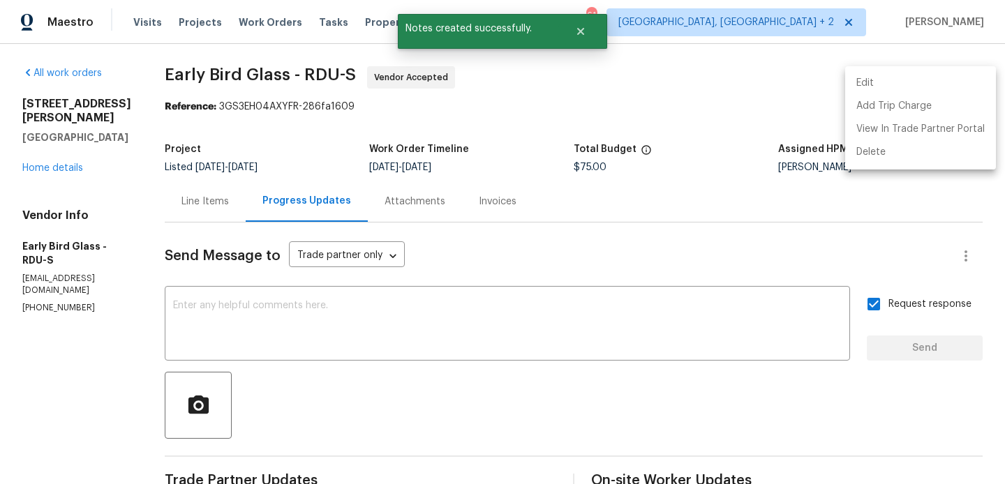
click at [933, 84] on li "Edit" at bounding box center [920, 83] width 151 height 23
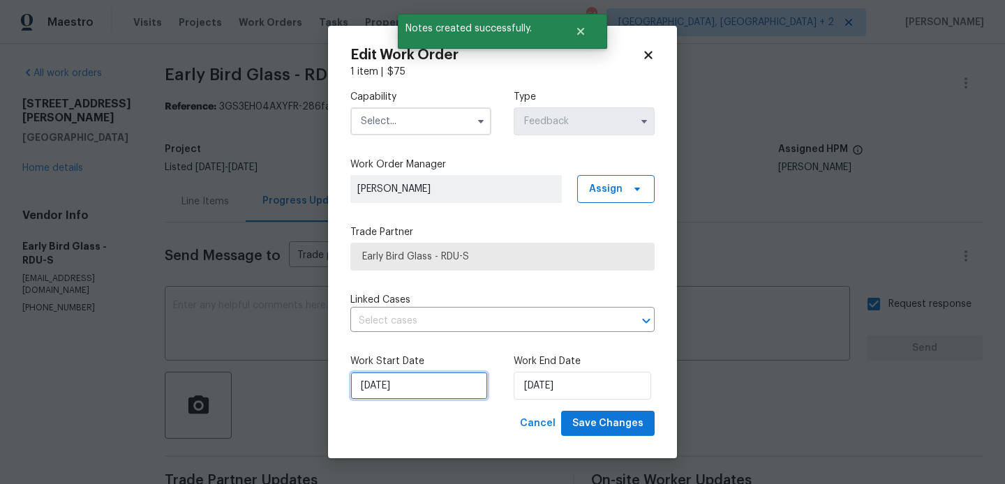
click at [425, 394] on input "26/08/2025" at bounding box center [418, 386] width 137 height 28
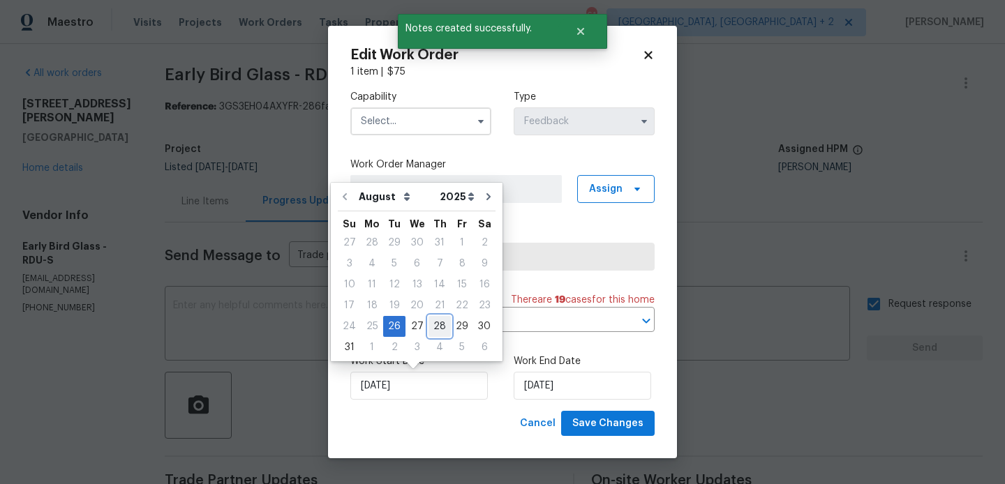
click at [429, 324] on div "28" at bounding box center [440, 327] width 22 height 20
type input "28/08/2025"
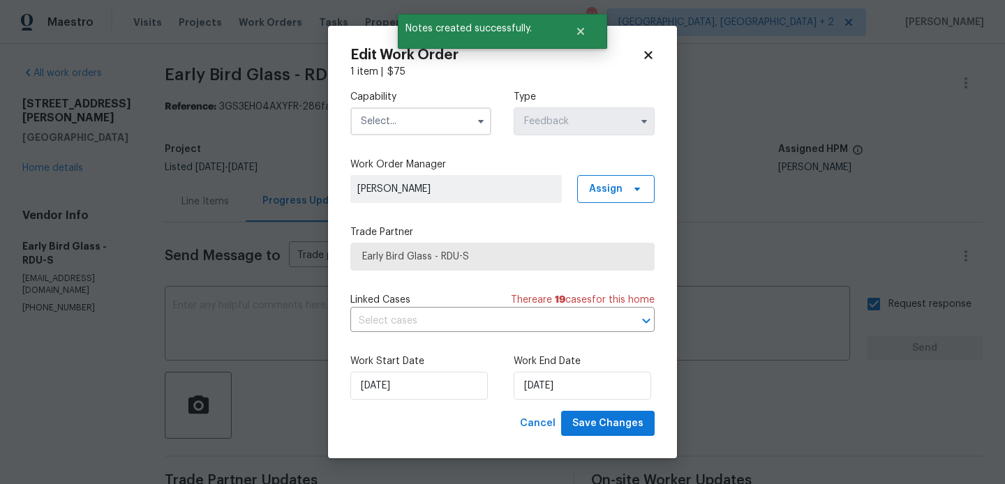
click at [555, 401] on div "Work Start Date 28/08/2025 Work End Date 28/08/2025" at bounding box center [502, 377] width 304 height 68
click at [555, 389] on input "28/08/2025" at bounding box center [582, 386] width 137 height 28
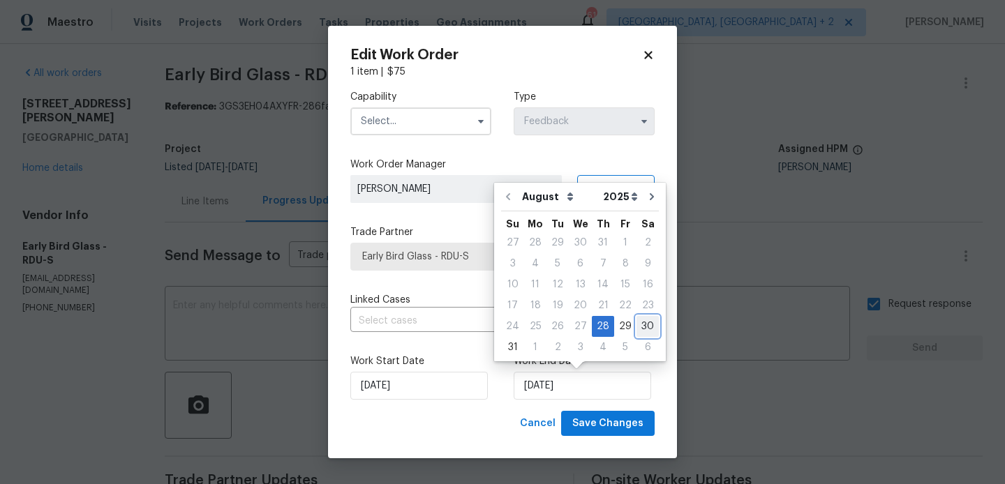
click at [637, 329] on div "30" at bounding box center [647, 327] width 22 height 20
type input "30/08/2025"
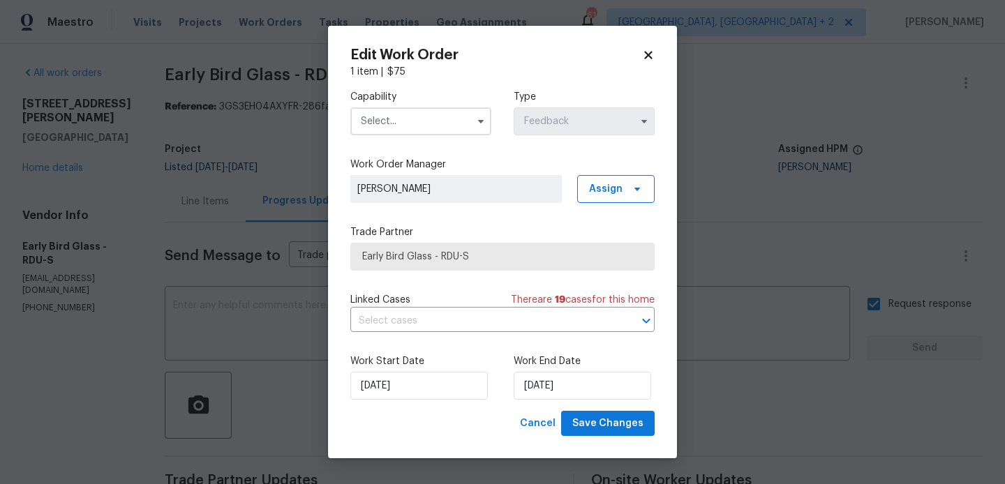
click at [396, 123] on input "text" at bounding box center [420, 121] width 141 height 28
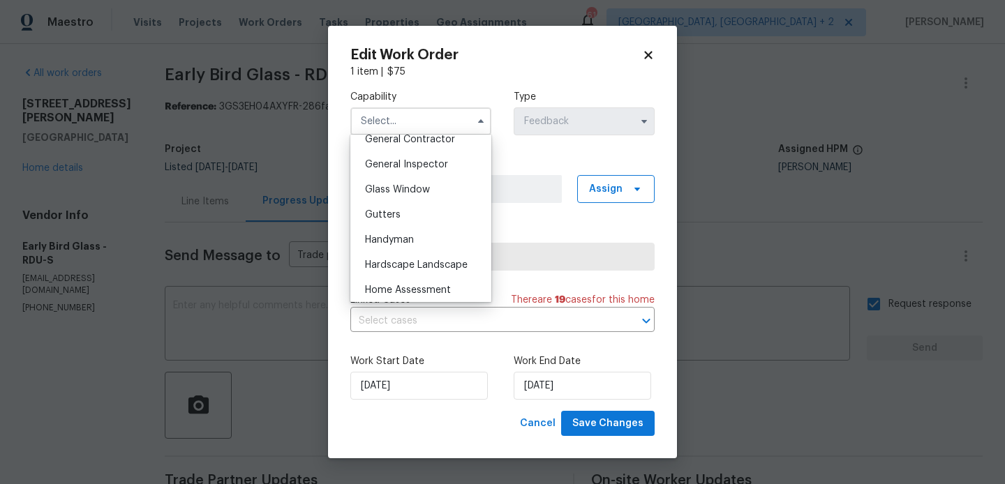
scroll to position [715, 0]
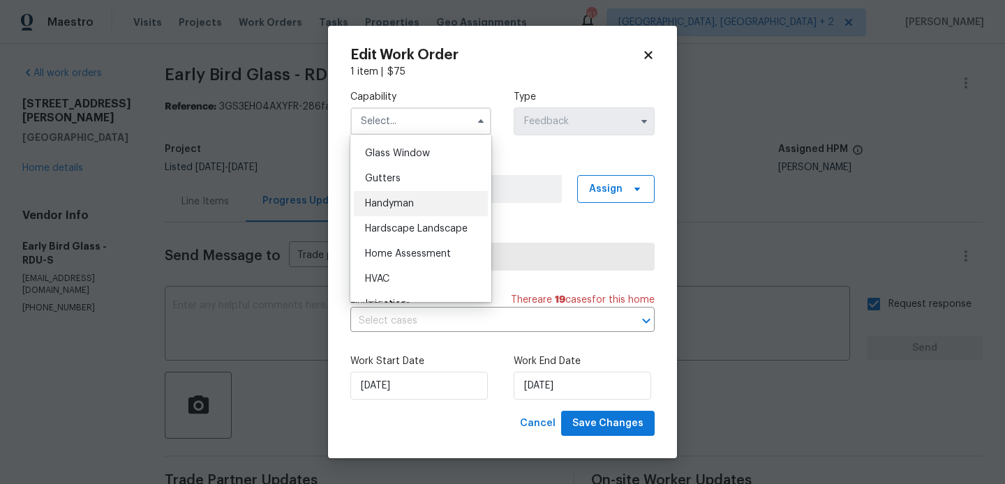
click at [386, 202] on span "Handyman" at bounding box center [389, 204] width 49 height 10
type input "Handyman"
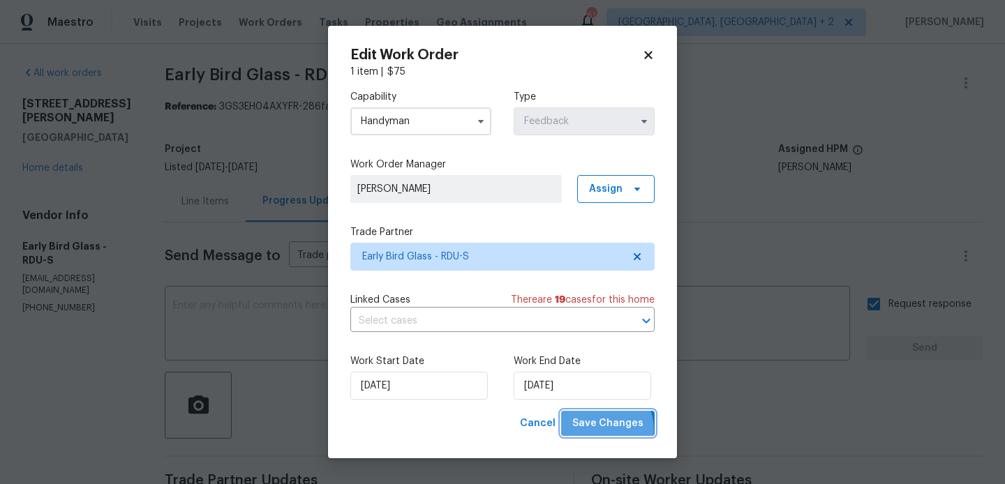
click at [599, 431] on span "Save Changes" at bounding box center [607, 423] width 71 height 17
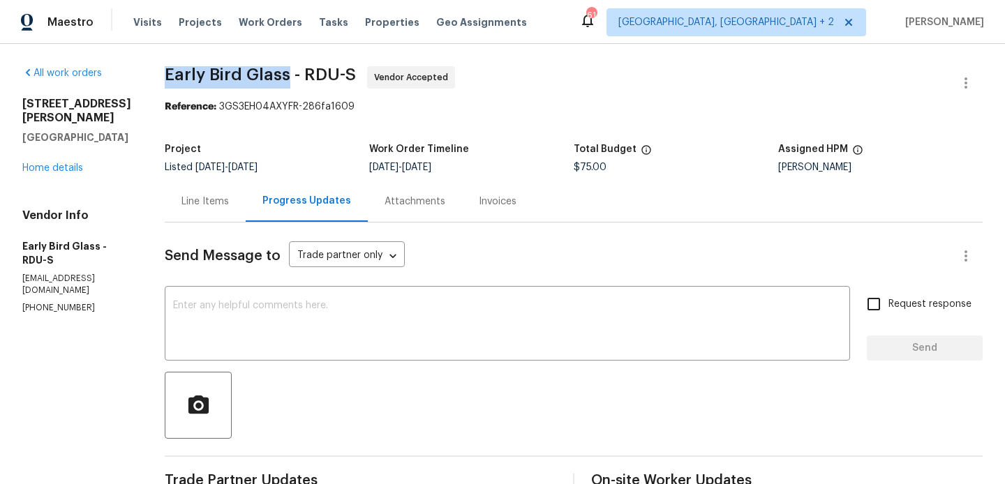
drag, startPoint x: 158, startPoint y: 75, endPoint x: 281, endPoint y: 77, distance: 123.6
click at [281, 77] on span "Early Bird Glass - RDU-S" at bounding box center [260, 74] width 191 height 17
copy span "Early Bird Glass"
click at [32, 163] on link "Home details" at bounding box center [52, 168] width 61 height 10
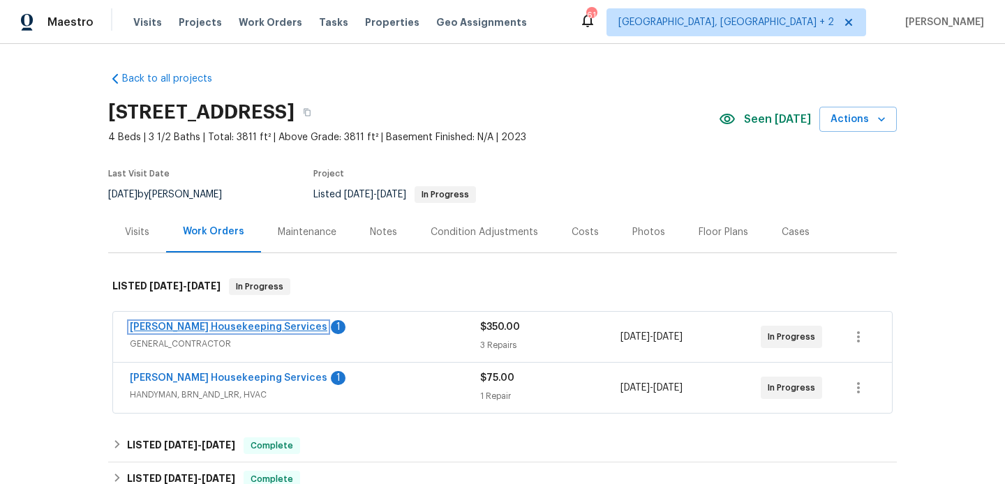
click at [251, 329] on link "[PERSON_NAME] Housekeeping Services" at bounding box center [229, 327] width 198 height 10
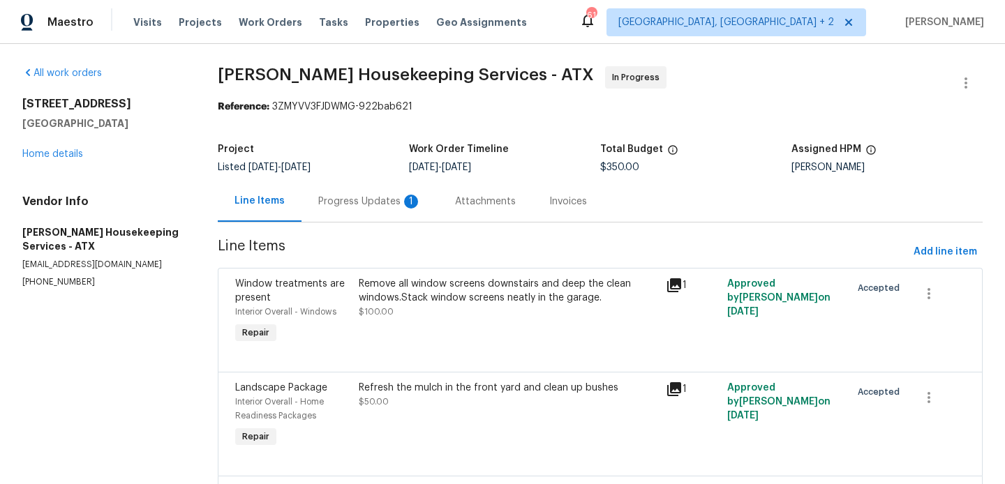
click at [373, 196] on div "Progress Updates 1" at bounding box center [369, 202] width 103 height 14
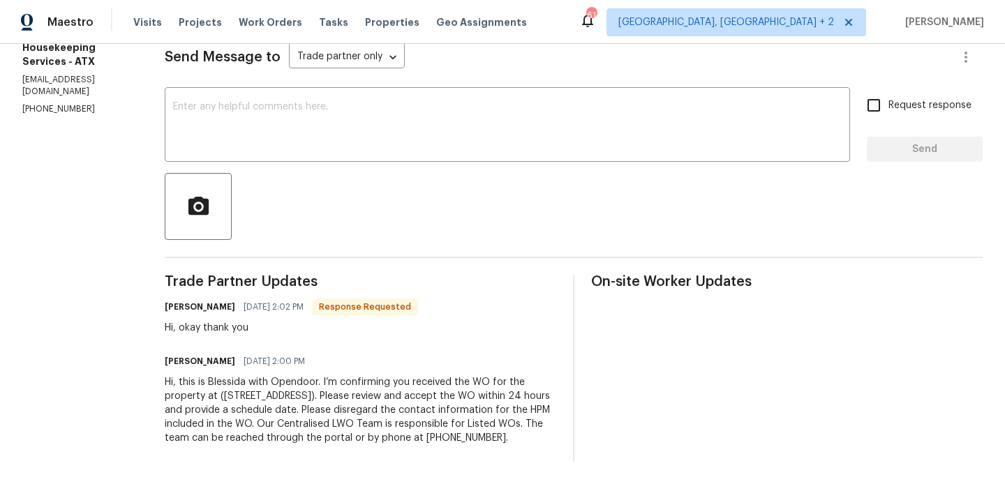
scroll to position [202, 0]
click at [185, 308] on h6 "[PERSON_NAME]" at bounding box center [200, 307] width 70 height 14
copy h6 "[PERSON_NAME]"
click at [284, 147] on textarea at bounding box center [507, 126] width 669 height 49
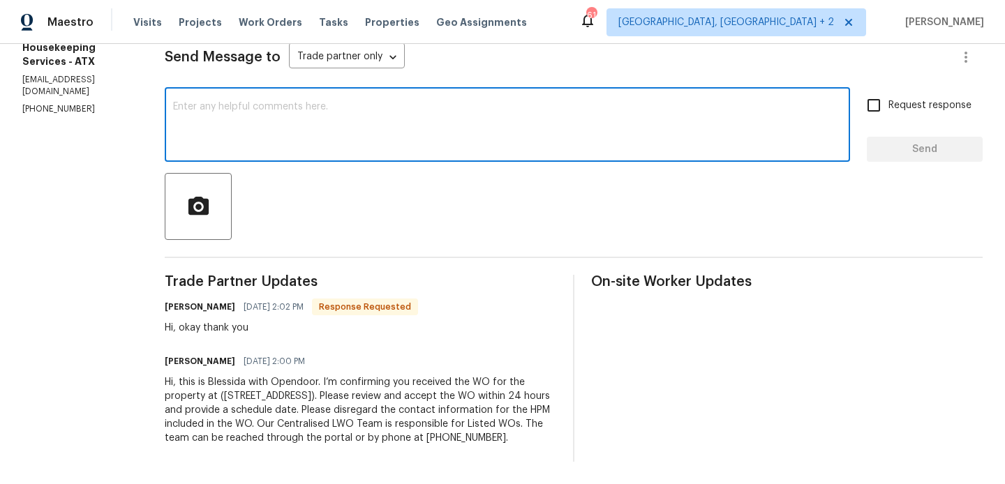
paste textarea "Arelis"
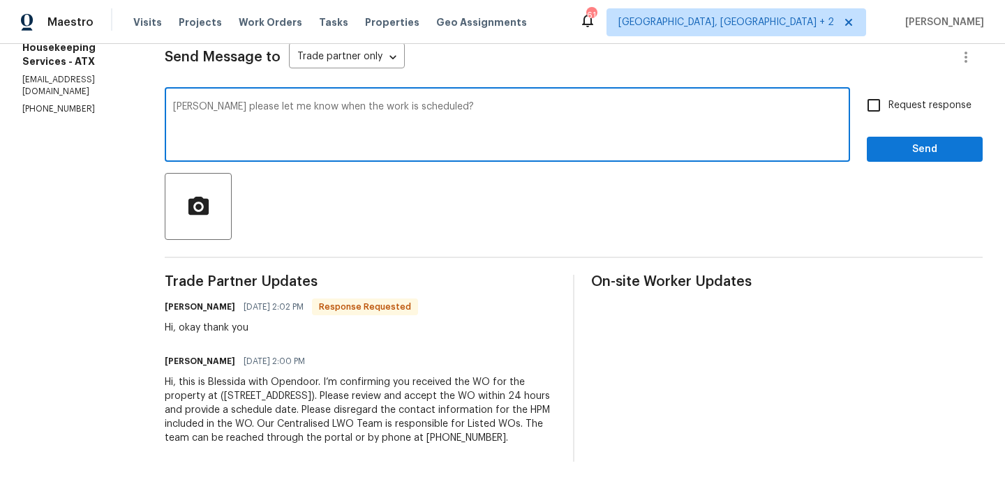
type textarea "Arelis please let me know when the work is scheduled?"
click at [901, 98] on span "Request response" at bounding box center [929, 105] width 83 height 15
click at [888, 98] on input "Request response" at bounding box center [873, 105] width 29 height 29
checkbox input "true"
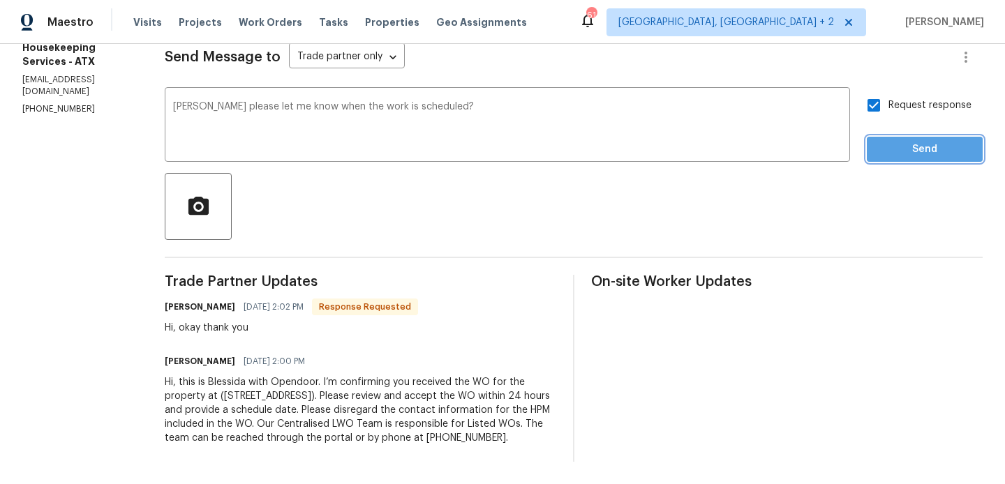
click at [901, 156] on button "Send" at bounding box center [925, 150] width 116 height 26
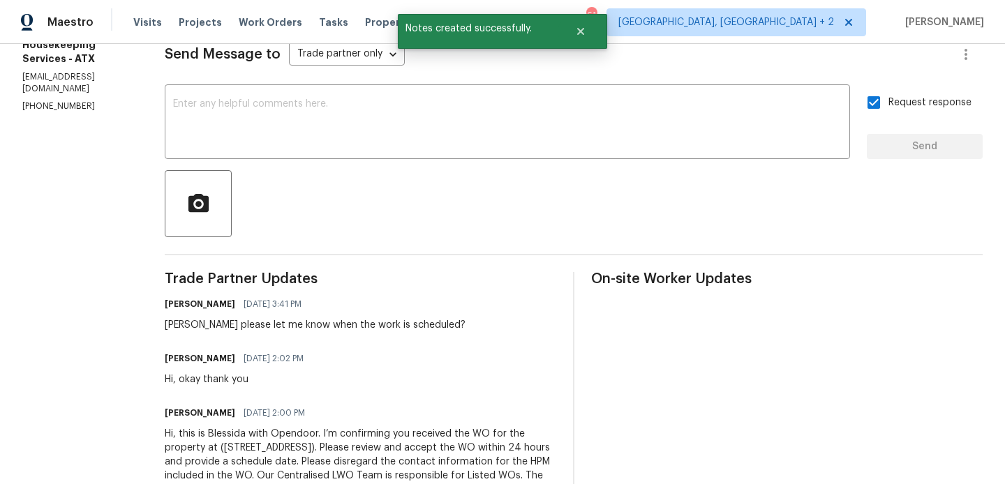
scroll to position [0, 0]
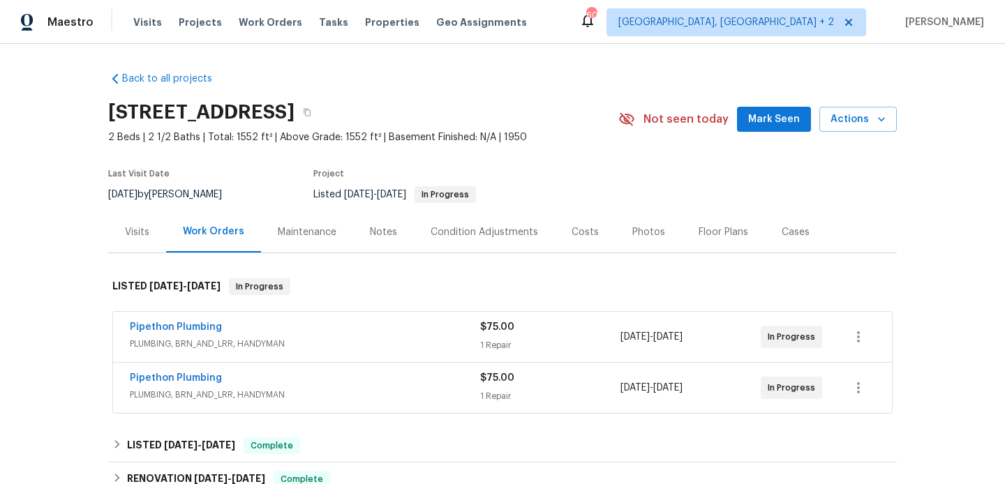
scroll to position [225, 0]
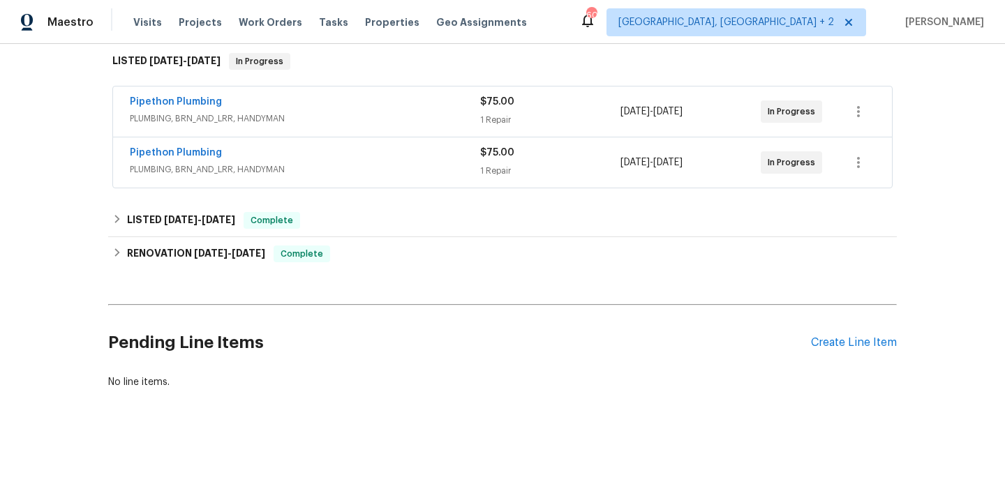
click at [298, 101] on div "Pipethon Plumbing" at bounding box center [305, 103] width 350 height 17
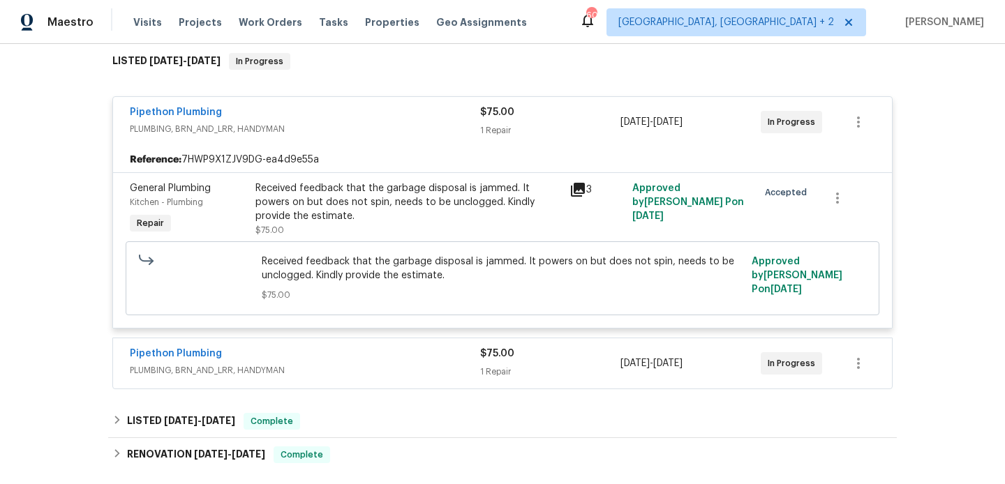
click at [302, 105] on div "Pipethon Plumbing" at bounding box center [305, 113] width 350 height 17
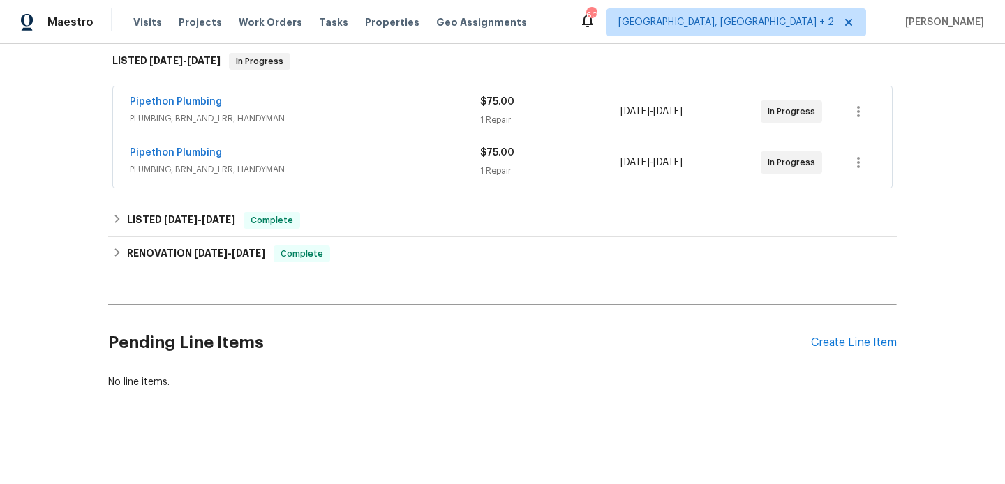
click at [275, 143] on div "Pipethon Plumbing PLUMBING, BRN_AND_LRR, HANDYMAN $75.00 1 Repair 8/26/2025 - 8…" at bounding box center [502, 162] width 779 height 50
click at [271, 158] on div "Pipethon Plumbing" at bounding box center [305, 154] width 350 height 17
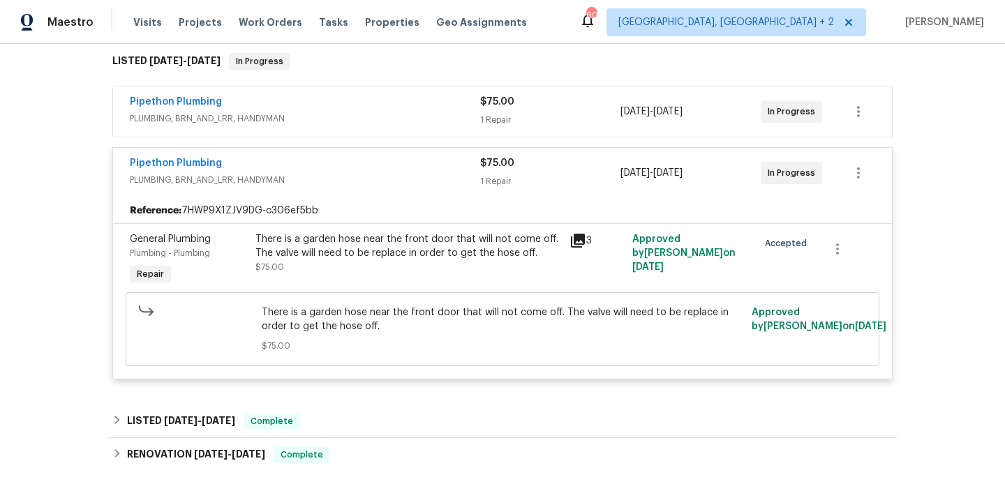
click at [273, 164] on div "Pipethon Plumbing" at bounding box center [305, 164] width 350 height 17
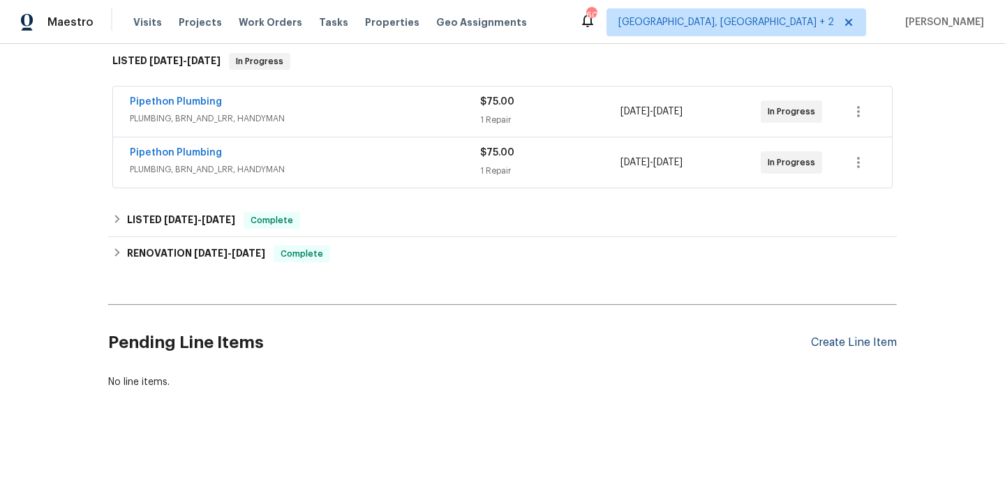
click at [840, 348] on div "Create Line Item" at bounding box center [854, 342] width 86 height 13
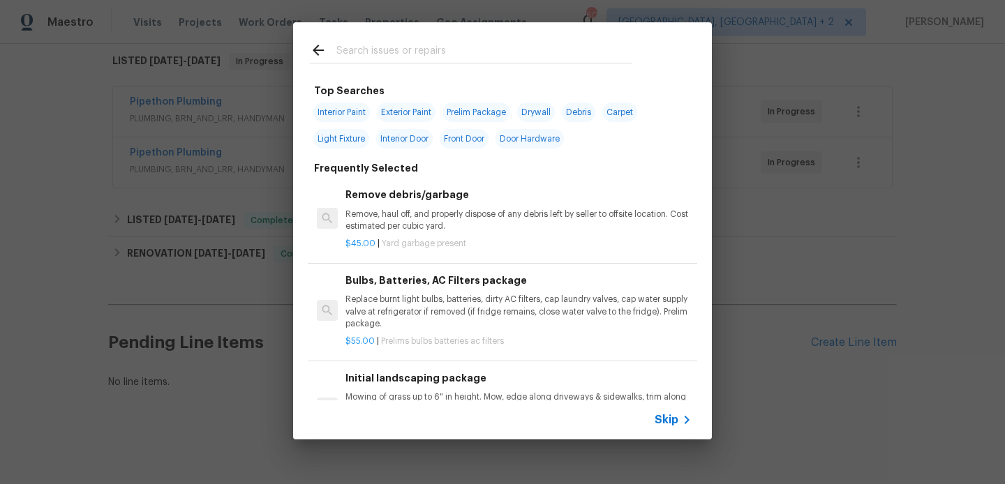
click at [380, 54] on input "text" at bounding box center [484, 52] width 296 height 21
type input "PEST"
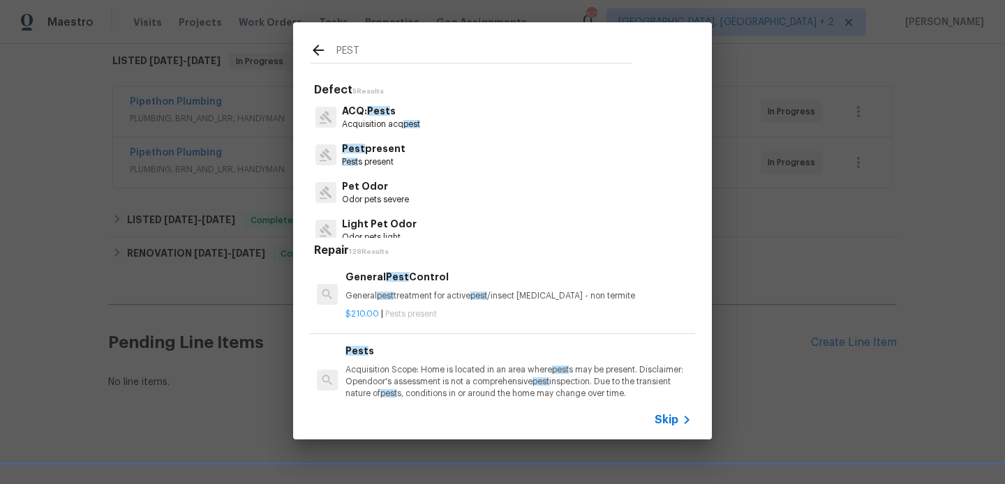
click at [385, 158] on p "Pest s present" at bounding box center [374, 162] width 64 height 12
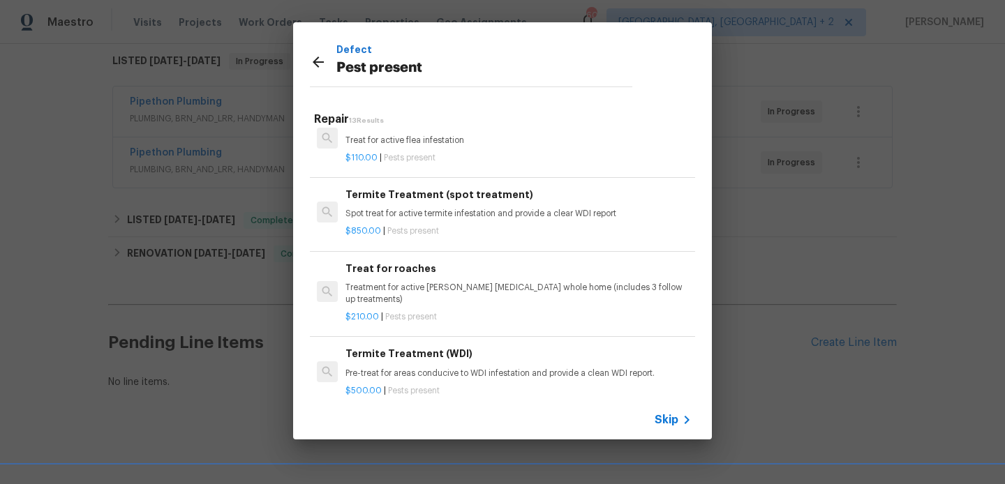
scroll to position [0, 0]
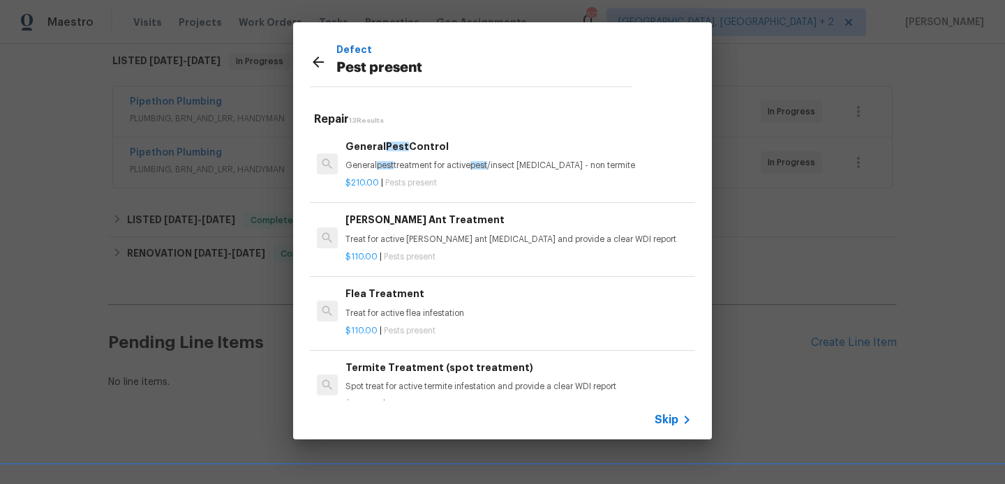
click at [397, 166] on p "General pest treatment for active pest /insect infestation - non termite" at bounding box center [518, 166] width 346 height 12
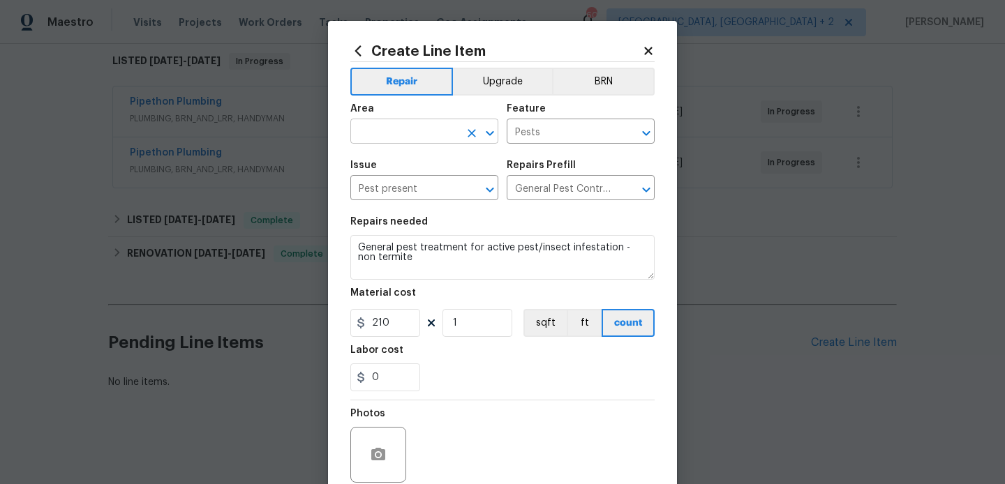
click at [396, 130] on input "text" at bounding box center [404, 133] width 109 height 22
click at [408, 189] on li "Interior Overall" at bounding box center [424, 187] width 148 height 23
type input "Interior Overall"
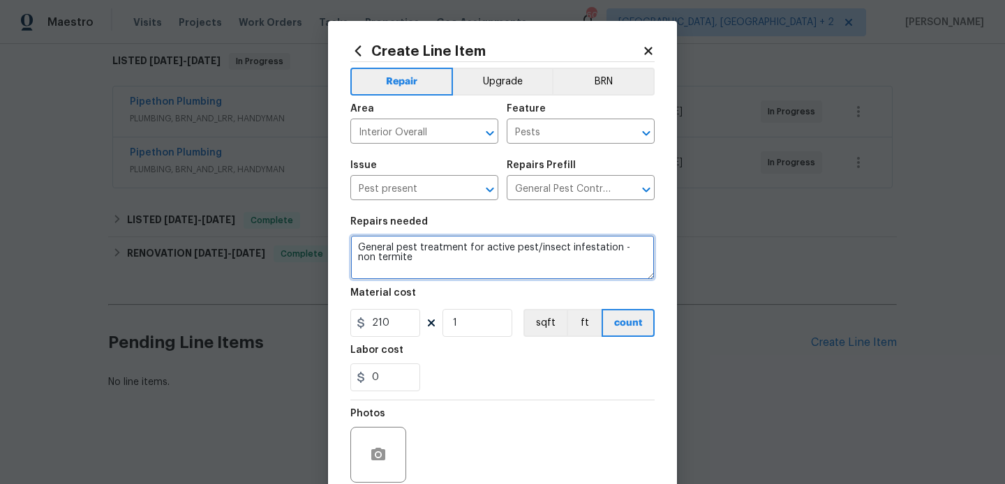
click at [419, 260] on textarea "General pest treatment for active pest/insect infestation - non termite" at bounding box center [502, 257] width 304 height 45
click at [472, 262] on textarea at bounding box center [502, 257] width 304 height 45
paste textarea "Can we please get someone out to clear the spider webs/clean the interior and l…"
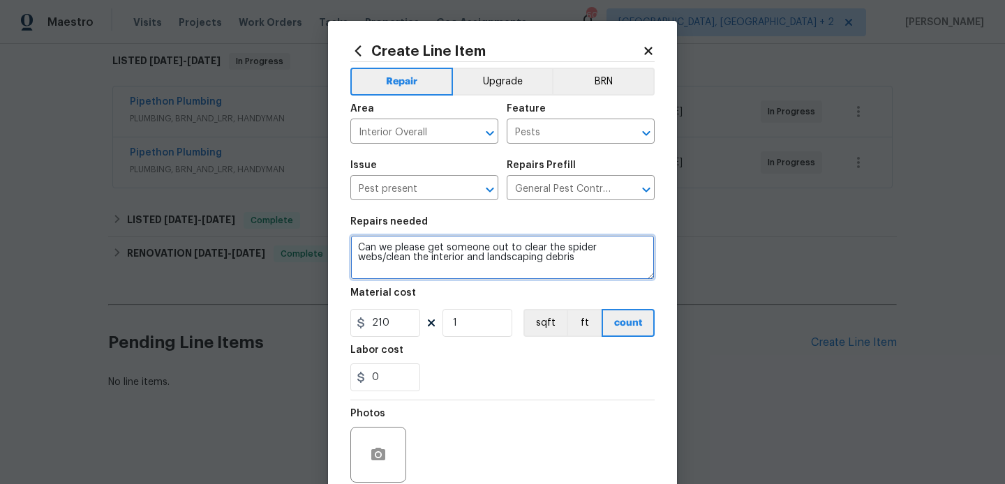
type textarea "Can we please get someone out to clear the spider webs/clean the interior and l…"
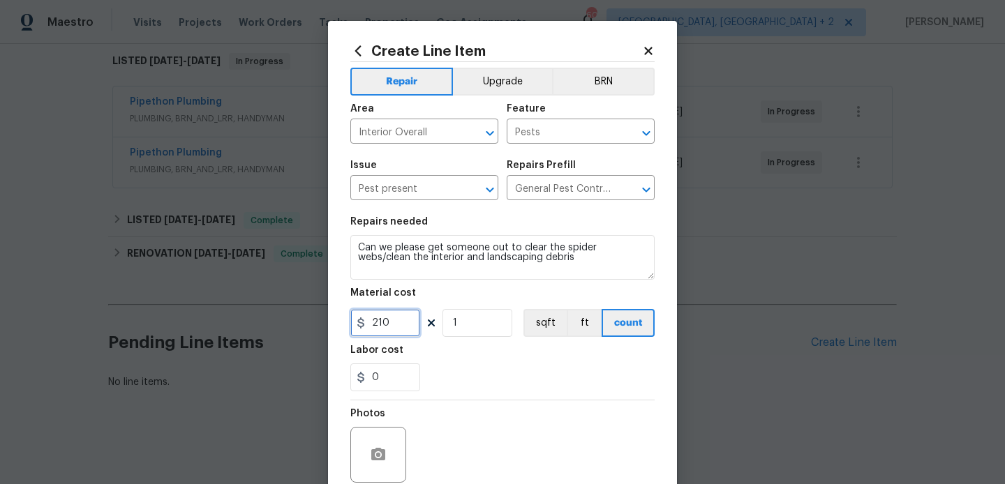
click at [392, 323] on input "210" at bounding box center [385, 323] width 70 height 28
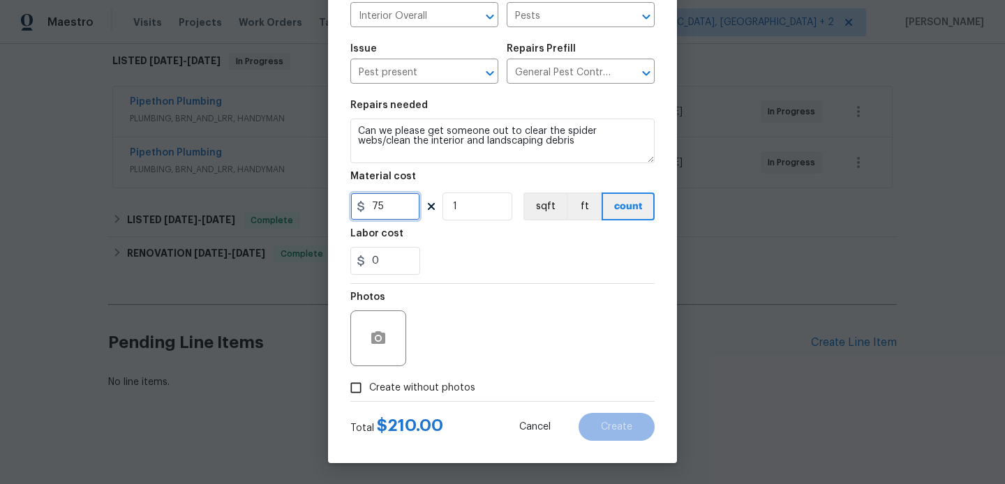
type input "75"
click at [433, 389] on span "Create without photos" at bounding box center [422, 388] width 106 height 15
click at [369, 389] on input "Create without photos" at bounding box center [356, 388] width 27 height 27
checkbox input "true"
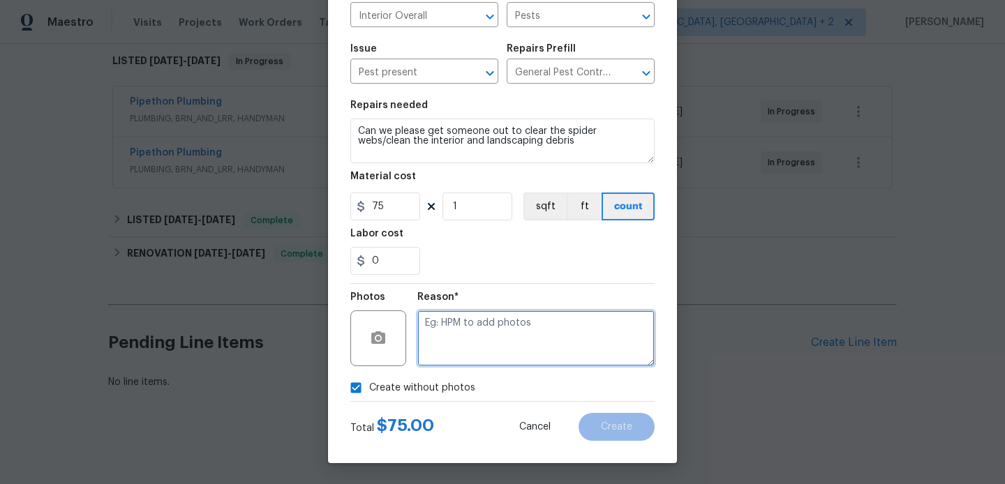
click at [523, 336] on textarea at bounding box center [535, 339] width 237 height 56
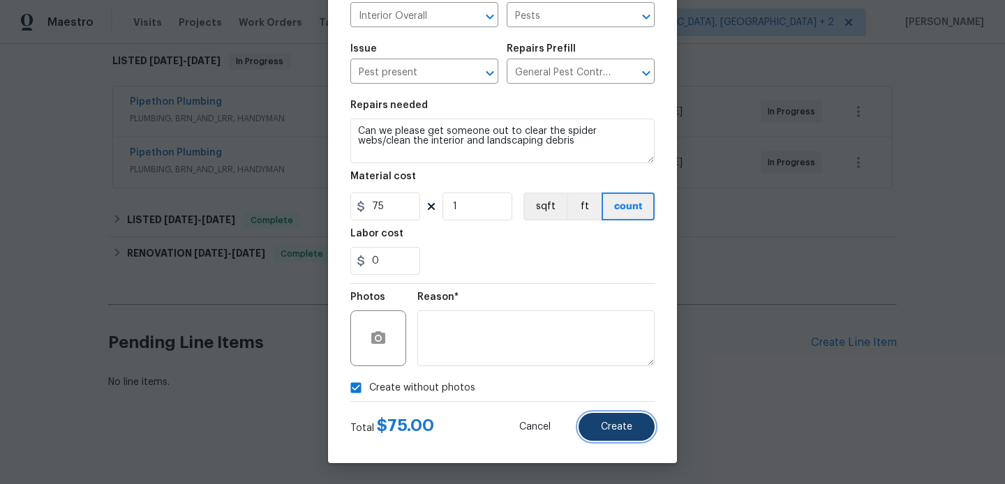
click at [604, 429] on span "Create" at bounding box center [616, 427] width 31 height 10
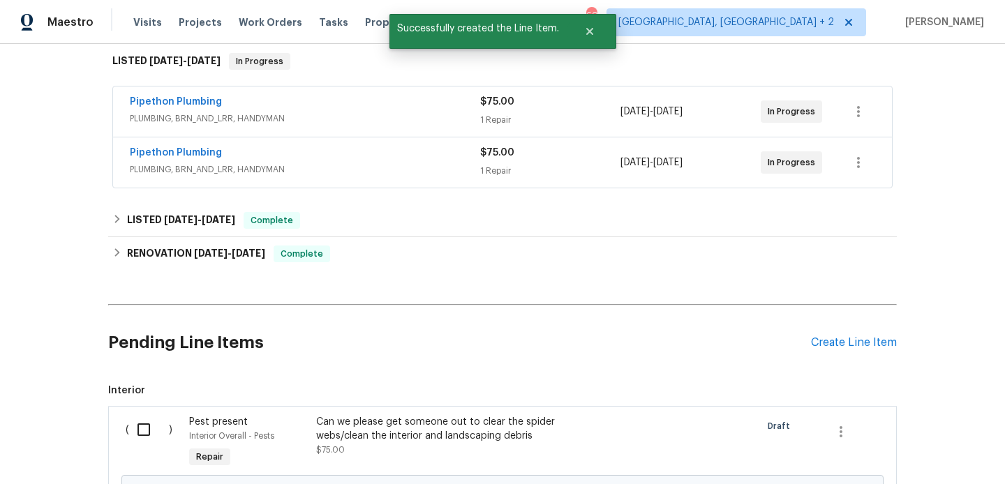
scroll to position [385, 0]
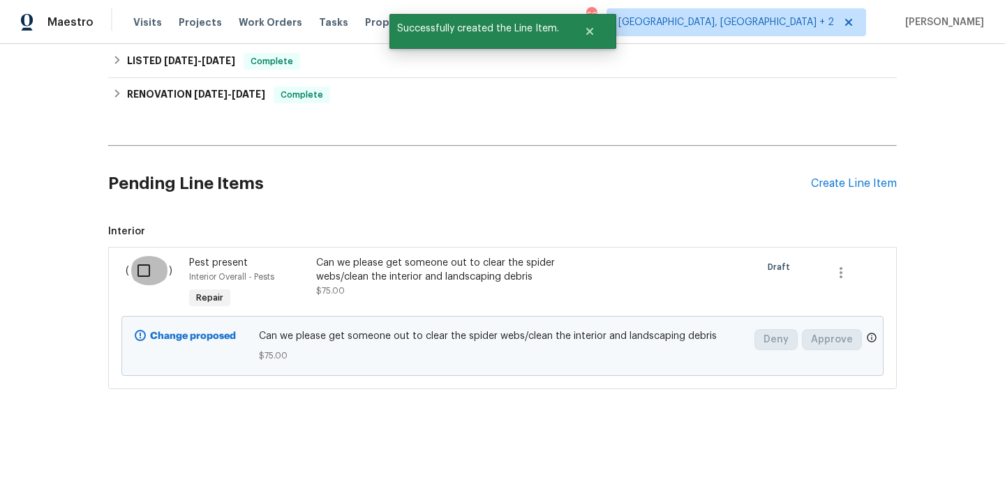
click at [139, 263] on input "checkbox" at bounding box center [149, 270] width 40 height 29
checkbox input "true"
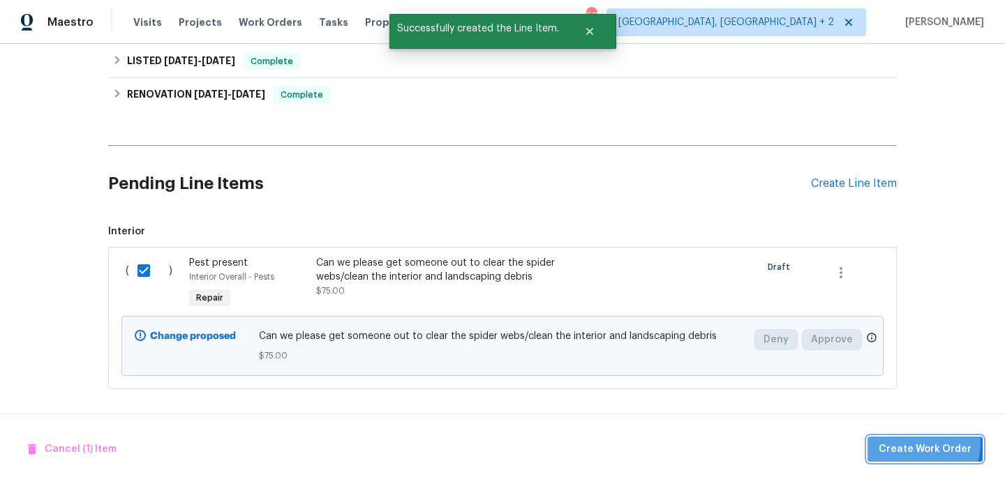
click at [918, 443] on span "Create Work Order" at bounding box center [925, 449] width 93 height 17
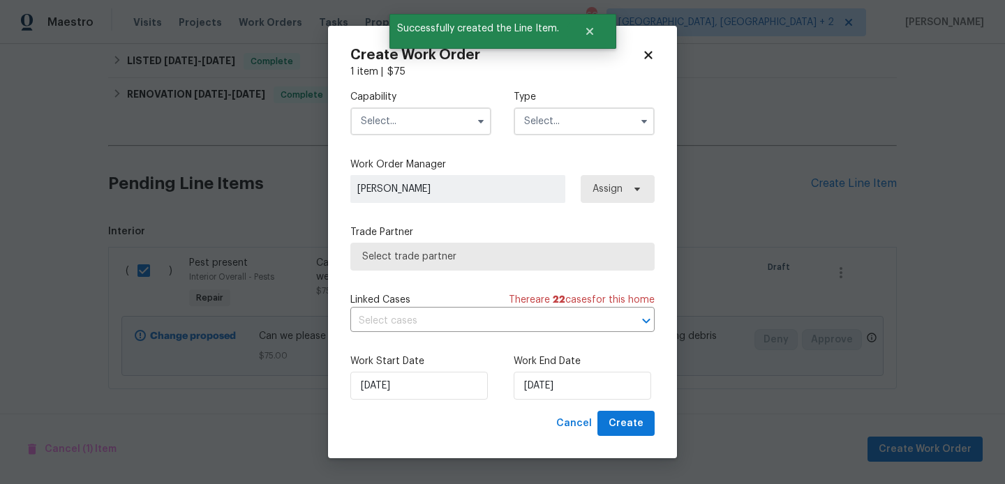
click at [378, 112] on input "text" at bounding box center [420, 121] width 141 height 28
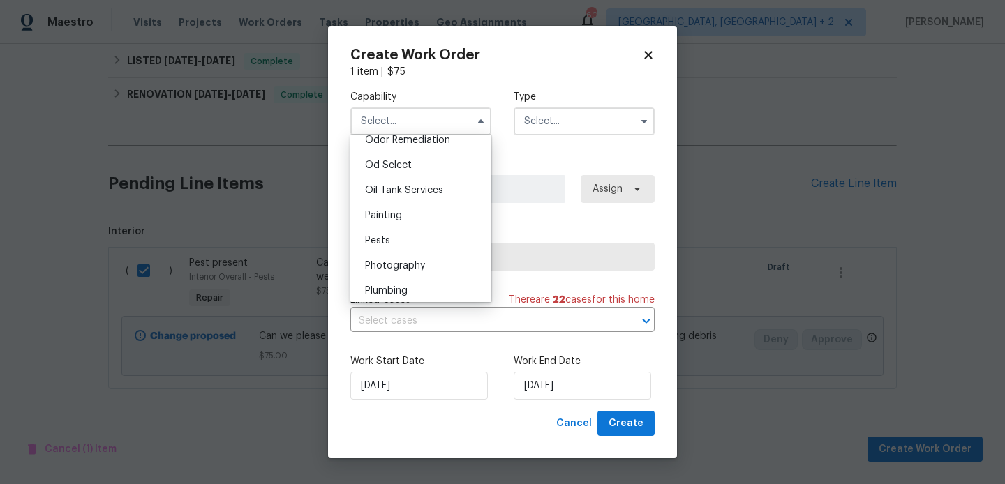
scroll to position [1135, 0]
click at [388, 211] on span "Pests" at bounding box center [377, 213] width 25 height 10
type input "Pests"
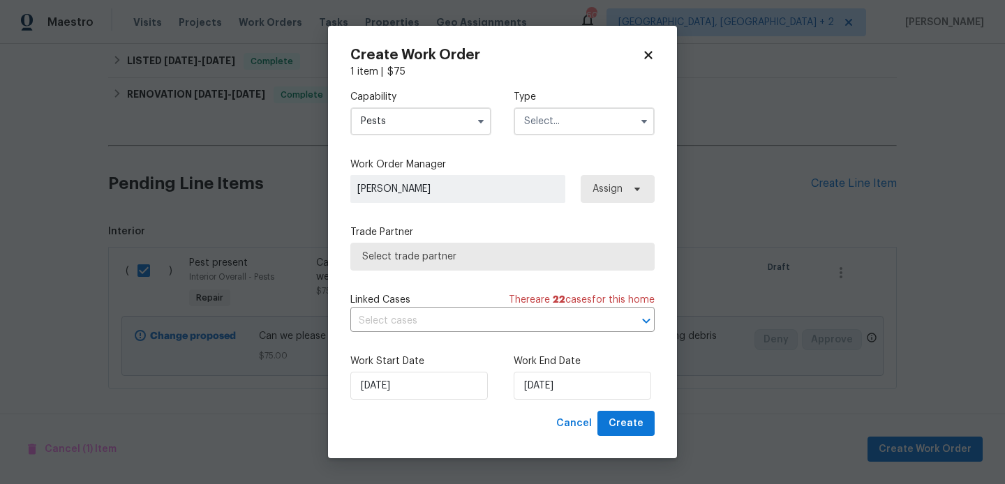
click at [564, 131] on input "text" at bounding box center [584, 121] width 141 height 28
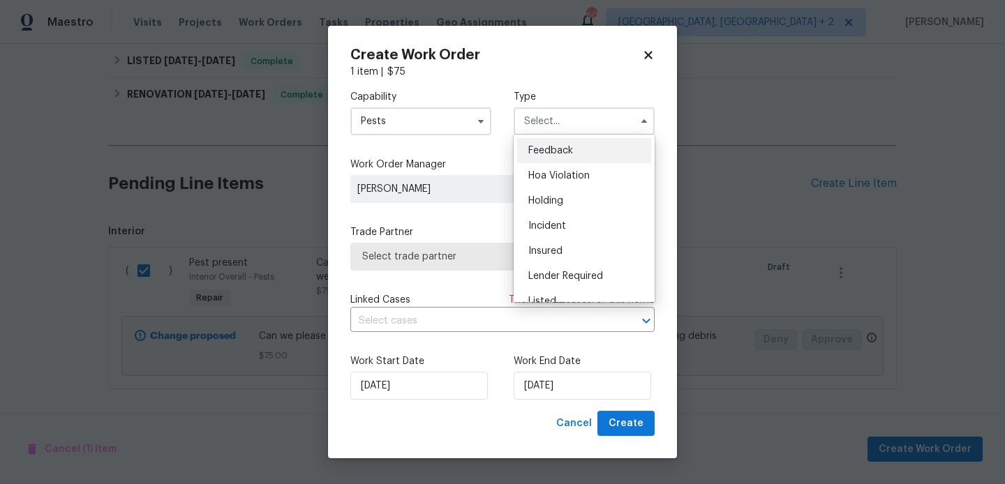
click at [567, 156] on div "Feedback" at bounding box center [584, 150] width 134 height 25
type input "Feedback"
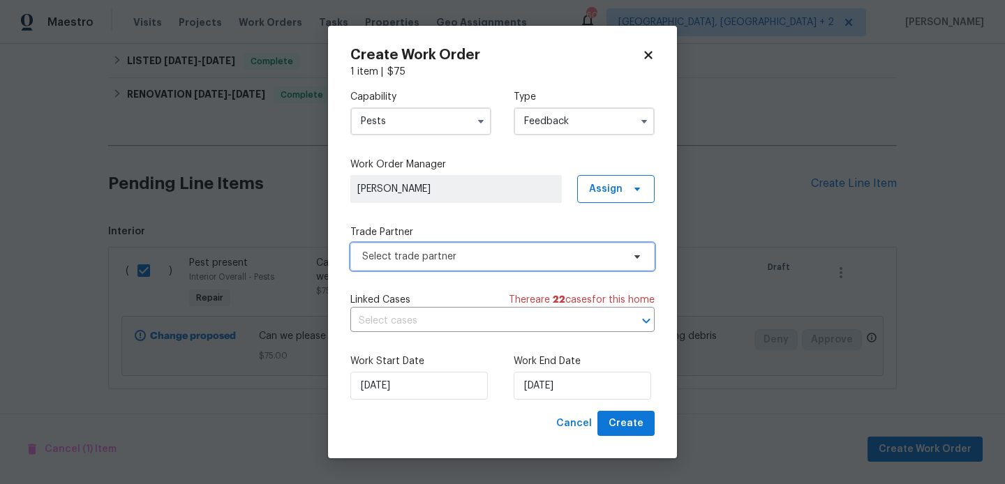
click at [463, 253] on span "Select trade partner" at bounding box center [492, 257] width 260 height 14
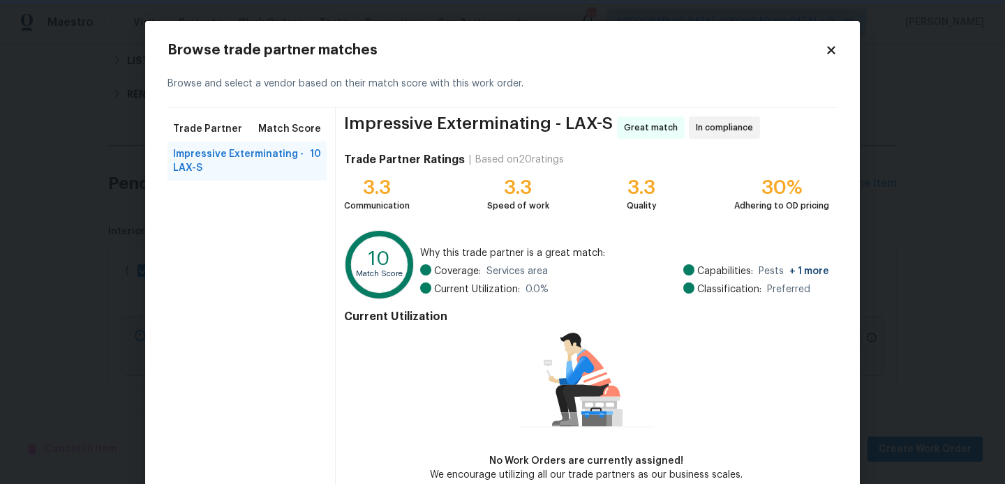
scroll to position [74, 0]
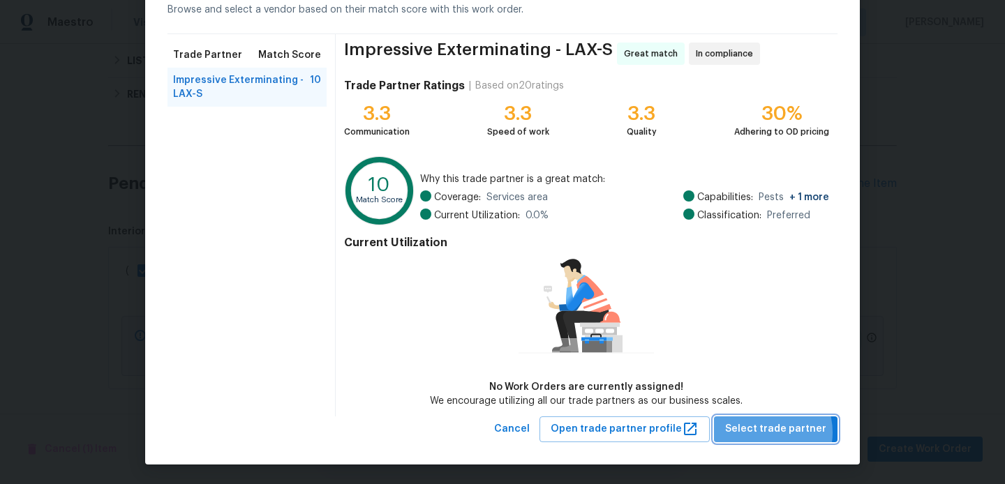
click at [766, 432] on span "Select trade partner" at bounding box center [775, 429] width 101 height 17
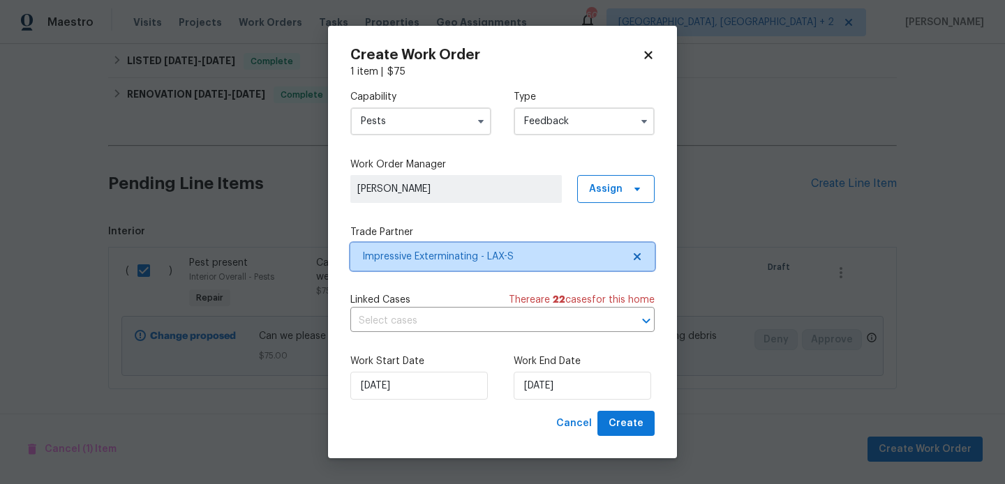
scroll to position [0, 0]
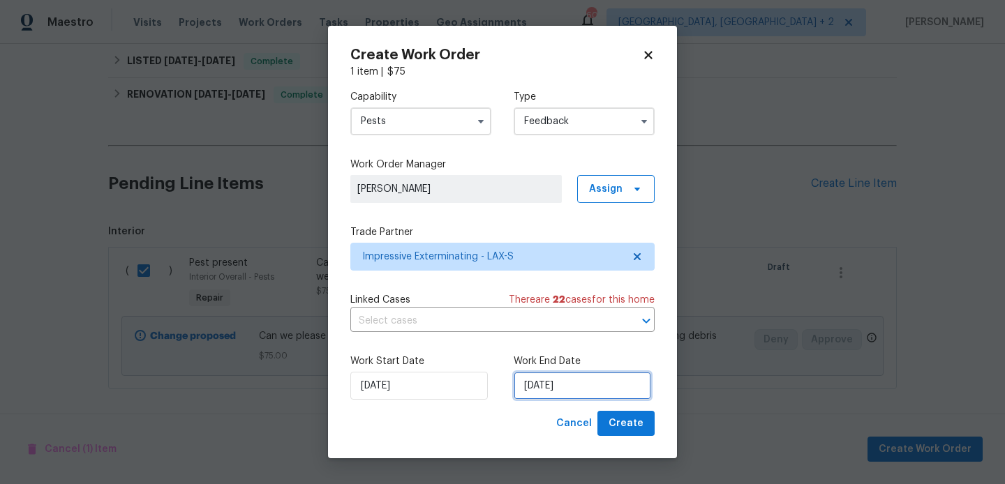
click at [586, 385] on input "26/08/2025" at bounding box center [582, 386] width 137 height 28
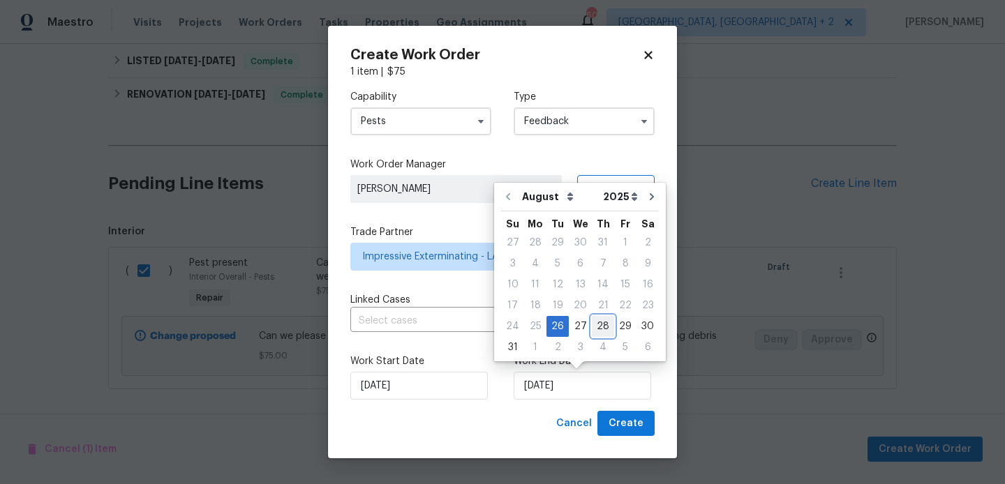
click at [602, 318] on div "28" at bounding box center [603, 327] width 22 height 20
type input "28/08/2025"
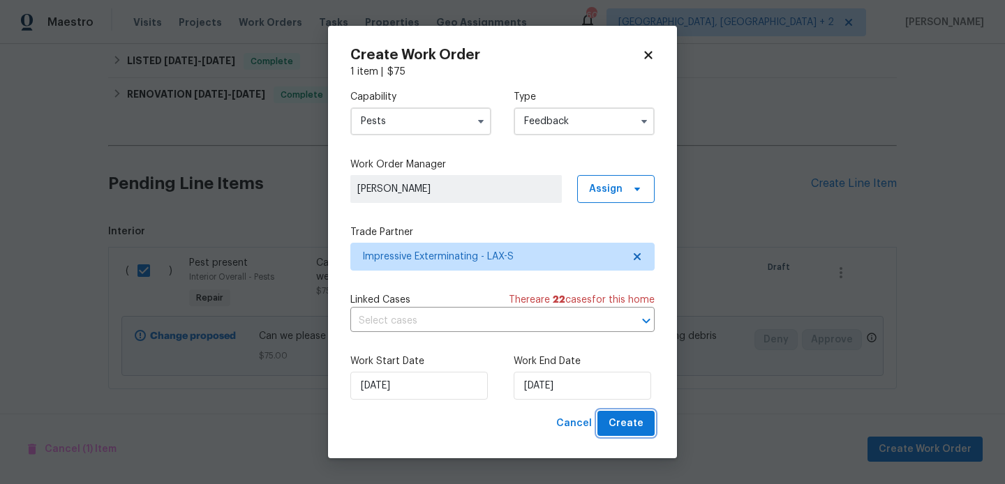
click at [616, 419] on span "Create" at bounding box center [626, 423] width 35 height 17
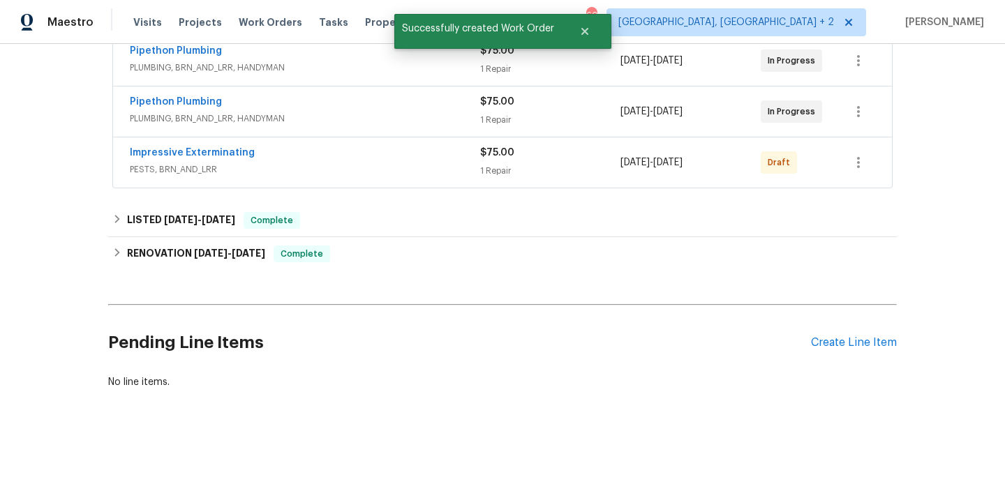
scroll to position [276, 0]
click at [221, 151] on link "Impressive Exterminating" at bounding box center [192, 153] width 125 height 10
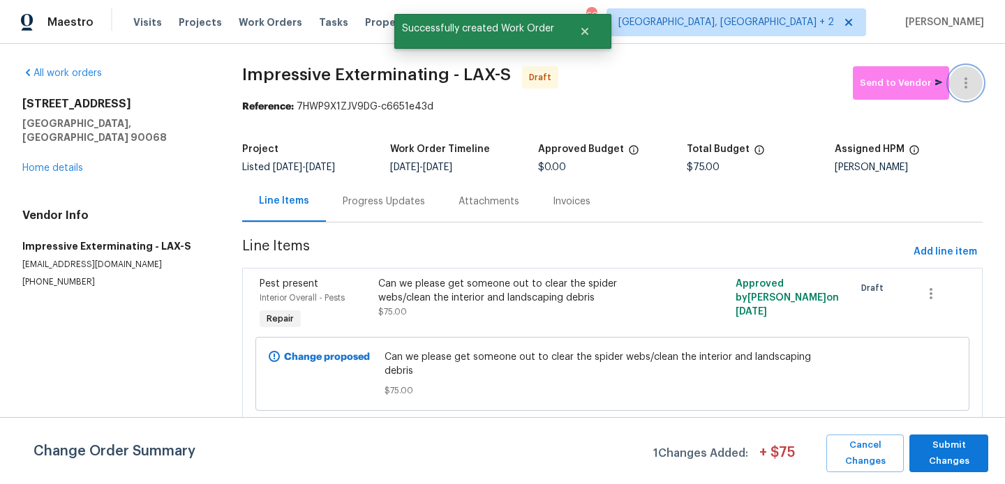
click at [971, 73] on button "button" at bounding box center [965, 82] width 33 height 33
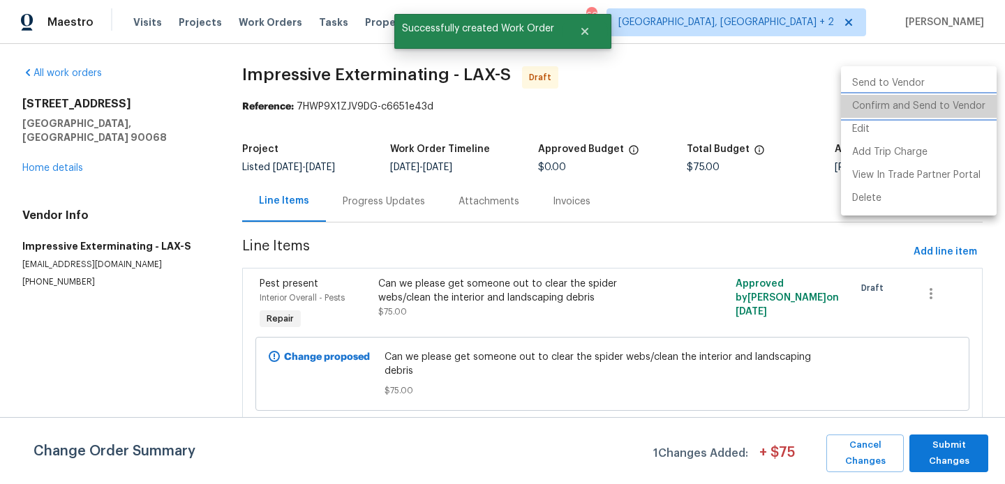
click at [971, 113] on li "Confirm and Send to Vendor" at bounding box center [919, 106] width 156 height 23
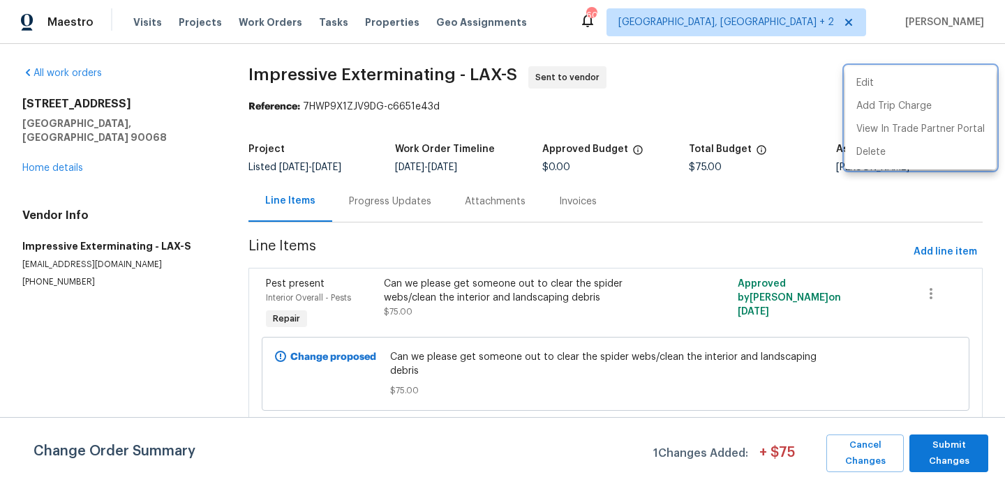
click at [384, 204] on div at bounding box center [502, 242] width 1005 height 484
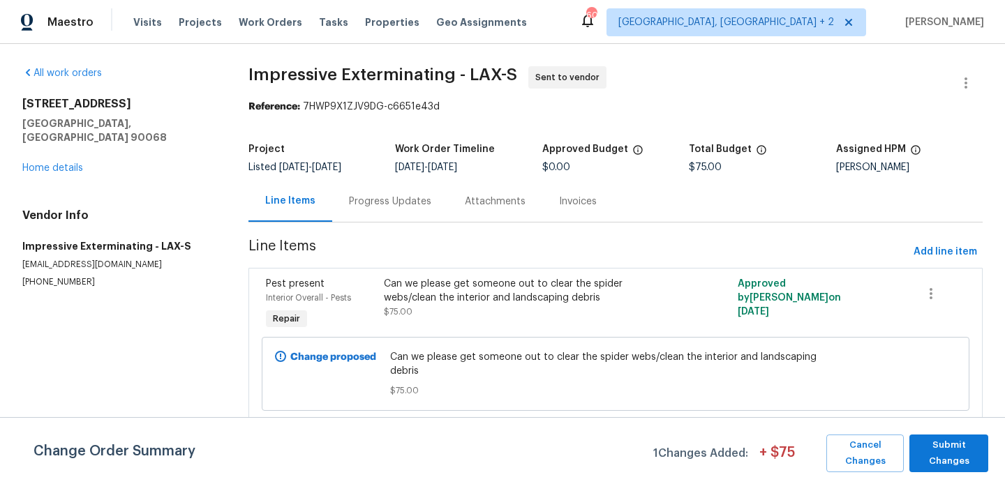
click at [384, 204] on div "Progress Updates" at bounding box center [390, 202] width 82 height 14
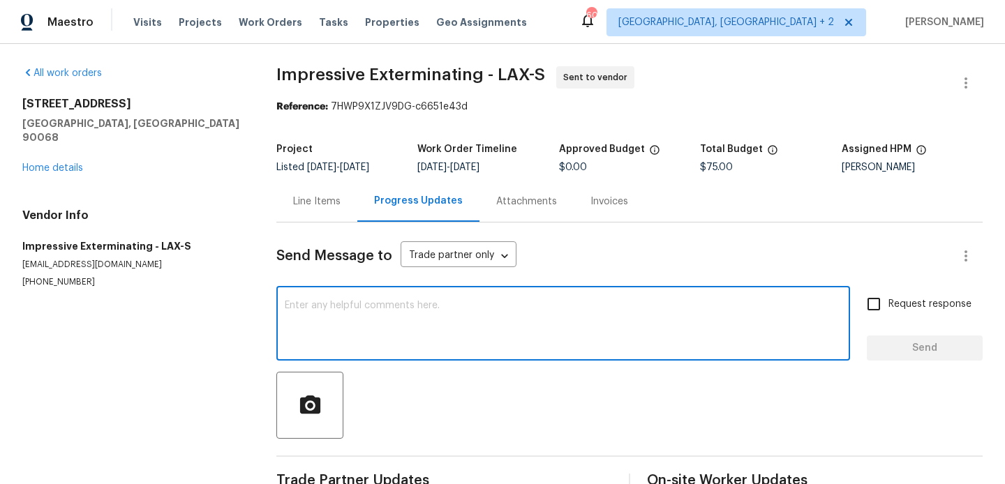
click at [420, 314] on textarea at bounding box center [563, 325] width 557 height 49
paste textarea "Hi, this is Blessida with Opendoor. I’m confirming you received the WO for the …"
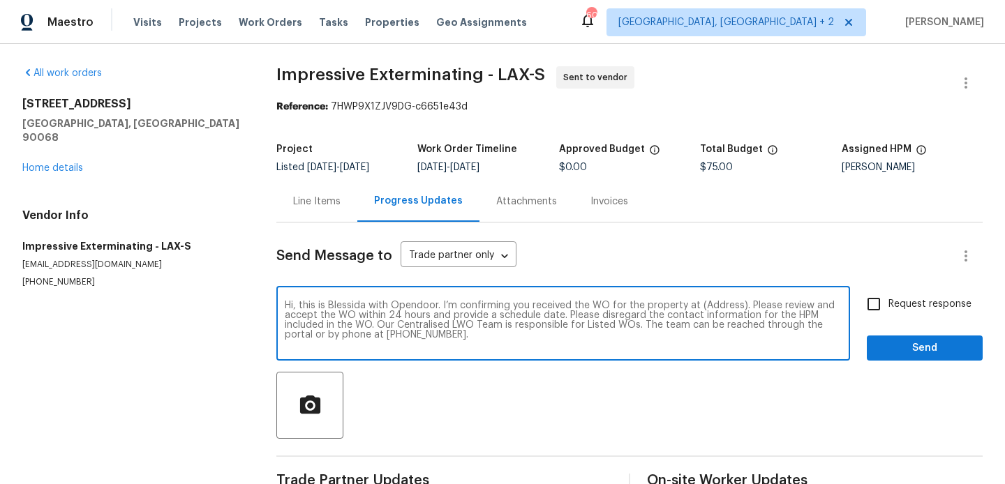
click at [706, 307] on textarea "Hi, this is Blessida with Opendoor. I’m confirming you received the WO for the …" at bounding box center [563, 325] width 557 height 49
paste textarea "2252 Verde Oak Dr, Los Angeles, CA 90068"
type textarea "Hi, this is Blessida with Opendoor. I’m confirming you received the WO for the …"
click at [891, 303] on span "Request response" at bounding box center [929, 304] width 83 height 15
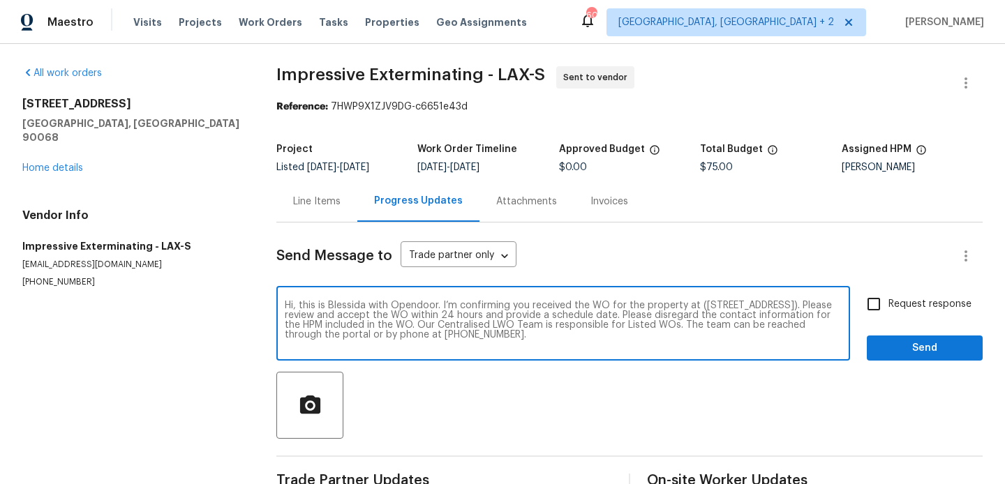
click at [888, 303] on input "Request response" at bounding box center [873, 304] width 29 height 29
checkbox input "true"
click at [891, 350] on span "Send" at bounding box center [925, 348] width 94 height 17
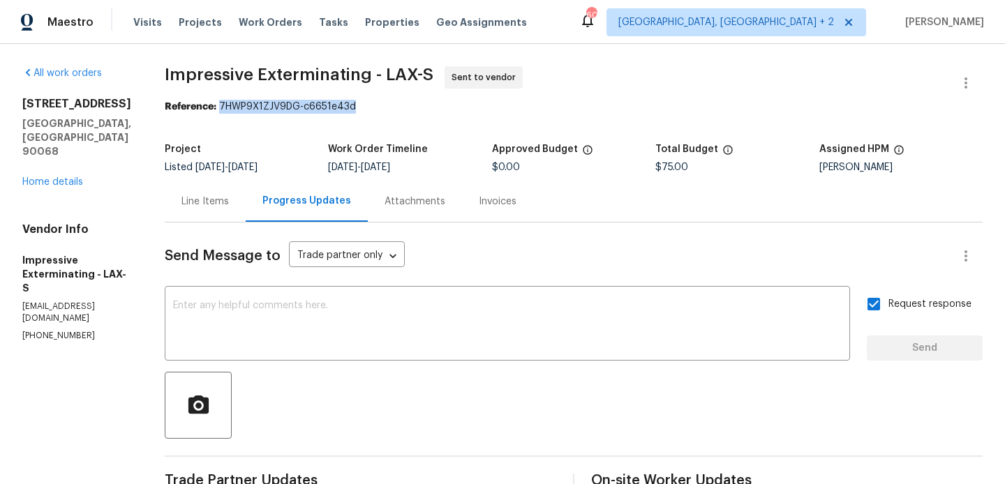
drag, startPoint x: 228, startPoint y: 103, endPoint x: 375, endPoint y: 104, distance: 146.6
click at [375, 104] on div "Reference: 7HWP9X1ZJV9DG-c6651e43d" at bounding box center [574, 107] width 818 height 14
copy div "7HWP9X1ZJV9DG-c6651e43d"
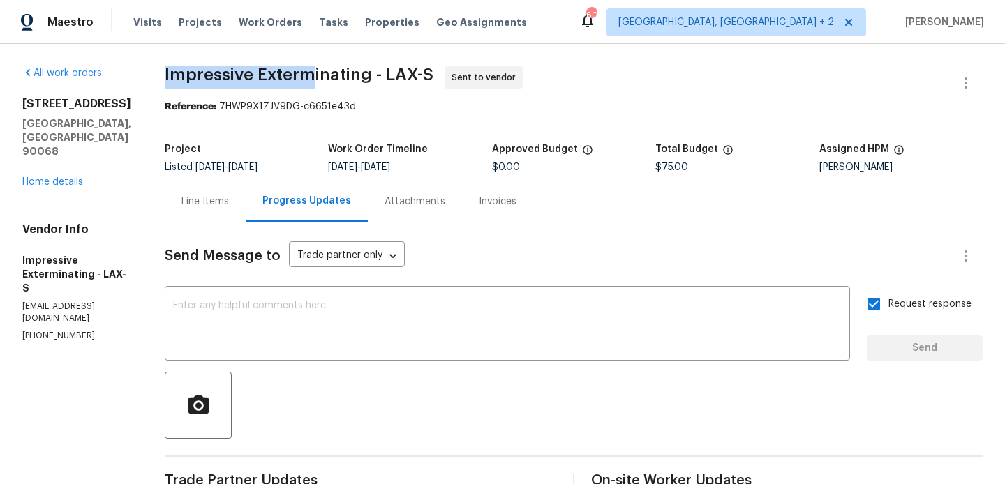
drag, startPoint x: 174, startPoint y: 75, endPoint x: 321, endPoint y: 75, distance: 147.3
click at [321, 75] on span "Impressive Exterminating - LAX-S" at bounding box center [299, 74] width 269 height 17
drag, startPoint x: 381, startPoint y: 73, endPoint x: 159, endPoint y: 68, distance: 222.0
click at [159, 68] on div "All work orders 2252 Verde Oak Dr Los Angeles, CA 90068 Home details Vendor Inf…" at bounding box center [502, 336] width 1005 height 585
copy span "Impressive Exterminating"
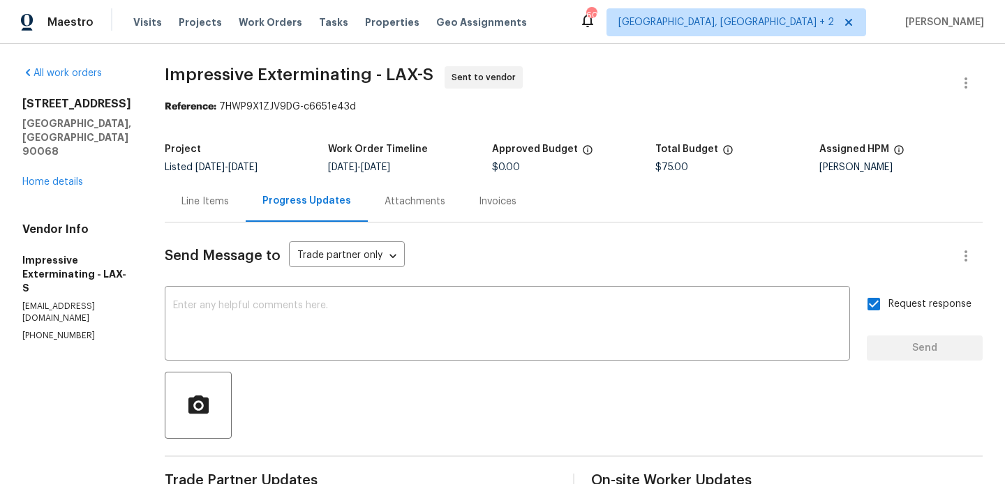
click at [54, 148] on div "2252 Verde Oak Dr Los Angeles, CA 90068 Home details" at bounding box center [76, 143] width 109 height 92
click at [56, 148] on div "2252 Verde Oak Dr Los Angeles, CA 90068 Home details" at bounding box center [76, 143] width 109 height 92
click at [56, 177] on link "Home details" at bounding box center [52, 182] width 61 height 10
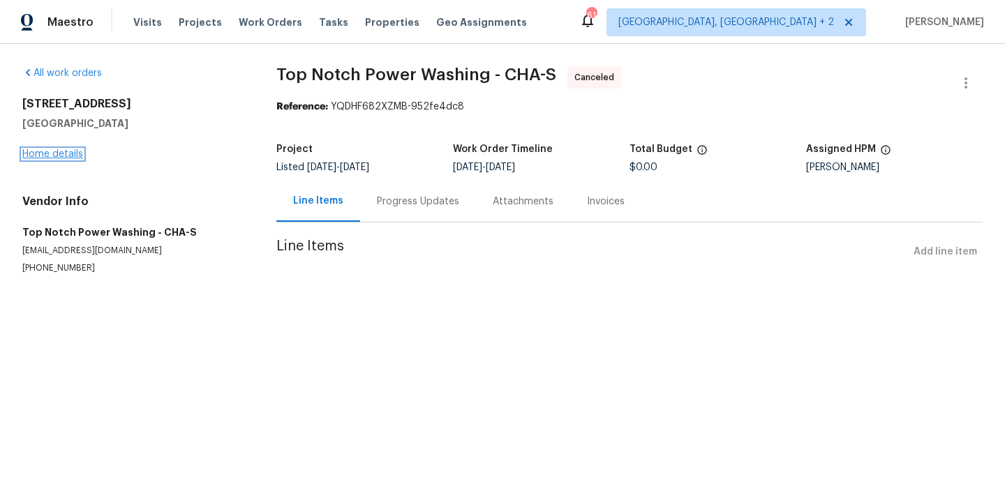
click at [46, 154] on link "Home details" at bounding box center [52, 154] width 61 height 10
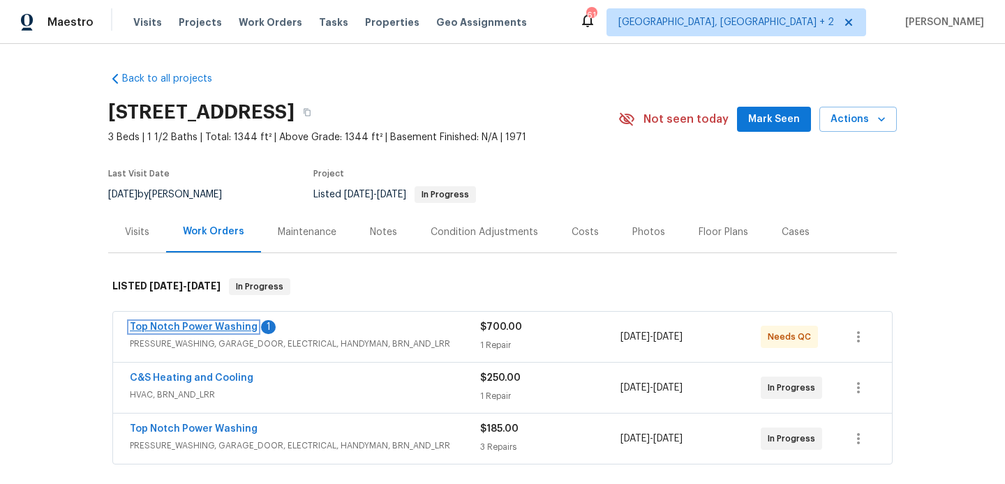
click at [217, 328] on link "Top Notch Power Washing" at bounding box center [194, 327] width 128 height 10
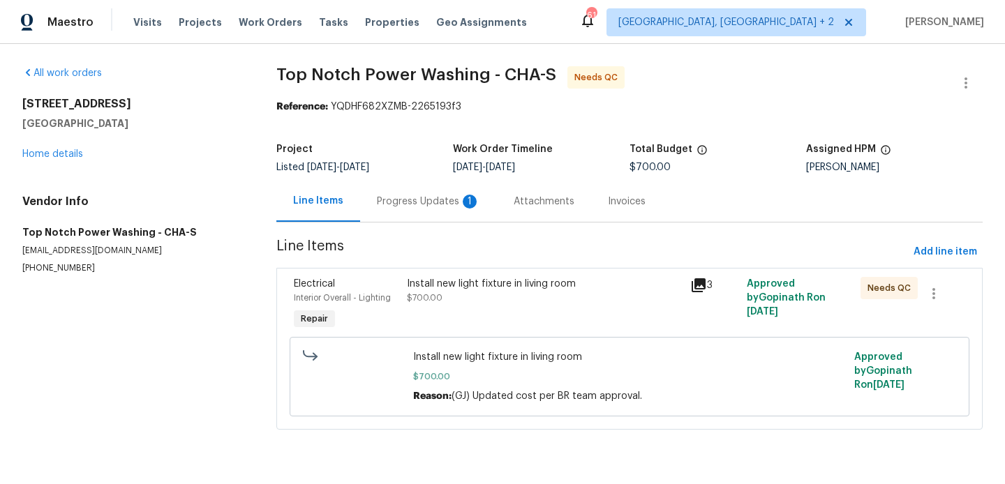
click at [411, 211] on div "Progress Updates 1" at bounding box center [428, 201] width 137 height 41
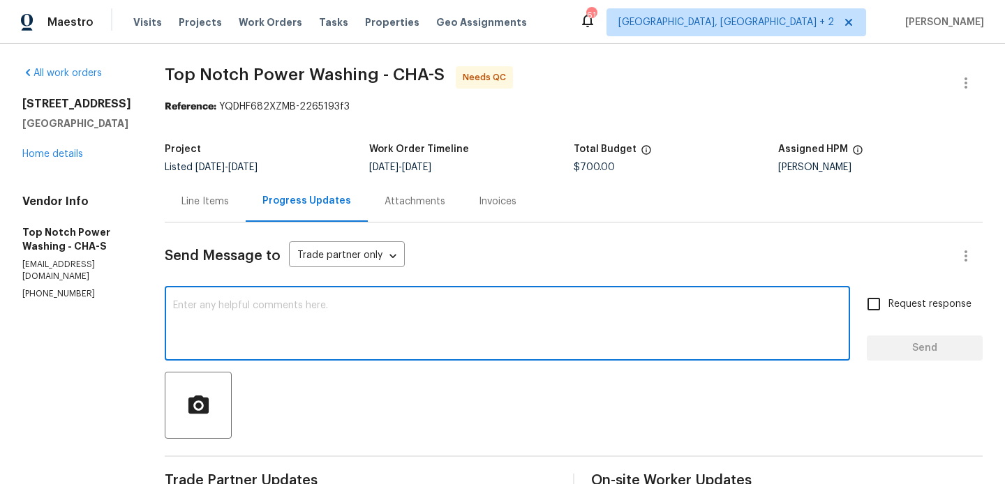
click at [296, 341] on textarea at bounding box center [507, 325] width 669 height 49
type textarea "Thanks. WO approved."
click at [910, 337] on button "Send" at bounding box center [925, 349] width 116 height 26
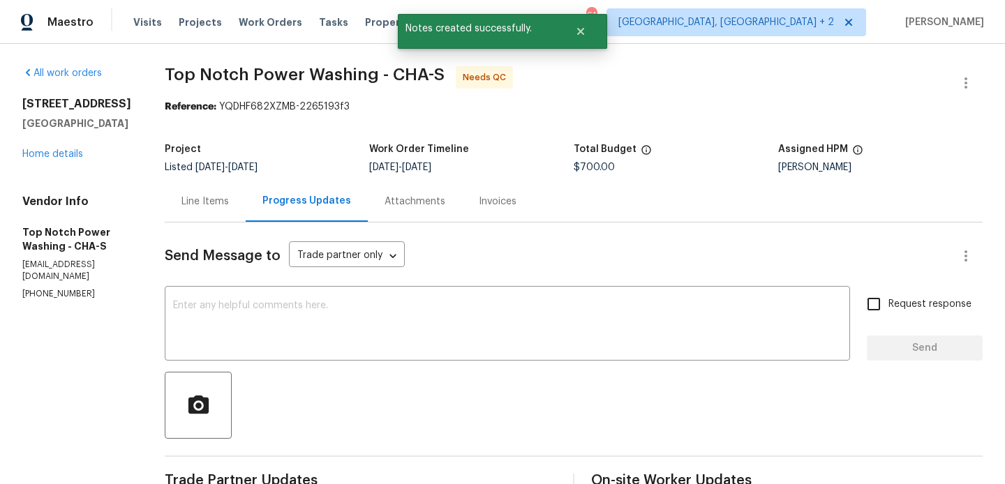
click at [205, 214] on div "Line Items" at bounding box center [205, 201] width 81 height 41
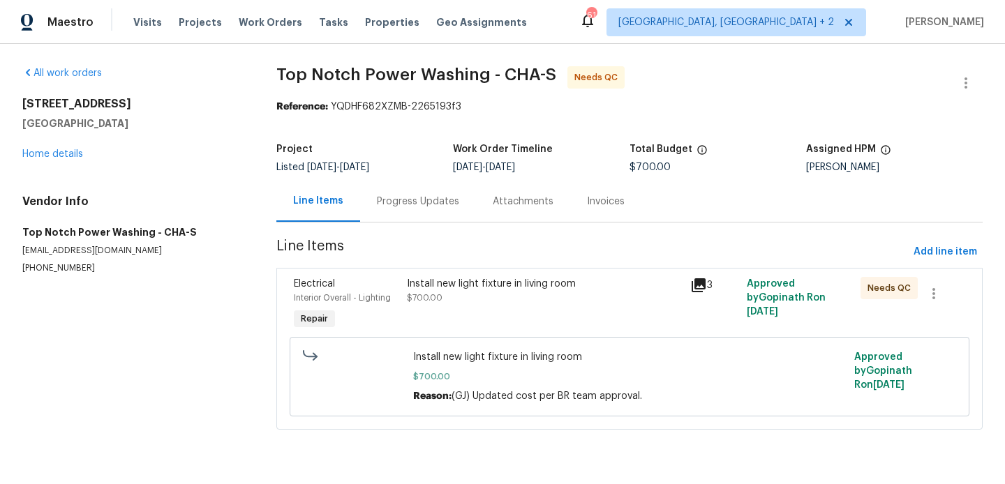
click at [743, 40] on div "Maestro Visits Projects Work Orders Tasks Properties Geo Assignments 61 Albuque…" at bounding box center [502, 22] width 1005 height 44
click at [973, 81] on icon "button" at bounding box center [966, 83] width 17 height 17
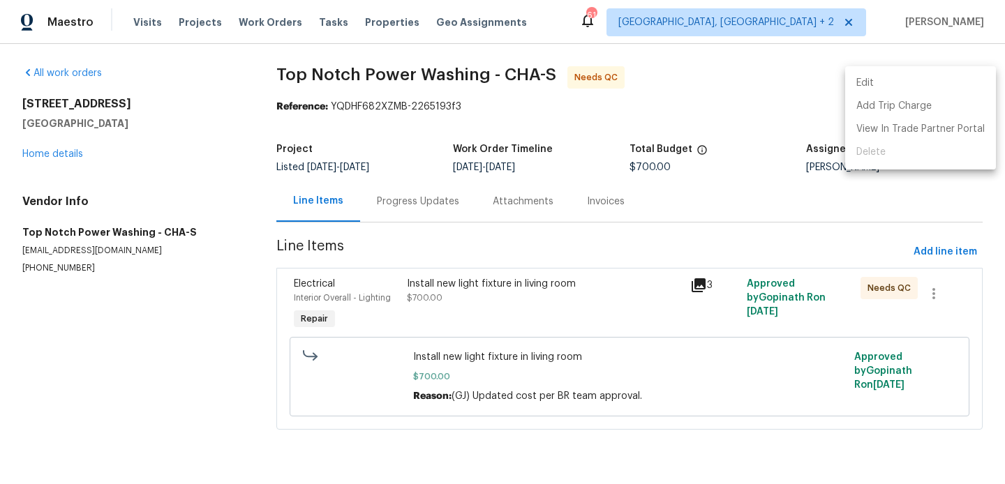
click at [925, 81] on li "Edit" at bounding box center [920, 83] width 151 height 23
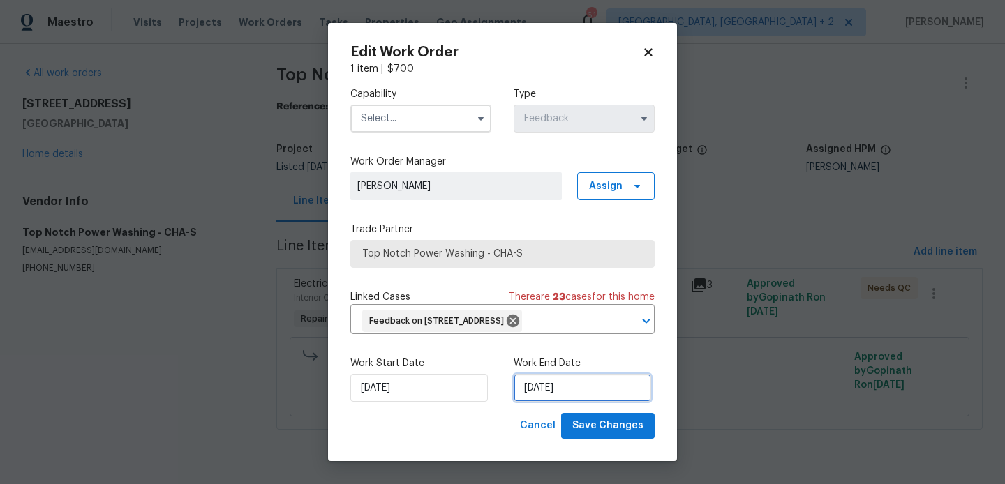
click at [535, 402] on input "27/08/2025" at bounding box center [582, 388] width 137 height 28
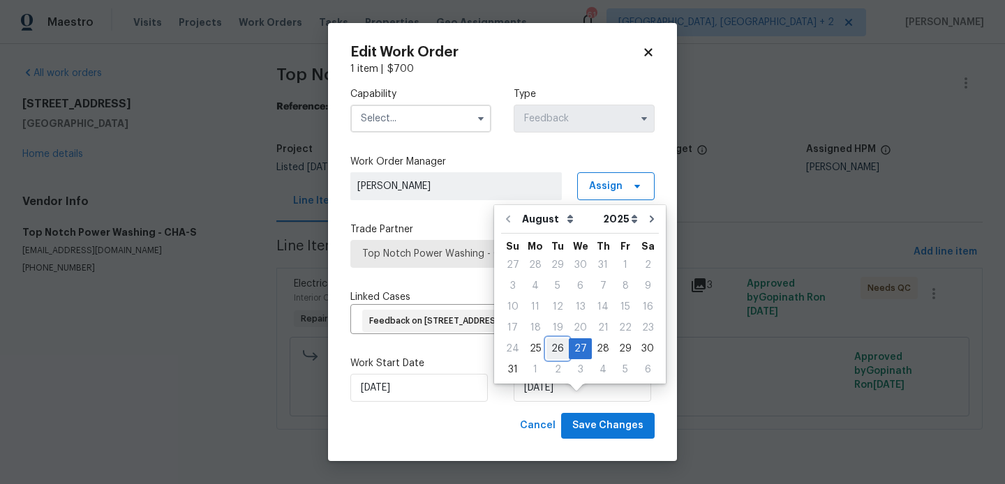
click at [558, 345] on div "26" at bounding box center [557, 349] width 22 height 20
type input "26/08/2025"
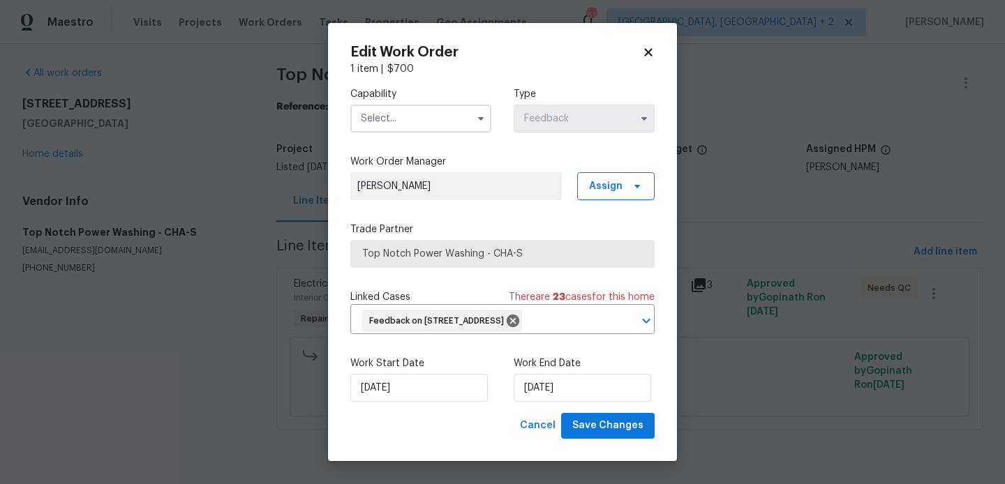
click at [435, 110] on input "text" at bounding box center [420, 119] width 141 height 28
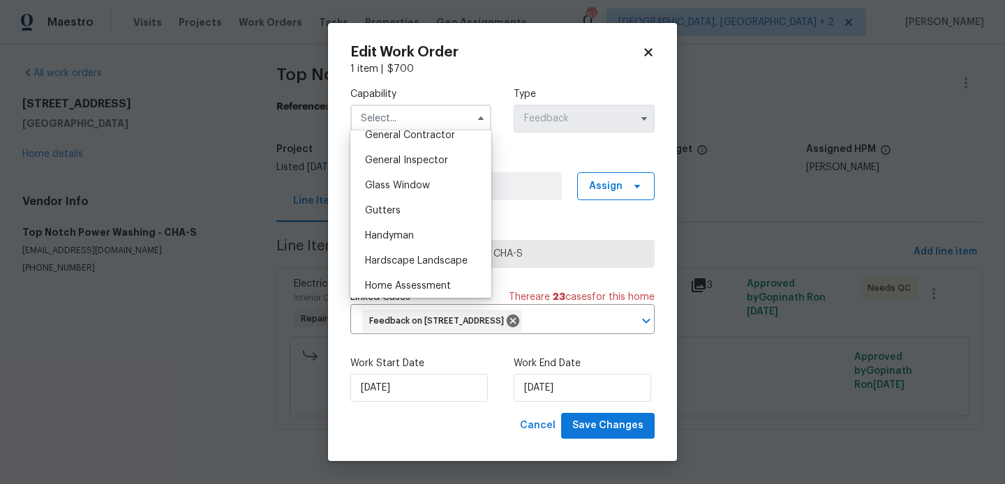
scroll to position [679, 0]
click at [415, 232] on div "Handyman" at bounding box center [421, 235] width 134 height 25
type input "Handyman"
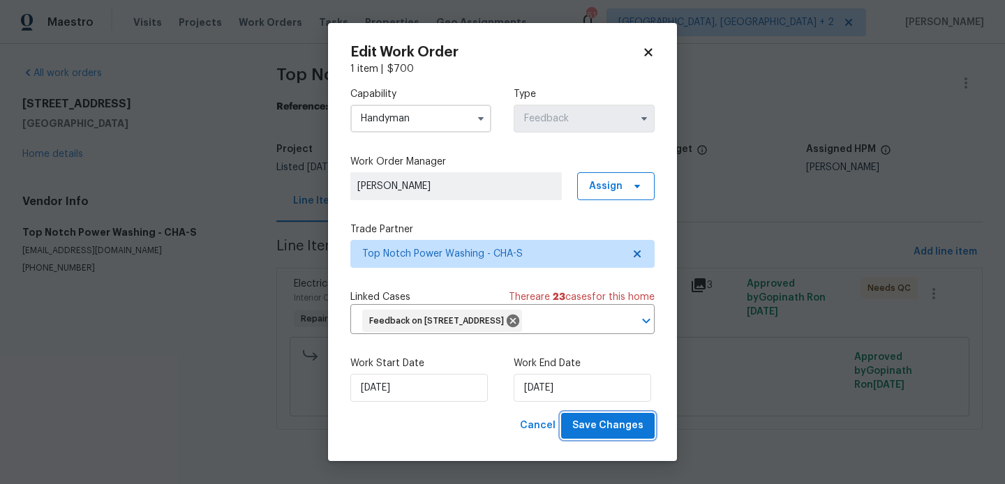
click at [611, 435] on span "Save Changes" at bounding box center [607, 425] width 71 height 17
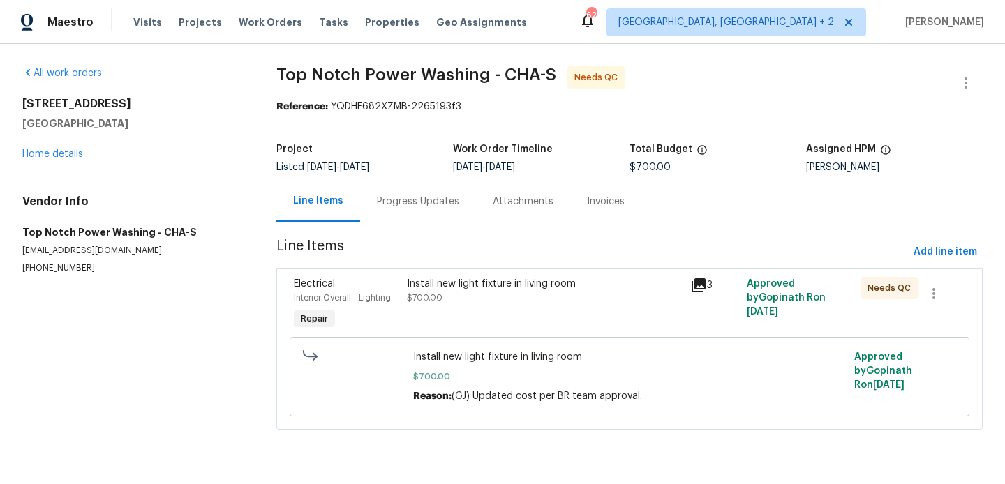
click at [453, 197] on div "Progress Updates" at bounding box center [418, 202] width 82 height 14
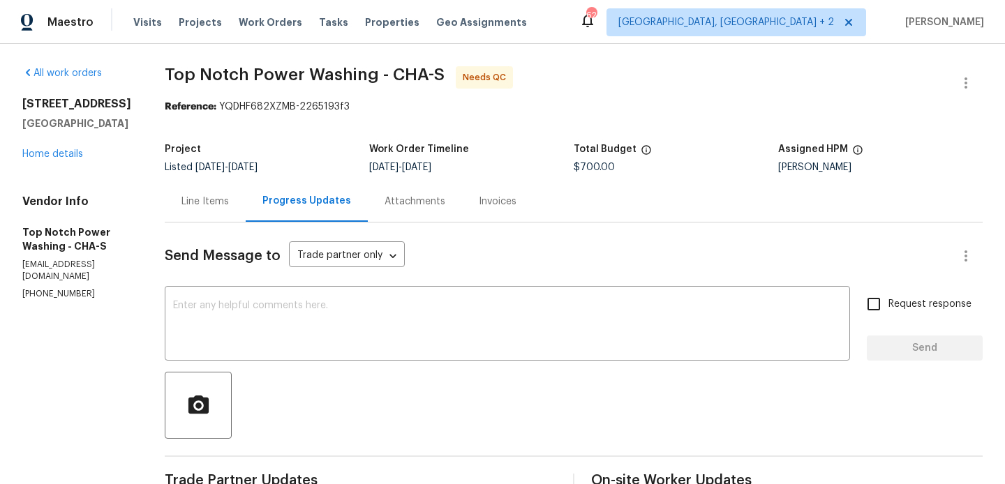
click at [218, 210] on div "Line Items" at bounding box center [205, 201] width 81 height 41
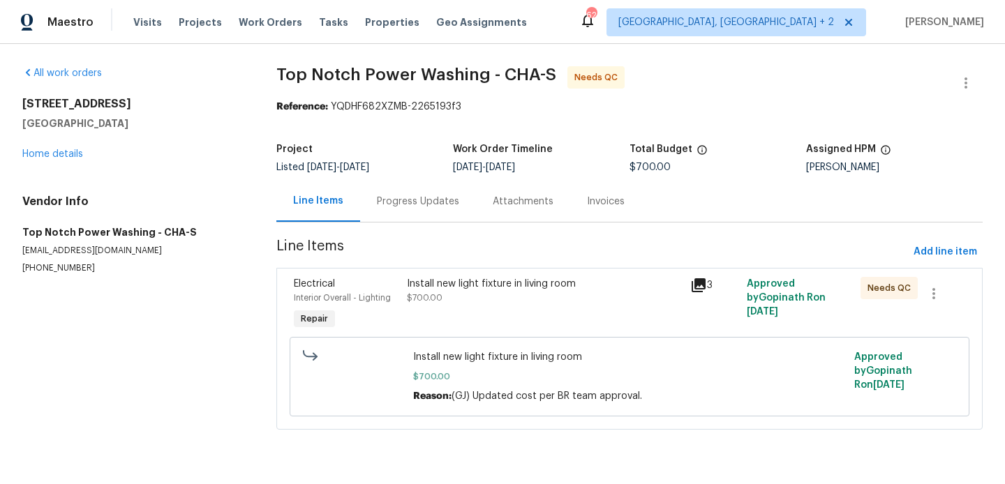
click at [528, 283] on div "Install new light fixture in living room" at bounding box center [544, 284] width 275 height 14
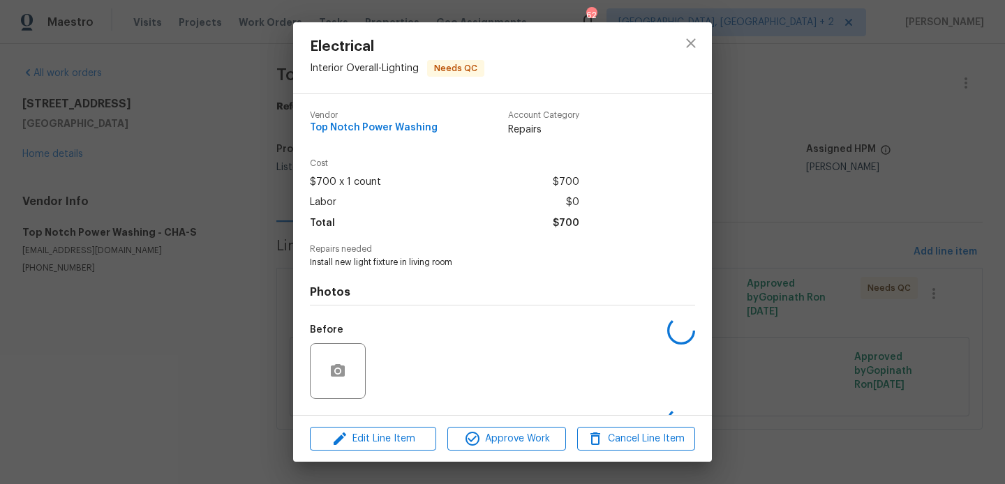
scroll to position [89, 0]
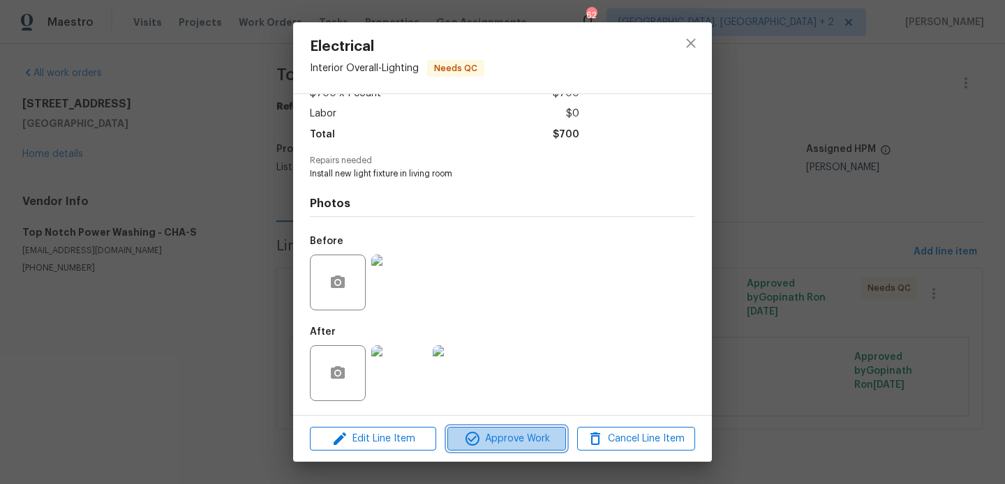
click at [512, 446] on span "Approve Work" at bounding box center [507, 439] width 110 height 17
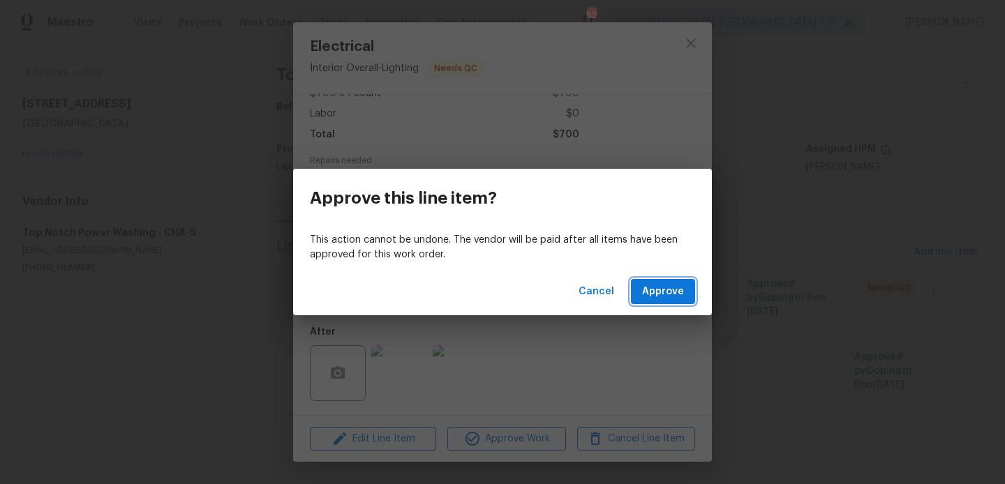
click at [665, 297] on span "Approve" at bounding box center [663, 291] width 42 height 17
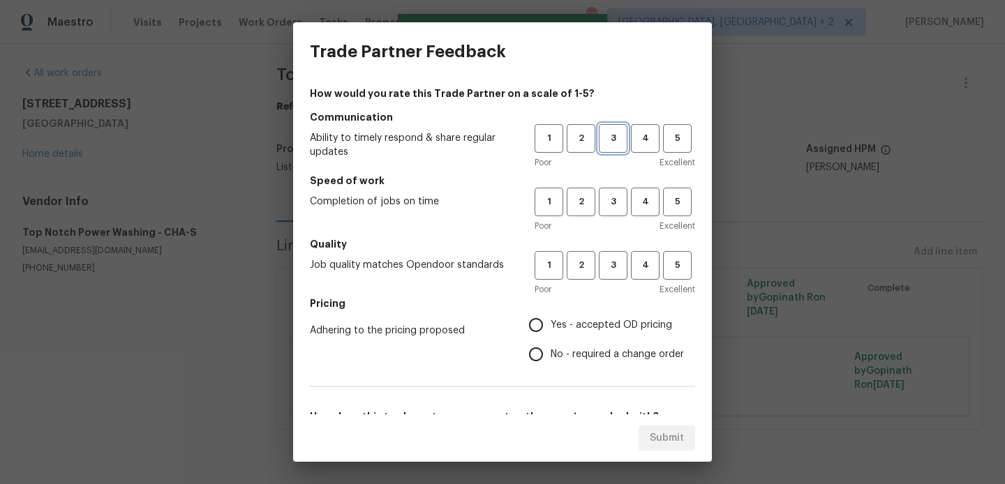
click at [614, 137] on span "3" at bounding box center [613, 139] width 26 height 16
click at [614, 189] on button "3" at bounding box center [613, 202] width 29 height 29
click at [616, 273] on span "3" at bounding box center [613, 266] width 26 height 16
click at [597, 365] on label "No - required a change order" at bounding box center [602, 354] width 163 height 29
click at [551, 365] on input "No - required a change order" at bounding box center [535, 354] width 29 height 29
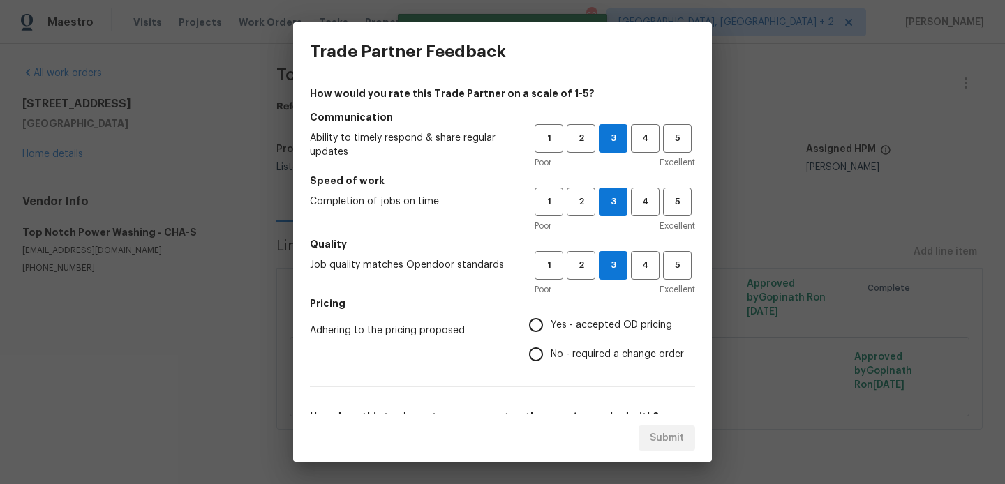
radio input "true"
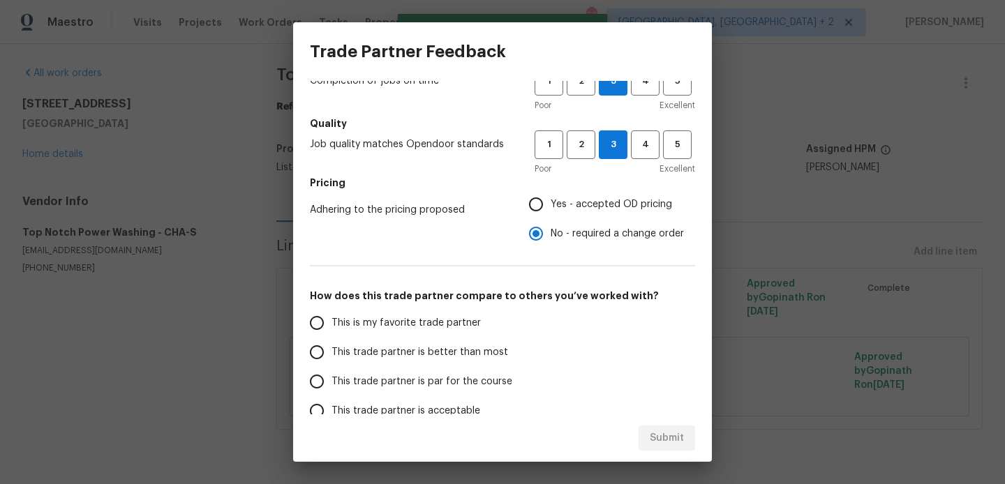
click at [490, 359] on span "This trade partner is better than most" at bounding box center [419, 352] width 177 height 15
click at [331, 359] on input "This trade partner is better than most" at bounding box center [316, 352] width 29 height 29
click at [647, 429] on button "Submit" at bounding box center [667, 439] width 57 height 26
radio input "true"
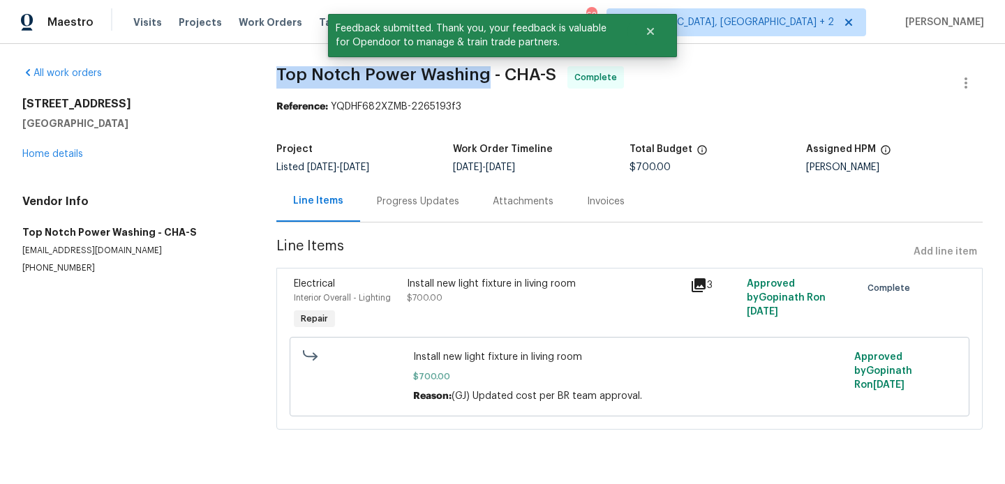
drag, startPoint x: 278, startPoint y: 78, endPoint x: 482, endPoint y: 77, distance: 203.1
click at [482, 77] on span "Top Notch Power Washing - CHA-S" at bounding box center [416, 74] width 280 height 17
copy span "Top Notch Power Washing"
click at [75, 151] on link "Home details" at bounding box center [52, 154] width 61 height 10
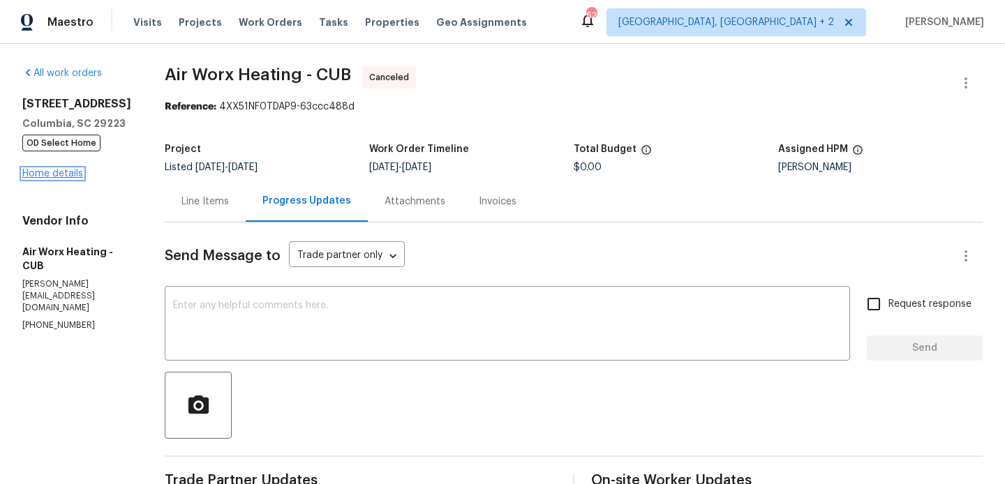
click at [39, 179] on link "Home details" at bounding box center [52, 174] width 61 height 10
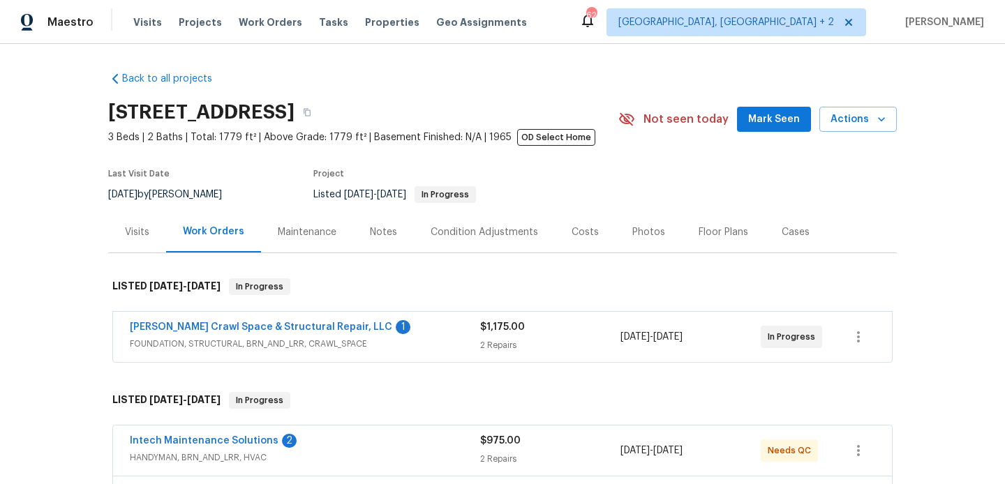
scroll to position [91, 0]
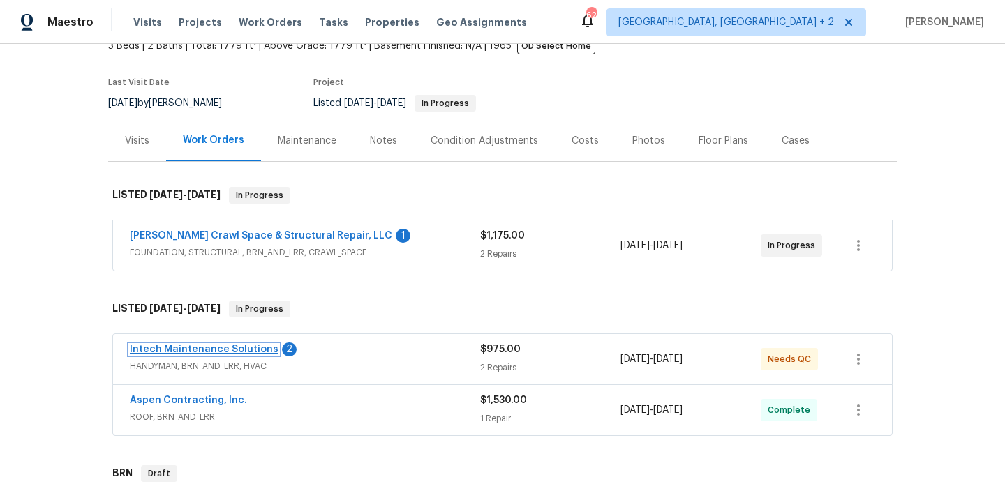
click at [237, 348] on link "Intech Maintenance Solutions" at bounding box center [204, 350] width 149 height 10
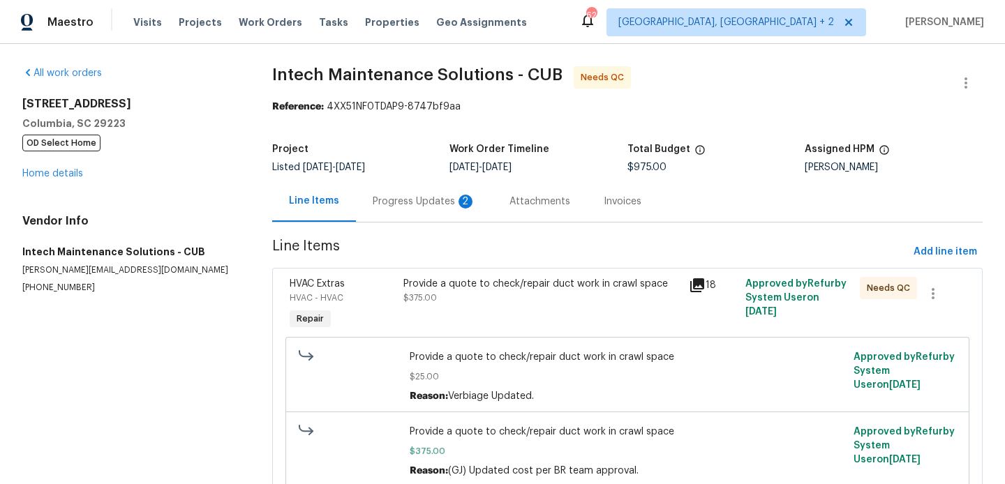
click at [389, 209] on div "Progress Updates 2" at bounding box center [424, 201] width 137 height 41
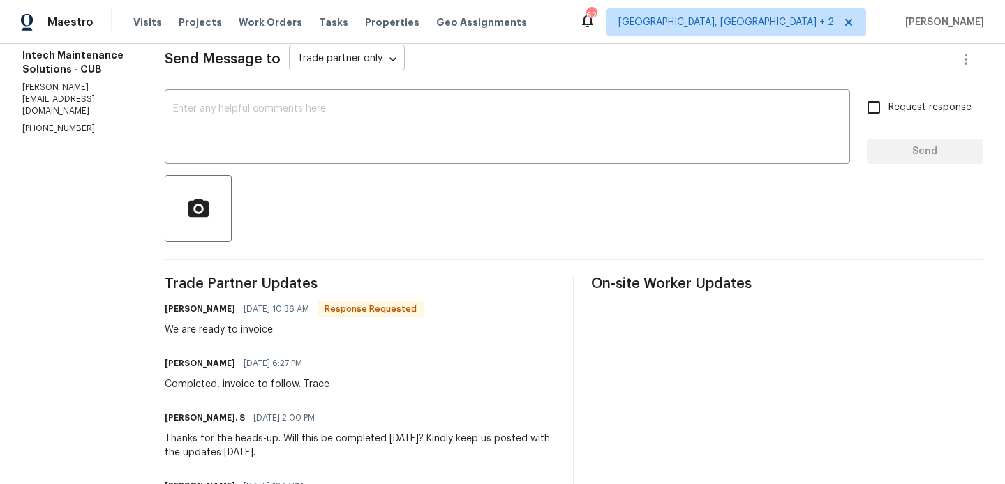
scroll to position [193, 0]
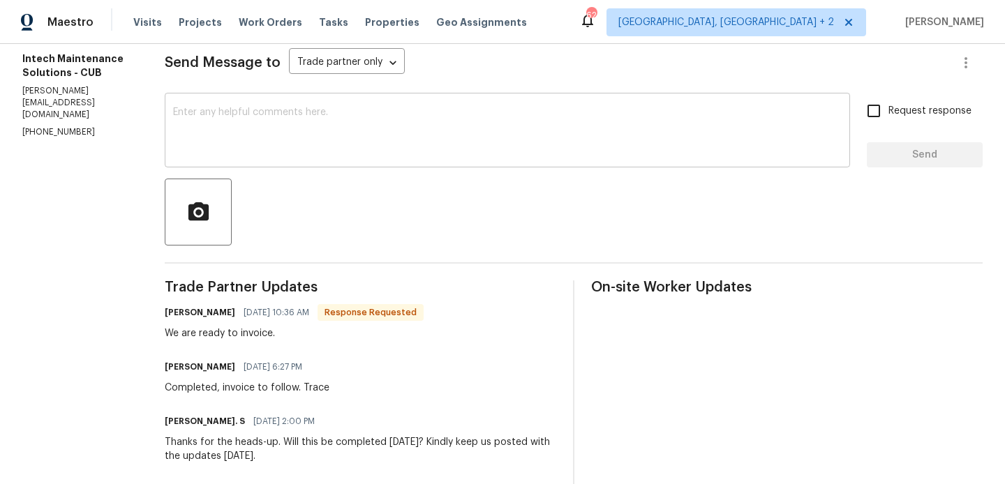
click at [281, 132] on textarea at bounding box center [507, 131] width 669 height 49
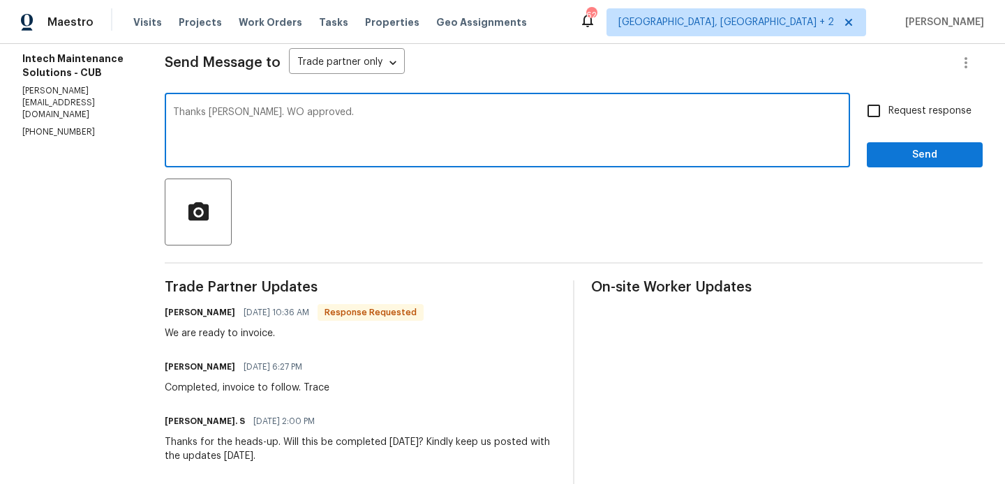
type textarea "Thanks [PERSON_NAME]. WO approved."
click at [902, 157] on span "Send" at bounding box center [925, 155] width 94 height 17
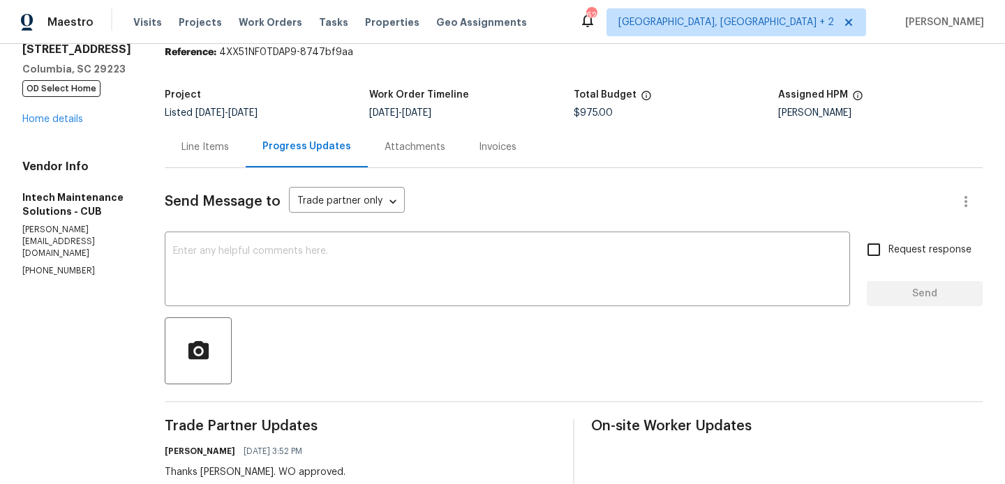
scroll to position [0, 0]
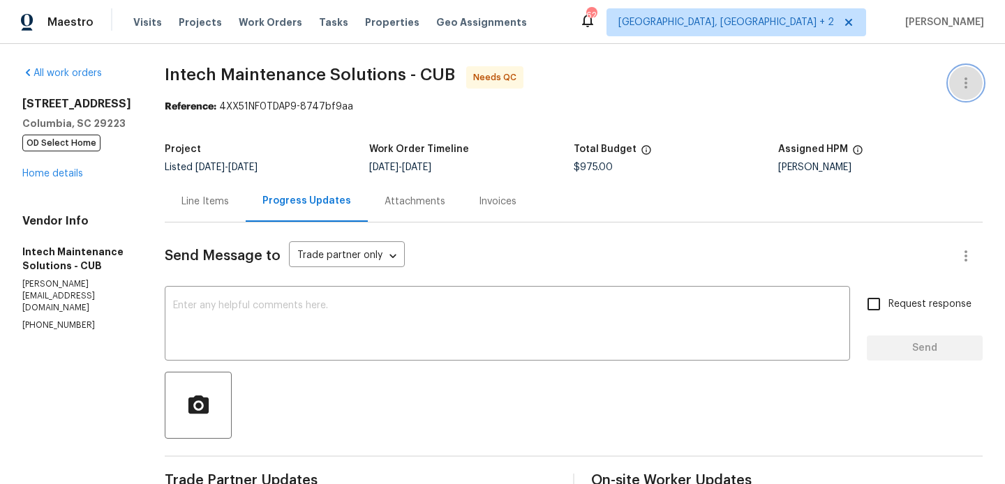
click at [971, 77] on icon "button" at bounding box center [966, 83] width 17 height 17
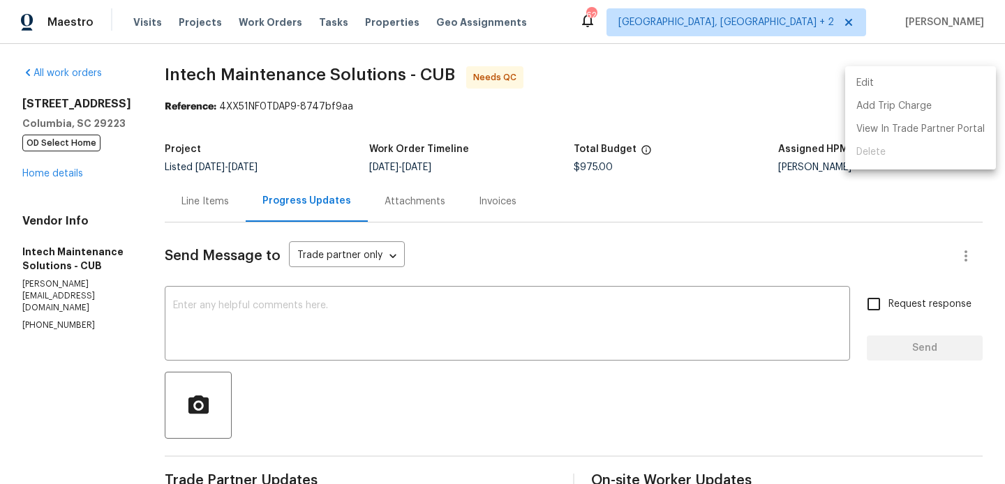
click at [947, 77] on li "Edit" at bounding box center [920, 83] width 151 height 23
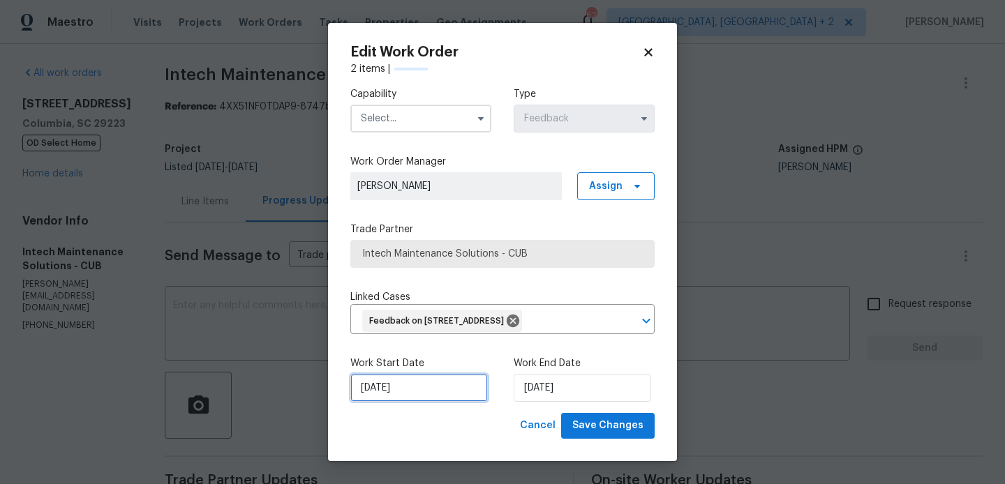
click at [383, 402] on input "13/08/2025" at bounding box center [418, 388] width 137 height 28
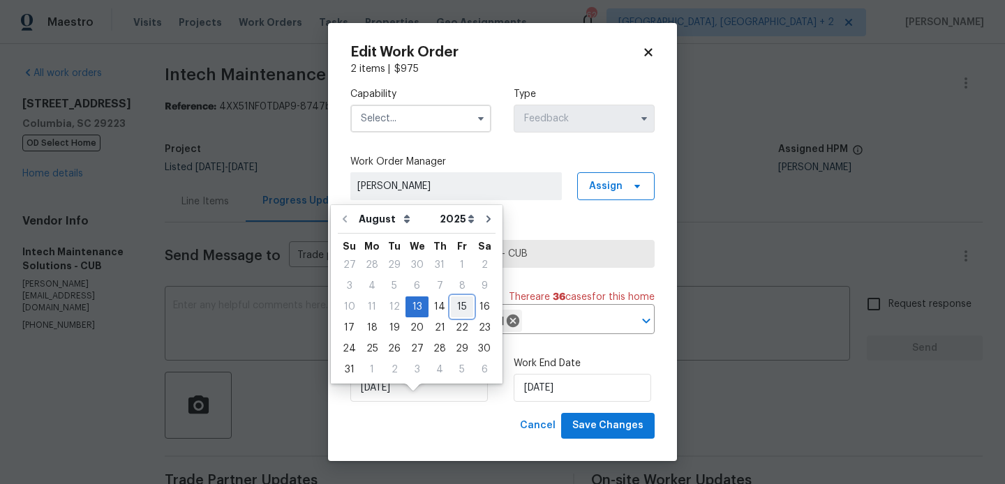
click at [458, 309] on div "15" at bounding box center [462, 307] width 22 height 20
type input "15/08/2025"
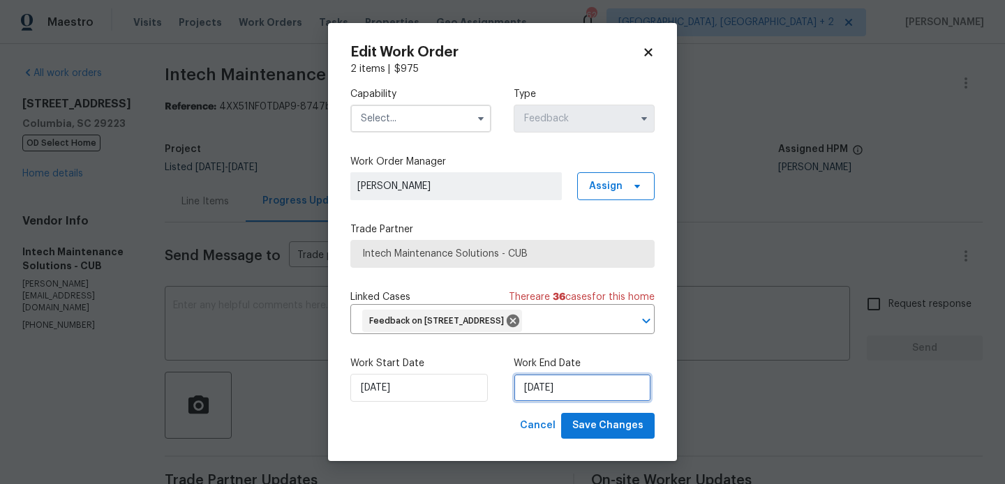
click at [556, 402] on input "15/08/2025" at bounding box center [582, 388] width 137 height 28
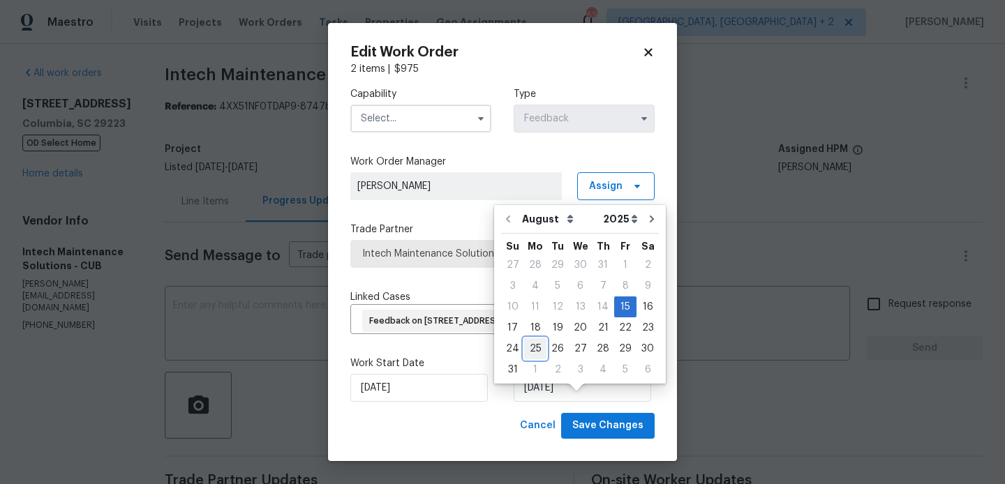
click at [535, 351] on div "25" at bounding box center [535, 349] width 22 height 20
type input "25/08/2025"
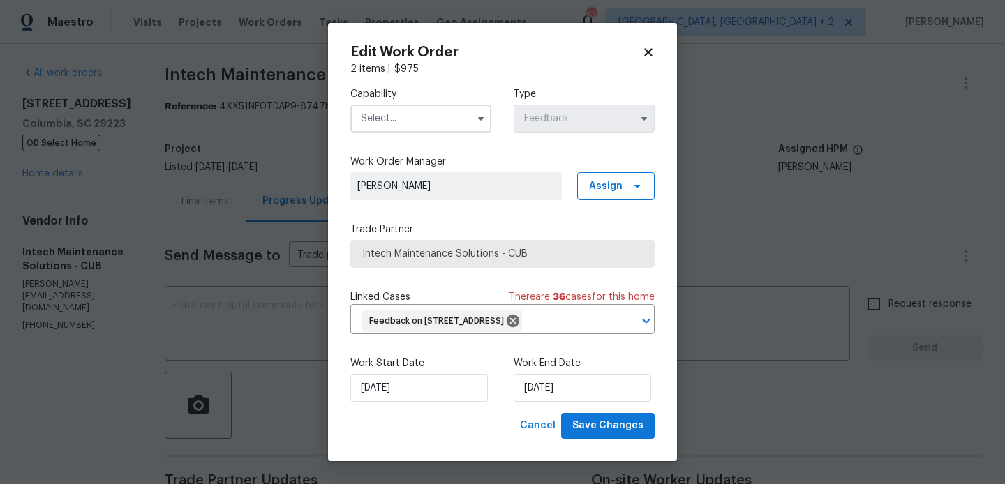
click at [421, 110] on input "text" at bounding box center [420, 119] width 141 height 28
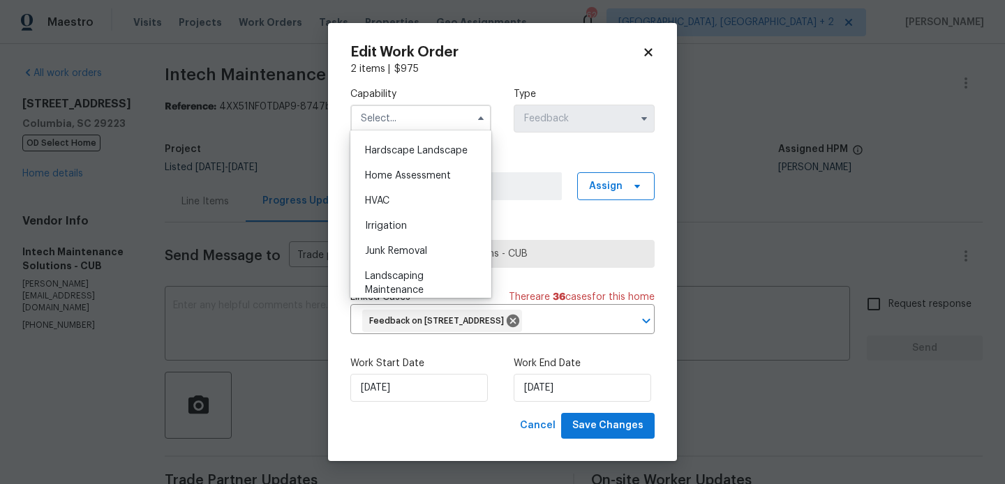
scroll to position [766, 0]
click at [405, 137] on div "Handyman" at bounding box center [421, 147] width 134 height 25
type input "Handyman"
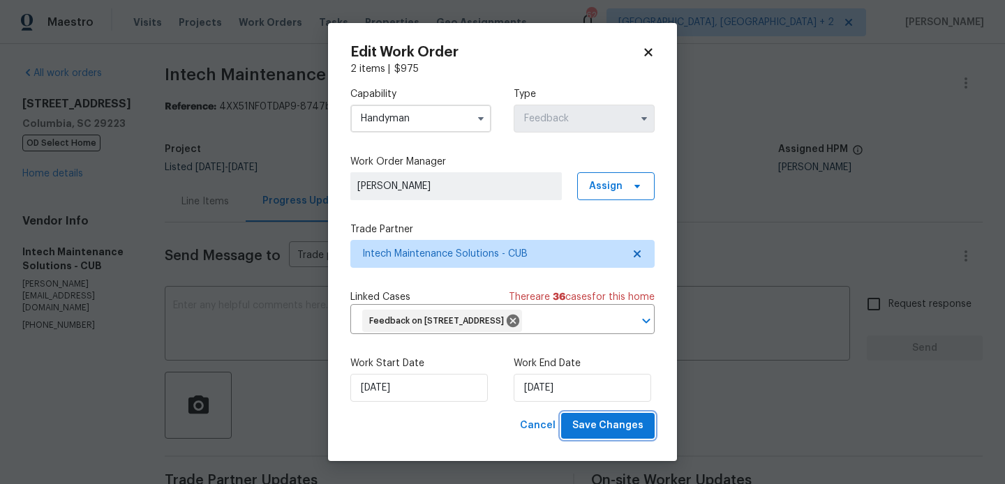
click at [623, 416] on button "Save Changes" at bounding box center [608, 426] width 94 height 26
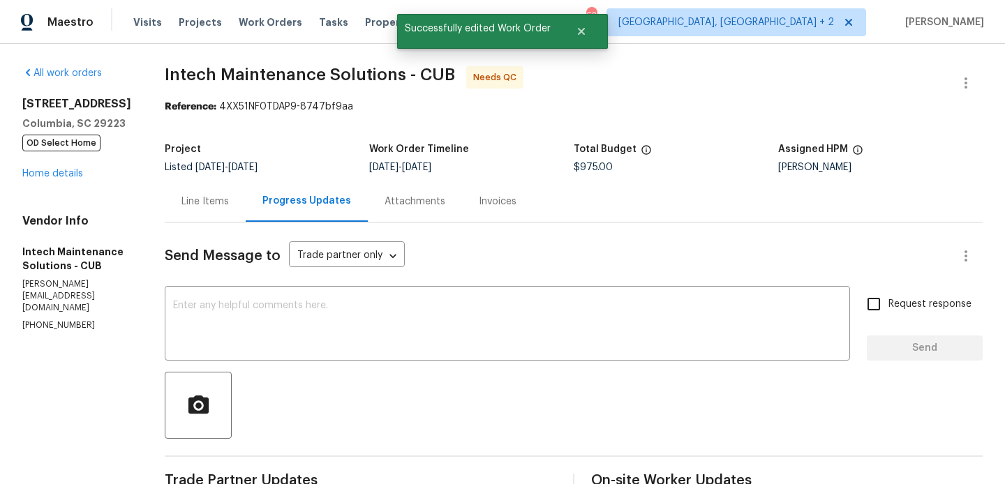
scroll to position [0, 0]
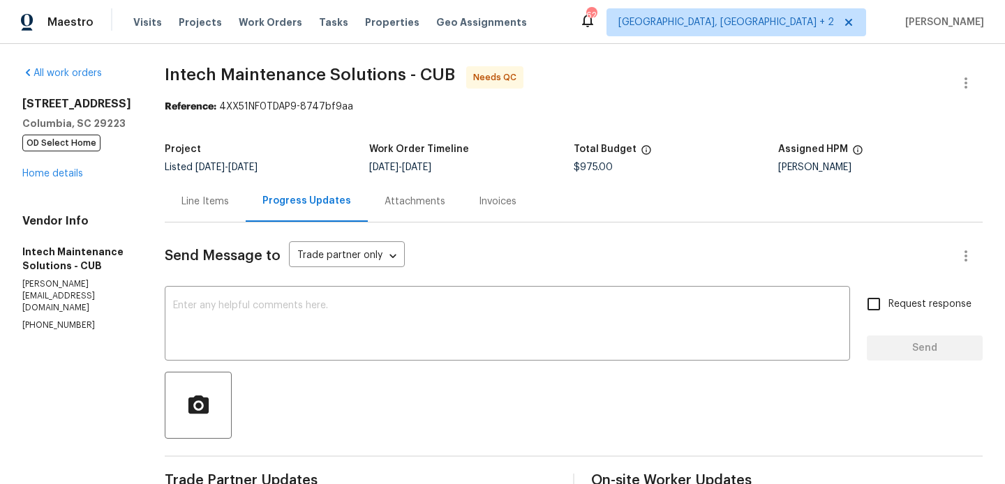
click at [188, 195] on div "Line Items" at bounding box center [204, 202] width 47 height 14
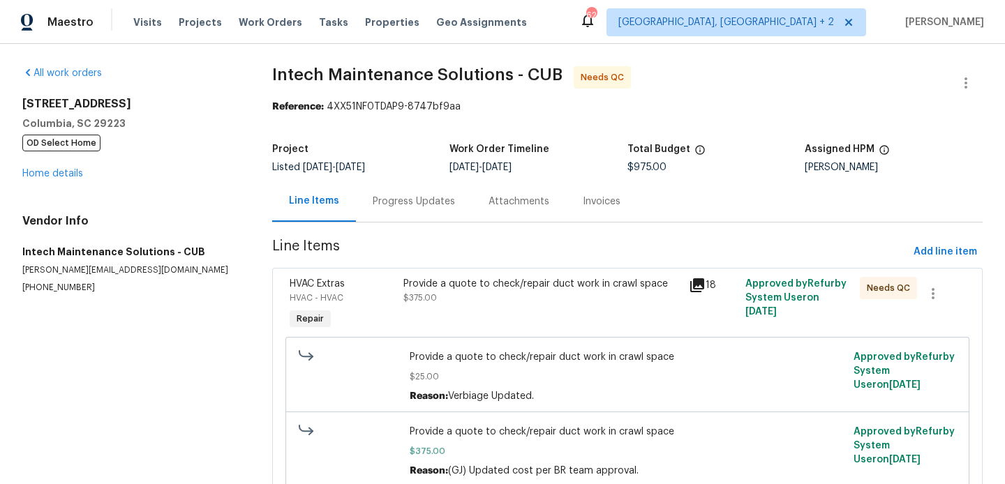
click at [417, 292] on div "Provide a quote to check/repair duct work in crawl space $375.00" at bounding box center [541, 291] width 276 height 28
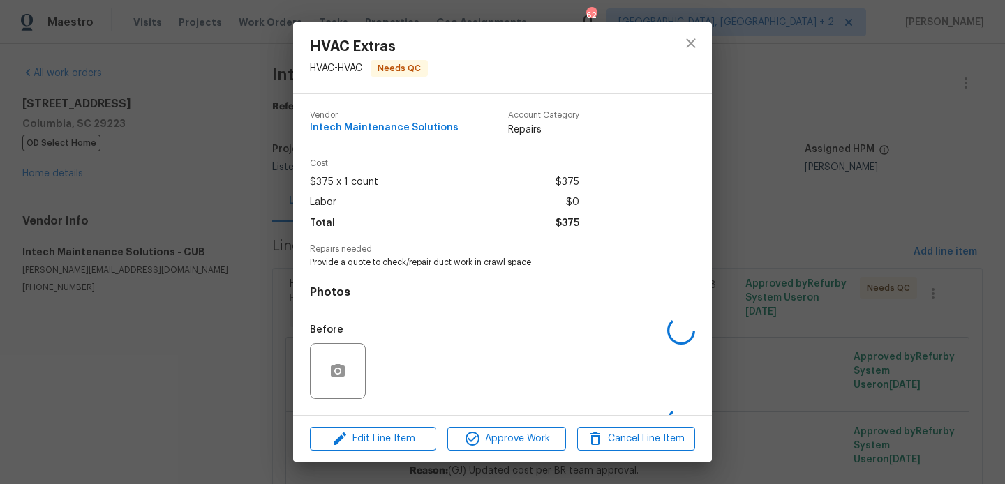
scroll to position [89, 0]
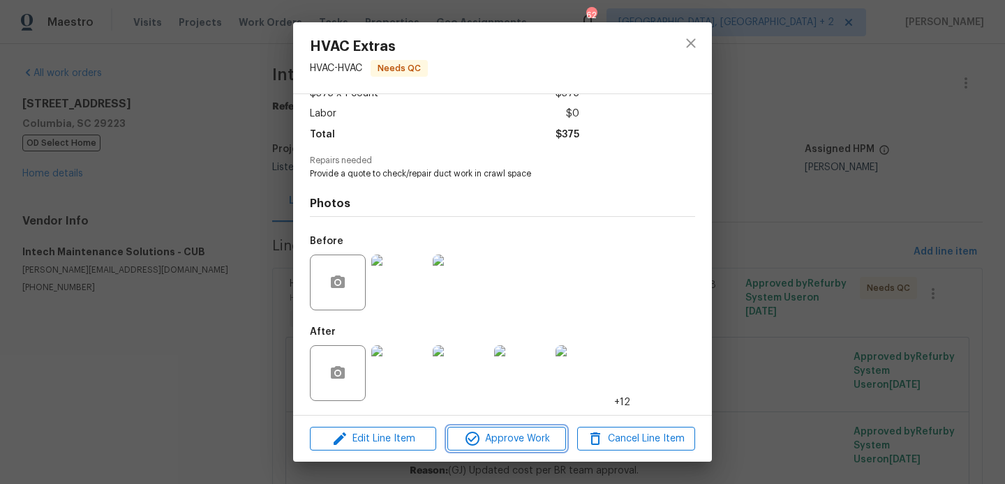
click at [496, 438] on span "Approve Work" at bounding box center [507, 439] width 110 height 17
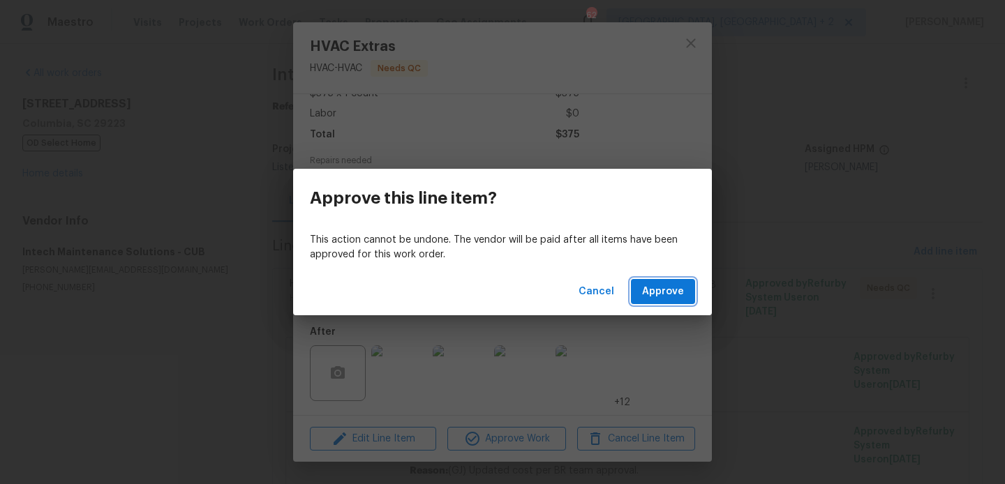
click at [678, 286] on span "Approve" at bounding box center [663, 291] width 42 height 17
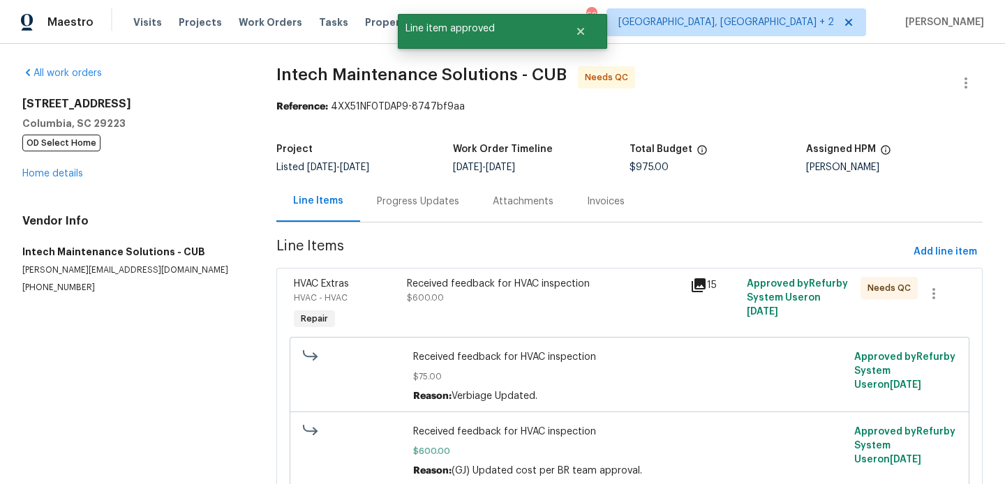
click at [491, 288] on div "Received feedback for HVAC inspection" at bounding box center [544, 284] width 275 height 14
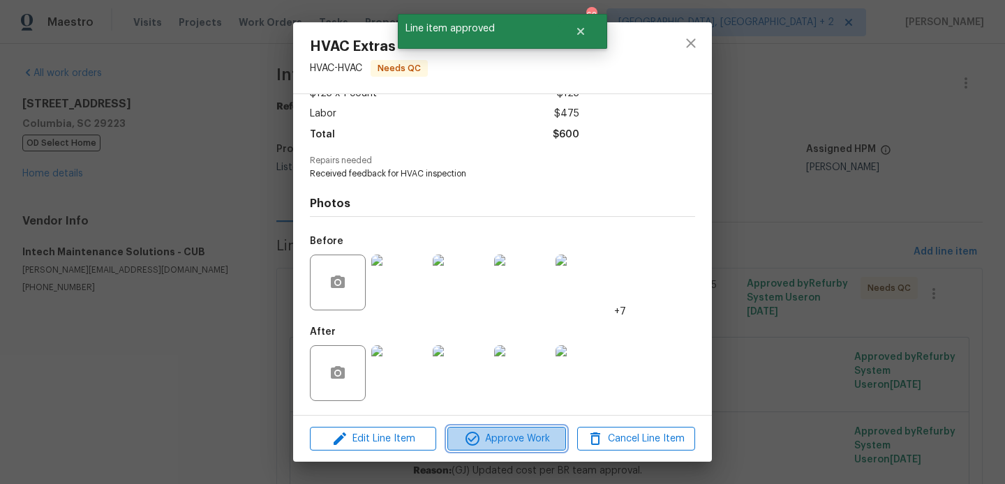
click at [497, 436] on span "Approve Work" at bounding box center [507, 439] width 110 height 17
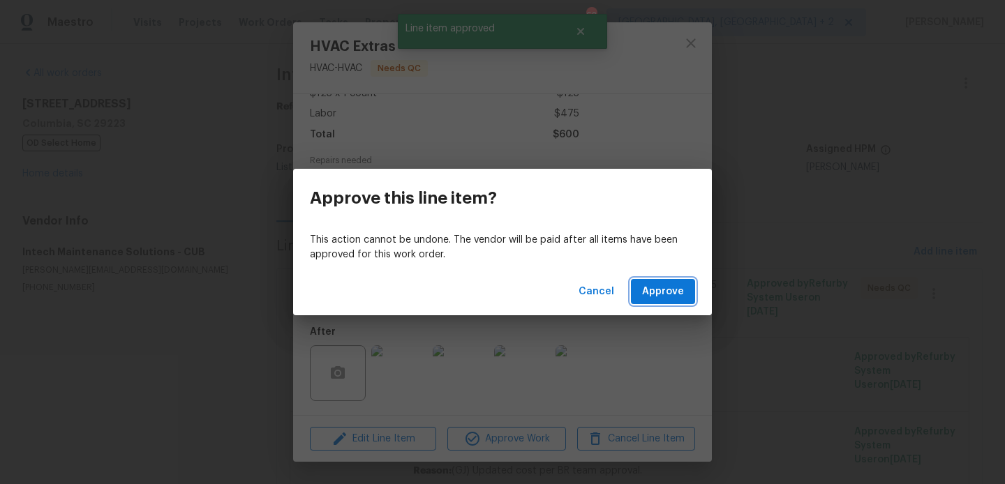
click at [676, 296] on span "Approve" at bounding box center [663, 291] width 42 height 17
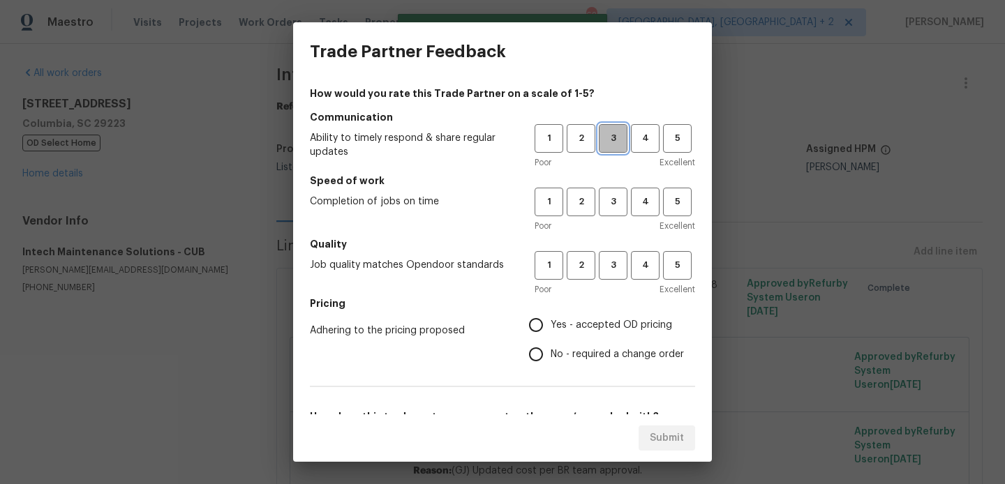
click at [602, 147] on button "3" at bounding box center [613, 138] width 29 height 29
click at [609, 193] on button "3" at bounding box center [613, 202] width 29 height 29
click at [609, 274] on button "3" at bounding box center [613, 265] width 29 height 29
click at [596, 331] on span "Yes - accepted OD pricing" at bounding box center [611, 325] width 121 height 15
click at [551, 331] on input "Yes - accepted OD pricing" at bounding box center [535, 325] width 29 height 29
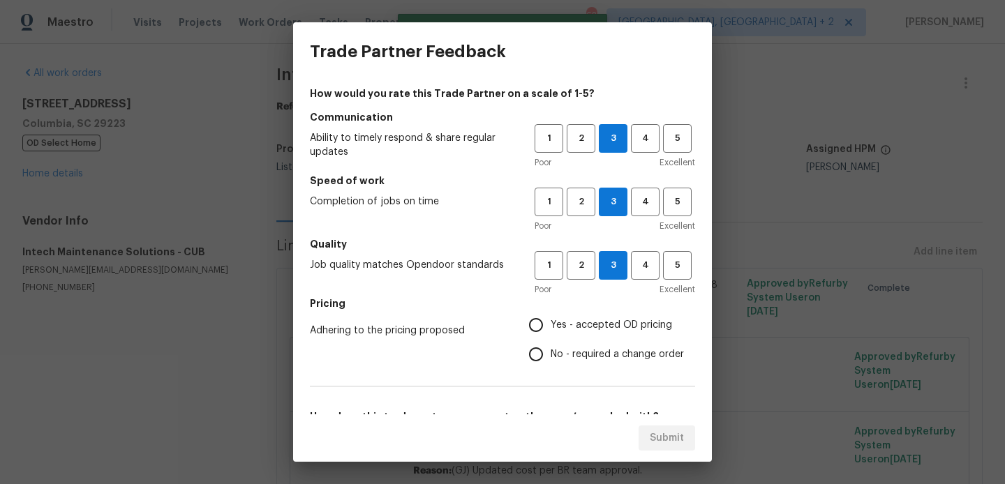
radio input "true"
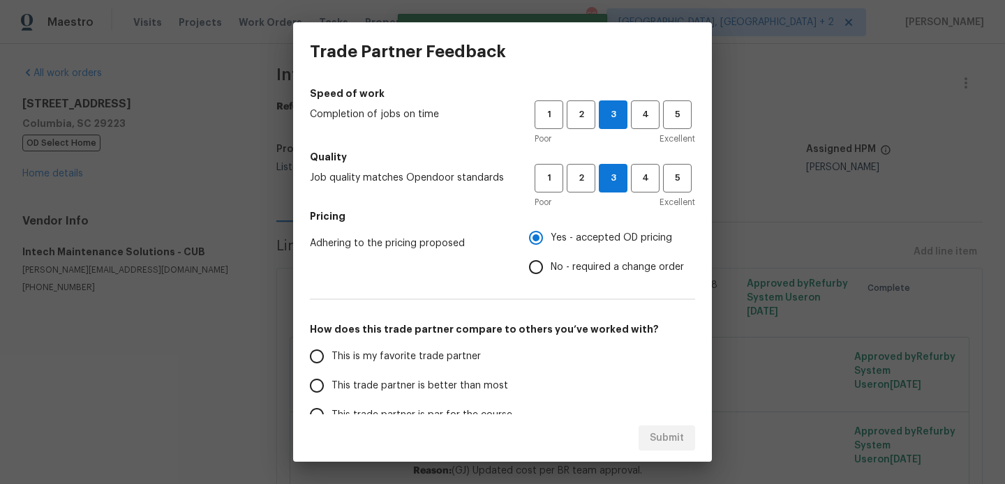
scroll to position [107, 0]
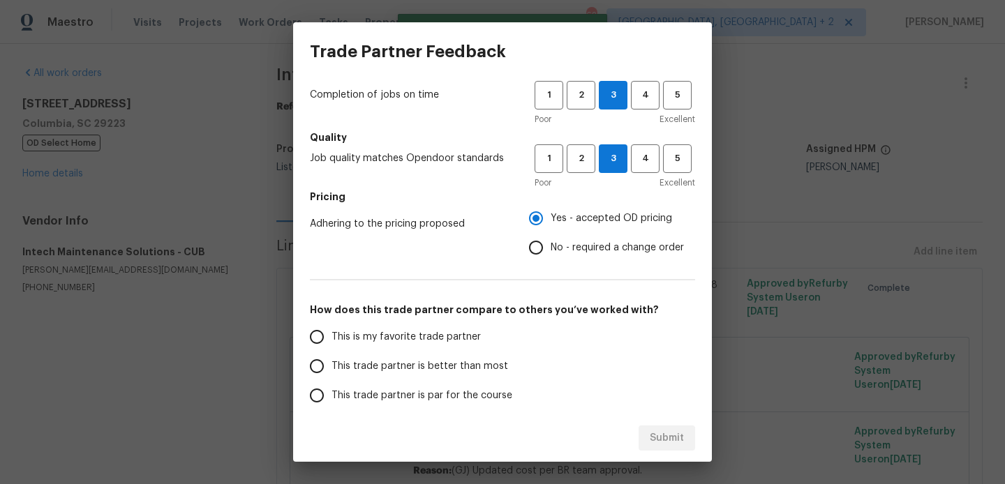
click at [579, 259] on label "No - required a change order" at bounding box center [602, 247] width 163 height 29
click at [551, 259] on input "No - required a change order" at bounding box center [535, 247] width 29 height 29
radio input "true"
click at [477, 372] on span "This trade partner is better than most" at bounding box center [419, 366] width 177 height 15
click at [331, 372] on input "This trade partner is better than most" at bounding box center [316, 366] width 29 height 29
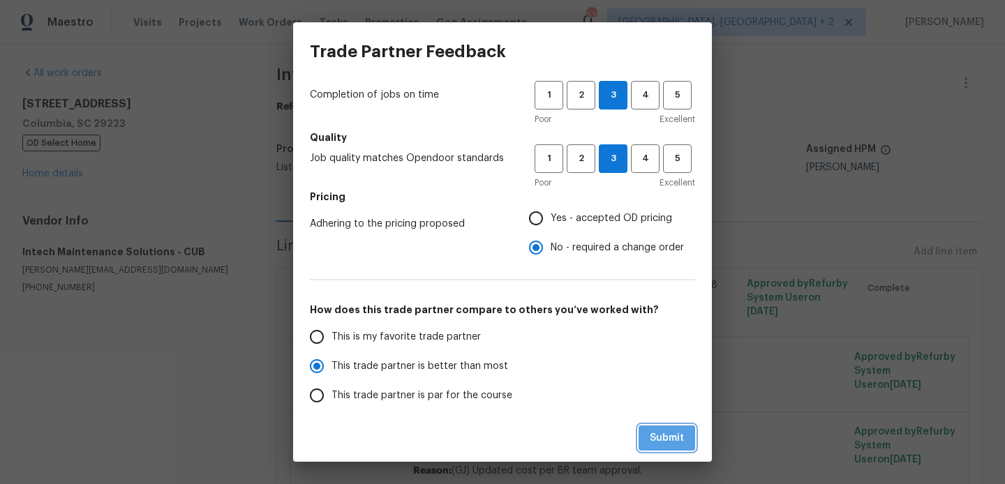
click at [649, 436] on button "Submit" at bounding box center [667, 439] width 57 height 26
radio input "true"
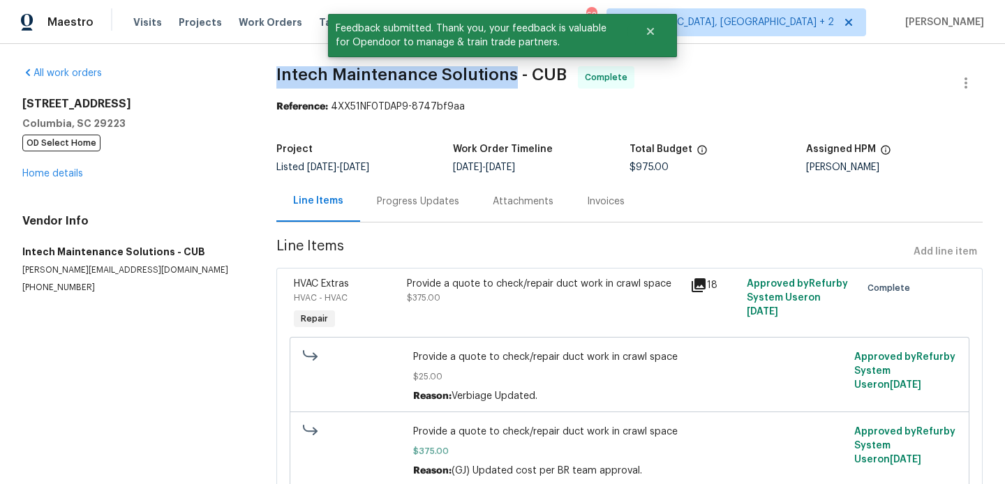
drag, startPoint x: 274, startPoint y: 75, endPoint x: 510, endPoint y: 83, distance: 236.7
click at [510, 83] on div "All work orders 1920 Pennfield Dr Columbia, SC 29223 OD Select Home Home detail…" at bounding box center [502, 412] width 1005 height 736
copy span "Intech Maintenance Solutions"
click at [50, 172] on link "Home details" at bounding box center [52, 174] width 61 height 10
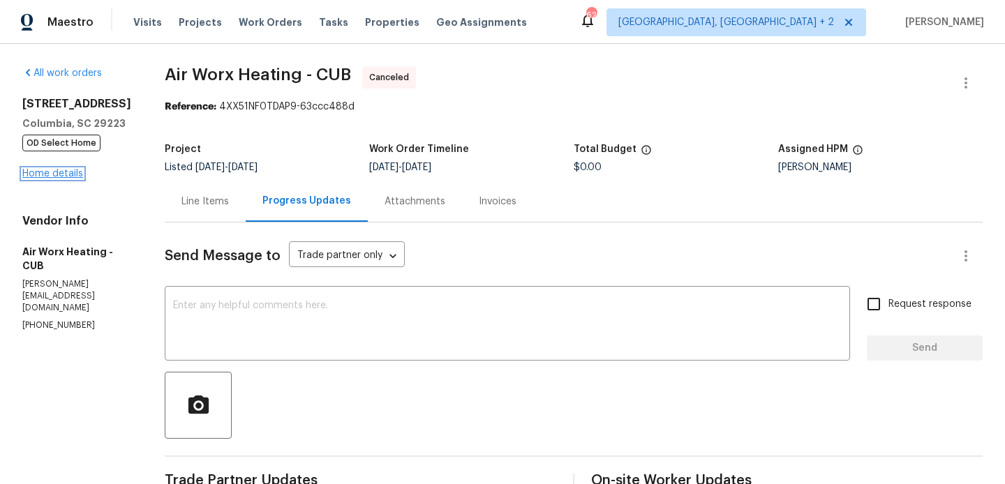
click at [47, 179] on link "Home details" at bounding box center [52, 174] width 61 height 10
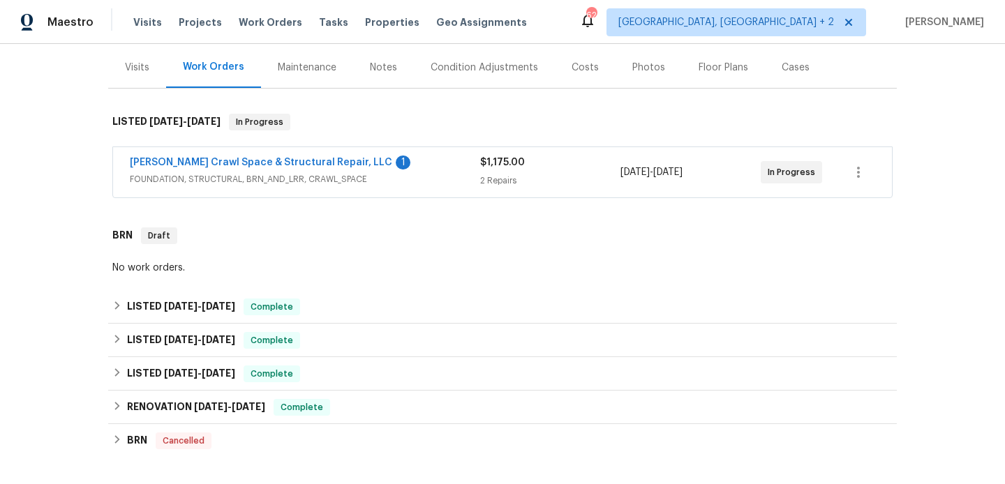
scroll to position [167, 0]
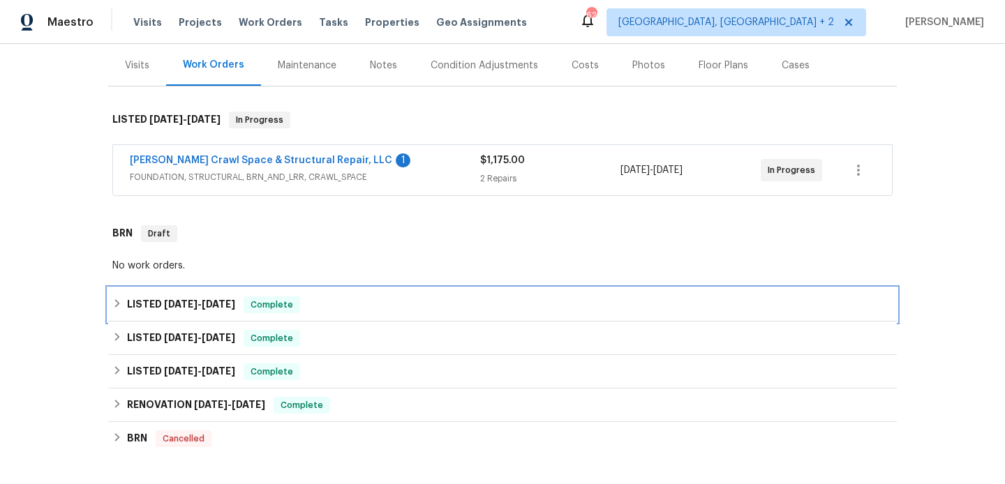
click at [270, 302] on span "Complete" at bounding box center [272, 305] width 54 height 14
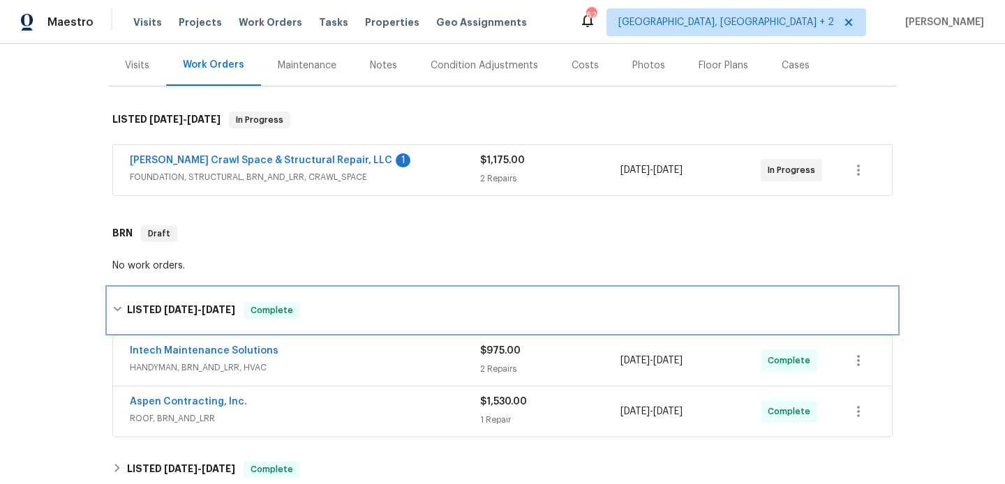
click at [270, 302] on div "Complete" at bounding box center [272, 310] width 57 height 17
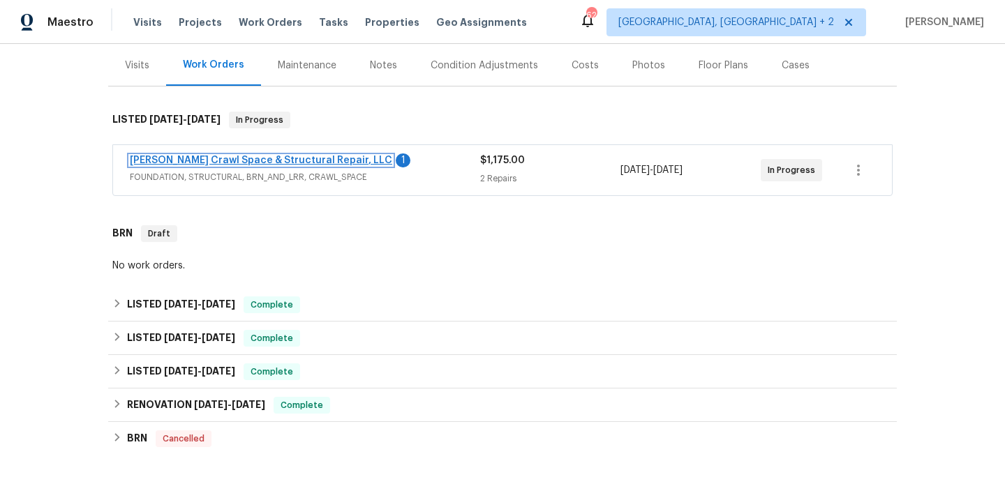
click at [241, 163] on link "[PERSON_NAME] Crawl Space & Structural Repair, LLC" at bounding box center [261, 161] width 262 height 10
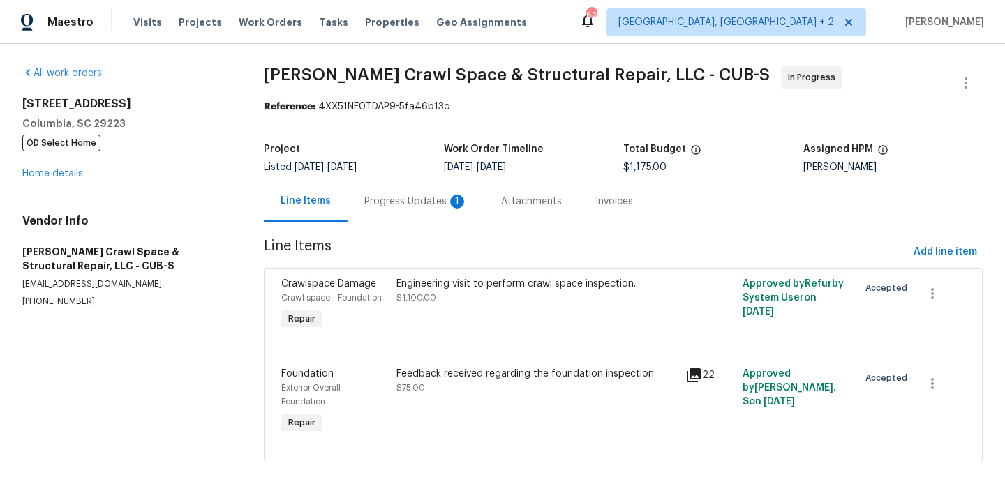
click at [404, 209] on div "Progress Updates 1" at bounding box center [416, 201] width 137 height 41
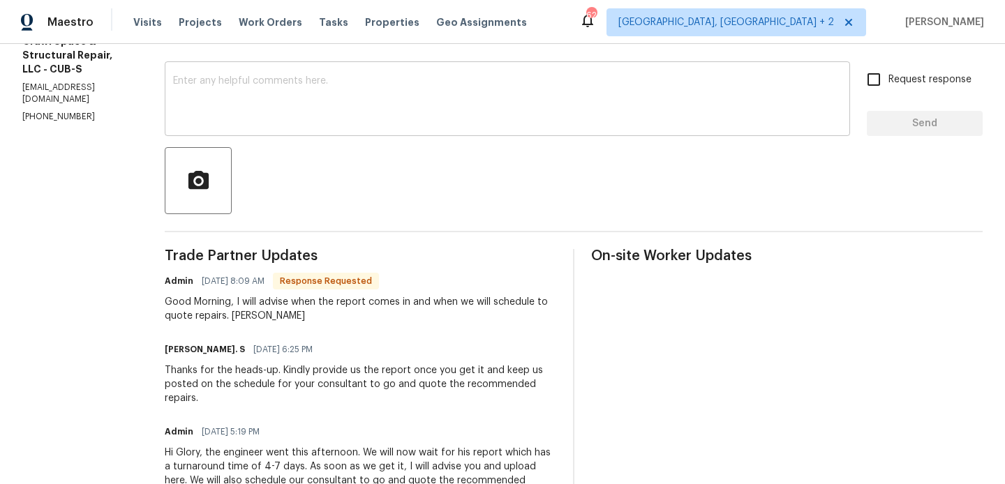
scroll to position [225, 0]
click at [266, 100] on textarea at bounding box center [507, 99] width 669 height 49
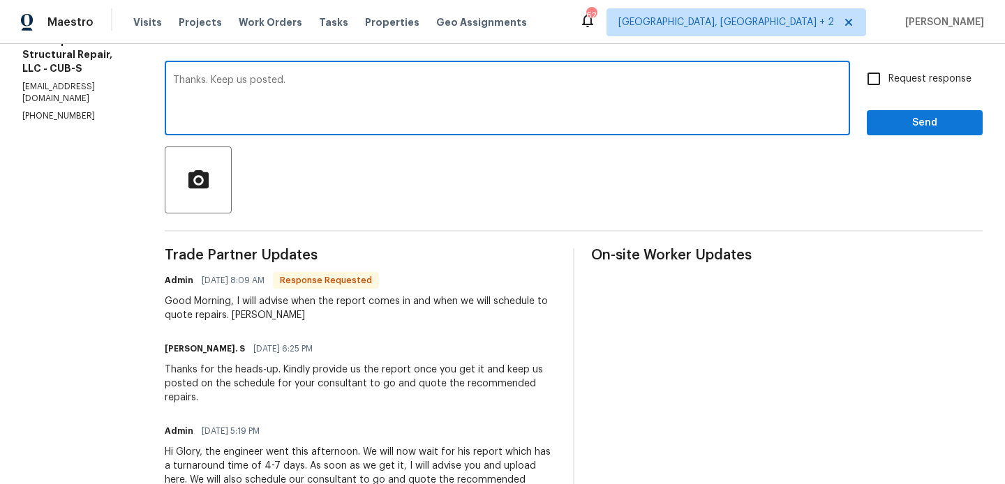
type textarea "Thanks. Keep us posted."
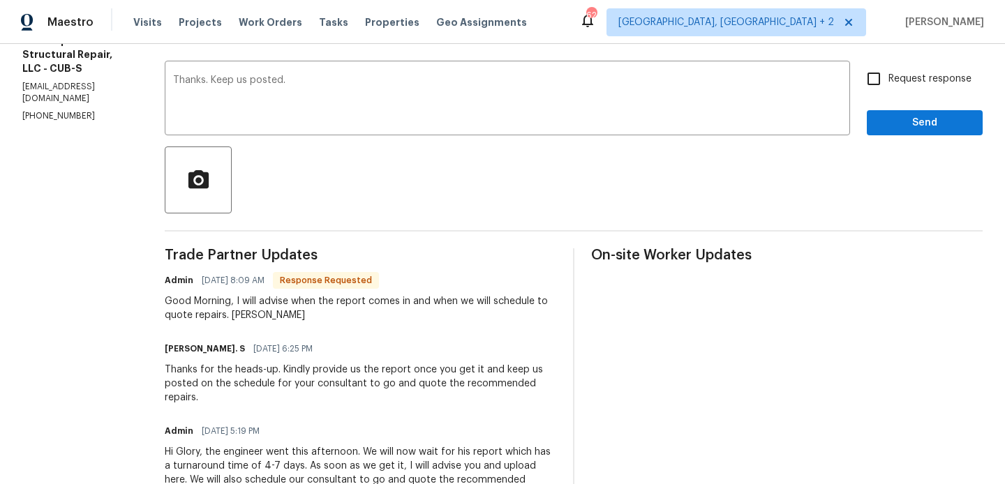
click at [916, 80] on span "Request response" at bounding box center [929, 79] width 83 height 15
click at [888, 80] on input "Request response" at bounding box center [873, 78] width 29 height 29
checkbox input "true"
click at [916, 126] on span "Send" at bounding box center [925, 122] width 94 height 17
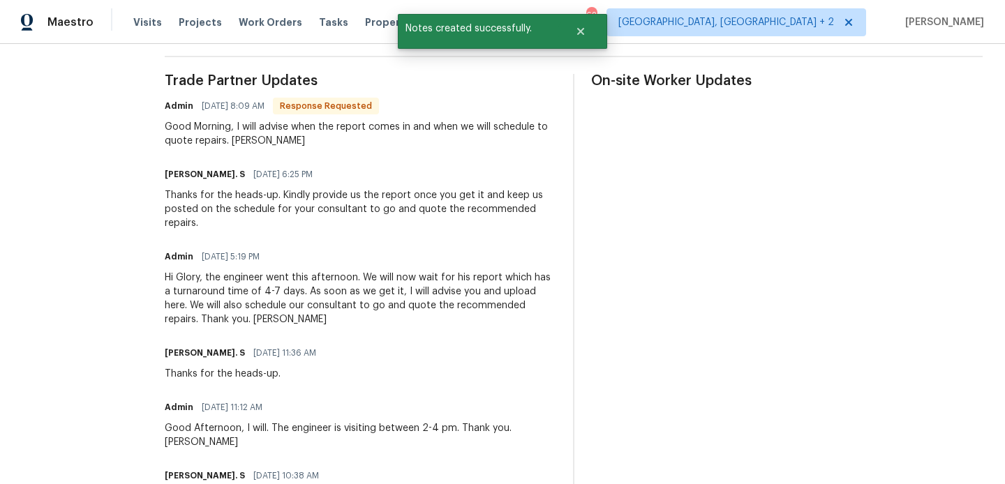
scroll to position [403, 0]
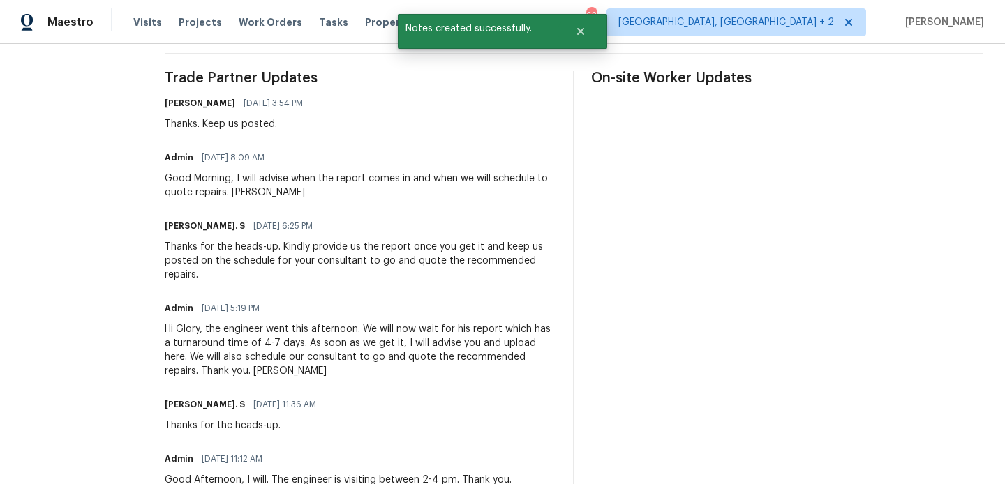
click at [281, 195] on div "Good Morning, I will advise when the report comes in and when we will schedule …" at bounding box center [361, 186] width 392 height 28
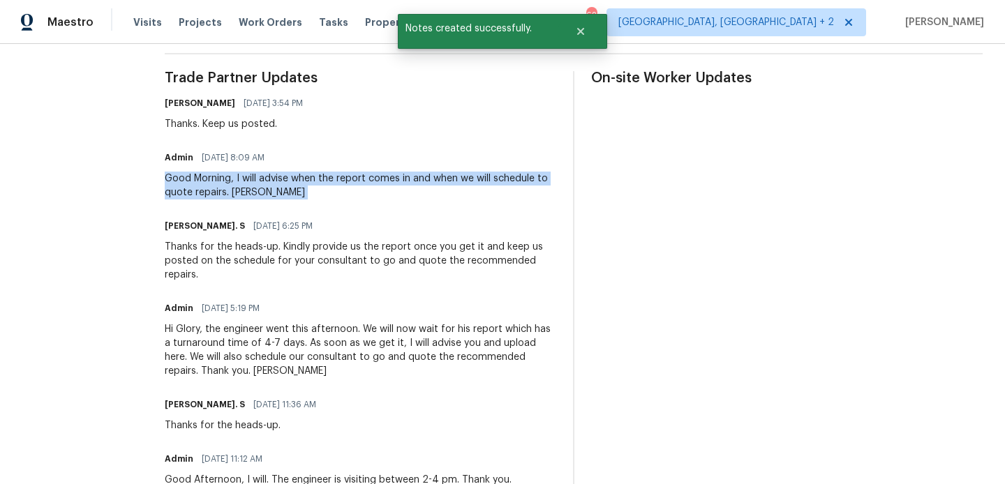
click at [281, 195] on div "Good Morning, I will advise when the report comes in and when we will schedule …" at bounding box center [361, 186] width 392 height 28
copy div "Good Morning, I will advise when the report comes in and when we will schedule …"
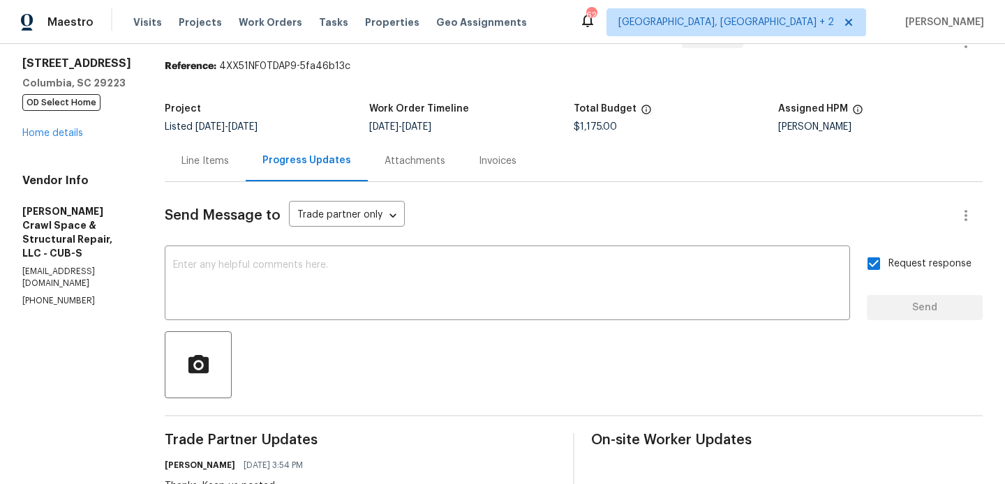
scroll to position [0, 0]
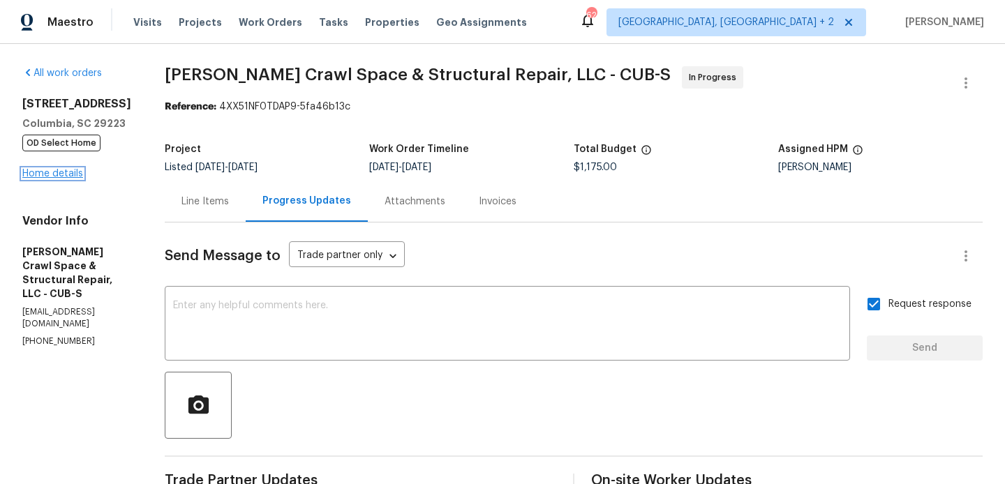
click at [58, 171] on link "Home details" at bounding box center [52, 174] width 61 height 10
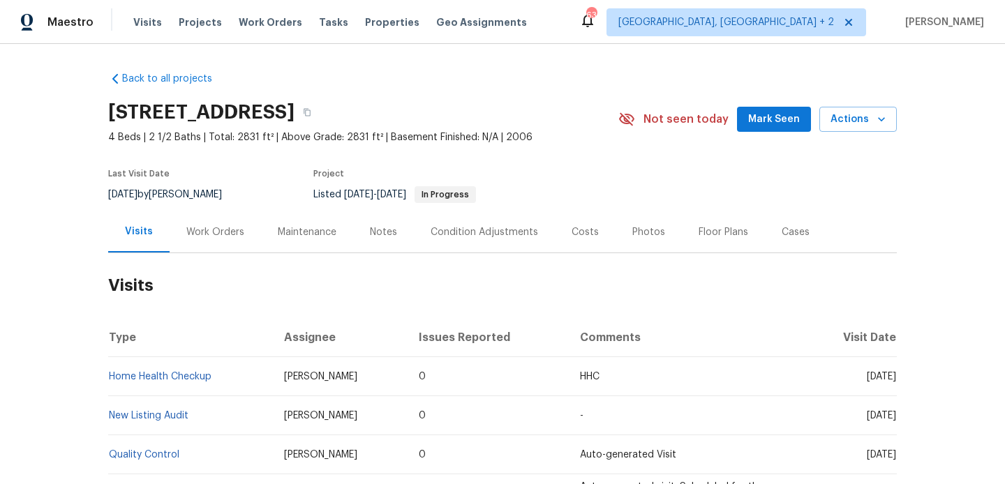
click at [209, 252] on div "Work Orders" at bounding box center [215, 231] width 91 height 41
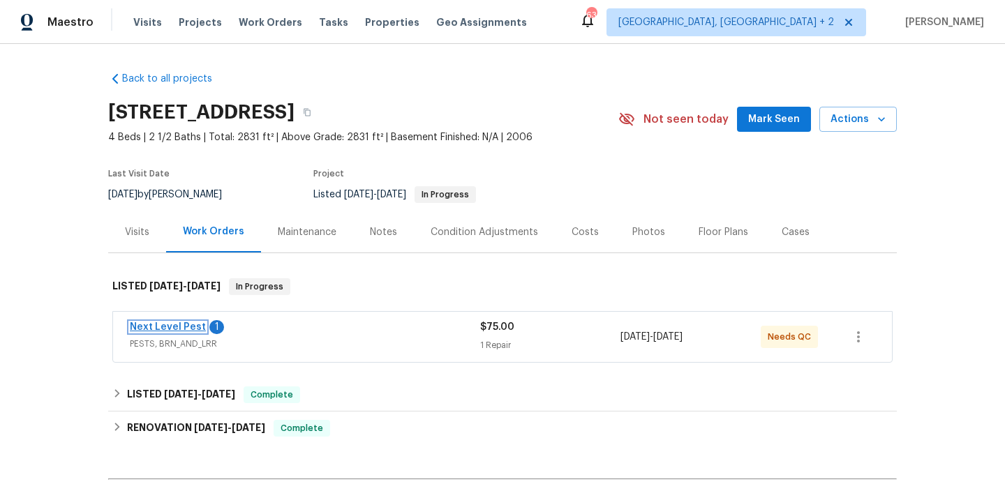
click at [182, 327] on link "Next Level Pest" at bounding box center [168, 327] width 76 height 10
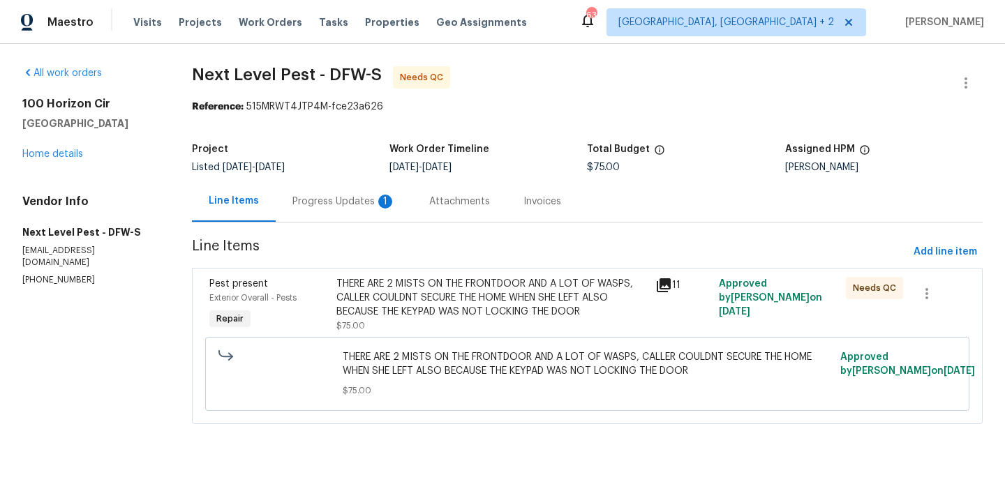
click at [363, 202] on div "Progress Updates 1" at bounding box center [343, 202] width 103 height 14
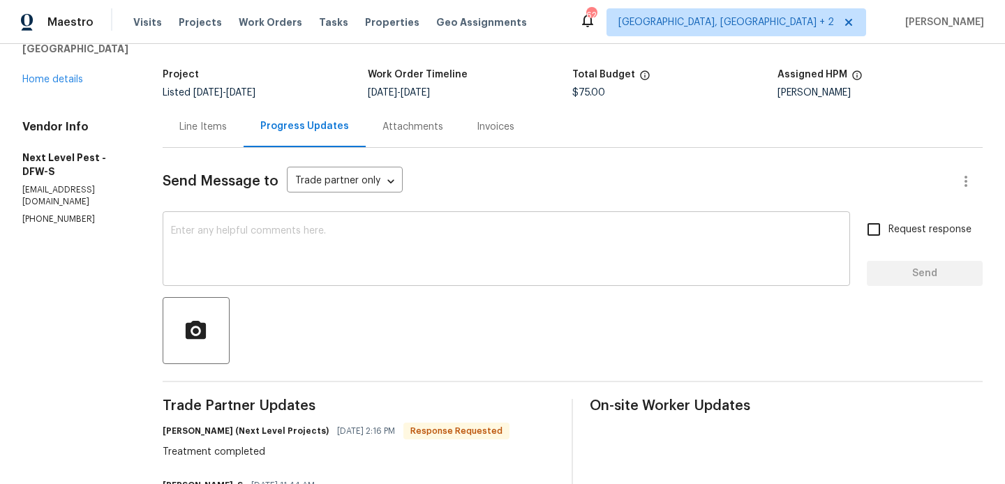
scroll to position [4, 0]
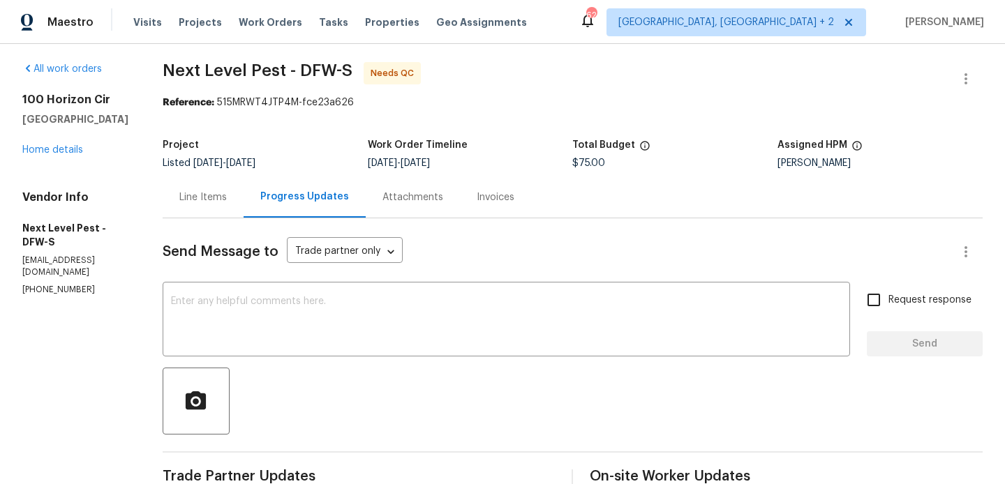
click at [219, 193] on div "Line Items" at bounding box center [202, 198] width 47 height 14
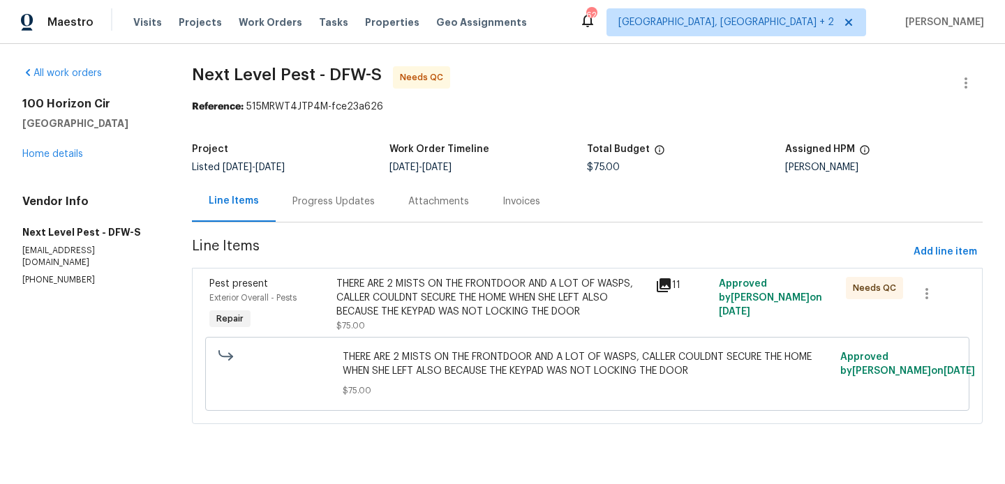
click at [454, 285] on div "THERE ARE 2 MISTS ON THE FRONTDOOR AND A LOT OF WASPS, CALLER COULDNT SECURE TH…" at bounding box center [491, 298] width 310 height 42
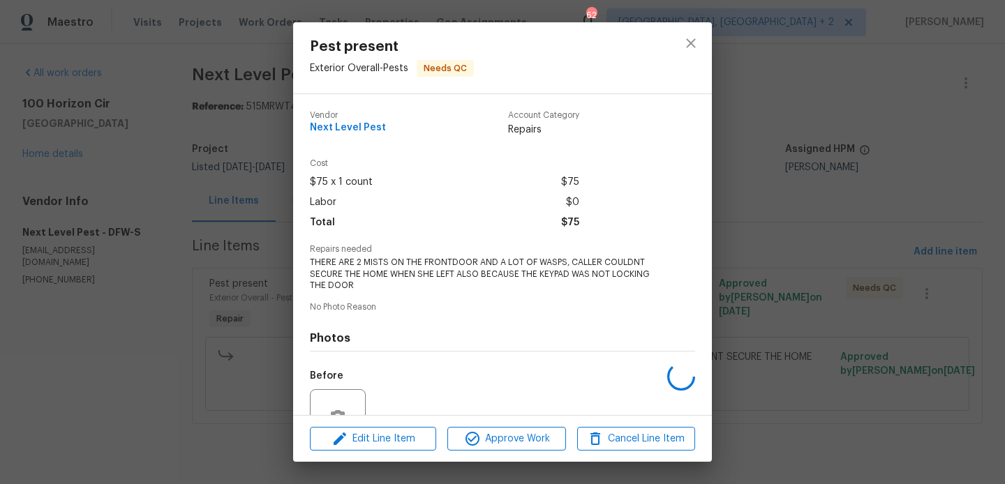
scroll to position [135, 0]
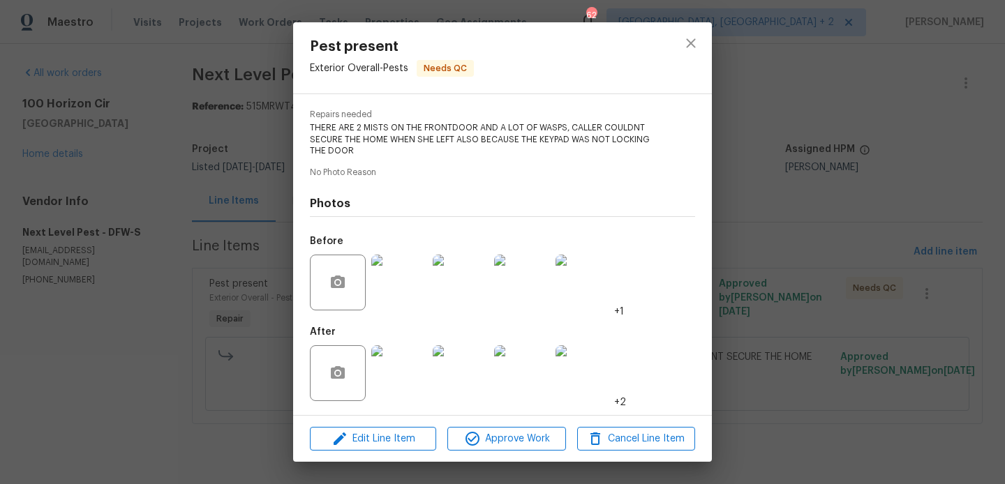
click at [822, 293] on div "Pest present Exterior Overall - Pests Needs QC Vendor Next Level Pest Account C…" at bounding box center [502, 242] width 1005 height 484
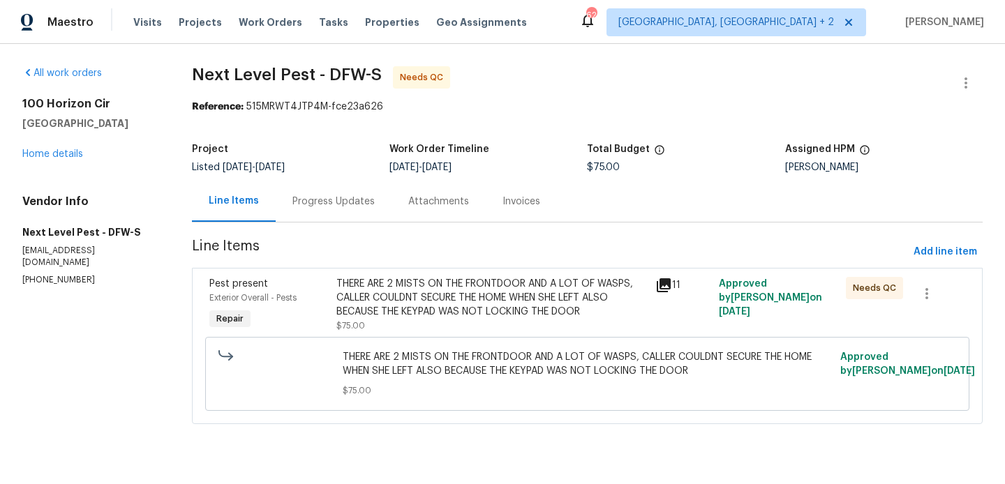
click at [305, 198] on div "Progress Updates" at bounding box center [333, 202] width 82 height 14
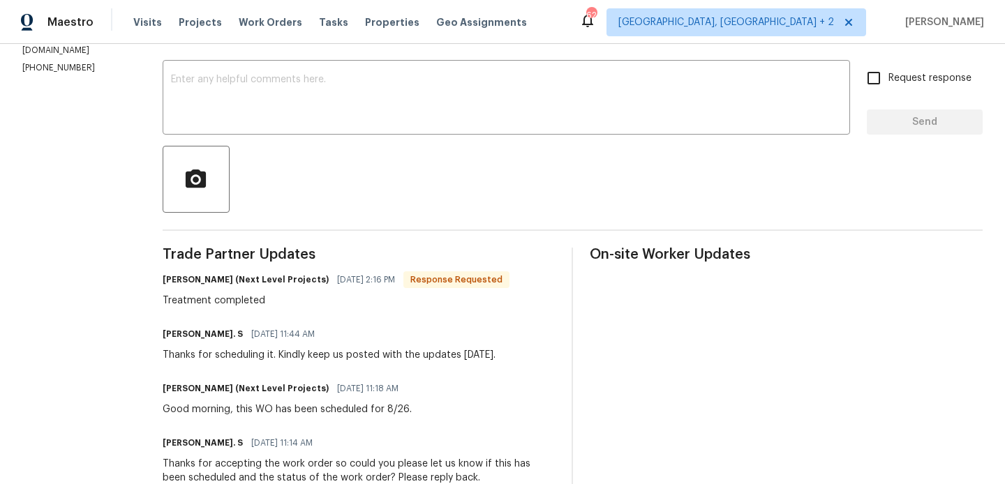
scroll to position [107, 0]
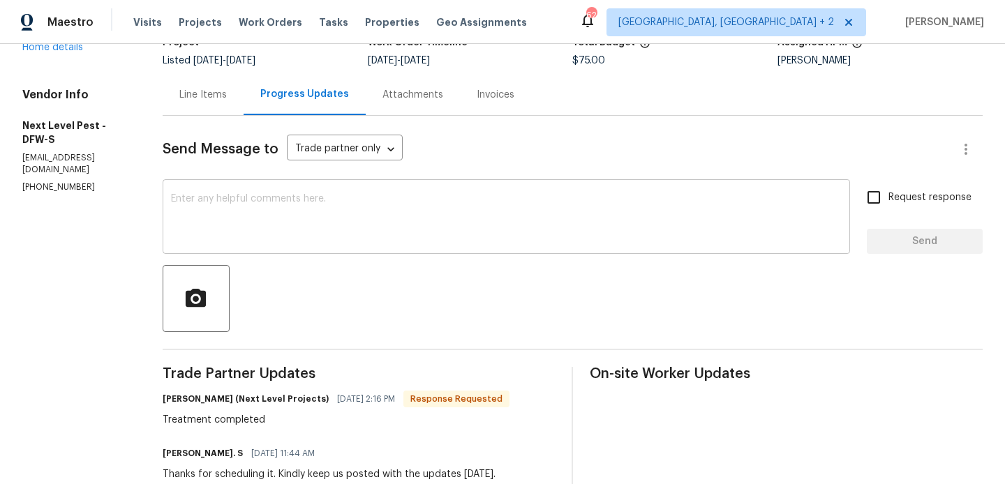
click at [296, 211] on textarea at bounding box center [506, 218] width 671 height 49
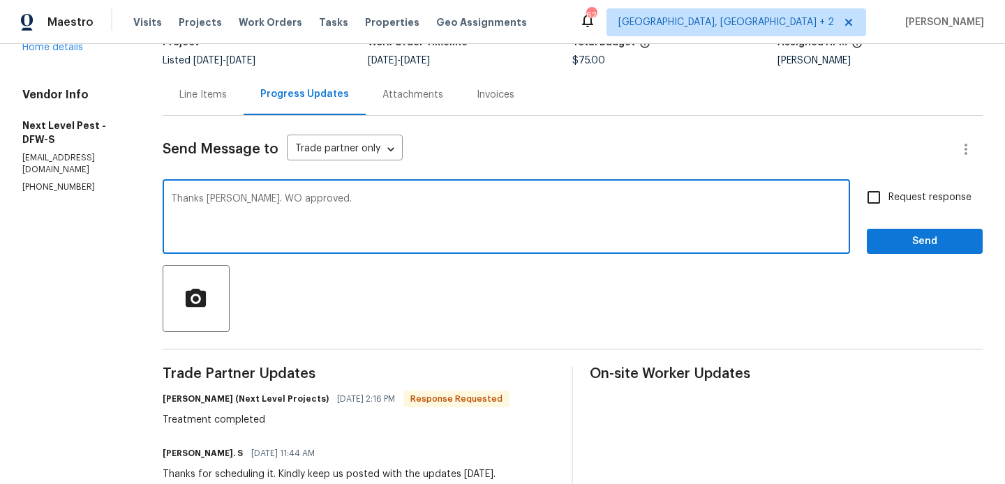
type textarea "Thanks Bradon. WO approved."
click at [914, 246] on span "Send" at bounding box center [925, 241] width 94 height 17
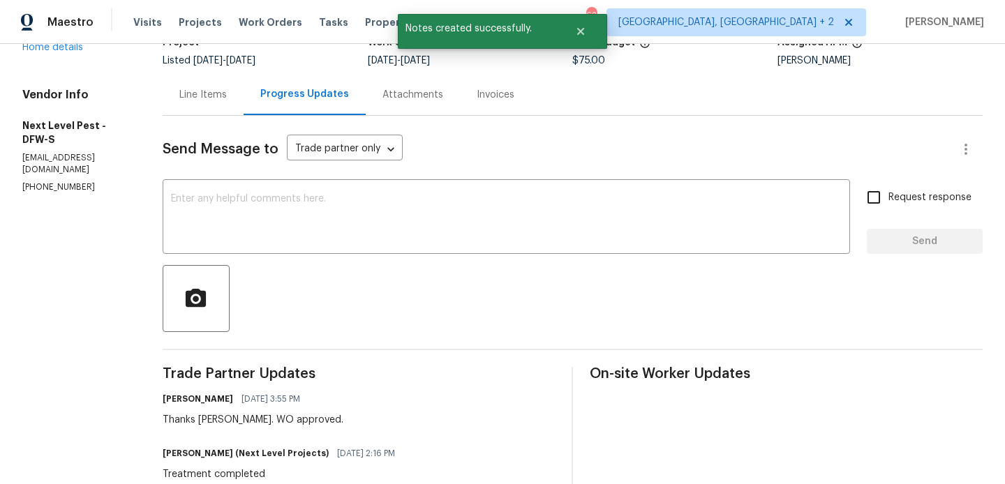
scroll to position [0, 0]
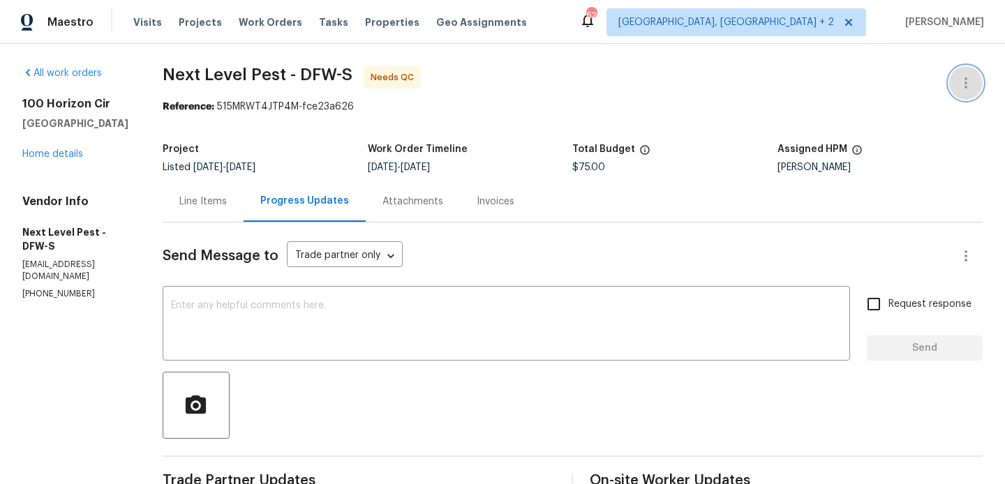
click at [974, 79] on button "button" at bounding box center [965, 82] width 33 height 33
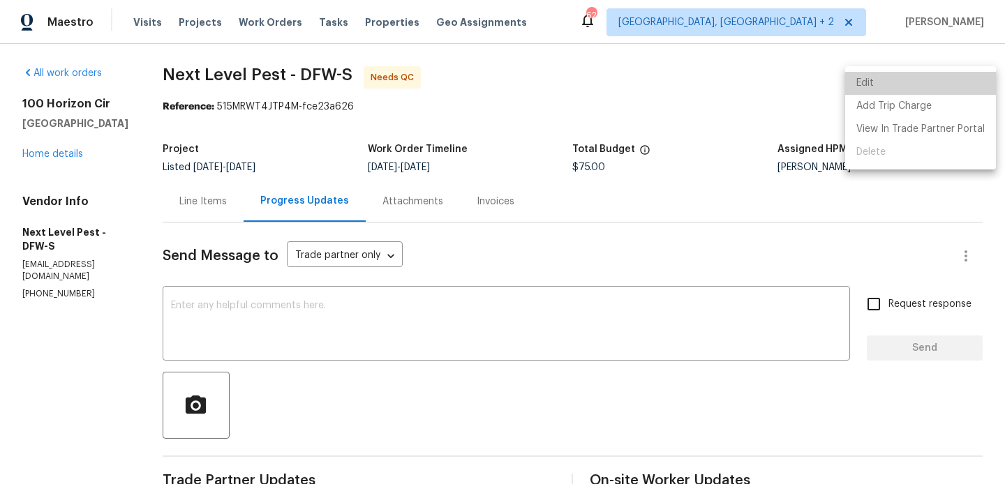
click at [953, 79] on li "Edit" at bounding box center [920, 83] width 151 height 23
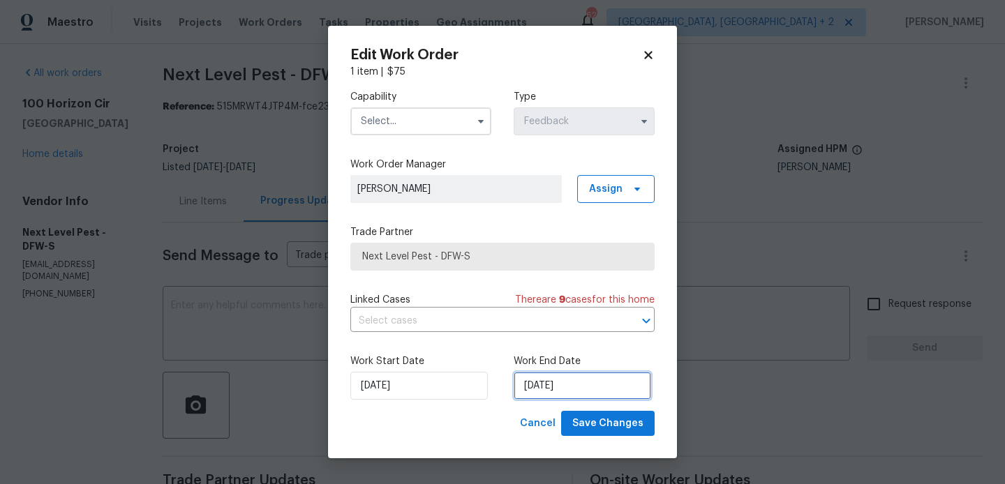
click at [548, 396] on input "27/08/2025" at bounding box center [582, 386] width 137 height 28
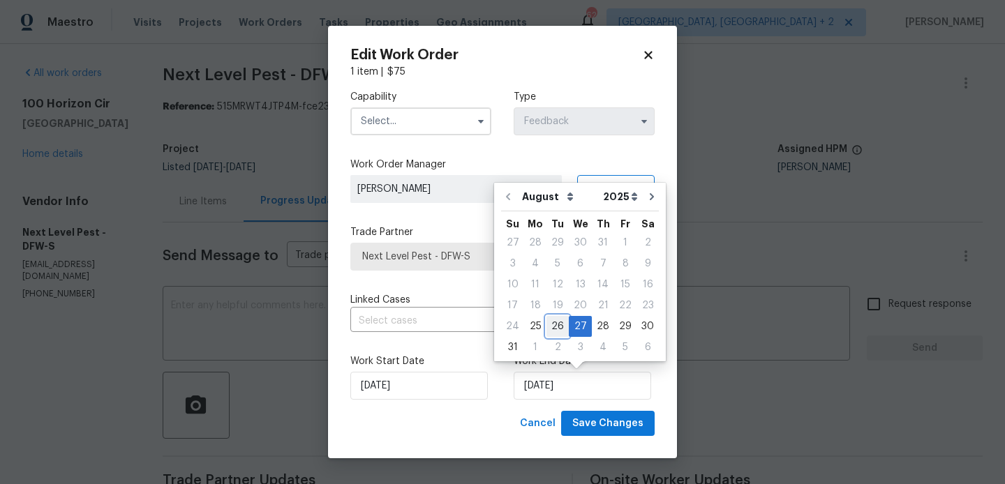
click at [556, 329] on div "26" at bounding box center [557, 327] width 22 height 20
type input "26/08/2025"
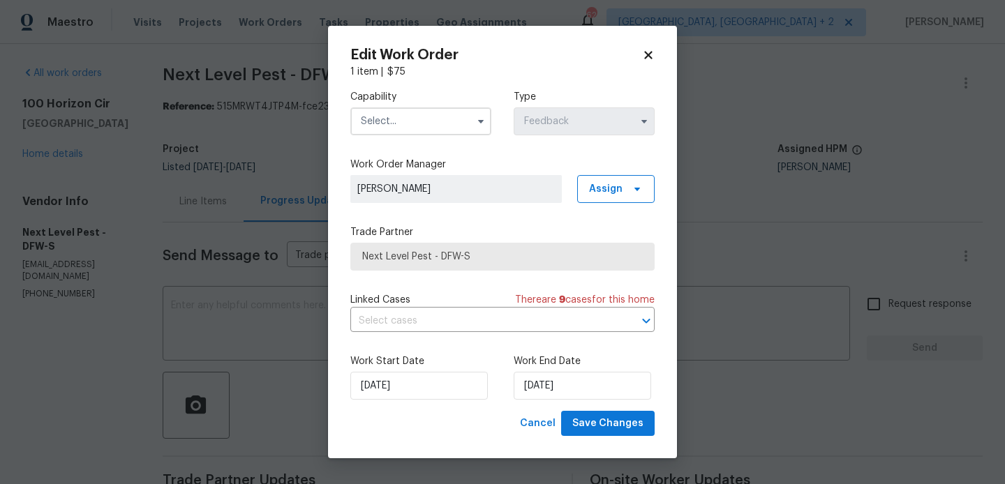
click at [368, 121] on input "text" at bounding box center [420, 121] width 141 height 28
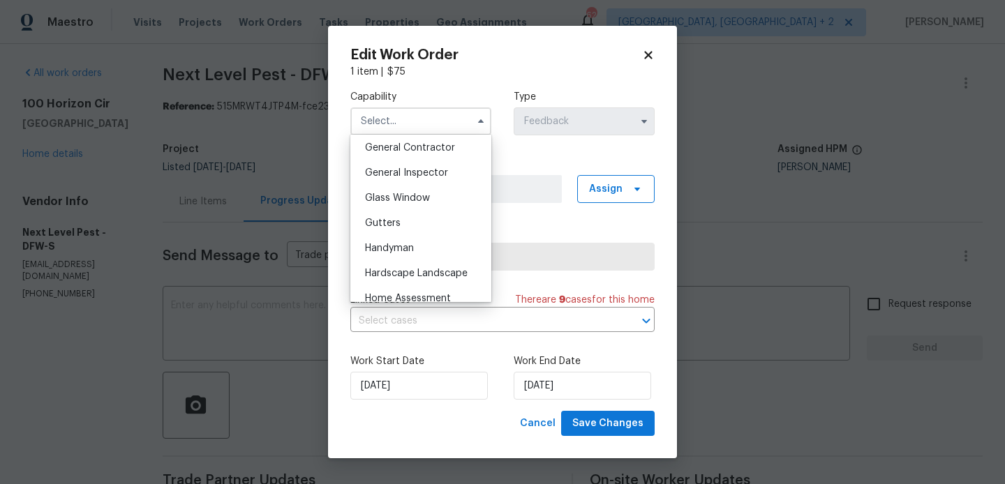
scroll to position [692, 0]
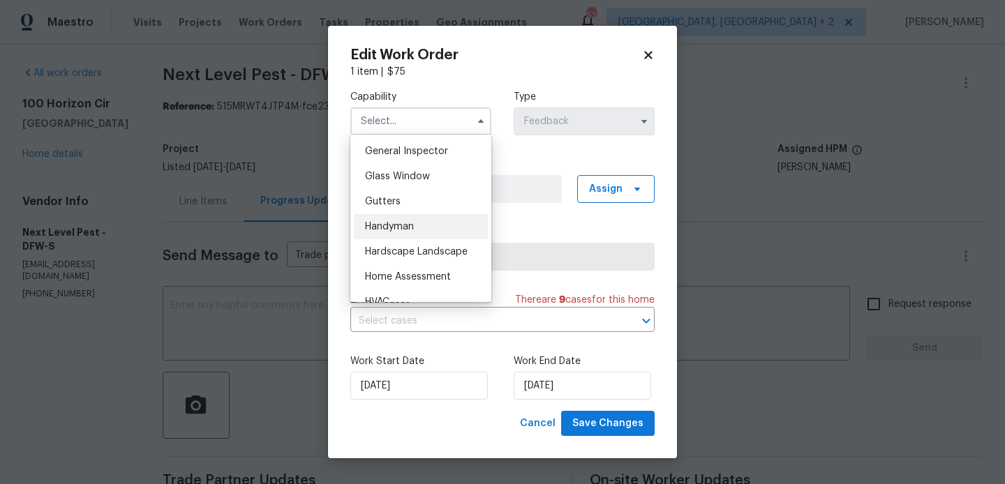
click at [413, 232] on div "Handyman" at bounding box center [421, 226] width 134 height 25
type input "Handyman"
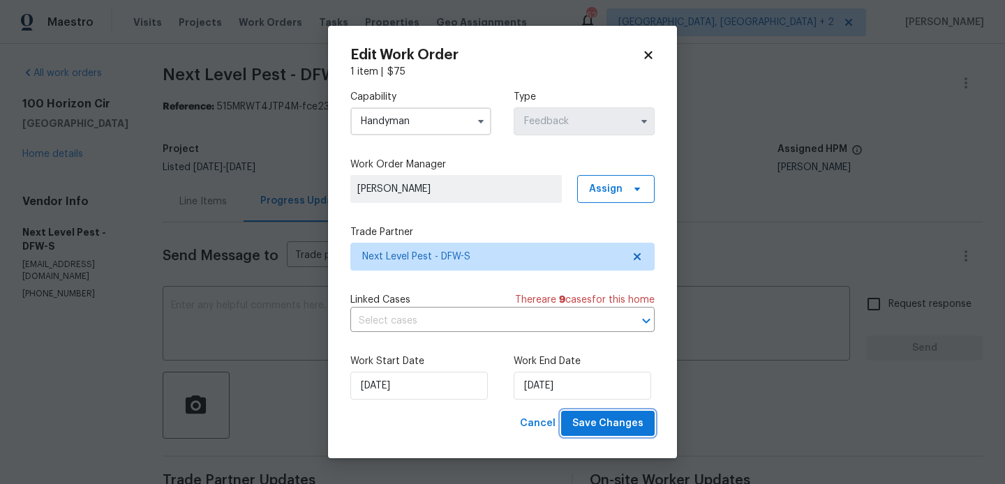
click at [604, 421] on span "Save Changes" at bounding box center [607, 423] width 71 height 17
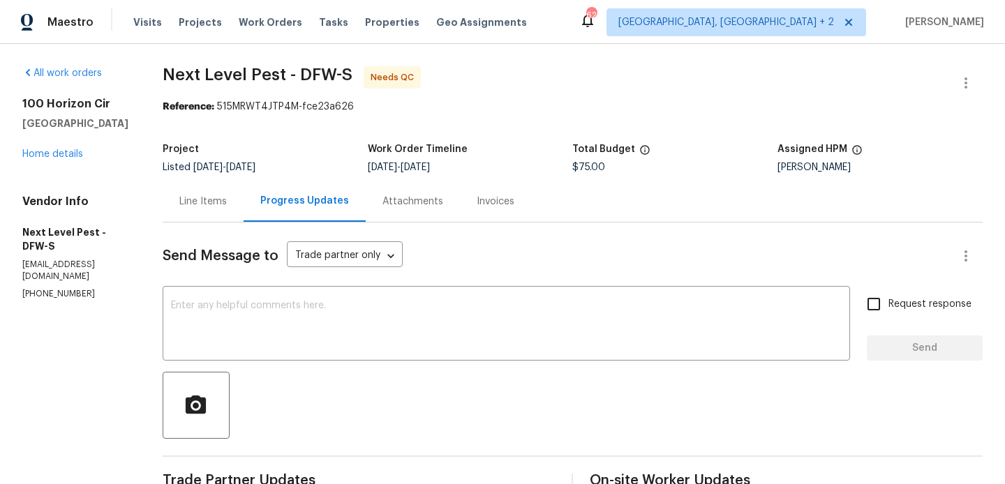
click at [200, 204] on div "Line Items" at bounding box center [202, 202] width 47 height 14
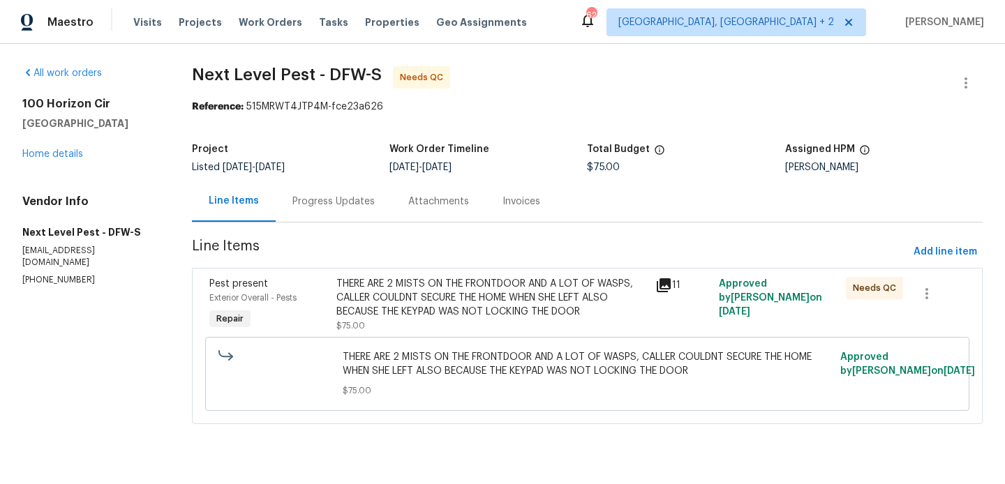
click at [455, 308] on div "THERE ARE 2 MISTS ON THE FRONTDOOR AND A LOT OF WASPS, CALLER COULDNT SECURE TH…" at bounding box center [491, 298] width 310 height 42
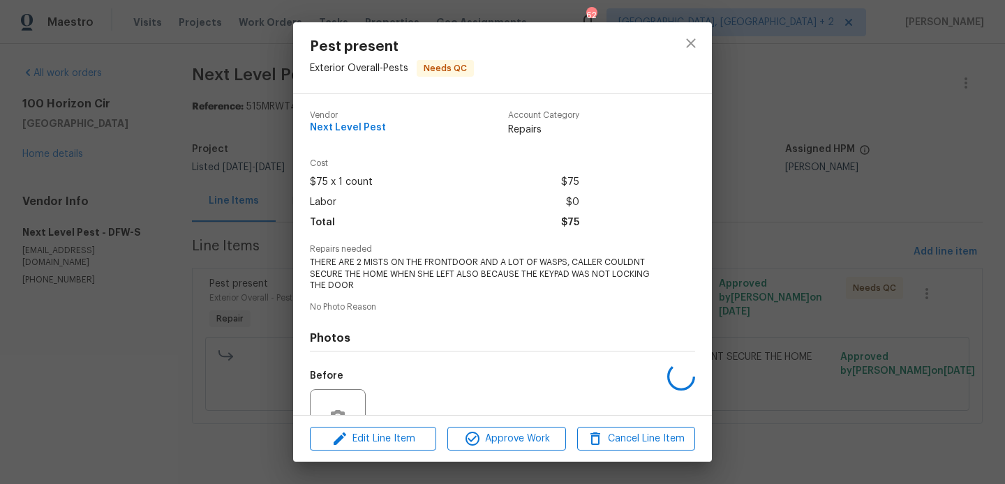
scroll to position [135, 0]
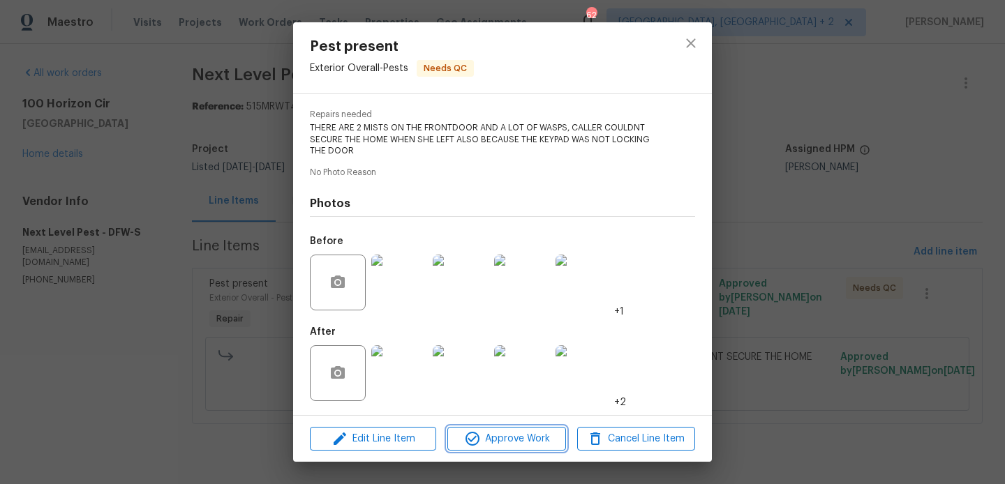
click at [484, 440] on span "Approve Work" at bounding box center [507, 439] width 110 height 17
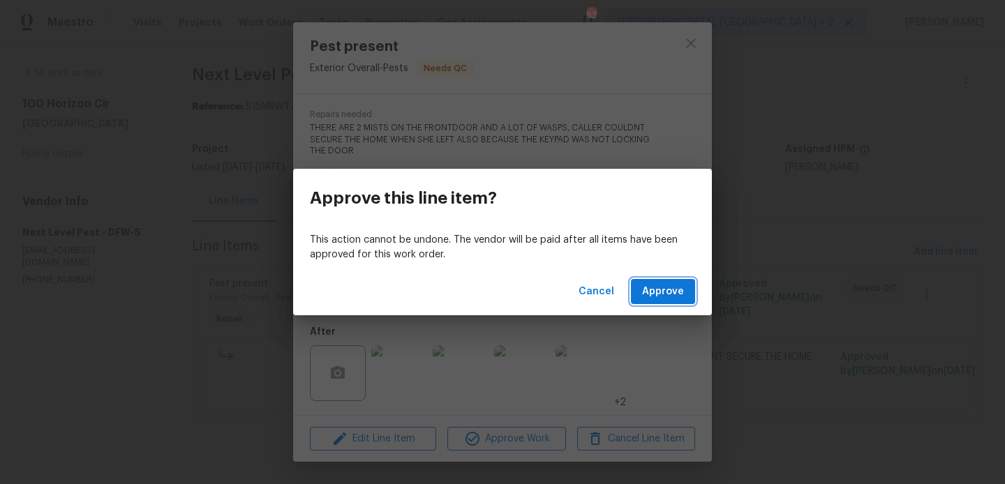
click at [660, 298] on span "Approve" at bounding box center [663, 291] width 42 height 17
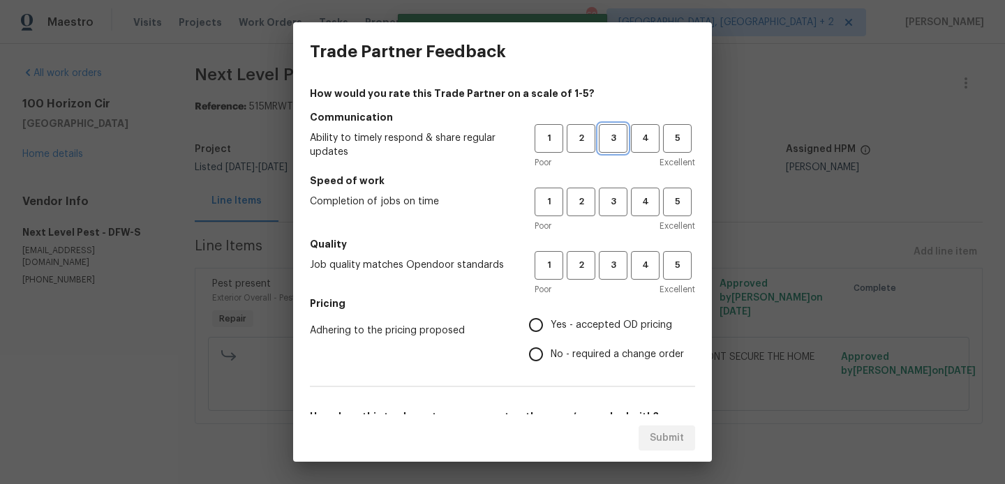
click at [614, 142] on span "3" at bounding box center [613, 139] width 26 height 16
click at [615, 188] on button "3" at bounding box center [613, 202] width 29 height 29
click at [613, 265] on span "3" at bounding box center [613, 266] width 26 height 16
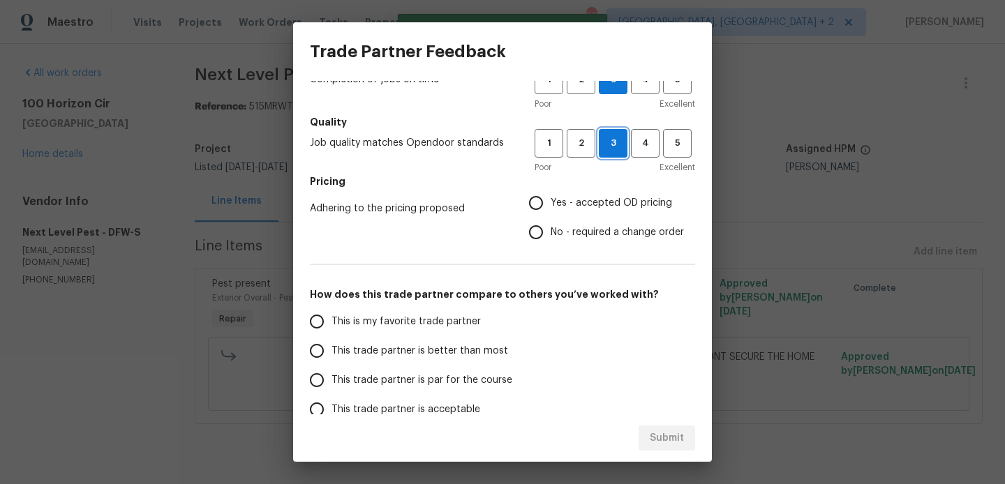
scroll to position [124, 0]
click at [573, 214] on label "Yes - accepted OD pricing" at bounding box center [602, 201] width 163 height 29
click at [551, 214] on input "Yes - accepted OD pricing" at bounding box center [535, 201] width 29 height 29
radio input "true"
click at [417, 319] on span "This is my favorite trade partner" at bounding box center [405, 320] width 149 height 15
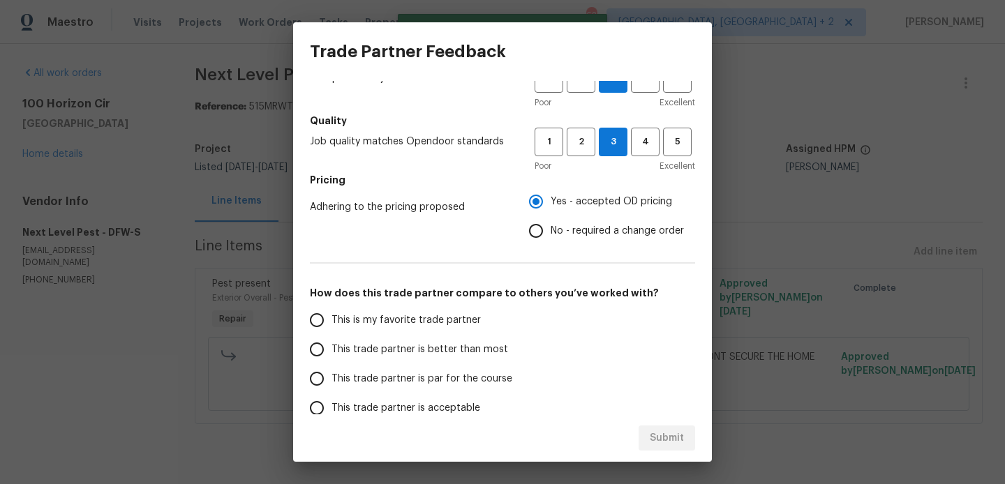
click at [331, 319] on input "This is my favorite trade partner" at bounding box center [316, 320] width 29 height 29
click at [663, 417] on div "Submit" at bounding box center [502, 439] width 419 height 48
click at [663, 426] on button "Submit" at bounding box center [667, 439] width 57 height 26
radio input "true"
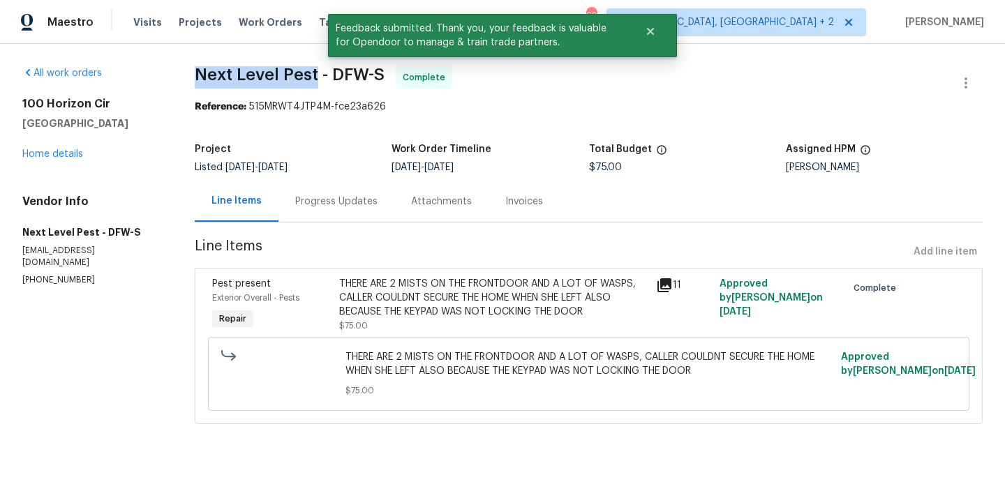
drag, startPoint x: 193, startPoint y: 75, endPoint x: 313, endPoint y: 78, distance: 120.1
click at [313, 78] on span "Next Level Pest - DFW-S Complete" at bounding box center [572, 82] width 754 height 33
copy span "Next Level Pest"
click at [61, 156] on link "Home details" at bounding box center [52, 154] width 61 height 10
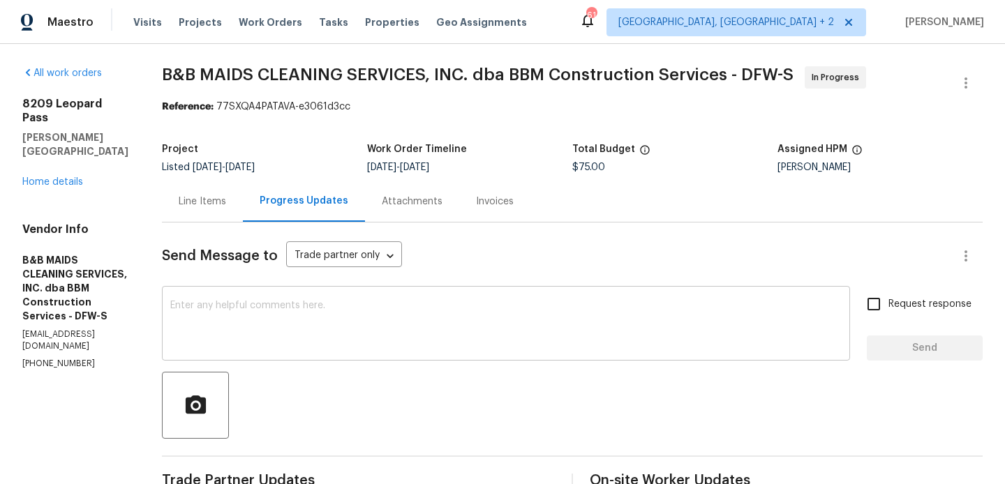
click at [271, 325] on textarea at bounding box center [505, 325] width 671 height 49
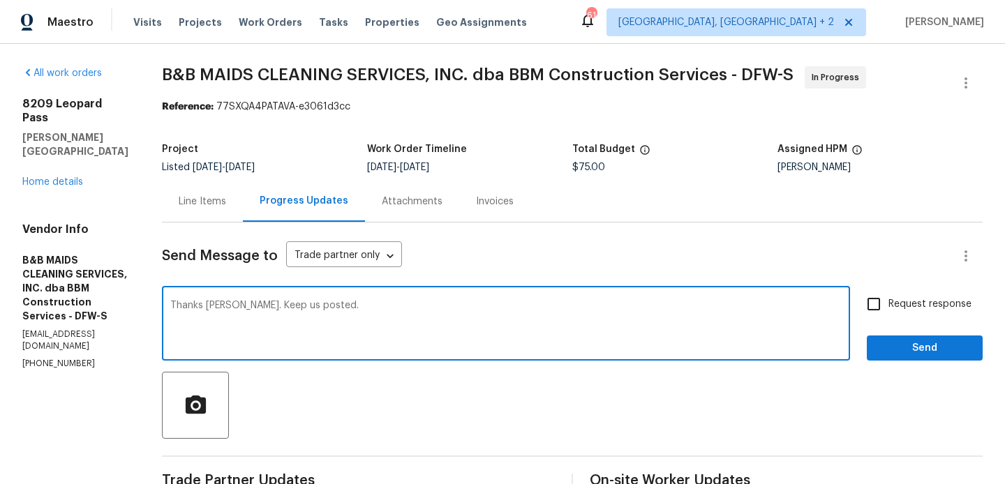
type textarea "Thanks [PERSON_NAME]. Keep us posted."
click at [864, 301] on input "Request response" at bounding box center [873, 304] width 29 height 29
checkbox input "true"
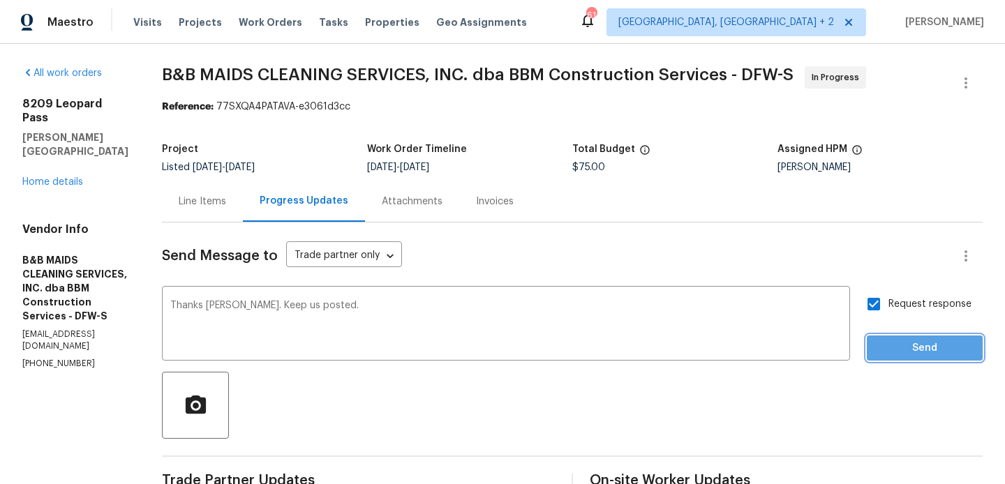
click at [911, 350] on span "Send" at bounding box center [925, 348] width 94 height 17
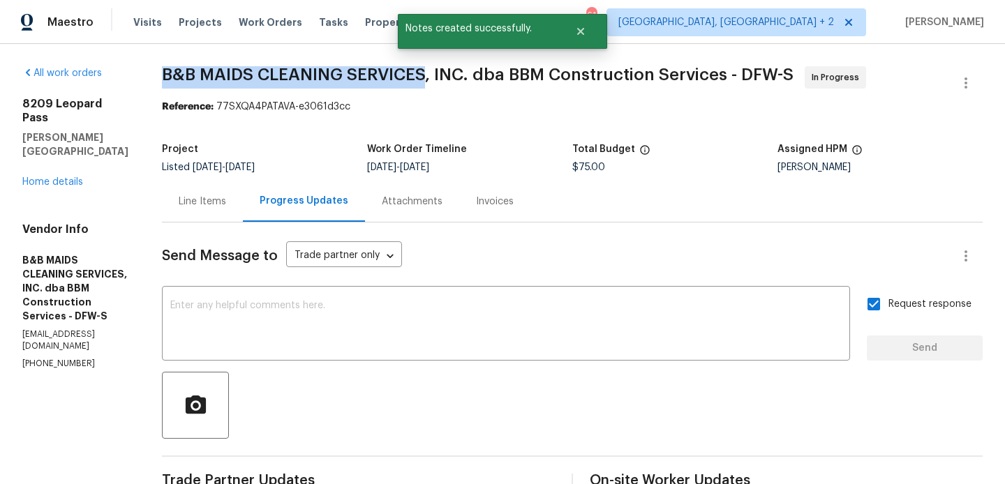
drag, startPoint x: 207, startPoint y: 72, endPoint x: 475, endPoint y: 73, distance: 267.3
click at [475, 73] on div "All work orders [STREET_ADDRESS][PERSON_NAME] Home details Vendor Info B&B MAID…" at bounding box center [502, 391] width 1005 height 694
copy span "B&B MAIDS CLEANING SERVICES"
click at [61, 177] on link "Home details" at bounding box center [52, 182] width 61 height 10
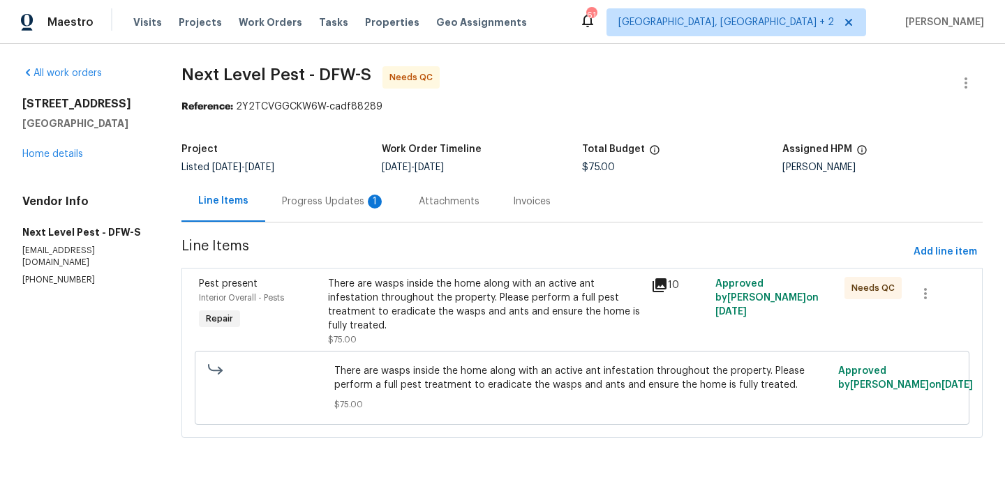
drag, startPoint x: 336, startPoint y: 206, endPoint x: 338, endPoint y: 217, distance: 11.3
click at [336, 206] on div "Progress Updates 1" at bounding box center [333, 202] width 103 height 14
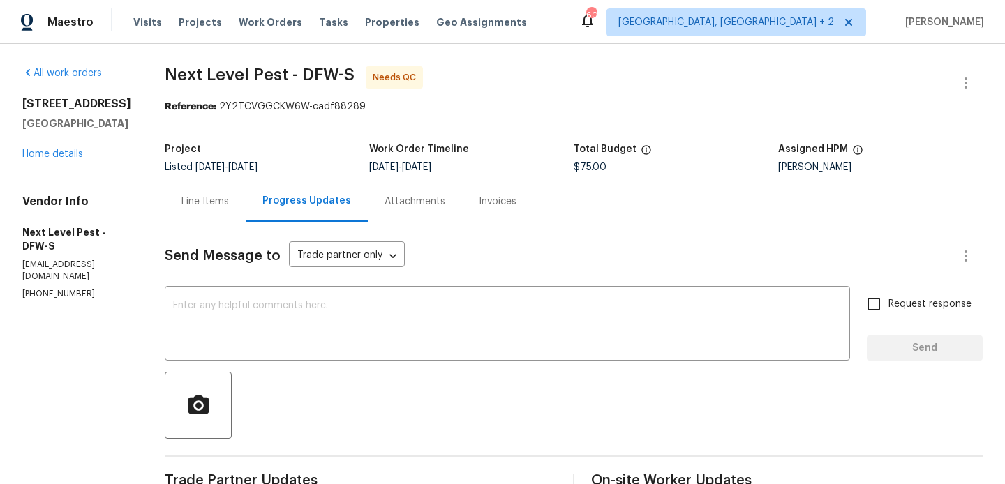
click at [194, 198] on div "Line Items" at bounding box center [204, 202] width 47 height 14
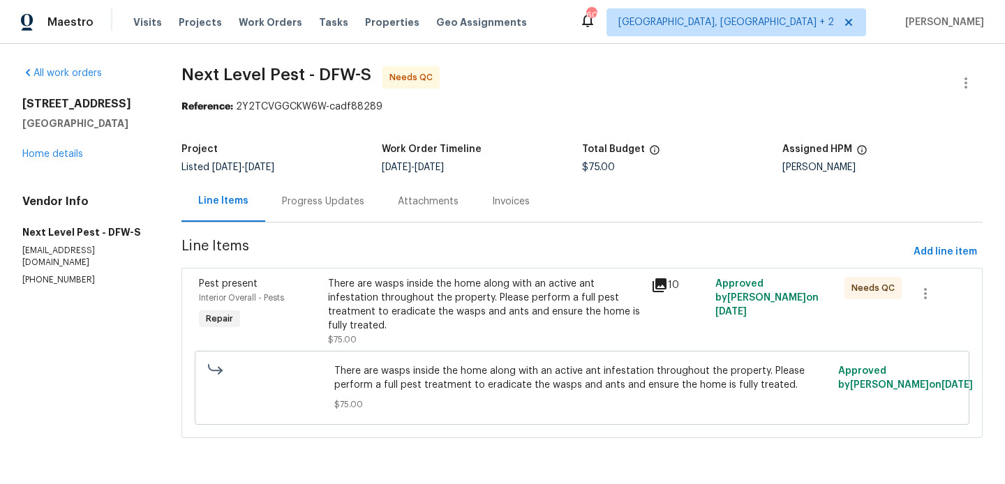
click at [475, 318] on div "There are wasps inside the home along with an active ant infestation throughout…" at bounding box center [485, 305] width 314 height 56
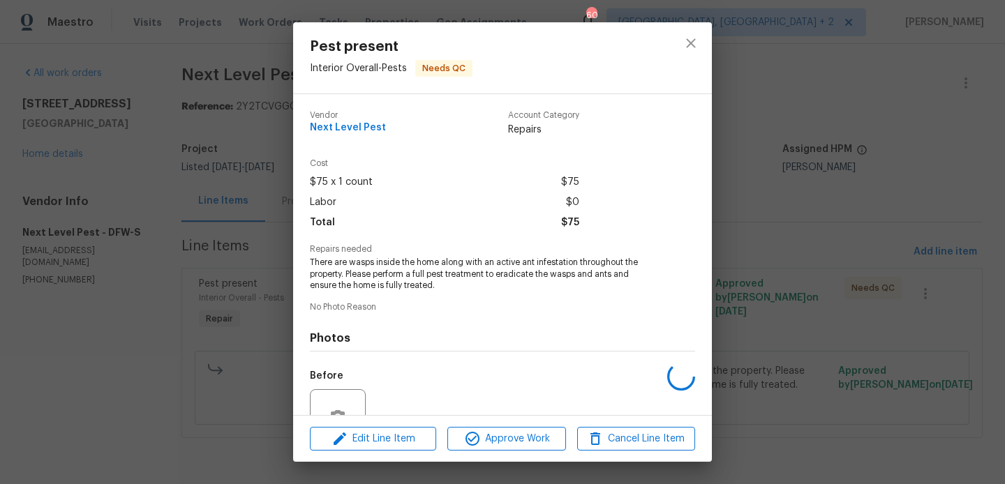
scroll to position [135, 0]
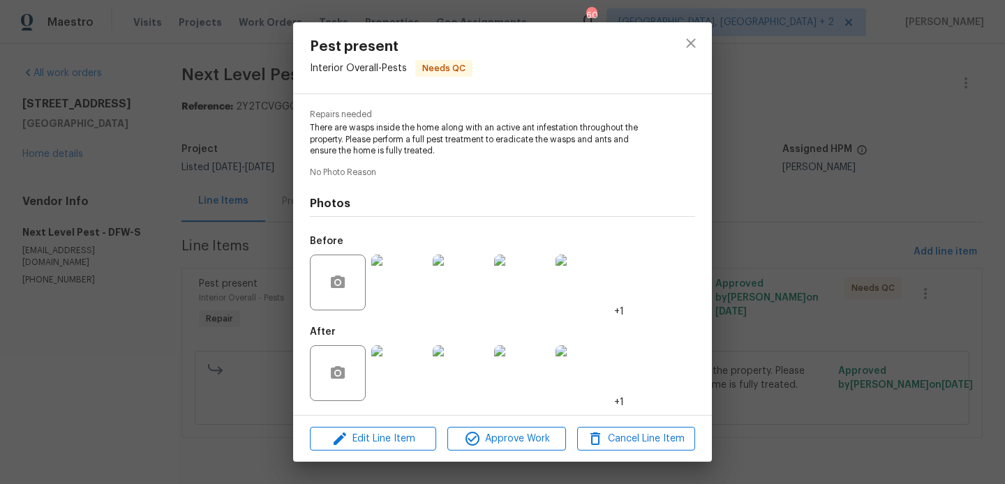
click at [819, 338] on div "Pest present Interior Overall - Pests Needs QC Vendor Next Level Pest Account C…" at bounding box center [502, 242] width 1005 height 484
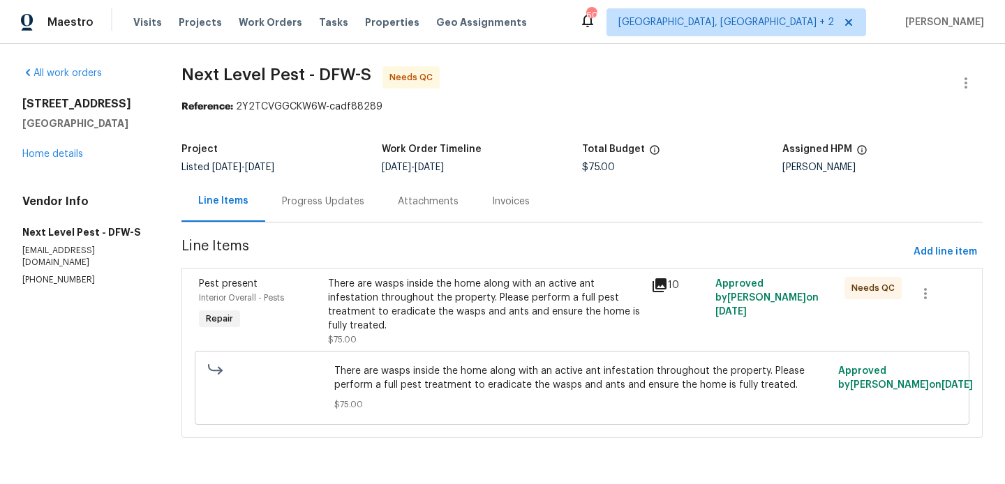
click at [297, 227] on section "Next Level Pest - DFW-S Needs QC Reference: 2Y2TCVGGCKW6W-cadf88289 Project Lis…" at bounding box center [581, 260] width 801 height 389
click at [304, 211] on div "Progress Updates" at bounding box center [323, 201] width 116 height 41
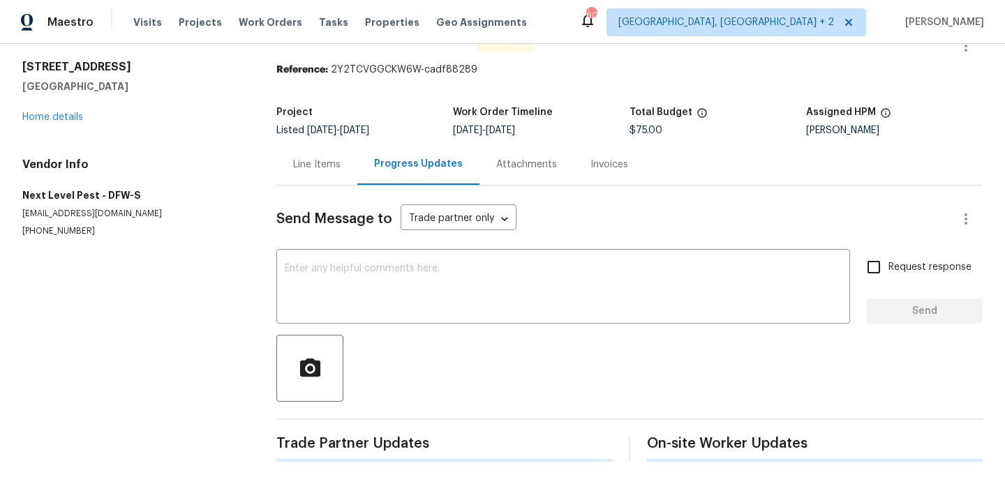
scroll to position [201, 0]
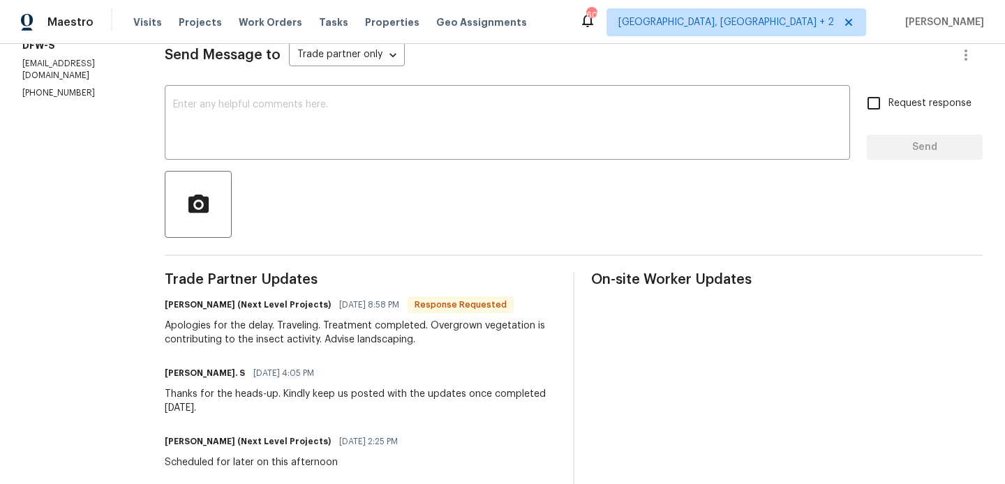
click at [171, 306] on h6 "[PERSON_NAME] (Next Level Projects)" at bounding box center [248, 305] width 166 height 14
copy h6 "Brandon"
click at [275, 140] on textarea at bounding box center [507, 124] width 669 height 49
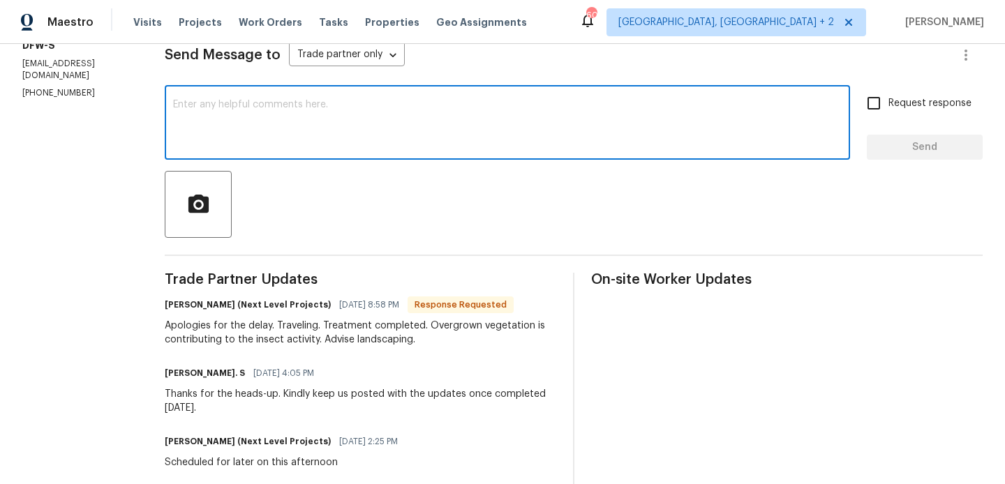
paste textarea "Brandon"
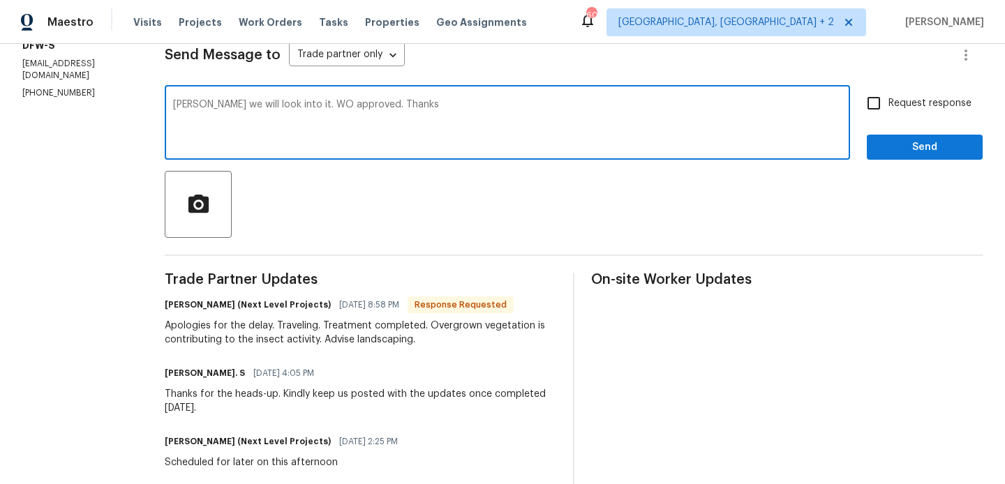
type textarea "[PERSON_NAME] we will look into it. WO approved. Thanks"
click at [920, 135] on button "Send" at bounding box center [925, 148] width 116 height 26
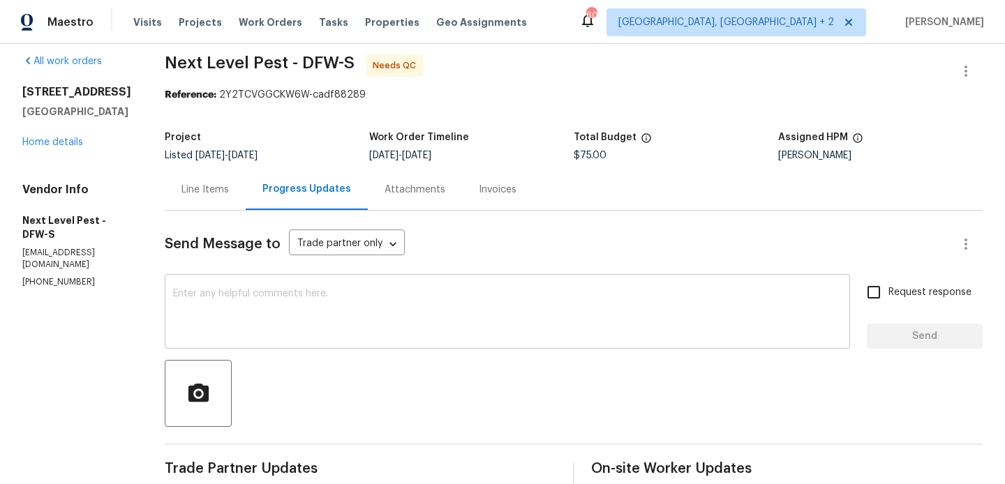
scroll to position [0, 0]
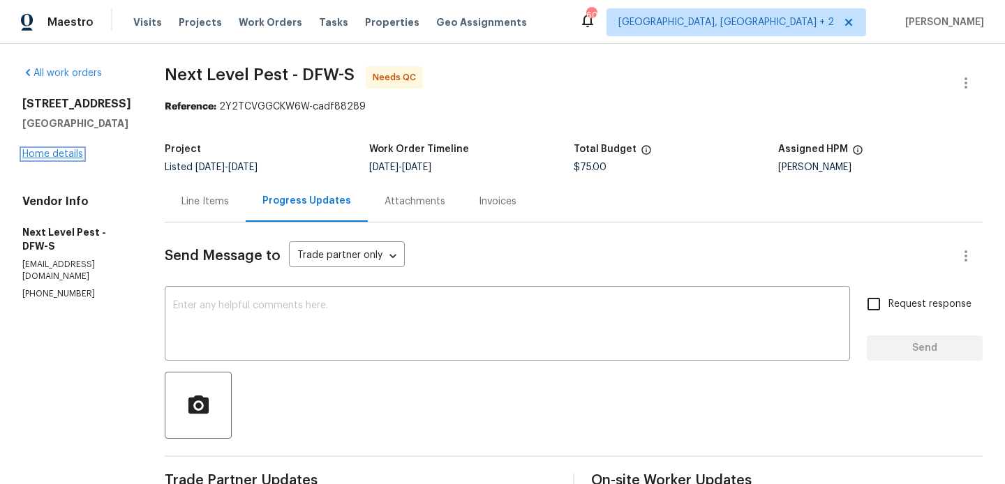
click at [68, 156] on link "Home details" at bounding box center [52, 154] width 61 height 10
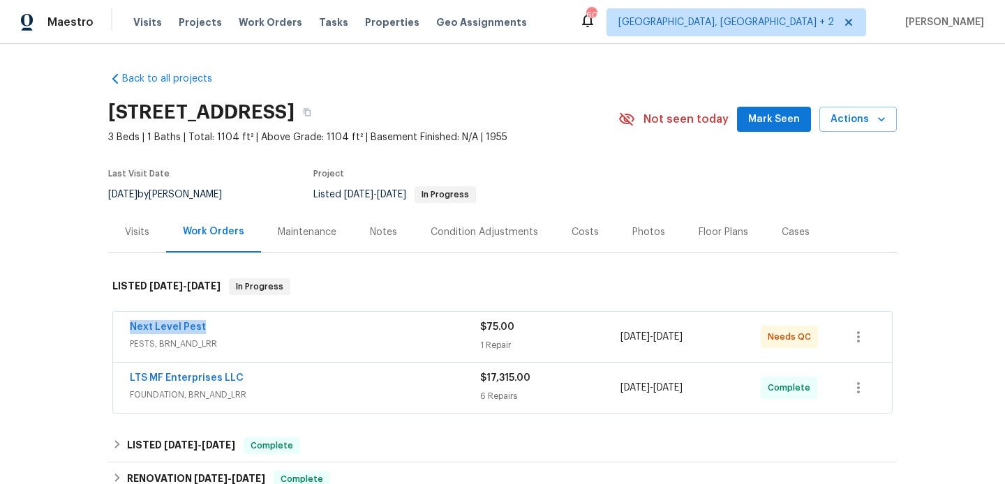
drag, startPoint x: 211, startPoint y: 331, endPoint x: 117, endPoint y: 331, distance: 93.5
click at [117, 331] on div "Next Level Pest PESTS, BRN_AND_LRR $75.00 1 Repair 8/21/2025 - 8/23/2025 Needs …" at bounding box center [502, 337] width 779 height 50
copy link "Next Level Pest"
click at [156, 329] on link "Next Level Pest" at bounding box center [168, 327] width 76 height 10
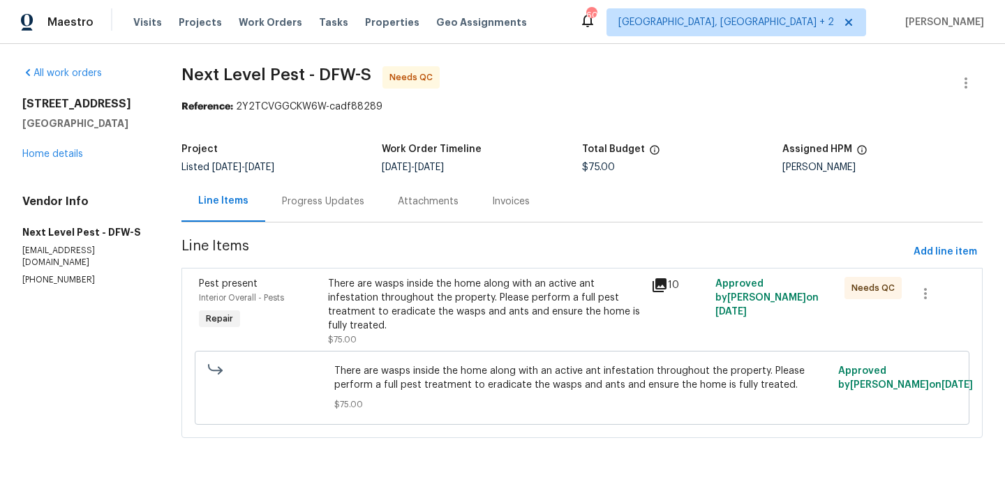
click at [338, 202] on div "Progress Updates" at bounding box center [323, 202] width 82 height 14
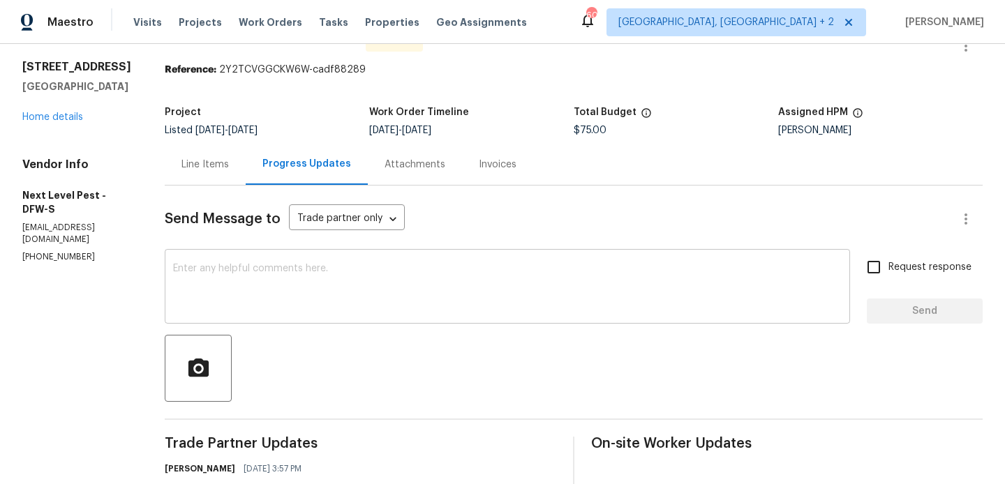
scroll to position [260, 0]
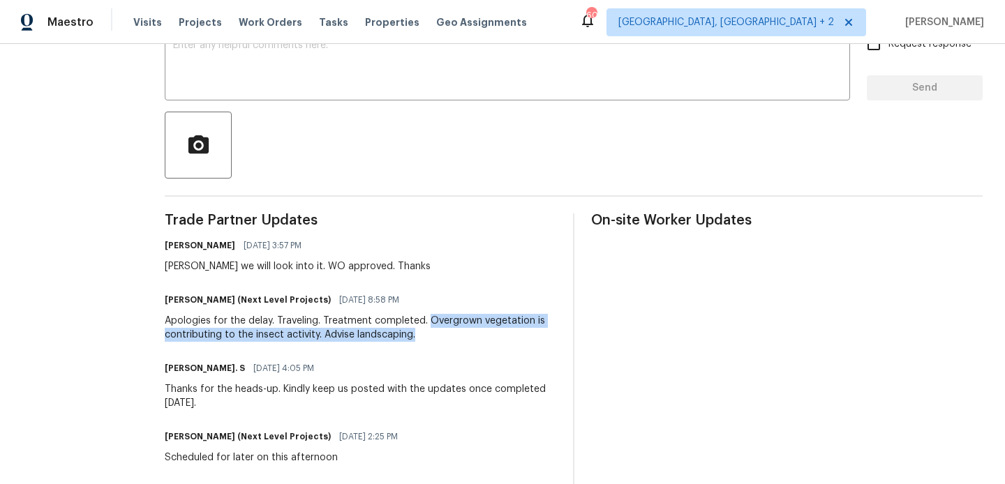
drag, startPoint x: 424, startPoint y: 319, endPoint x: 454, endPoint y: 334, distance: 33.4
click at [454, 334] on div "Apologies for the delay. Traveling. Treatment completed. Overgrown vegetation i…" at bounding box center [361, 328] width 392 height 28
copy div "Overgrown vegetation is contributing to the insect activity. Advise landscaping."
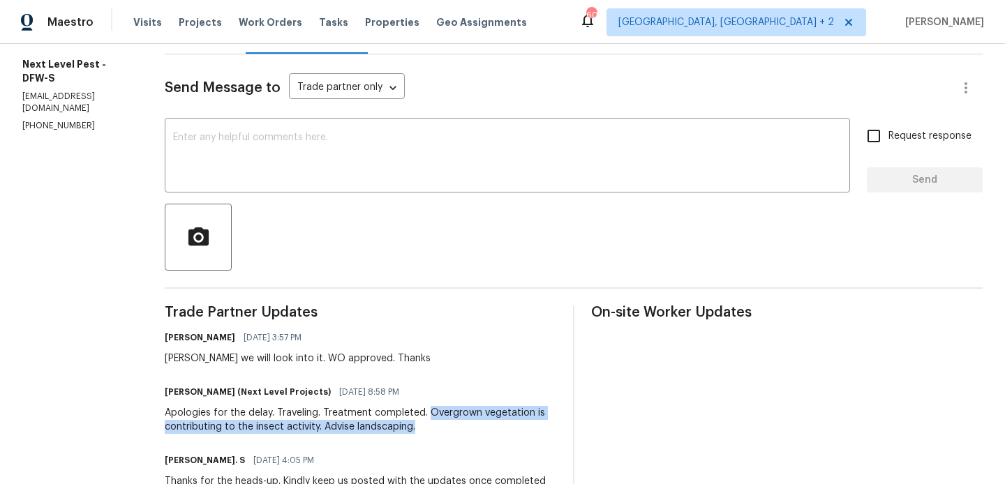
scroll to position [0, 0]
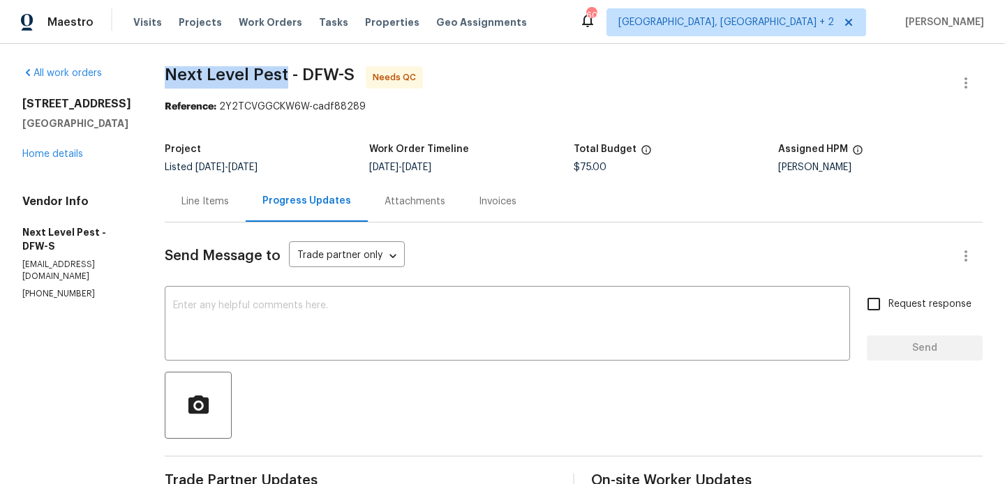
drag, startPoint x: 160, startPoint y: 77, endPoint x: 279, endPoint y: 77, distance: 119.3
click at [974, 68] on div at bounding box center [965, 82] width 33 height 33
click at [973, 72] on button "button" at bounding box center [965, 82] width 33 height 33
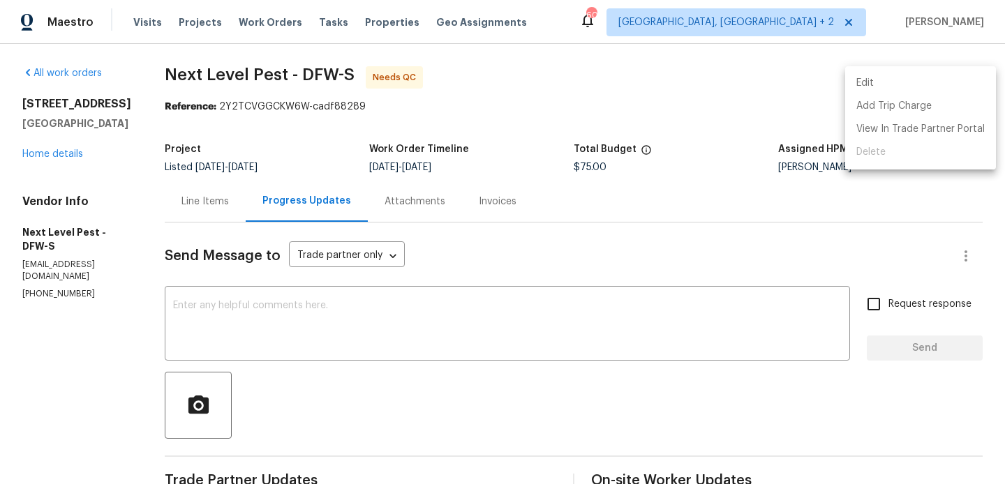
click at [898, 87] on li "Edit" at bounding box center [920, 83] width 151 height 23
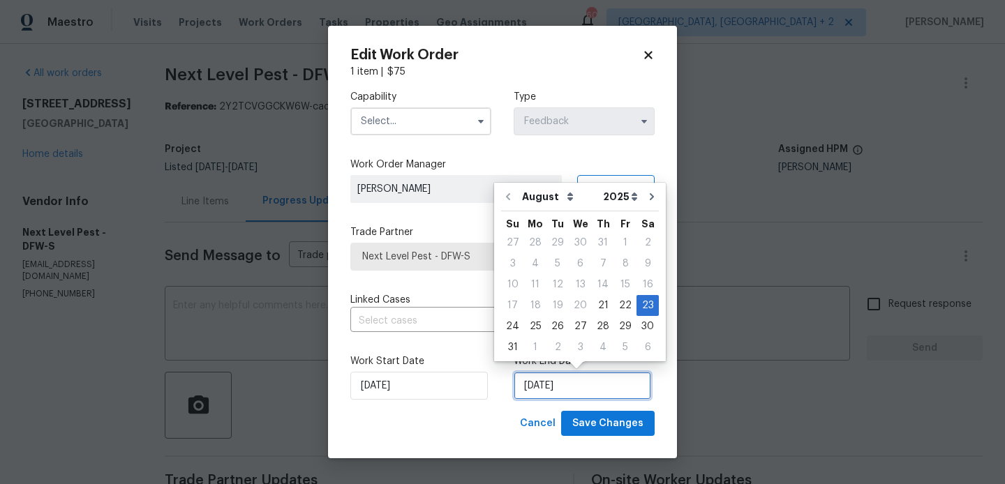
click at [551, 385] on input "23/08/2025" at bounding box center [582, 386] width 137 height 28
click at [555, 324] on div "26" at bounding box center [557, 327] width 22 height 20
type input "[DATE]"
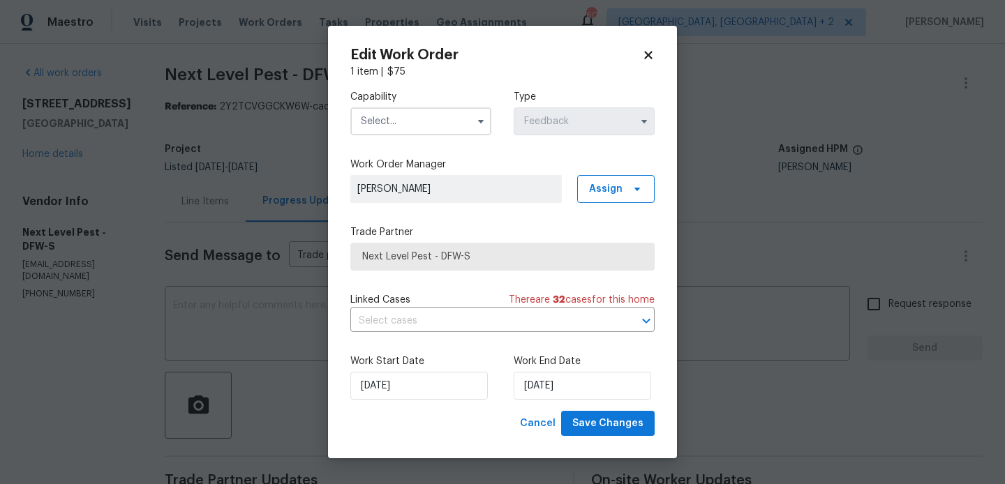
click at [438, 111] on input "text" at bounding box center [420, 121] width 141 height 28
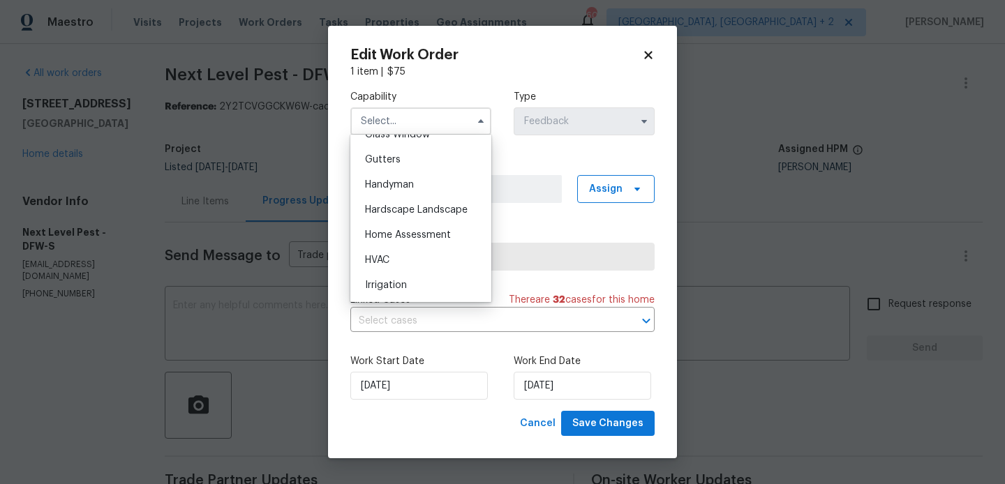
scroll to position [736, 0]
click at [406, 181] on span "Handyman" at bounding box center [389, 183] width 49 height 10
type input "Handyman"
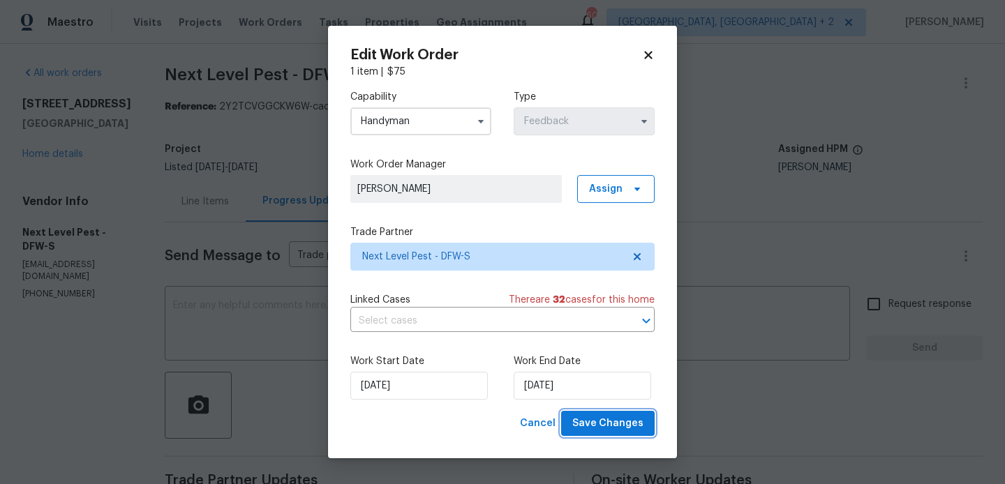
click at [602, 432] on span "Save Changes" at bounding box center [607, 423] width 71 height 17
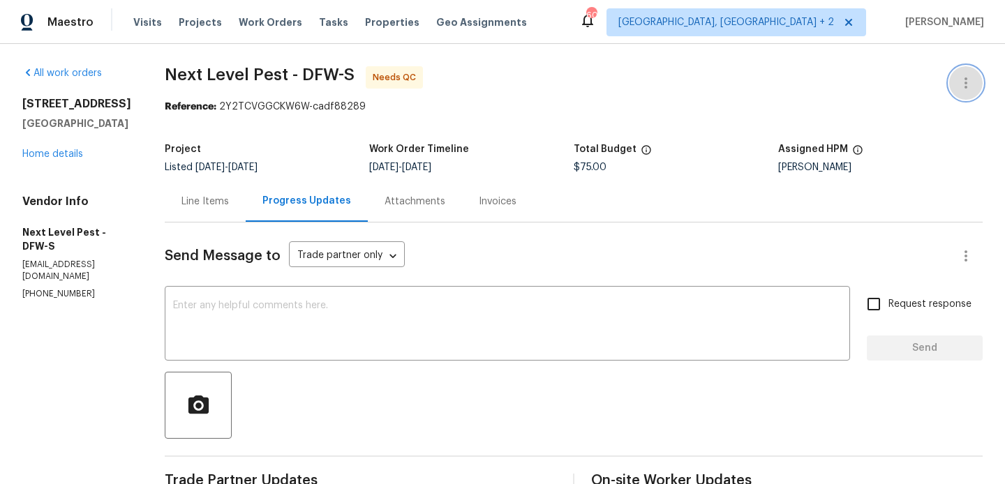
click at [963, 81] on icon "button" at bounding box center [966, 83] width 17 height 17
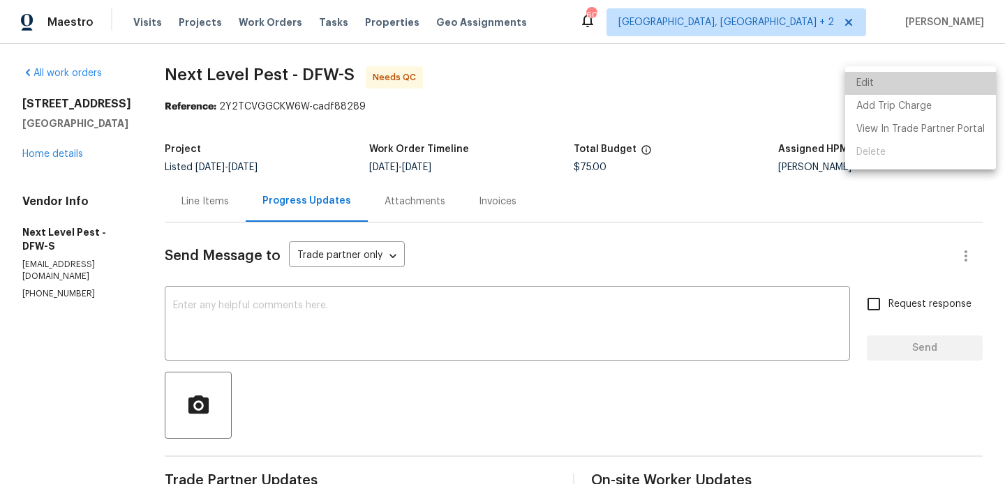
click at [936, 81] on li "Edit" at bounding box center [920, 83] width 151 height 23
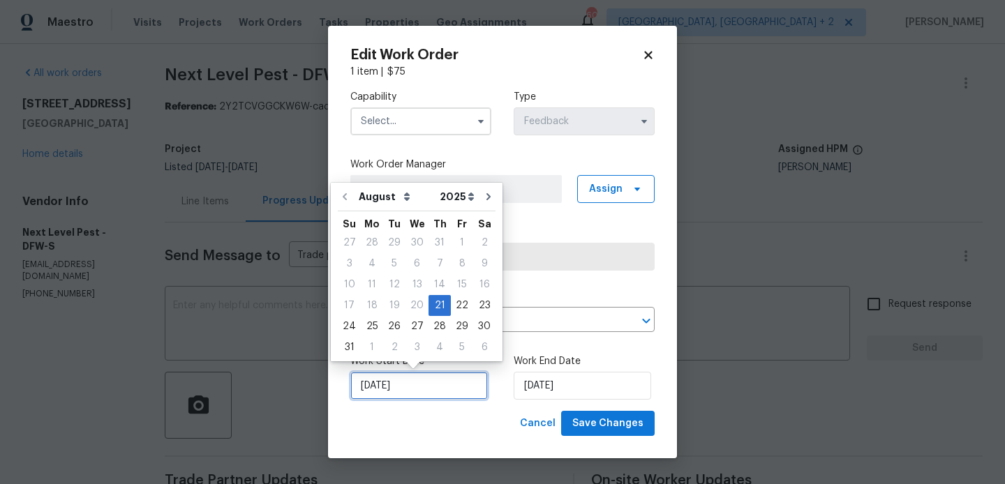
click at [383, 383] on input "[DATE]" at bounding box center [418, 386] width 137 height 28
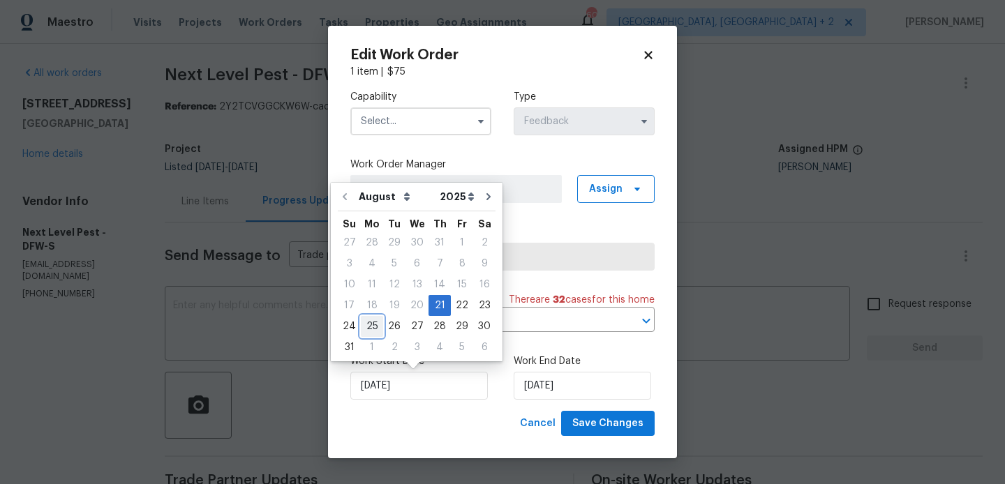
click at [369, 328] on div "25" at bounding box center [372, 327] width 22 height 20
type input "25/08/2025"
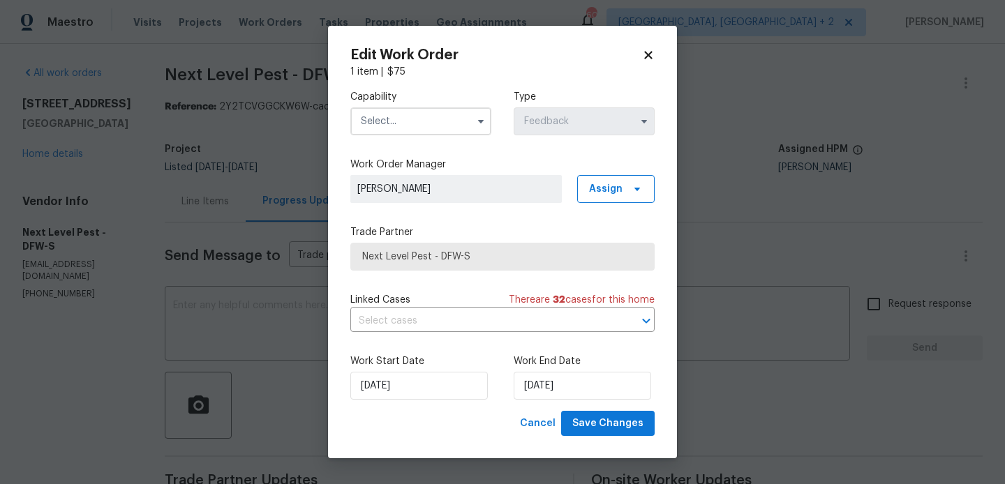
click at [412, 121] on input "text" at bounding box center [420, 121] width 141 height 28
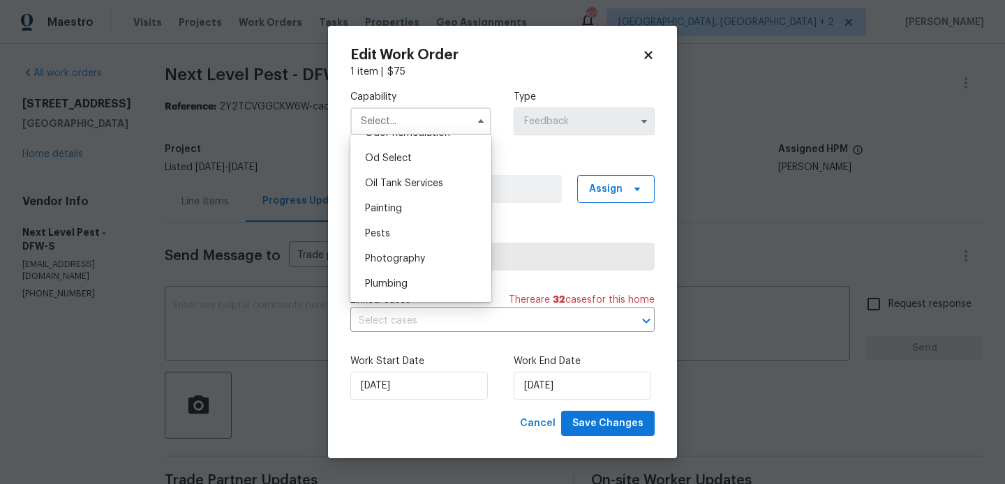
scroll to position [1151, 0]
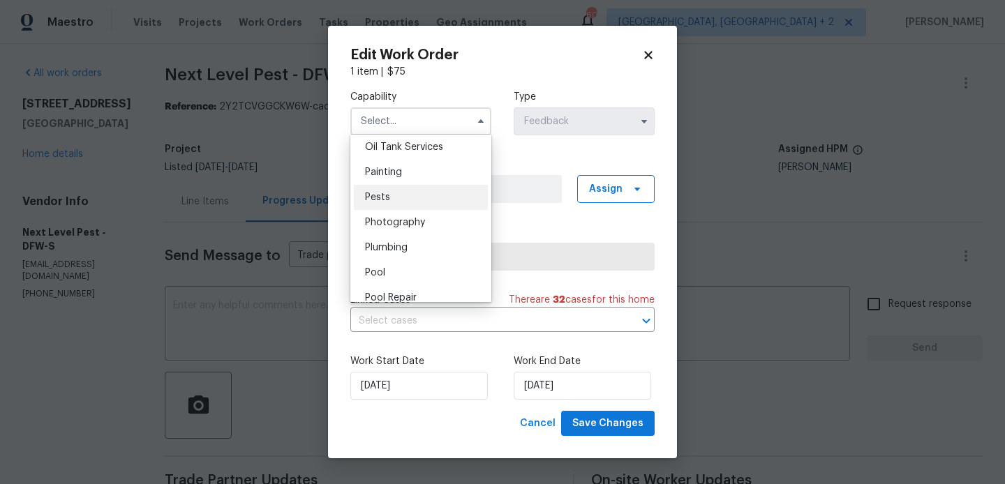
click at [402, 208] on div "Pests" at bounding box center [421, 197] width 134 height 25
type input "Pests"
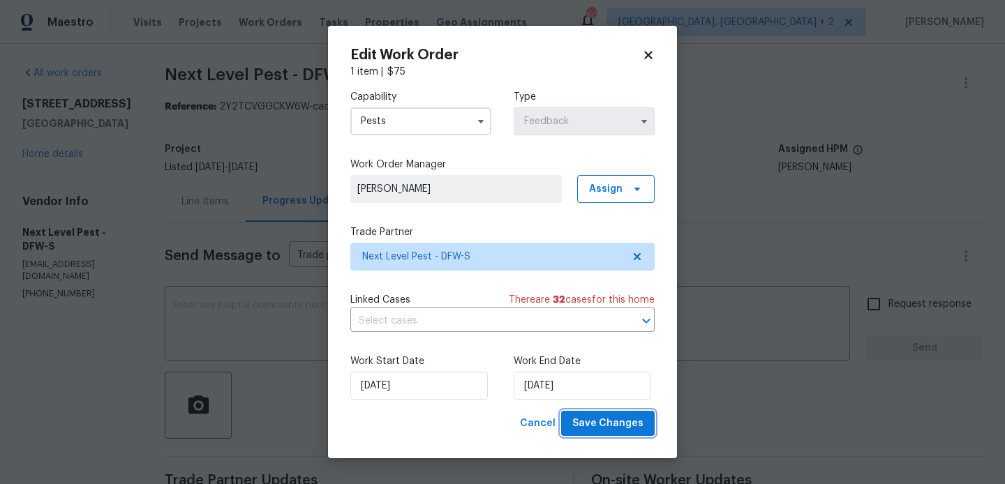
click at [583, 428] on span "Save Changes" at bounding box center [607, 423] width 71 height 17
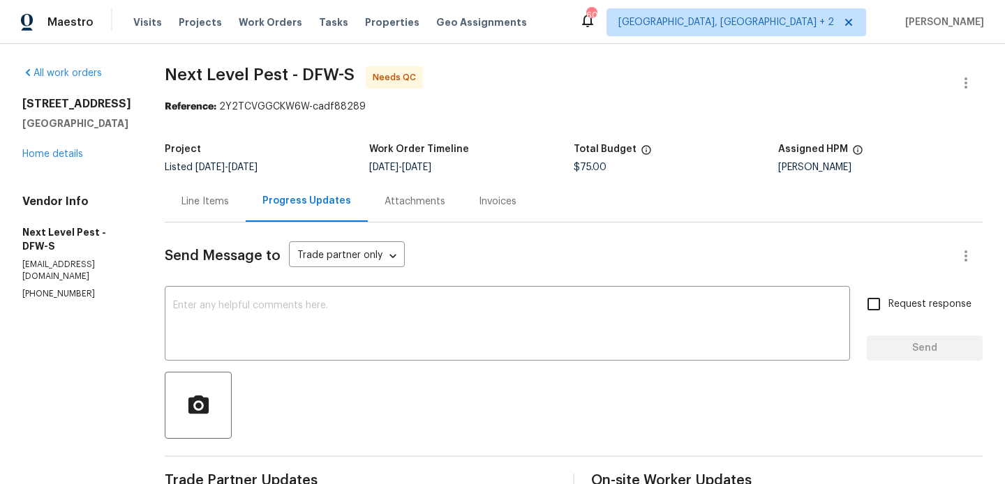
click at [205, 211] on div "Line Items" at bounding box center [205, 201] width 81 height 41
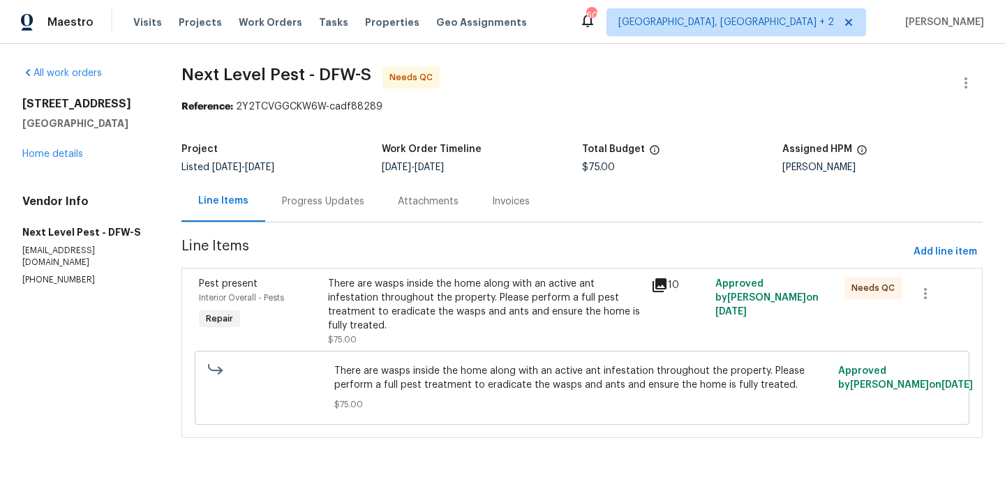
click at [475, 296] on div "There are wasps inside the home along with an active ant infestation throughout…" at bounding box center [485, 305] width 314 height 56
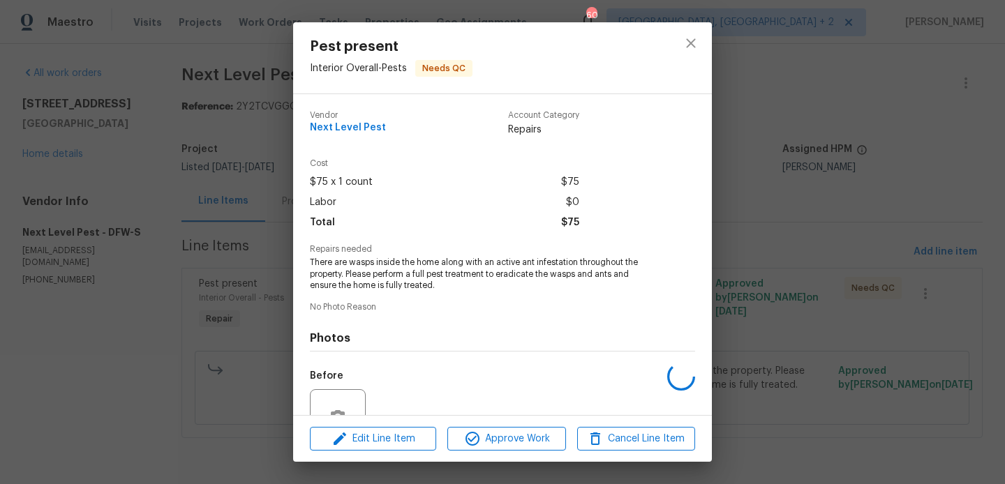
scroll to position [135, 0]
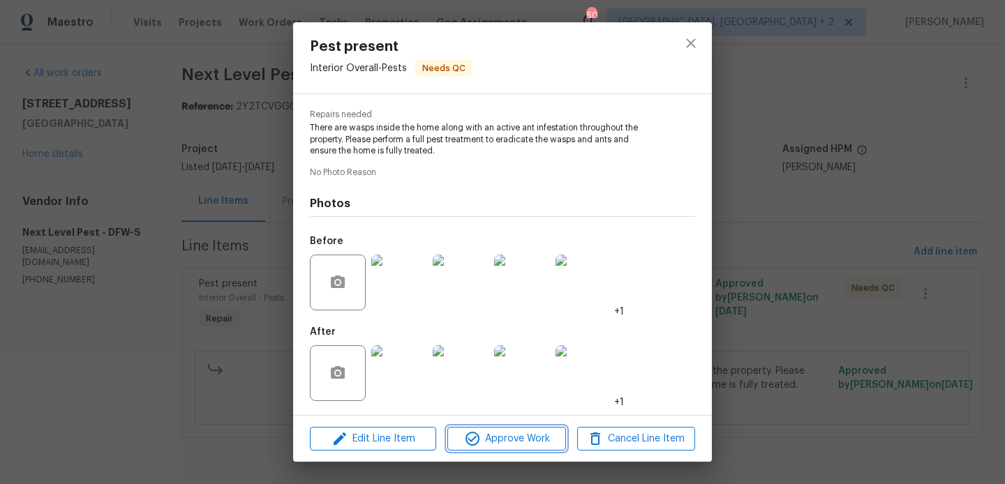
click at [471, 438] on icon "button" at bounding box center [472, 439] width 17 height 17
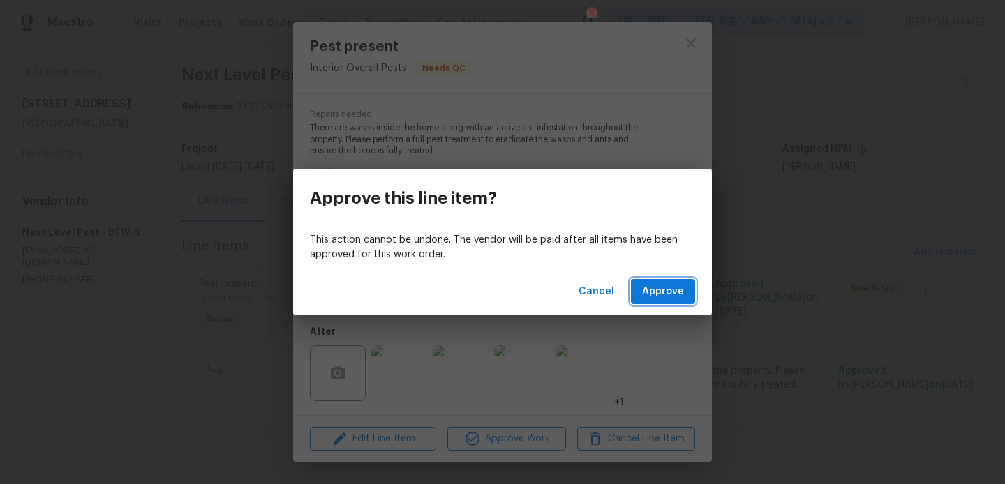
click at [654, 301] on button "Approve" at bounding box center [663, 292] width 64 height 26
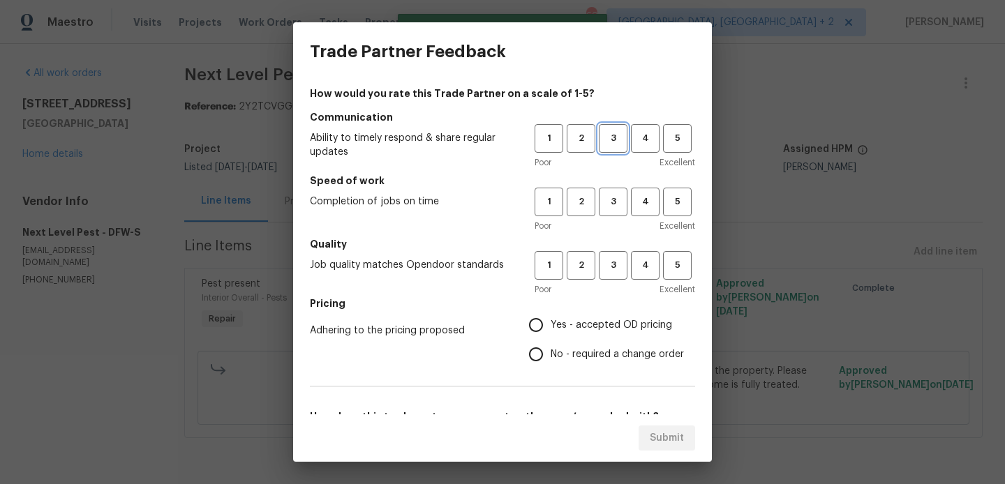
click at [612, 140] on span "3" at bounding box center [613, 139] width 26 height 16
click at [612, 209] on span "3" at bounding box center [613, 202] width 26 height 16
click at [612, 274] on button "3" at bounding box center [613, 265] width 29 height 29
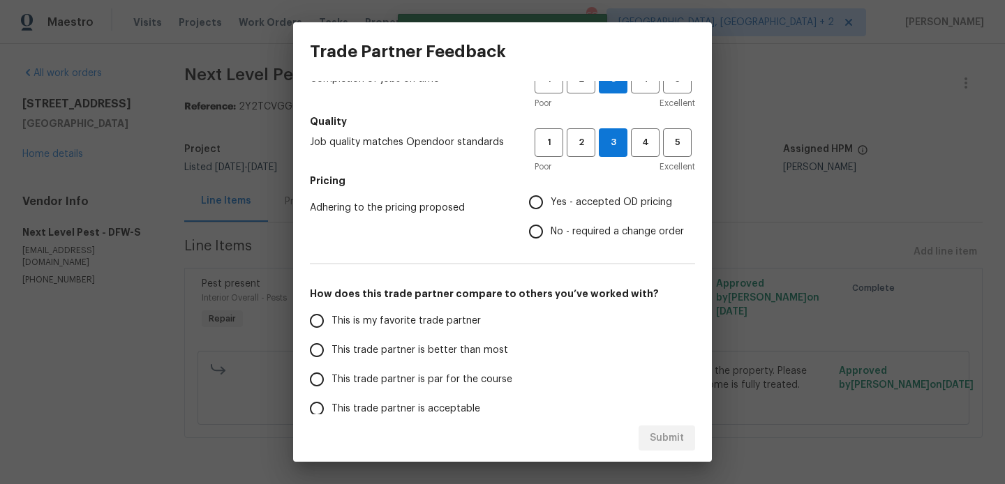
click at [582, 237] on span "No - required a change order" at bounding box center [617, 232] width 133 height 15
click at [551, 237] on input "No - required a change order" at bounding box center [535, 231] width 29 height 29
radio input "true"
click at [438, 343] on span "This trade partner is better than most" at bounding box center [419, 350] width 177 height 15
click at [331, 343] on input "This trade partner is better than most" at bounding box center [316, 350] width 29 height 29
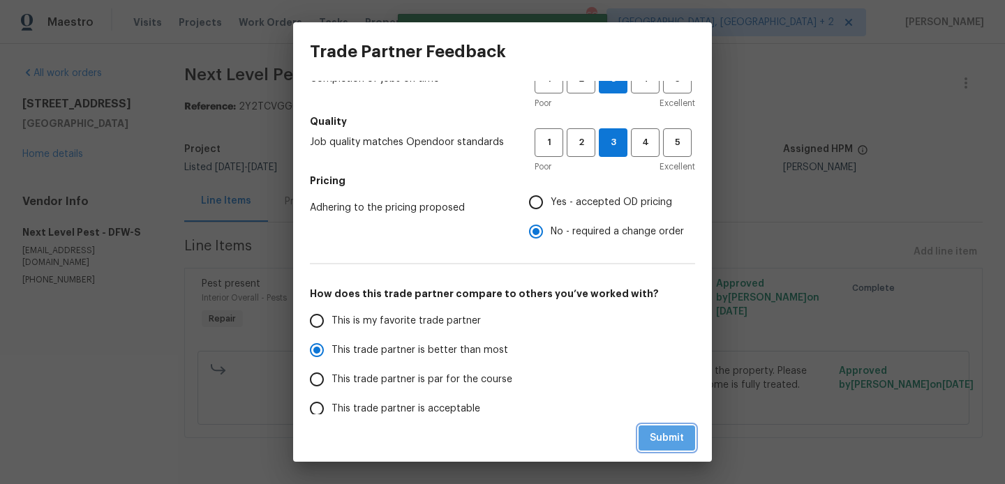
click at [657, 433] on span "Submit" at bounding box center [667, 438] width 34 height 17
radio input "true"
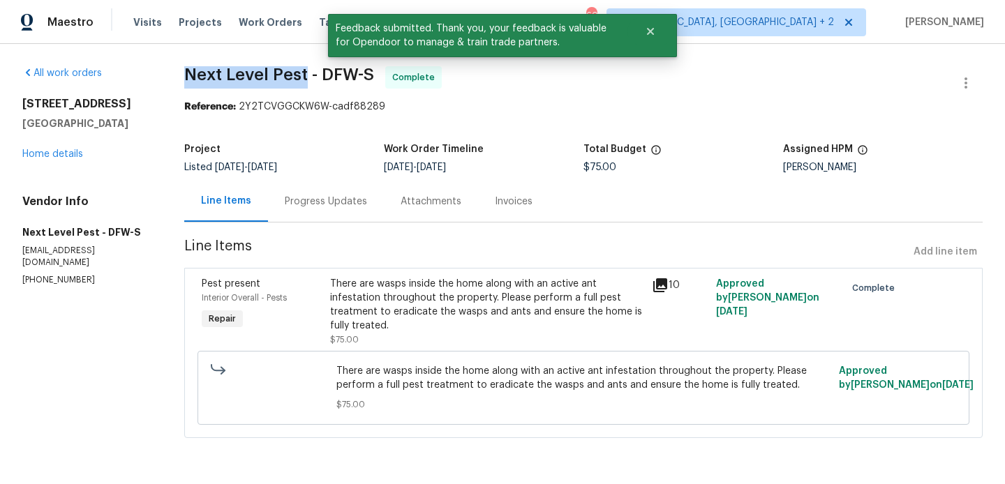
drag, startPoint x: 187, startPoint y: 70, endPoint x: 306, endPoint y: 72, distance: 119.3
click at [306, 72] on span "Next Level Pest - DFW-S" at bounding box center [279, 74] width 190 height 17
copy span "Next Level Pest"
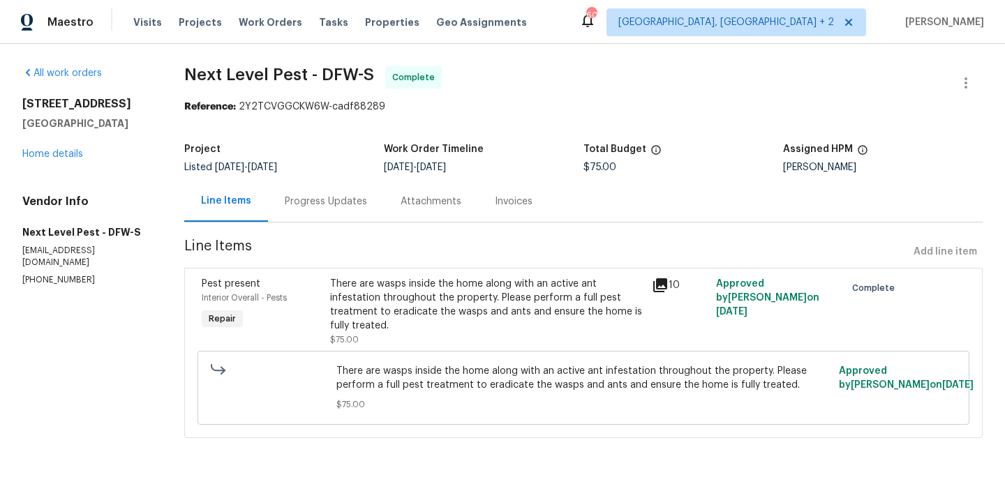
click at [269, 193] on div "Progress Updates" at bounding box center [326, 201] width 116 height 41
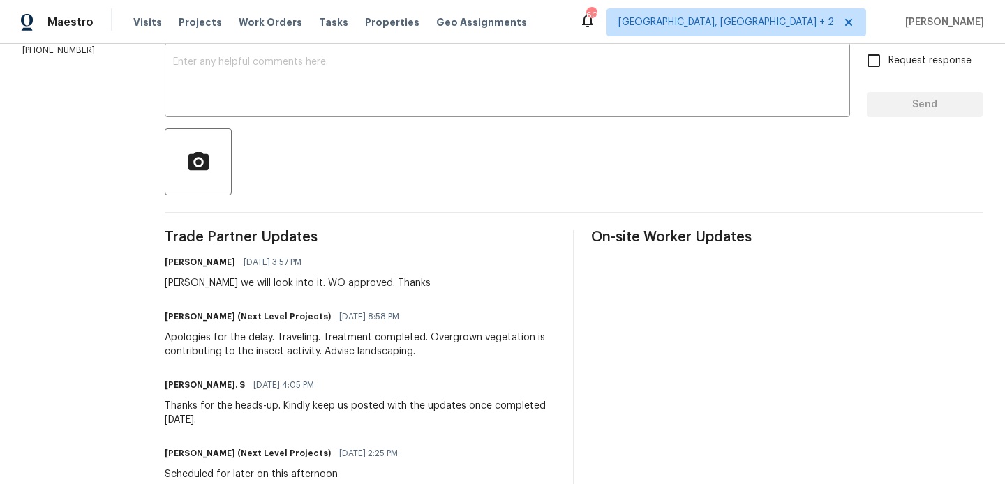
scroll to position [259, 0]
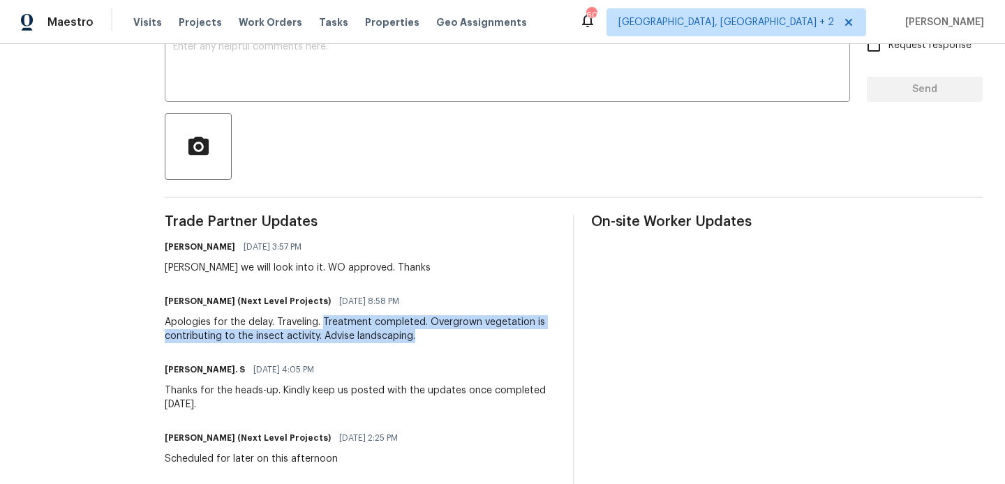
drag, startPoint x: 317, startPoint y: 318, endPoint x: 440, endPoint y: 329, distance: 124.0
click at [441, 329] on div "Apologies for the delay. Traveling. Treatment completed. Overgrown vegetation i…" at bounding box center [361, 329] width 392 height 28
copy div "Treatment completed. Overgrown vegetation is contributing to the insect activit…"
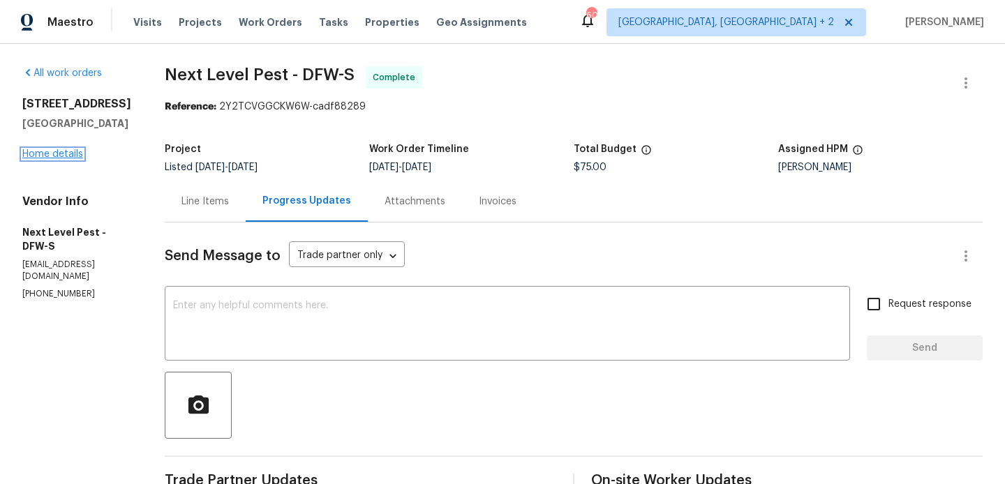
click at [59, 158] on link "Home details" at bounding box center [52, 154] width 61 height 10
